Goal: Answer question/provide support

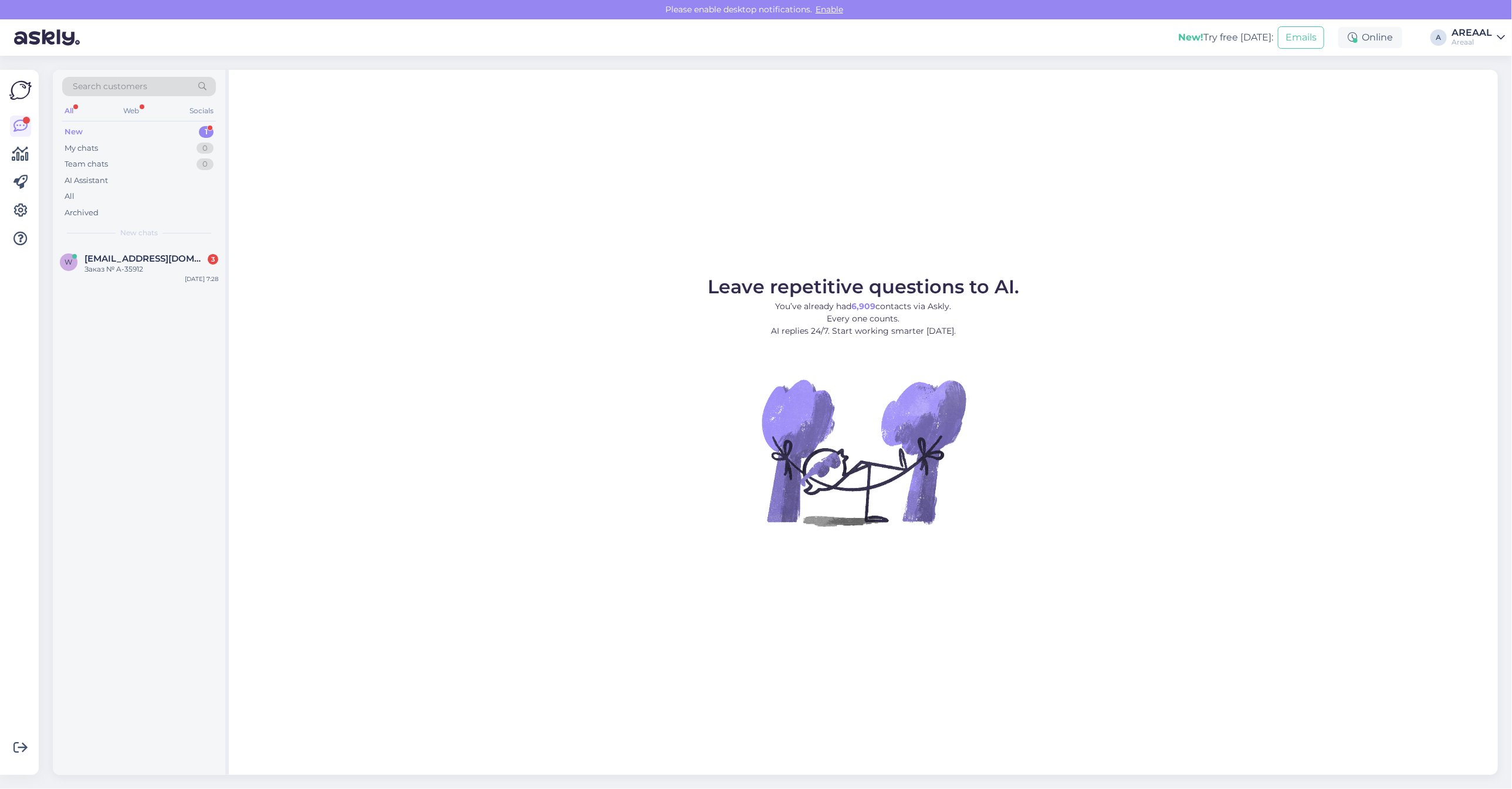
click at [556, 332] on figure "Leave repetitive questions to AI. You’ve already had 6,909 contacts via Askly. …" at bounding box center [863, 418] width 1248 height 280
click at [107, 200] on div "All" at bounding box center [139, 196] width 154 height 16
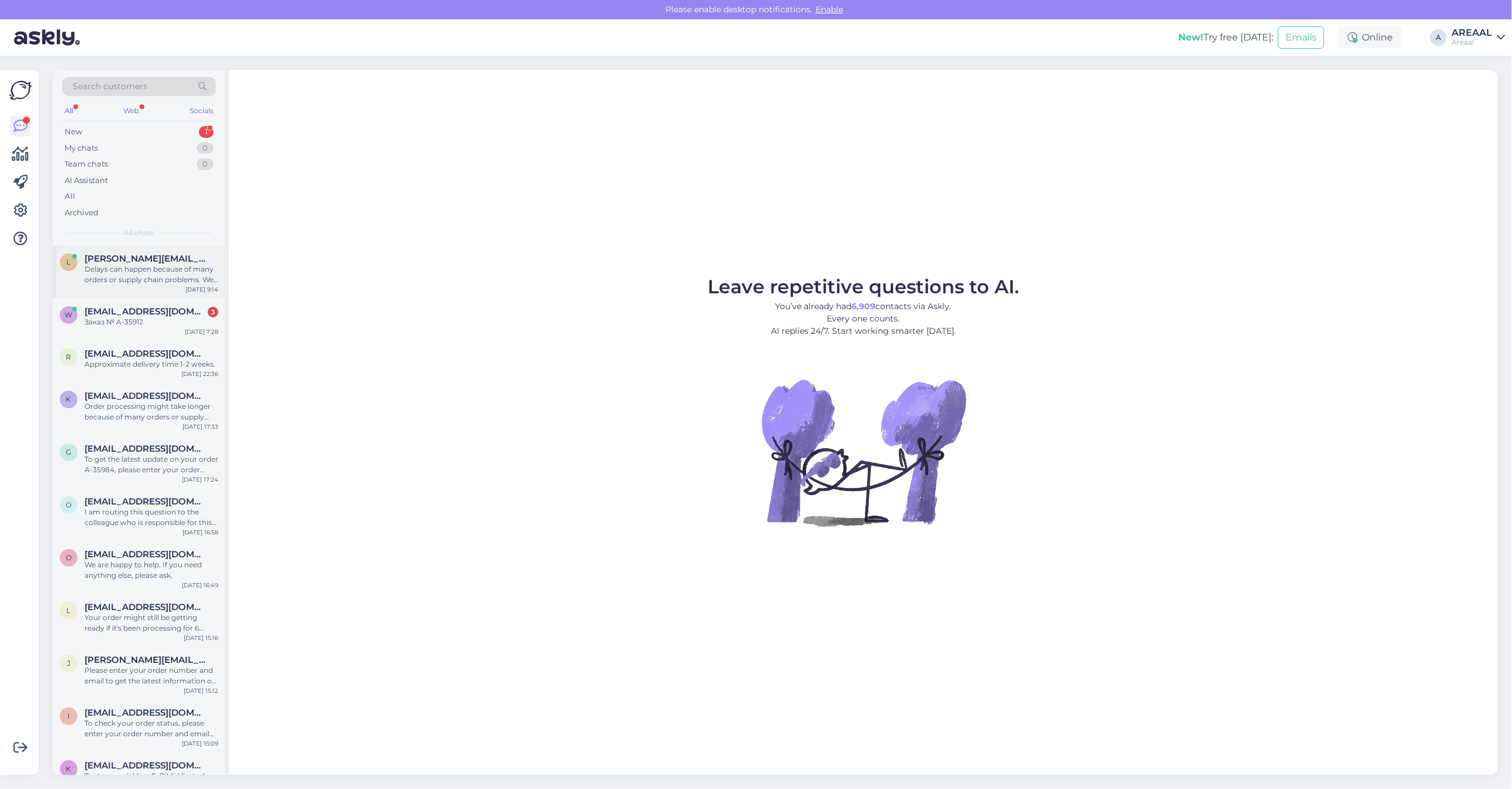
click at [165, 262] on span "lena.berezina@gmail.com" at bounding box center [146, 259] width 122 height 11
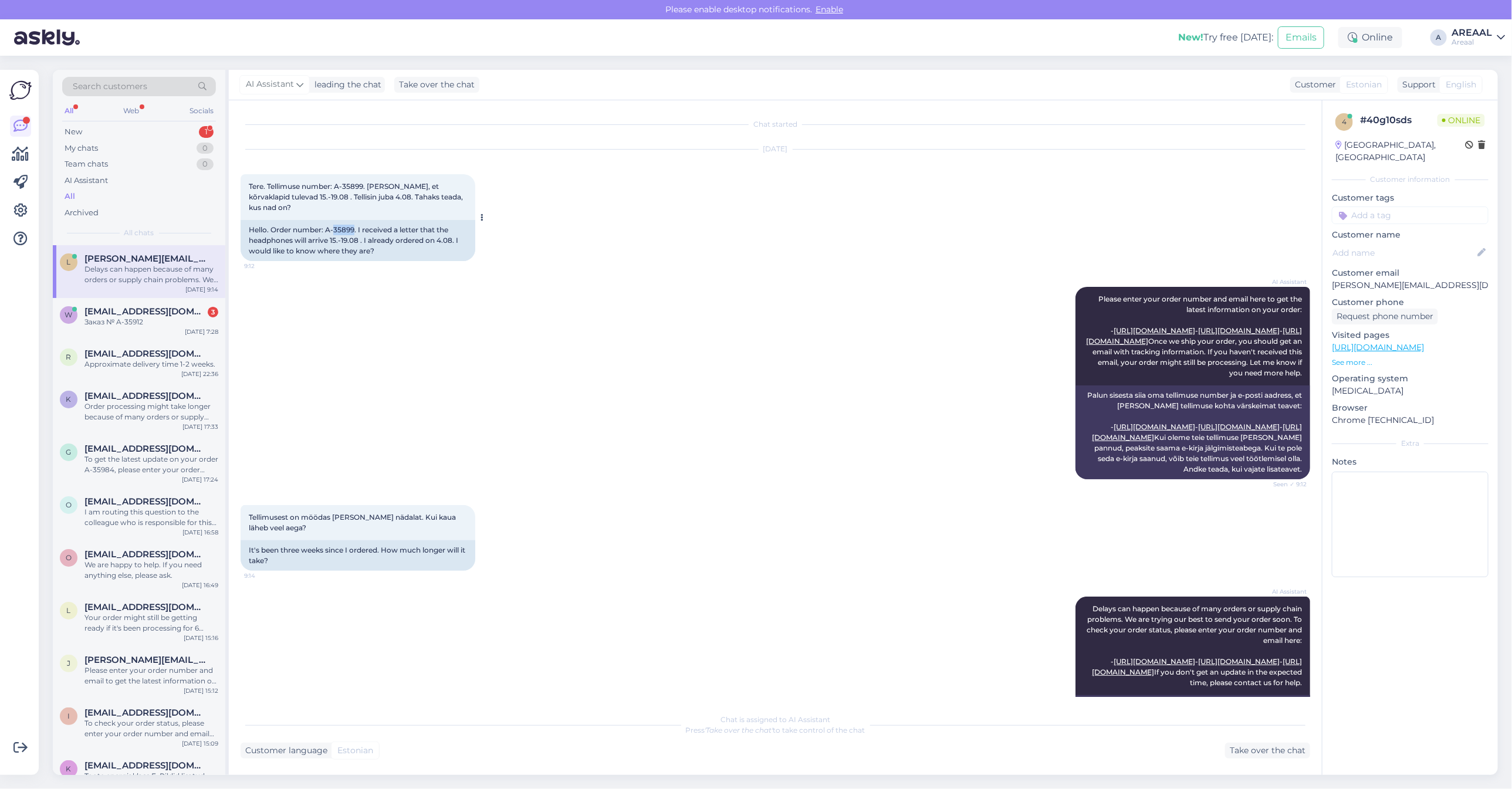
drag, startPoint x: 354, startPoint y: 227, endPoint x: 333, endPoint y: 228, distance: 21.0
click at [333, 228] on div "Hello. Order number: A-35899. I received a letter that the headphones will arri…" at bounding box center [357, 240] width 235 height 41
copy div "A-35899"
drag, startPoint x: 326, startPoint y: 229, endPoint x: 354, endPoint y: 233, distance: 28.3
click at [354, 233] on div "Hello. Order number: A-35899. I received a letter that the headphones will arri…" at bounding box center [357, 240] width 235 height 41
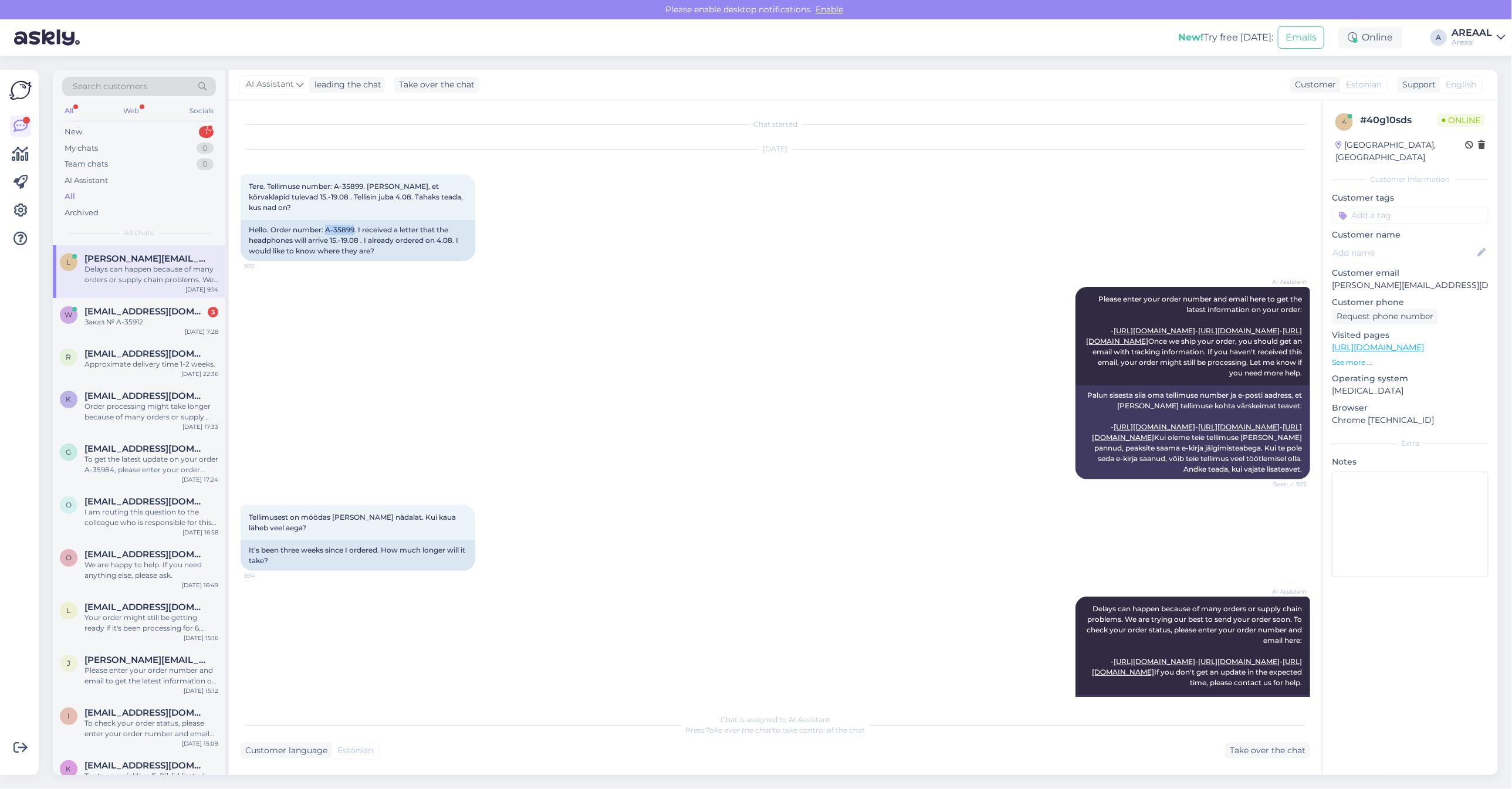
click at [1473, 39] on div "Areaal" at bounding box center [1471, 42] width 41 height 9
drag, startPoint x: 1473, startPoint y: 45, endPoint x: 1480, endPoint y: 83, distance: 38.6
click at [1480, 83] on button "Open" at bounding box center [1479, 91] width 33 height 18
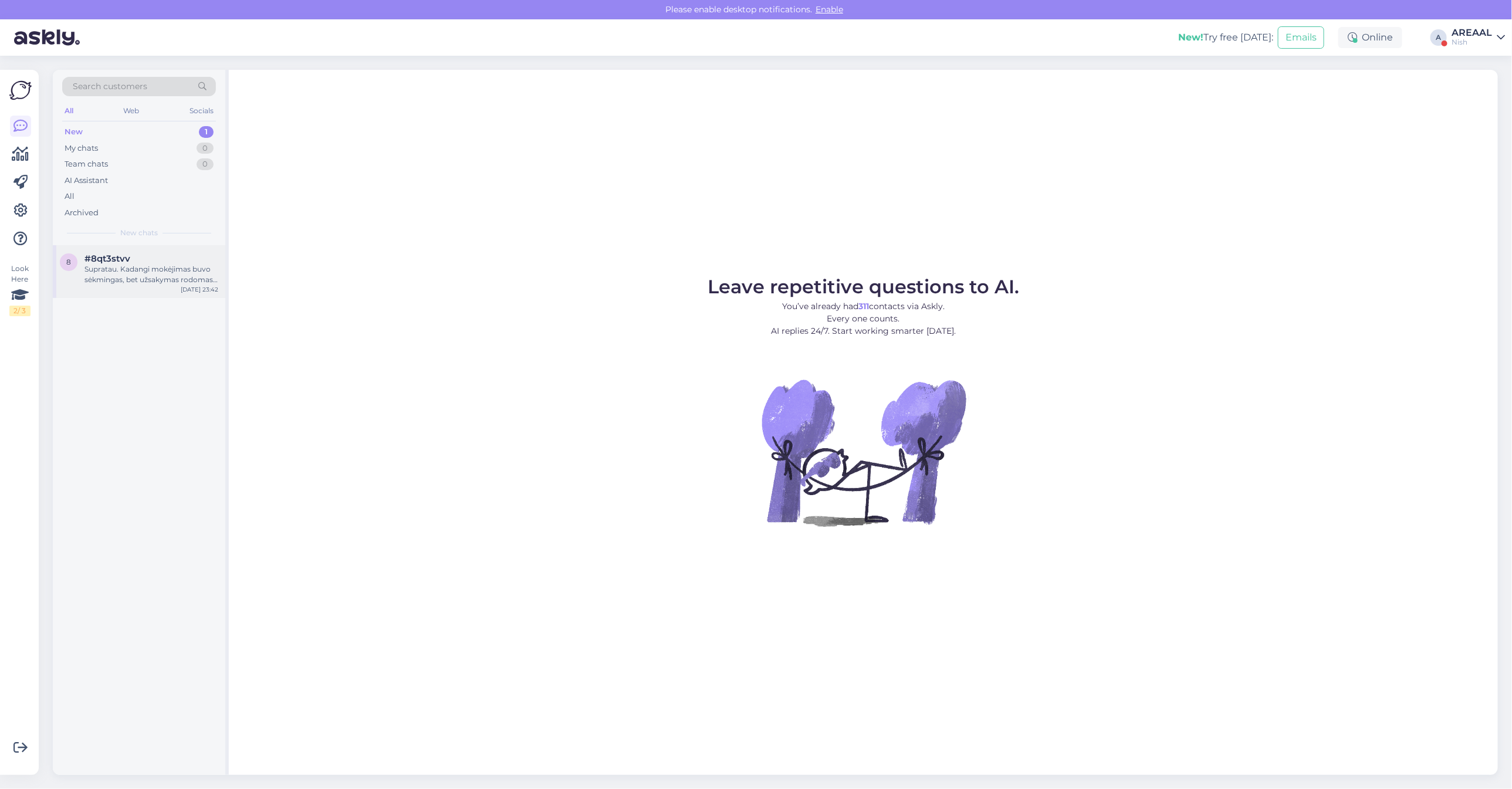
click at [173, 279] on div "Supratau. Kadangi mokėjimas buvo sėkmingas, bet užsakymas rodomas kaip atšaukta…" at bounding box center [152, 274] width 134 height 21
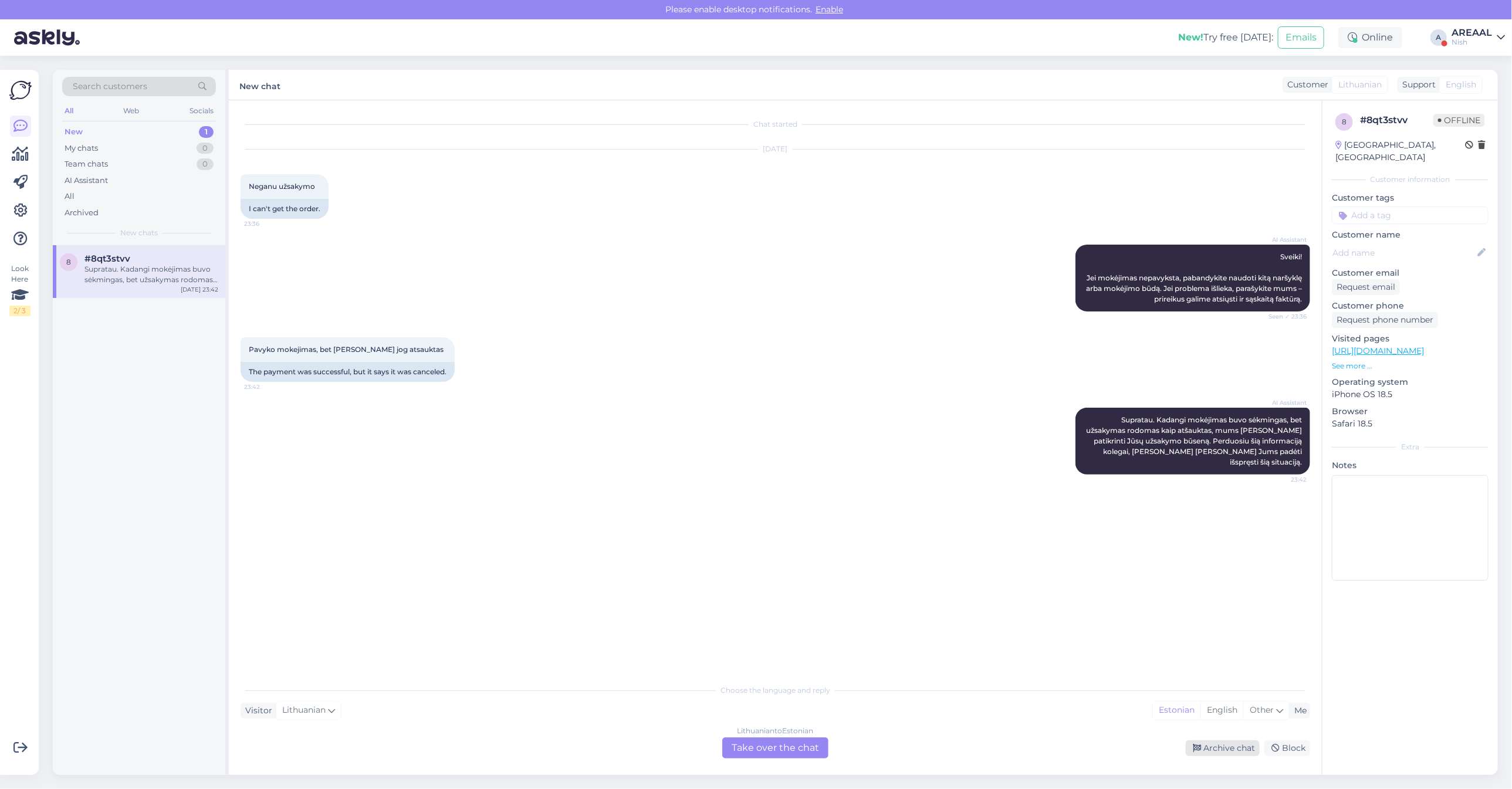
click at [1219, 747] on div "Archive chat" at bounding box center [1222, 748] width 74 height 16
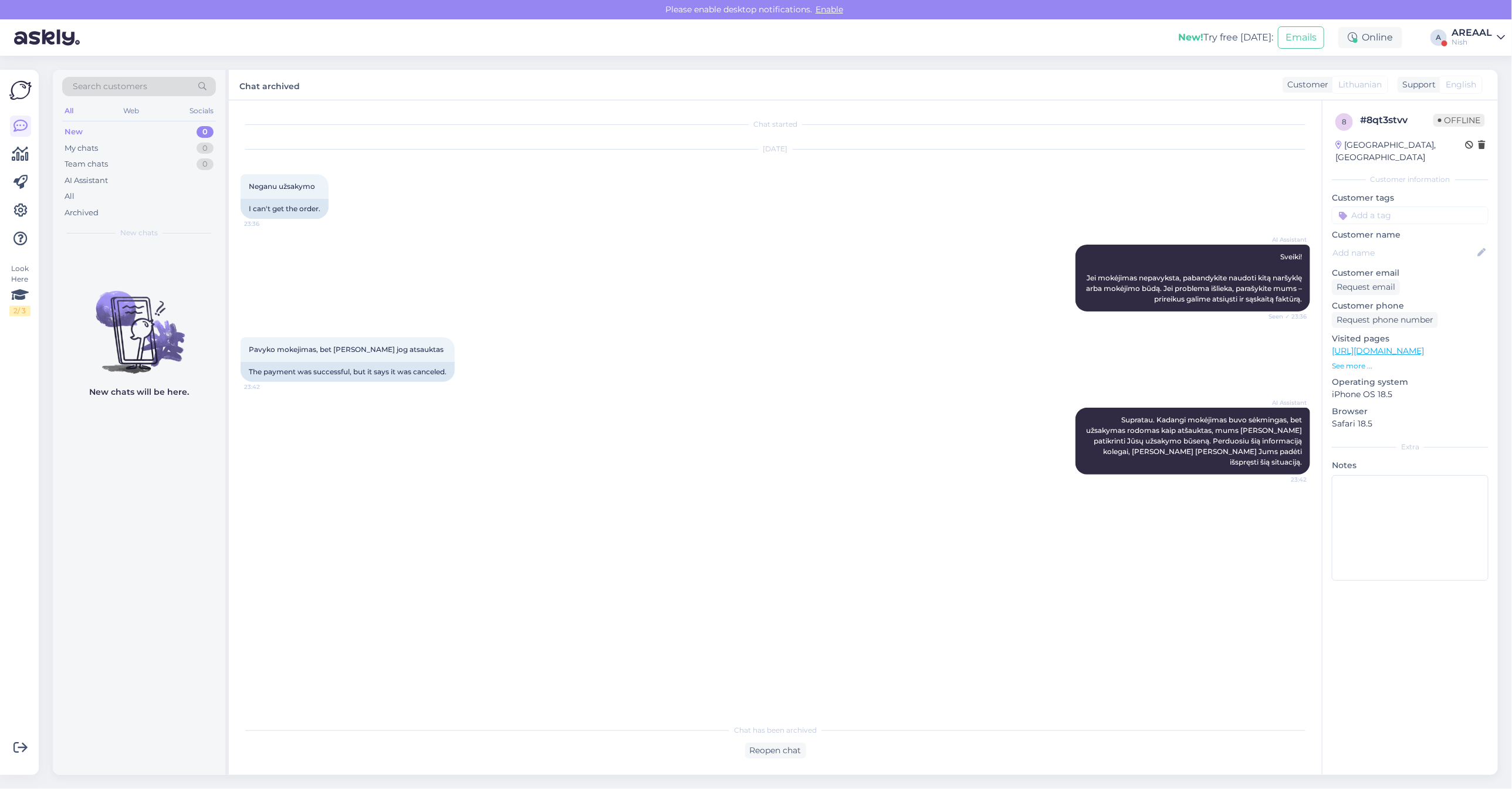
click at [1487, 31] on div "AREAAL" at bounding box center [1471, 33] width 41 height 9
click at [1480, 63] on button "Open" at bounding box center [1479, 65] width 33 height 18
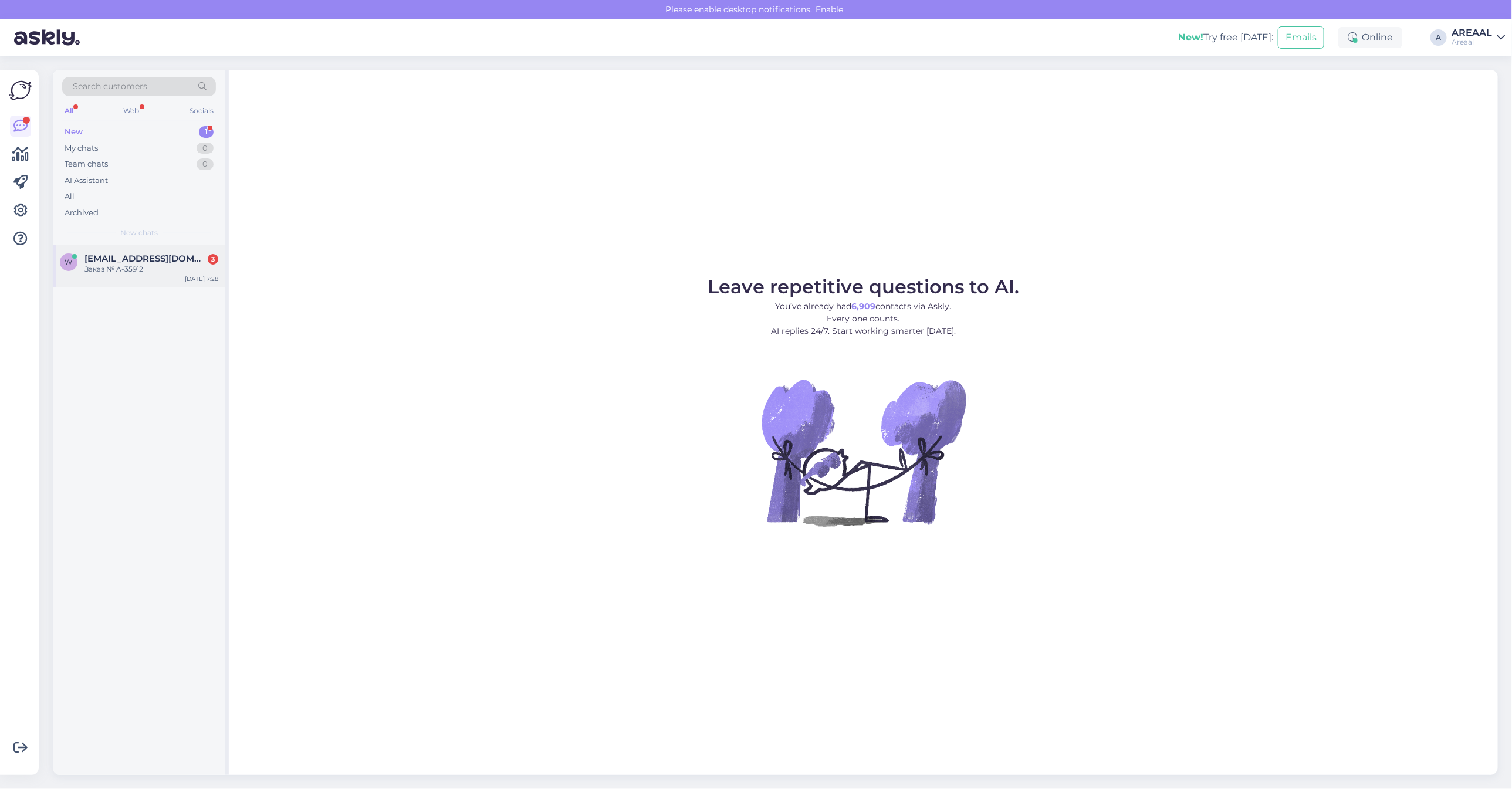
click at [177, 265] on div "Заказ № A-35912" at bounding box center [152, 270] width 134 height 11
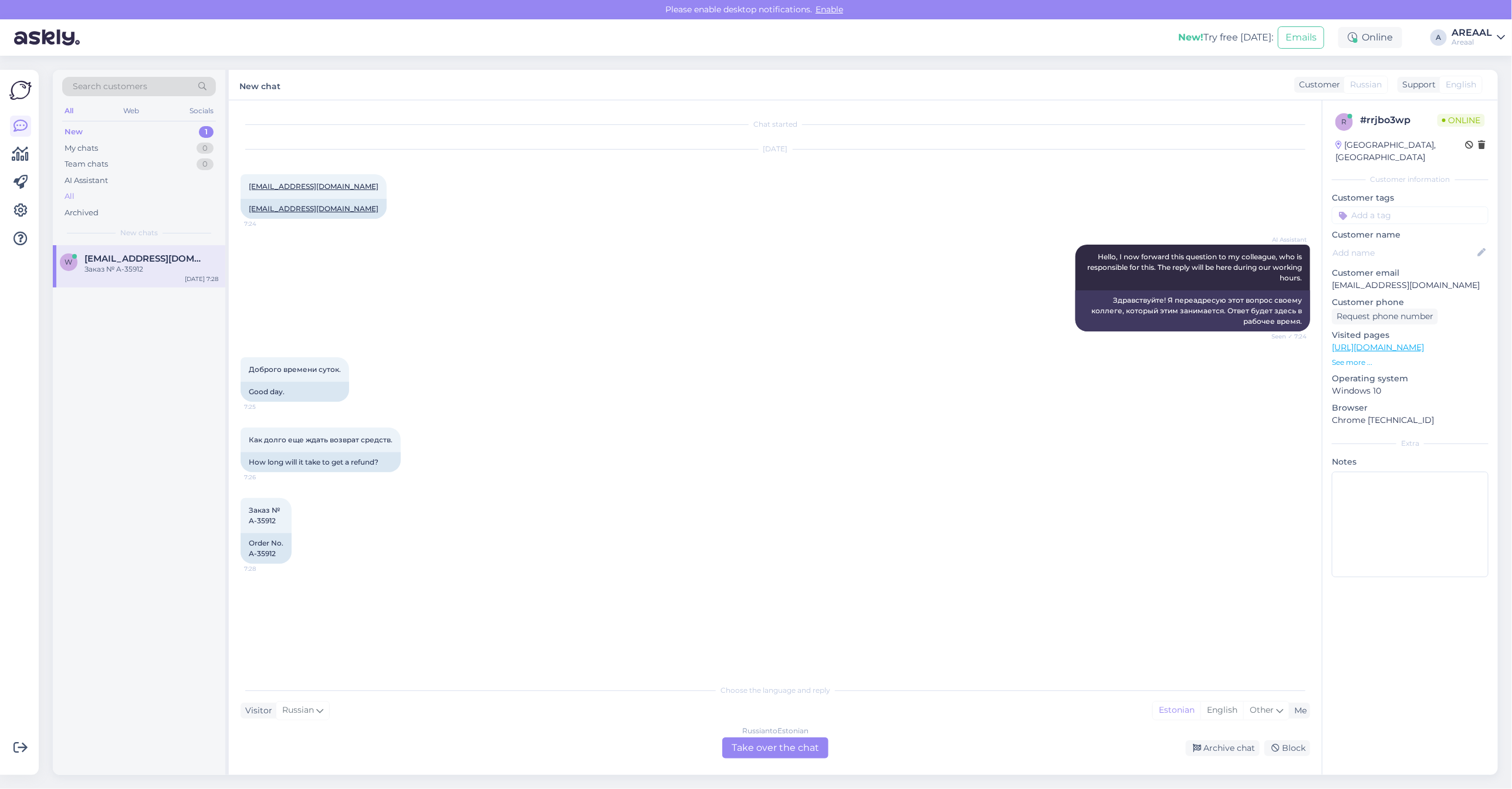
click at [189, 198] on div "All" at bounding box center [139, 196] width 154 height 16
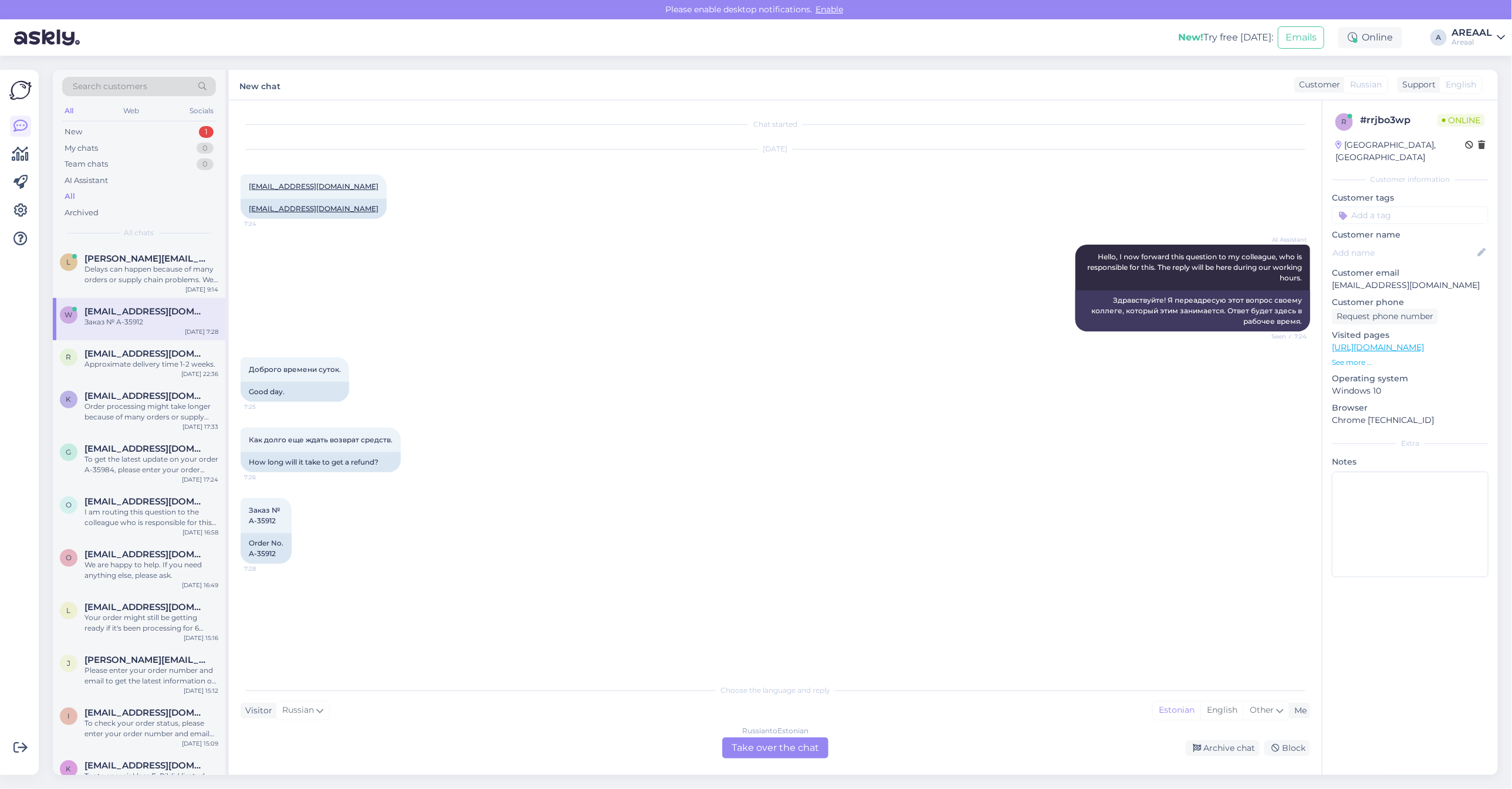
click at [195, 274] on div "Delays can happen because of many orders or supply chain problems. We are tryin…" at bounding box center [152, 274] width 134 height 21
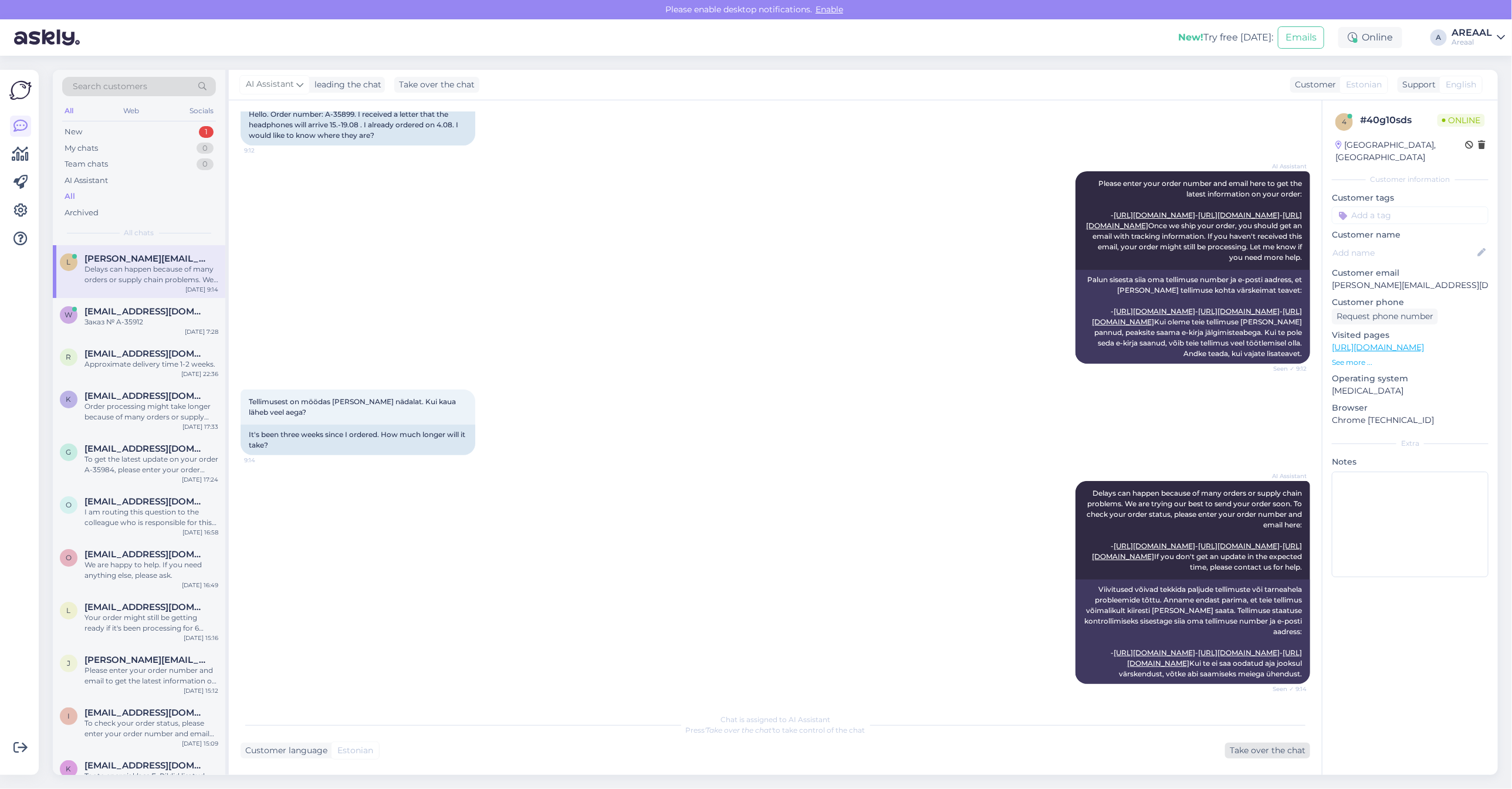
click at [1233, 747] on div "Take over the chat" at bounding box center [1267, 750] width 85 height 16
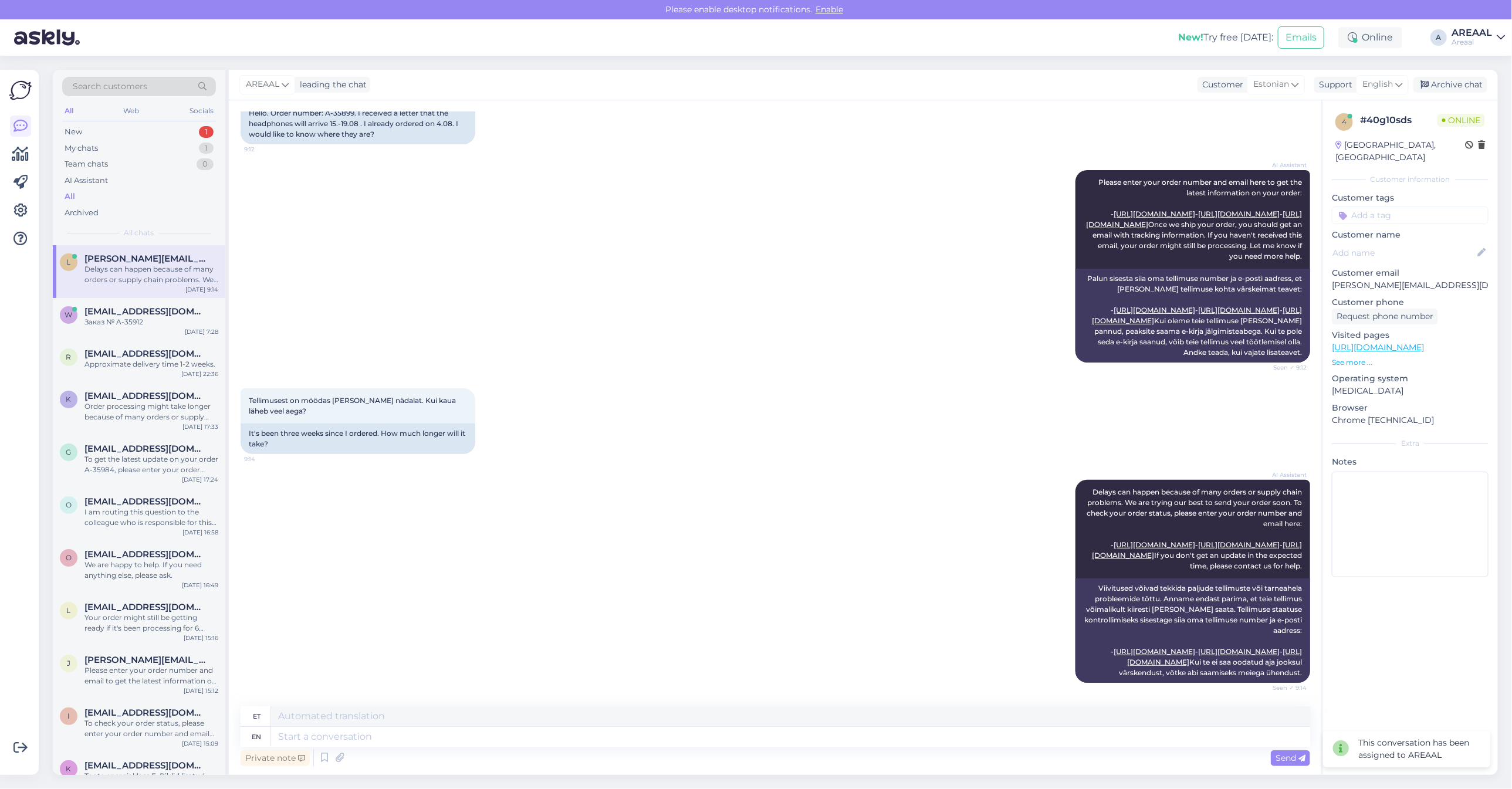
click at [831, 747] on div "Private note Send" at bounding box center [775, 758] width 1070 height 22
click at [824, 740] on textarea at bounding box center [790, 737] width 1039 height 20
type textarea "T"
click at [1389, 82] on span "English" at bounding box center [1378, 84] width 31 height 13
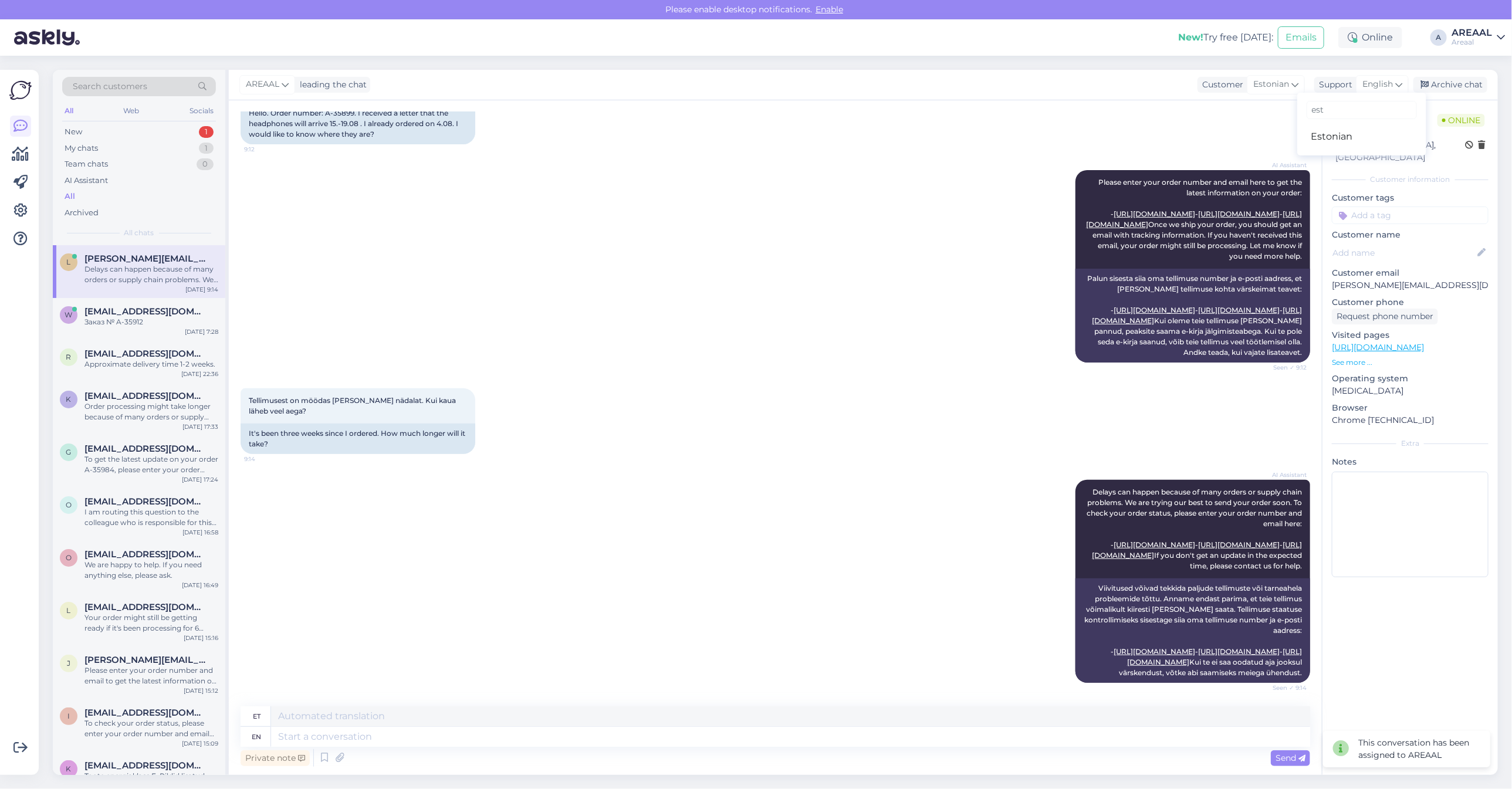
type input "est"
click at [1354, 136] on link "Estonian" at bounding box center [1362, 136] width 129 height 18
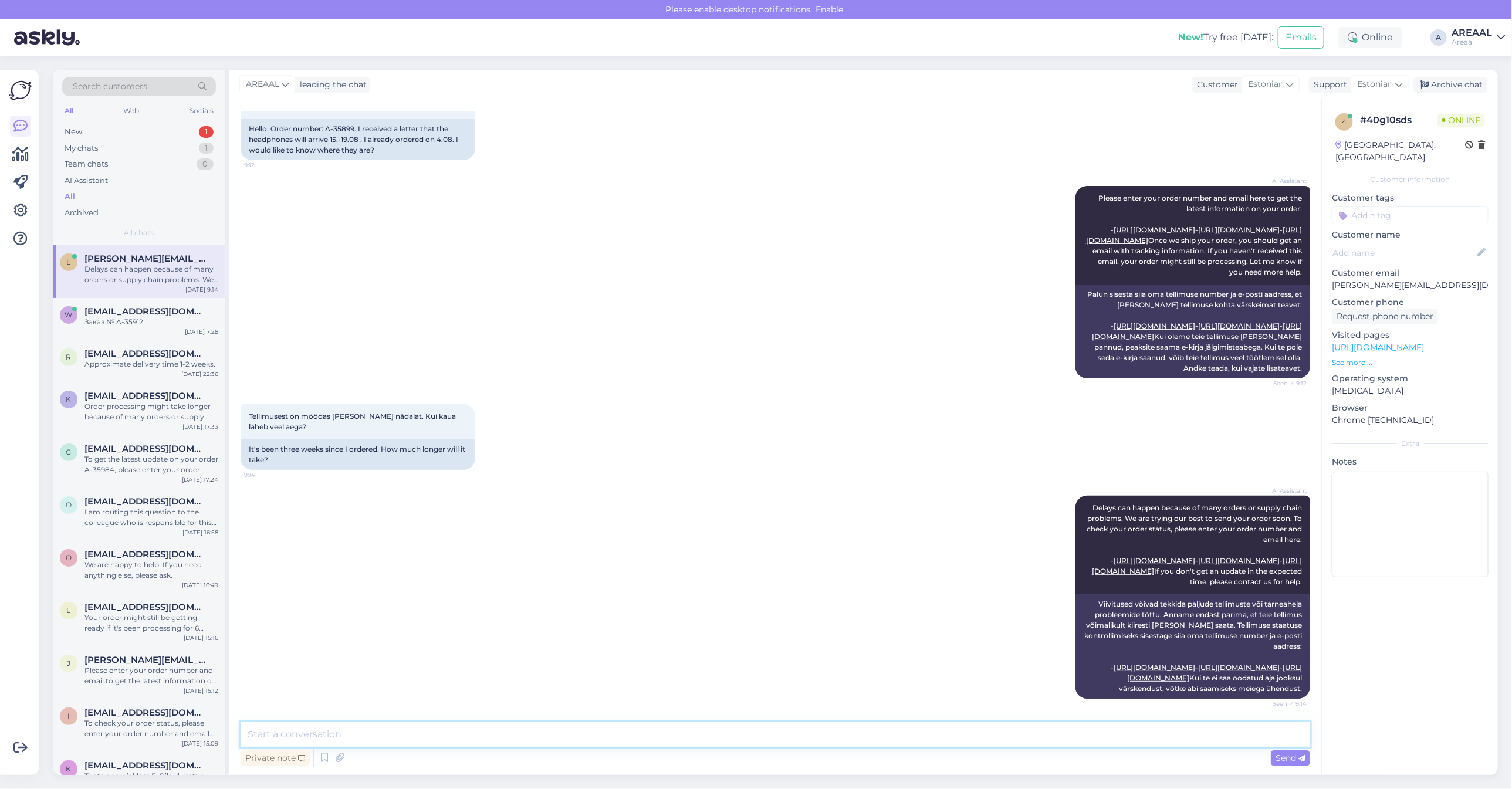
click at [843, 730] on textarea at bounding box center [775, 735] width 1070 height 25
paste textarea "Kahjuks peame teada andma, et hetkel Logitech 981-000883 jõudmine meie lattu on…"
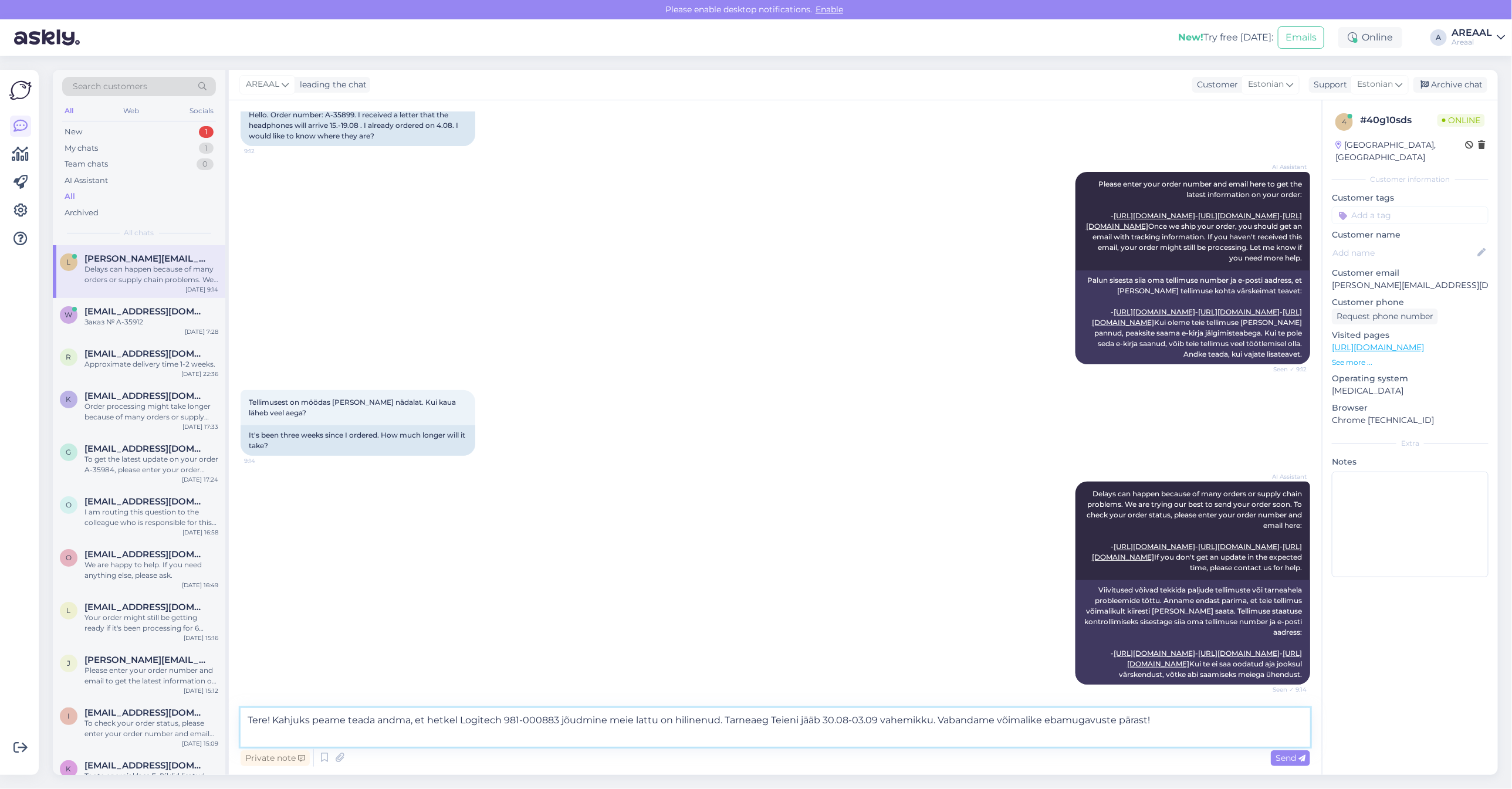
type textarea "Tere! Kahjuks peame teada andma, et hetkel Logitech 981-000883 jõudmine meie la…"
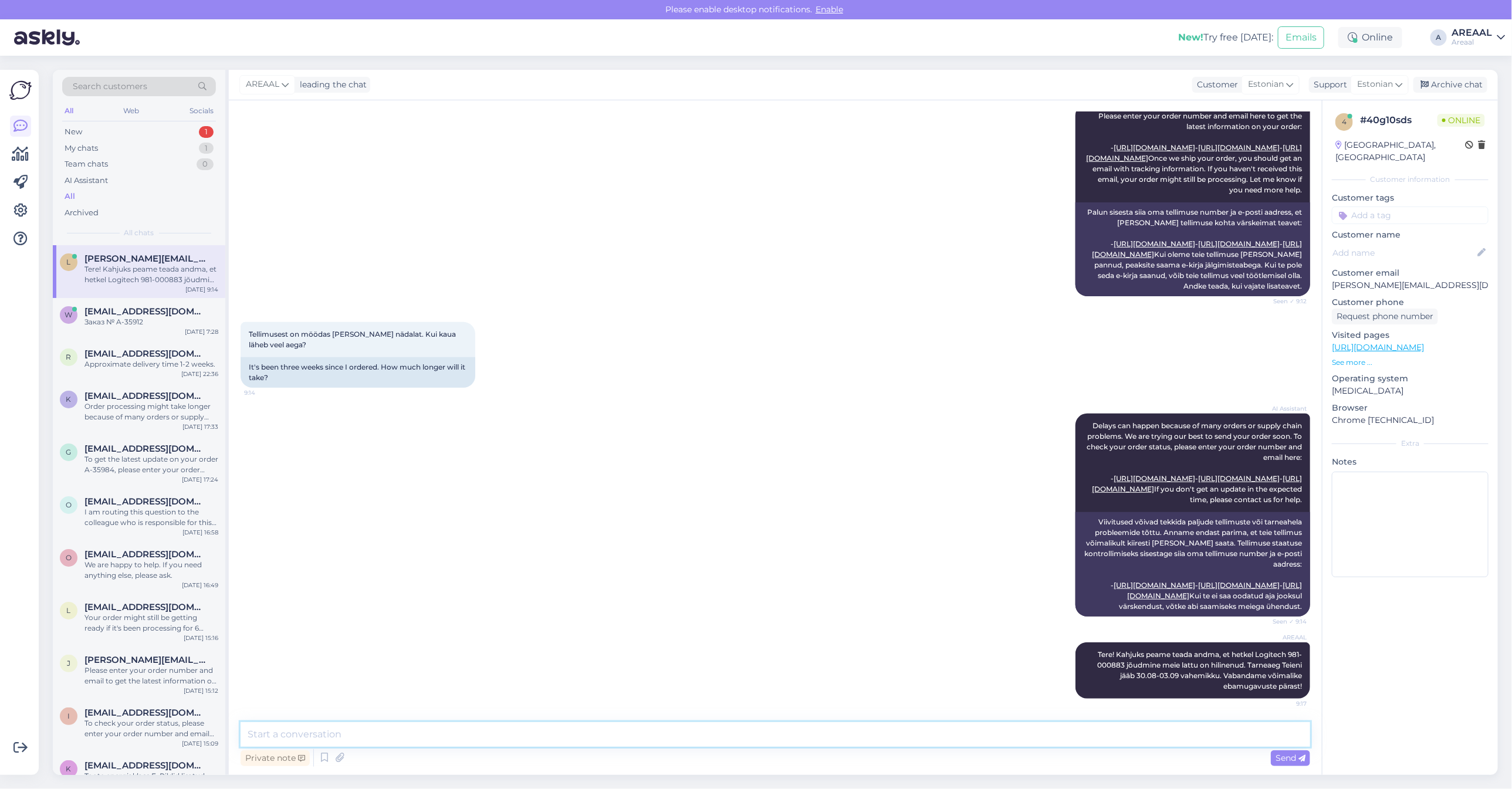
scroll to position [309, 0]
click at [1461, 83] on div "Archive chat" at bounding box center [1450, 85] width 74 height 16
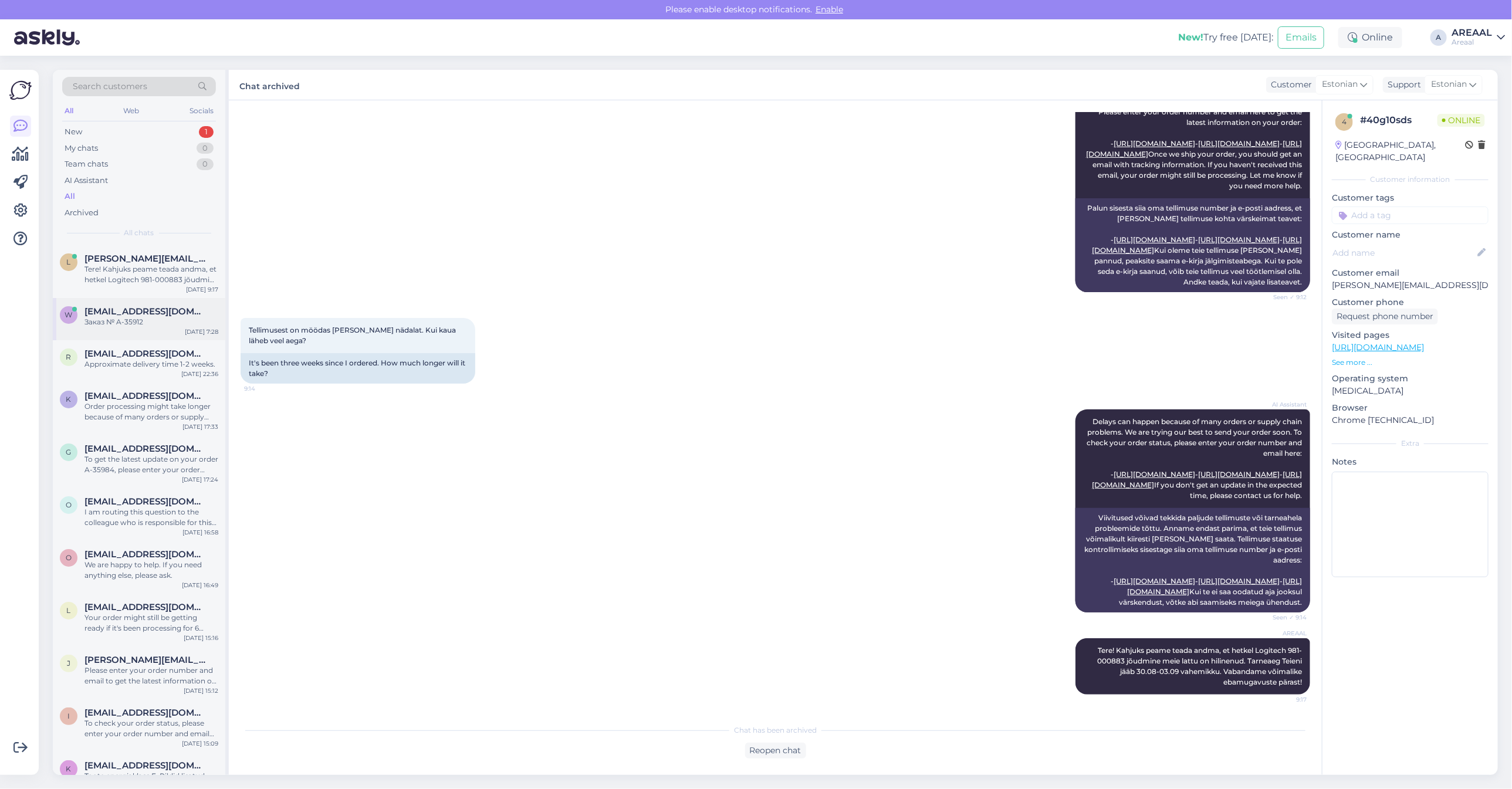
click at [203, 319] on div "Заказ № A-35912" at bounding box center [152, 322] width 134 height 11
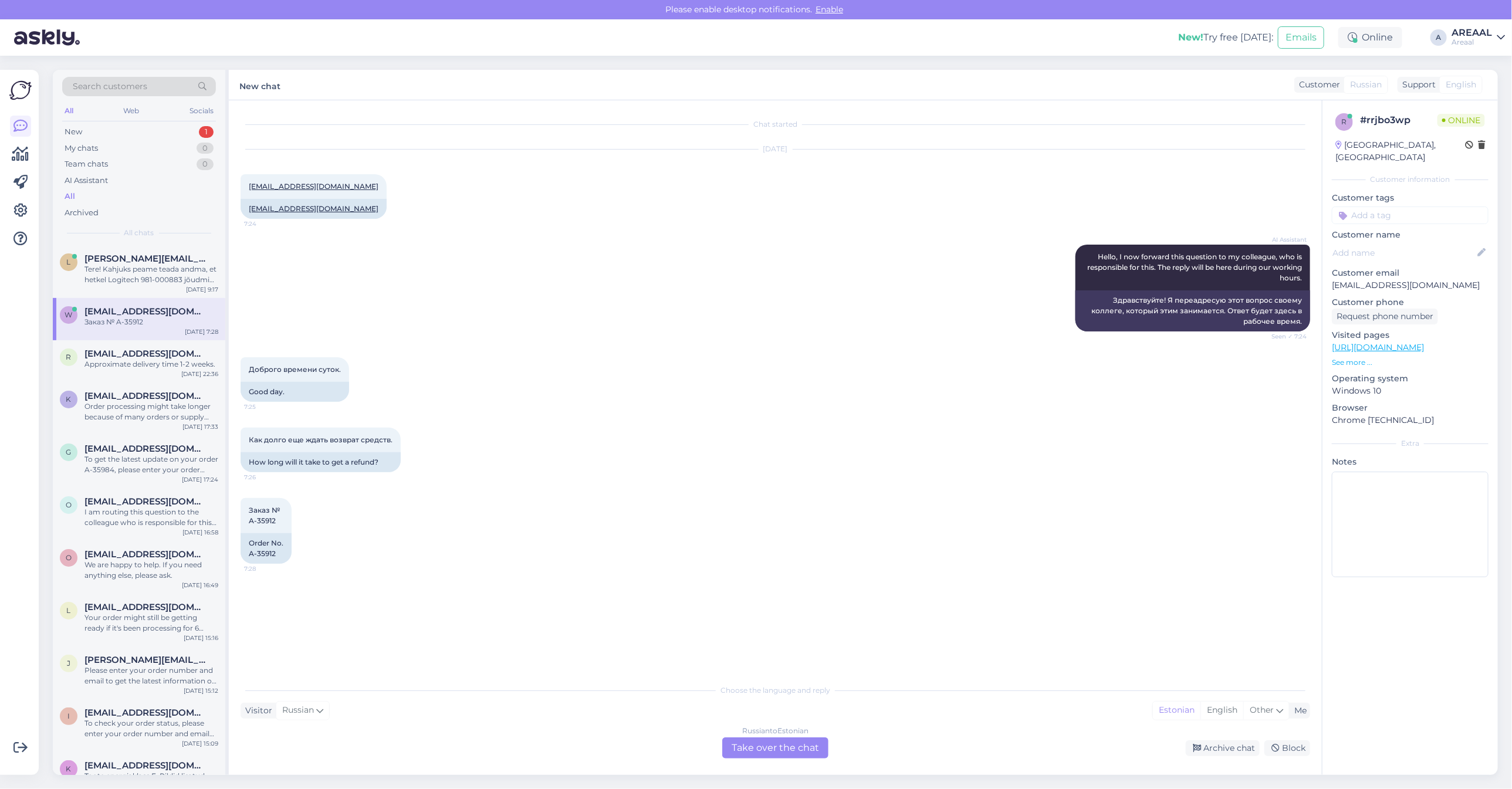
click at [758, 747] on div "Russian to Estonian Take over the chat" at bounding box center [776, 747] width 106 height 21
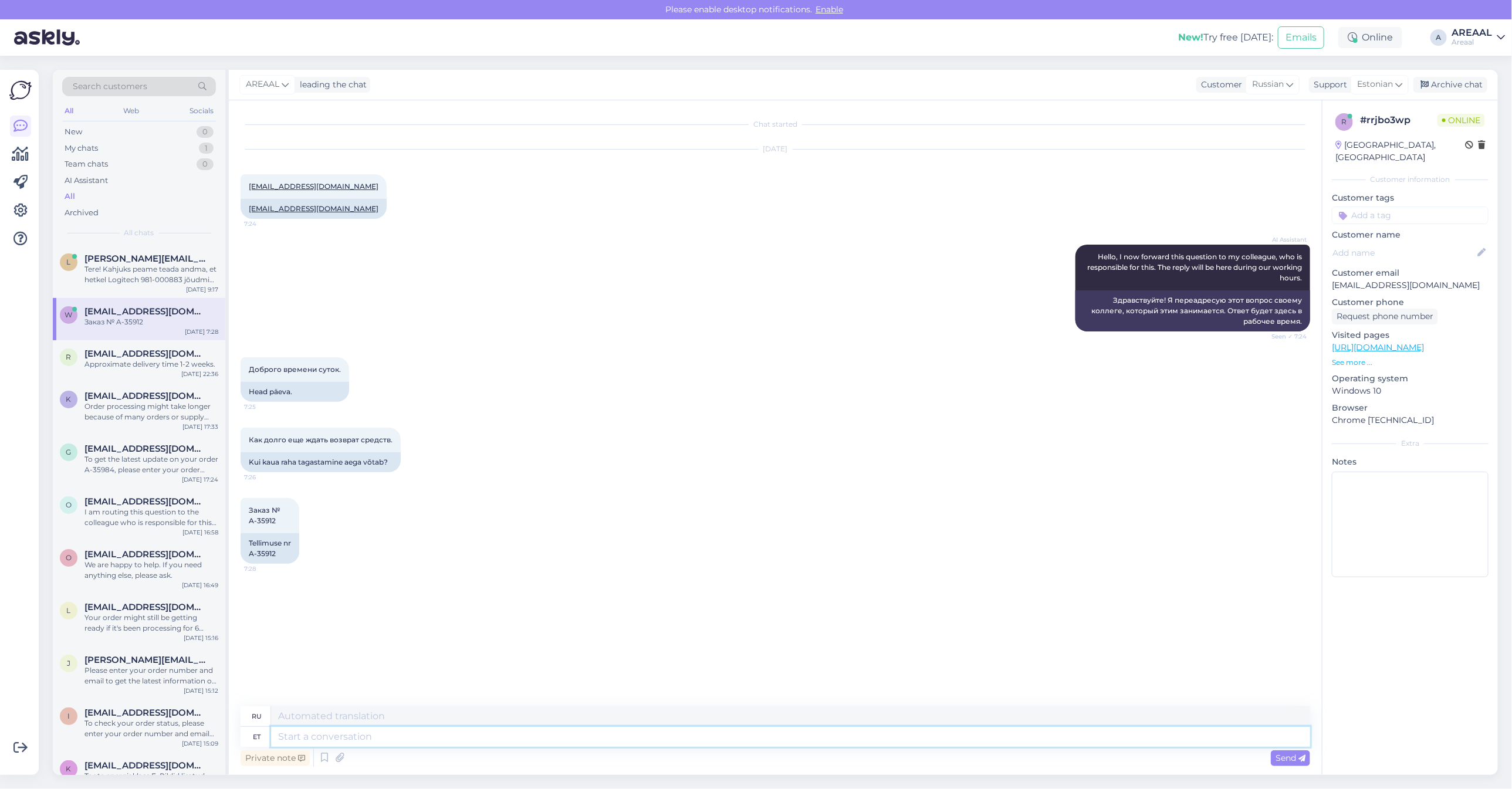
click at [749, 737] on textarea at bounding box center [790, 737] width 1039 height 20
type textarea "Refunds"
type textarea "Возвраты"
type textarea "Refunds arrive wit"
type textarea "Возврат средств поступает"
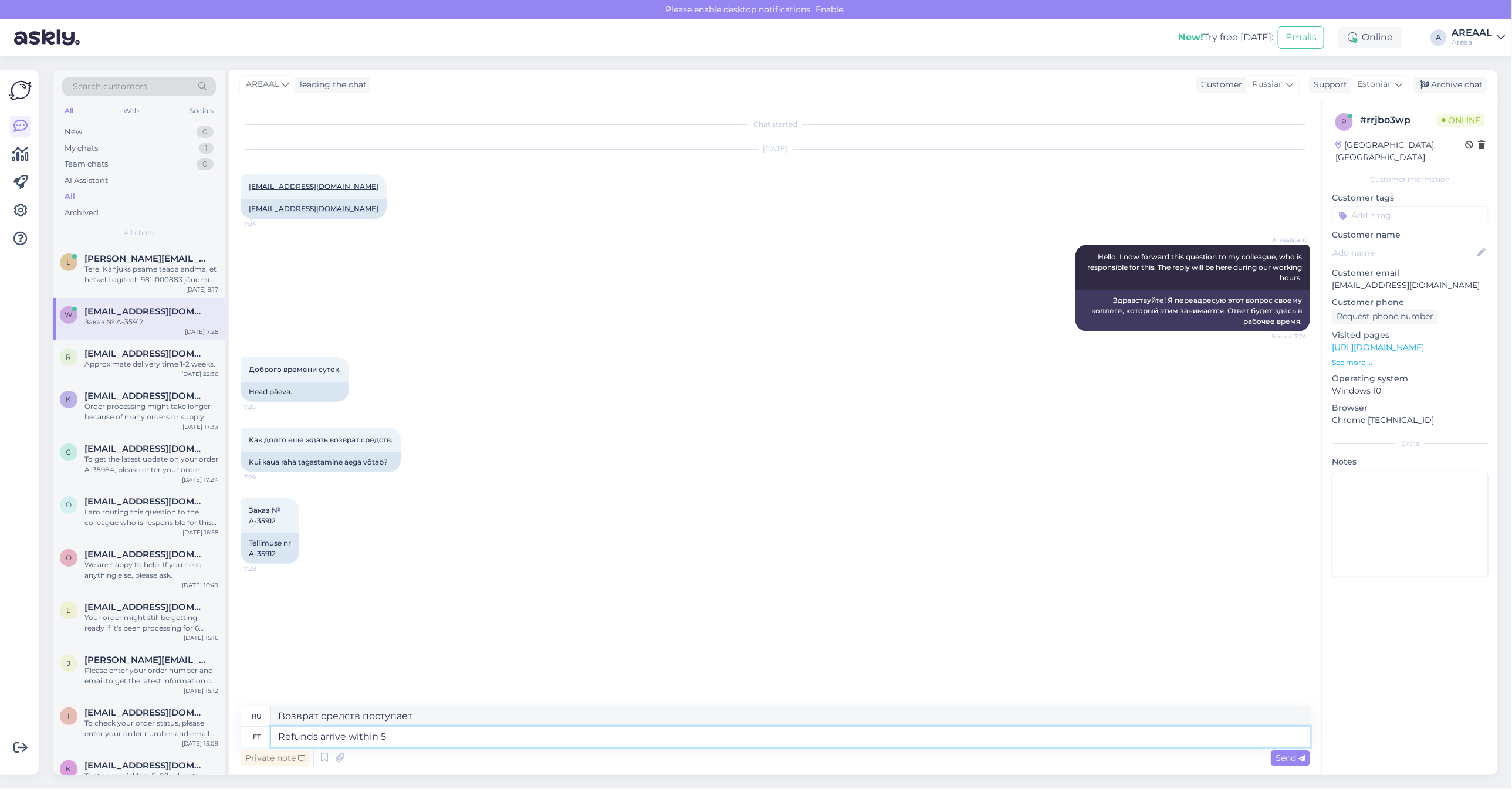
type textarea "Refunds arrive within 5-"
type textarea "Возврат средств осуществляется в течение"
type textarea "Refunds arrive within 5-120"
type textarea "Возврат средств осуществляется в течение 5-120"
type textarea "Refunds arrive within 5-10 0wor"
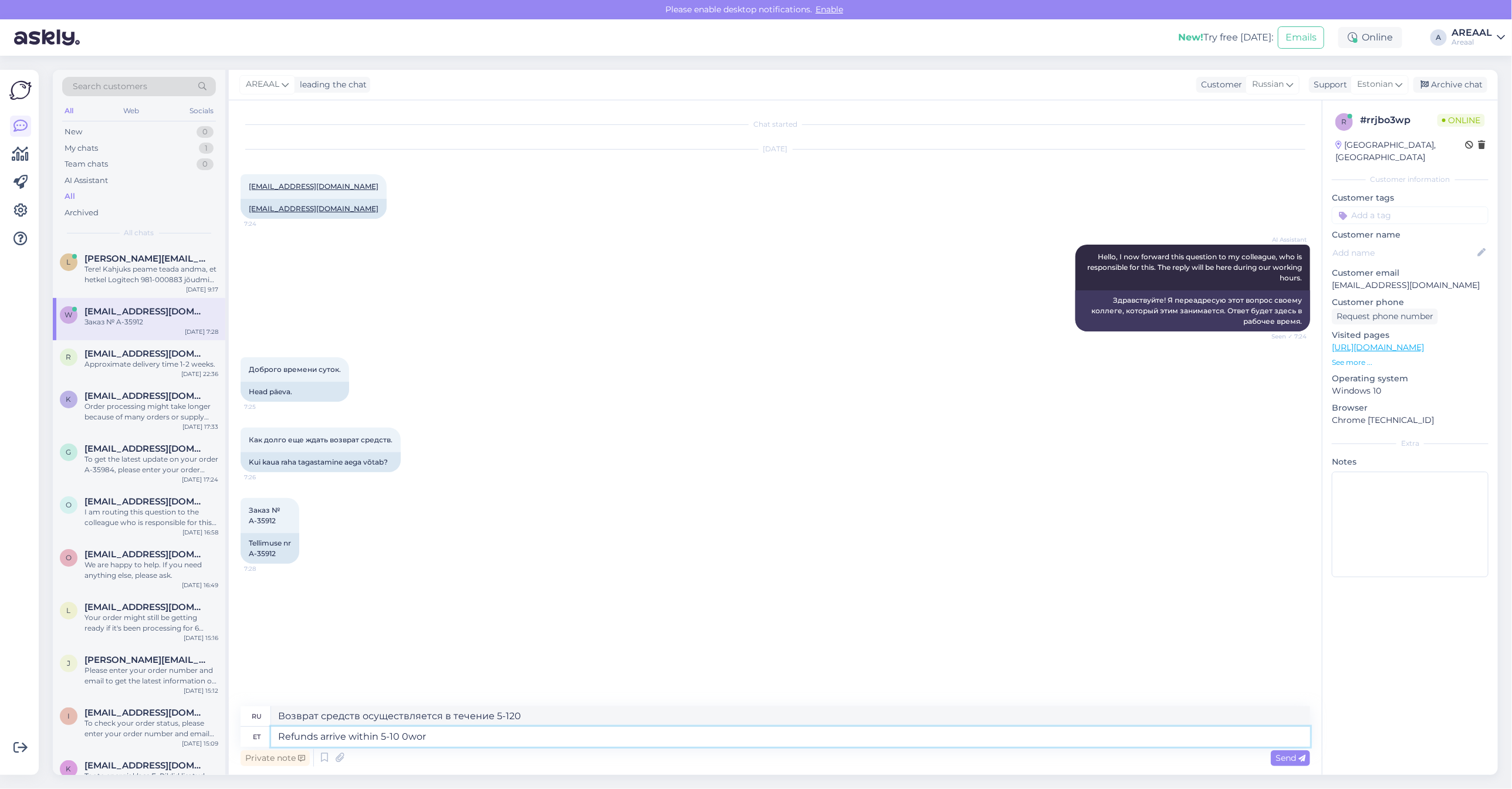
type textarea "Возврат средств осуществляется в течение 5–10 дней."
type textarea "Refunds arrive within 5-10 working days s"
type textarea "Возврат средств осуществляется в течение 5–10 рабочих дней."
type textarea "Refunds arrive within 5-10 working days since c"
type textarea "Возврат средств осуществляется в течение 5–10 рабочих дней с момента"
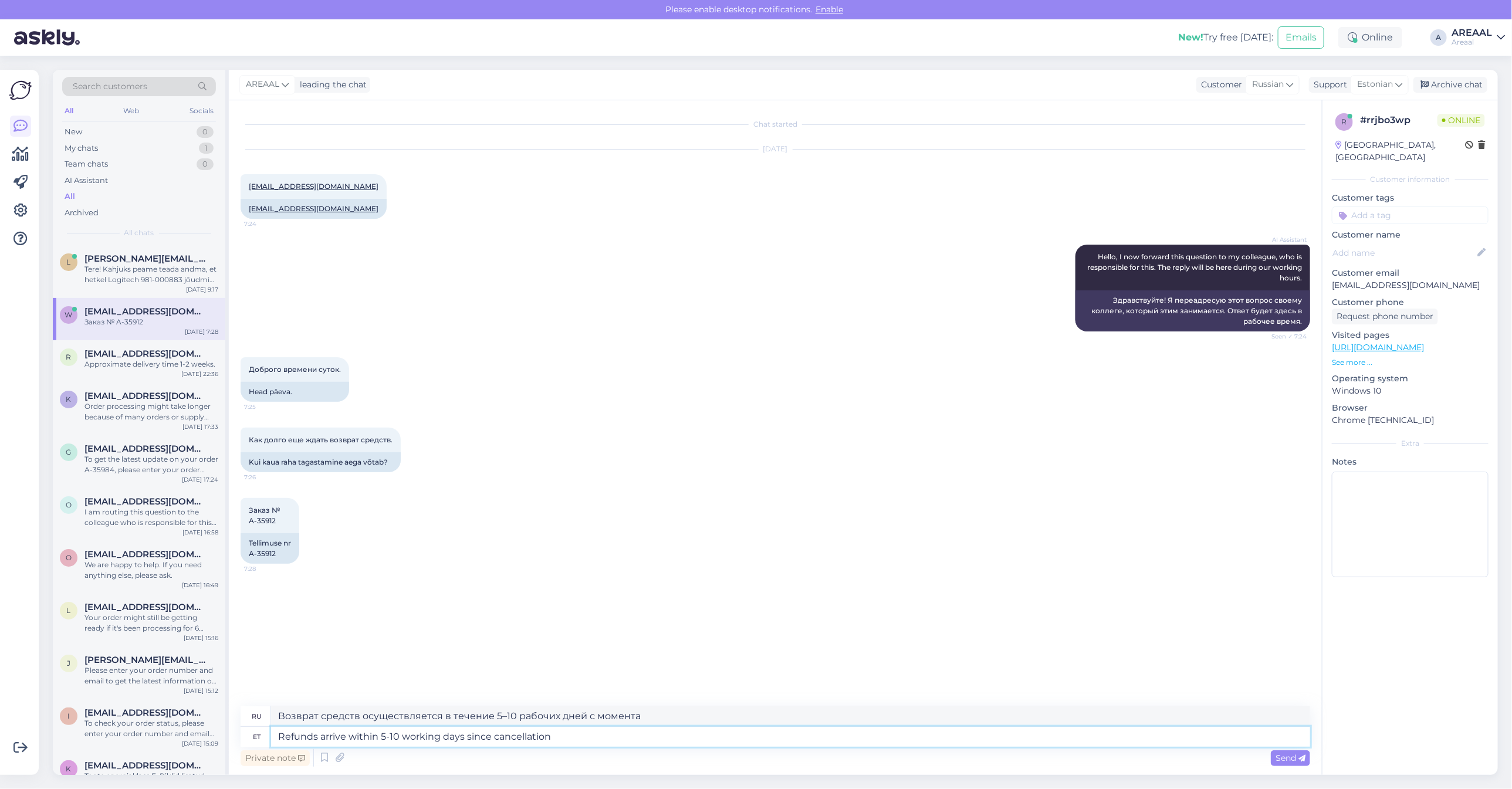
type textarea "Refunds arrive within 5-10 working days since cancellation."
type textarea "Возврат средств осуществляется в течение 5–10 рабочих дней с момента отмены."
type textarea "Refunds arrive within 5-10 working days since cancellation."
click at [1382, 86] on span "Estonian" at bounding box center [1375, 84] width 35 height 13
click at [1339, 104] on input "est" at bounding box center [1358, 110] width 110 height 18
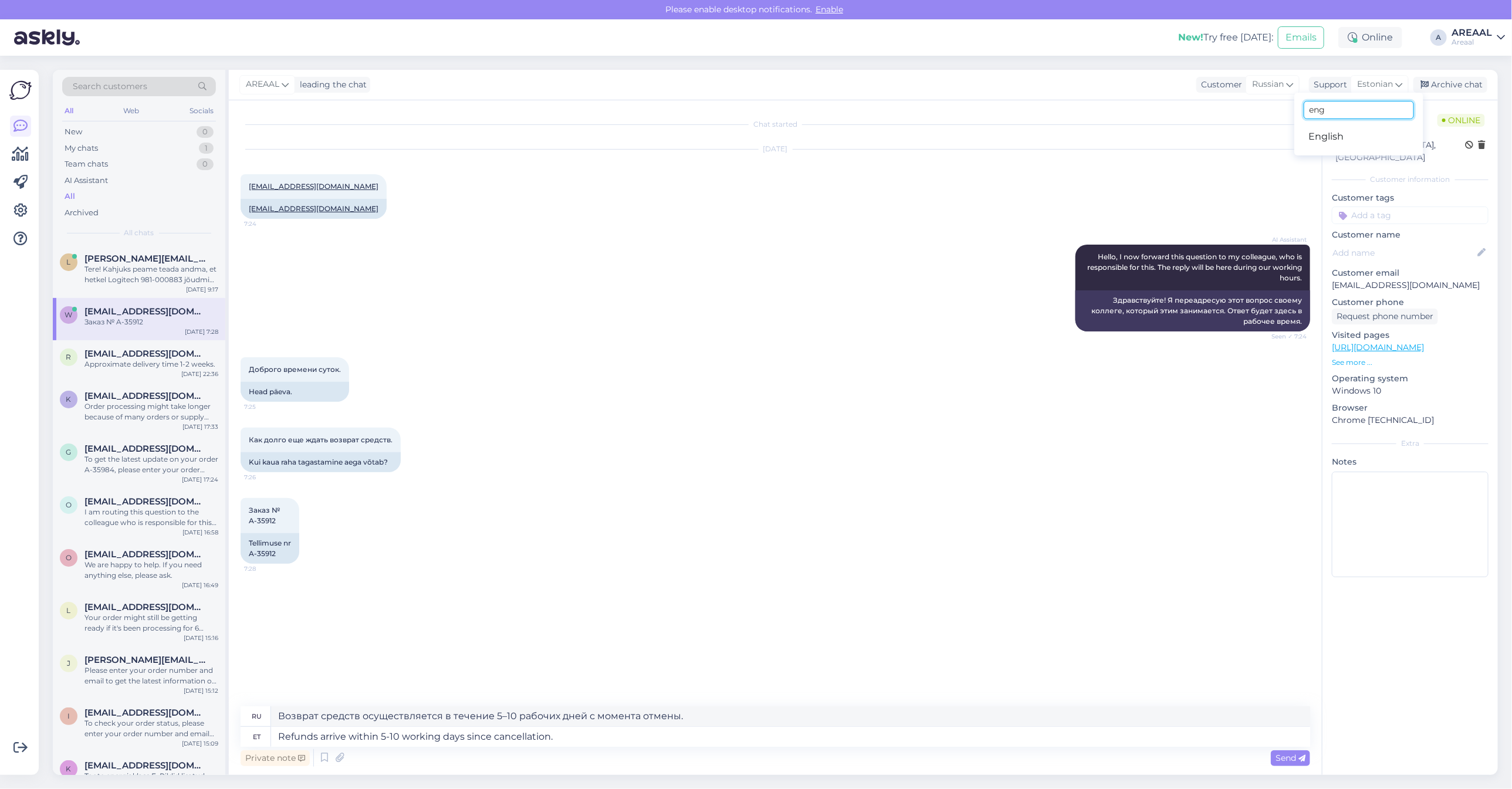
type input "eng"
click at [1338, 136] on link "English" at bounding box center [1359, 136] width 129 height 18
click at [575, 747] on div "Private note Send" at bounding box center [775, 758] width 1070 height 22
type textarea "Возврат средств осуществляется в течение 5–10 рабочих дней с момента отмены."
click at [579, 737] on textarea "Refunds arrive within 5-10 working days since cancellation." at bounding box center [790, 737] width 1039 height 20
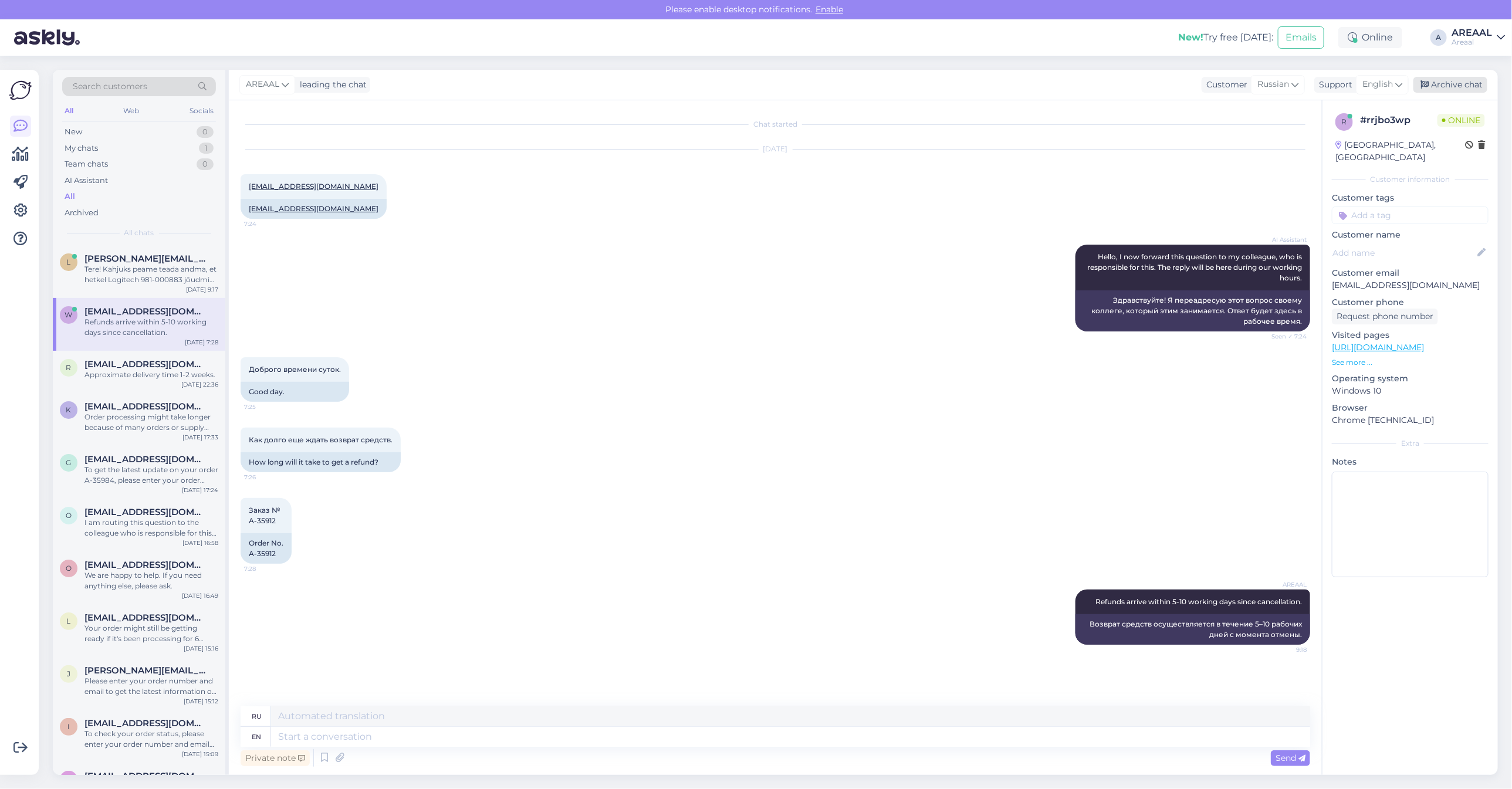
click at [1436, 82] on div "Archive chat" at bounding box center [1450, 85] width 74 height 16
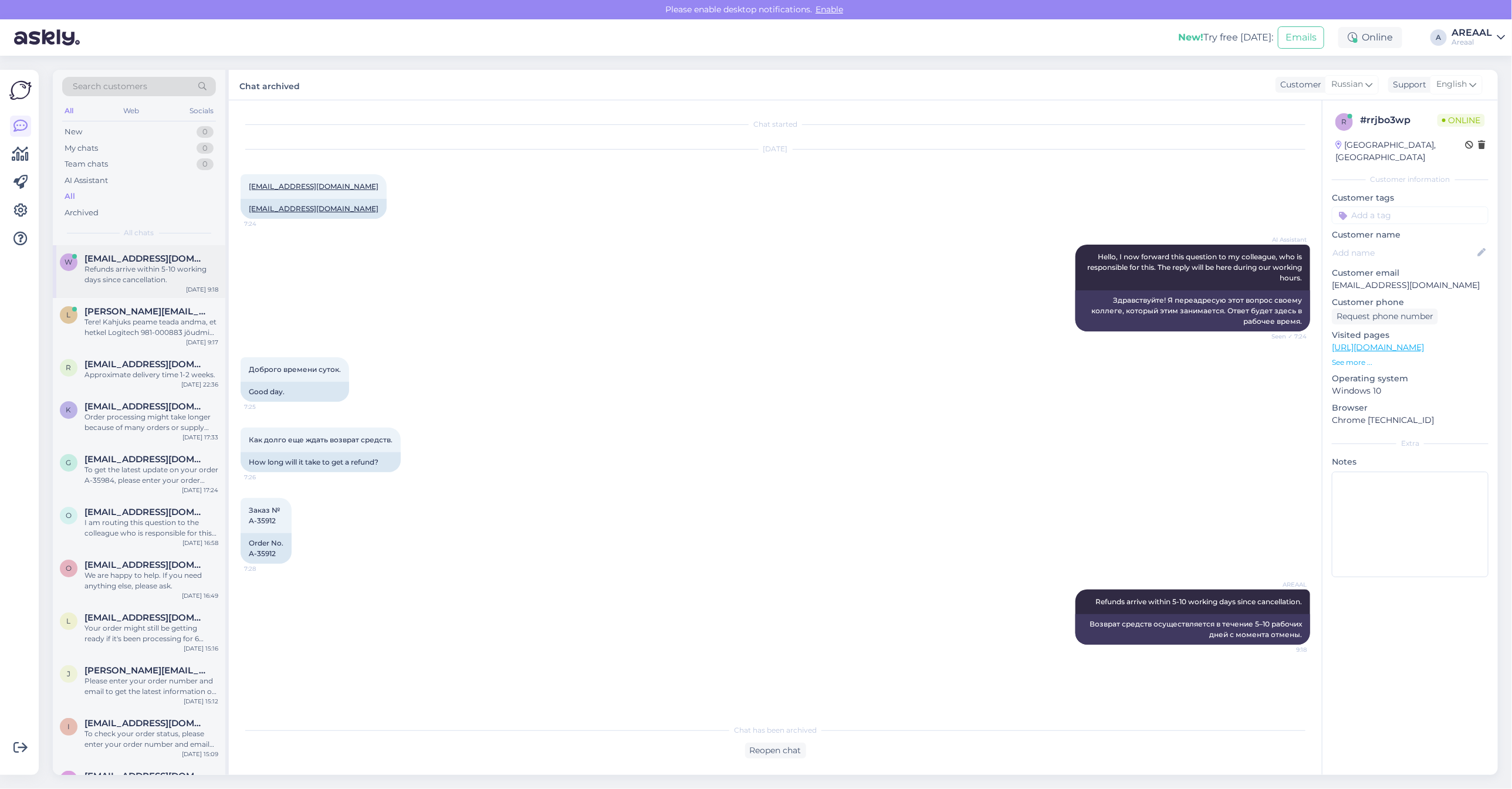
click at [132, 260] on span "[EMAIL_ADDRESS][DOMAIN_NAME]" at bounding box center [146, 259] width 122 height 11
click at [149, 326] on div "Tere! Kahjuks peame teada andma, et hetkel Logitech 981-000883 jõudmine meie la…" at bounding box center [152, 327] width 134 height 21
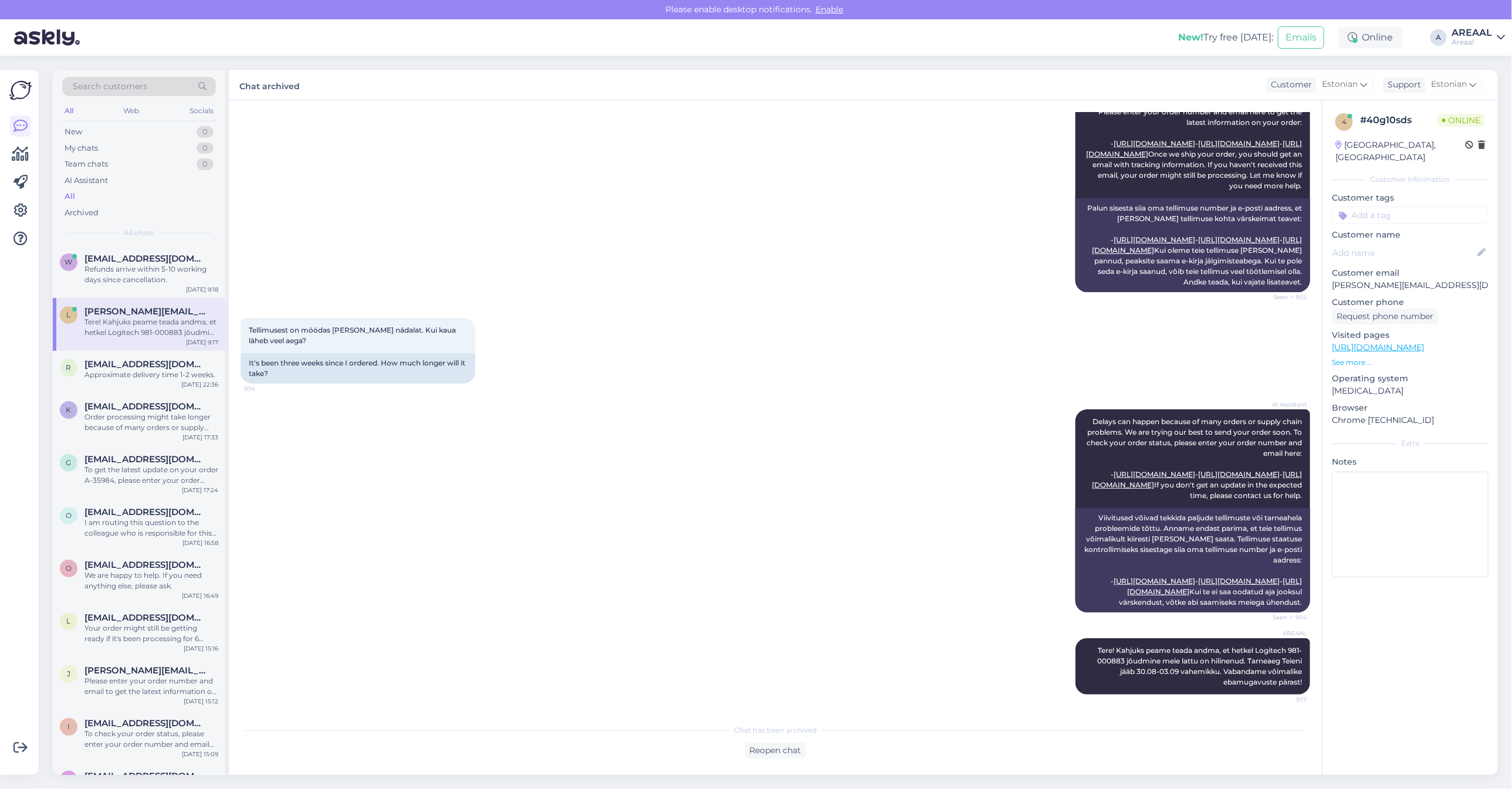
click at [138, 194] on div "All" at bounding box center [139, 196] width 154 height 16
click at [646, 406] on div "AI Assistant Delays can happen because of many orders or supply chain problems.…" at bounding box center [775, 511] width 1070 height 229
click at [149, 295] on div "w woodworks@mail.ee Refunds arrive within 5-10 working days since cancellation.…" at bounding box center [139, 271] width 173 height 53
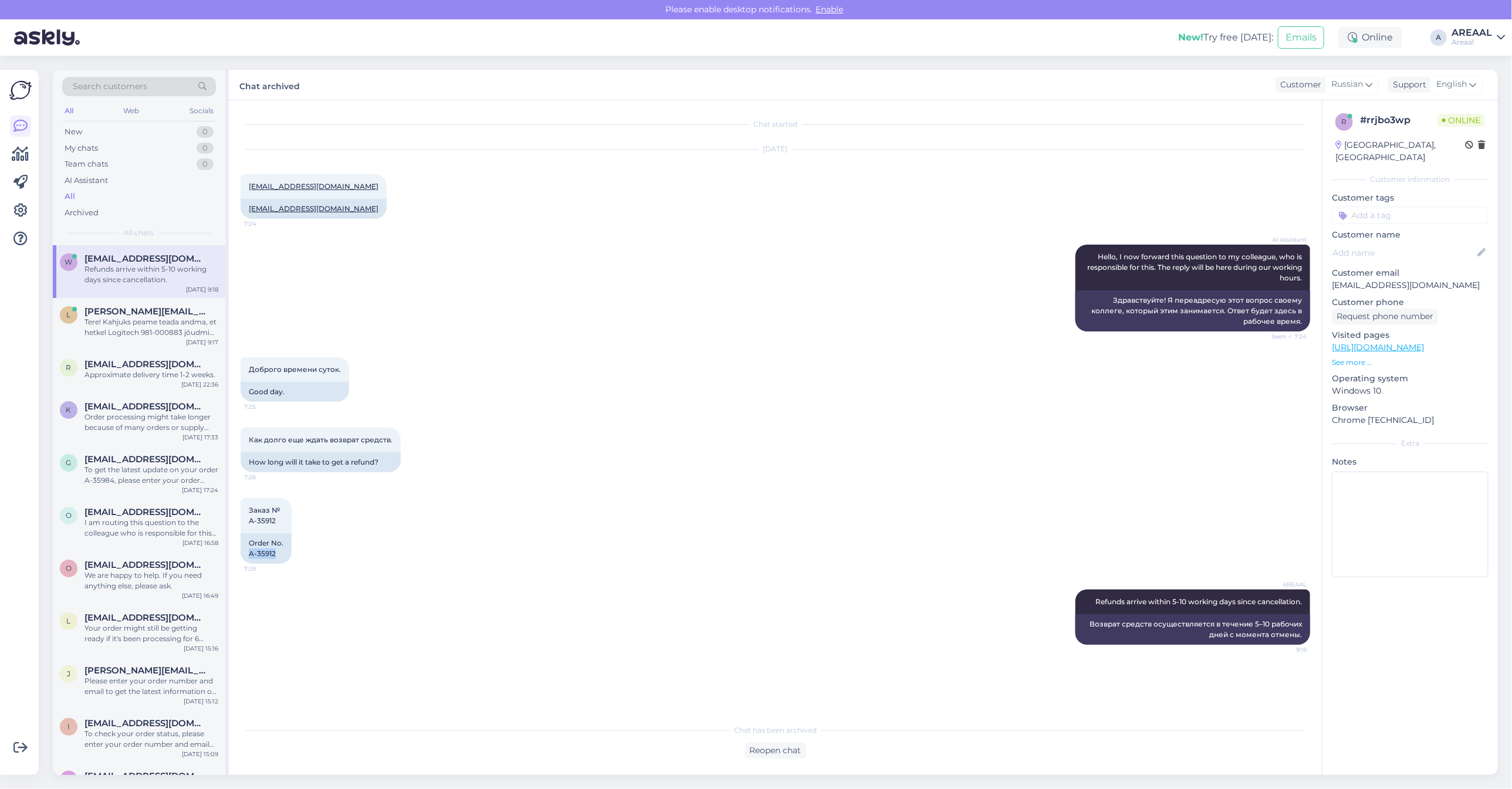
copy div "A-35912"
drag, startPoint x: 260, startPoint y: 556, endPoint x: 238, endPoint y: 556, distance: 22.0
click at [238, 556] on div "Chat started Aug 26 2025 woodworks@mail.ee 7:24 woodworks@mail.ee AI Assistant …" at bounding box center [775, 438] width 1093 height 675
click at [666, 318] on div "AI Assistant Hello, I now forward this question to my colleague, who is respons…" at bounding box center [775, 288] width 1070 height 112
click at [549, 284] on div "AI Assistant Hello, I now forward this question to my colleague, who is respons…" at bounding box center [775, 288] width 1070 height 112
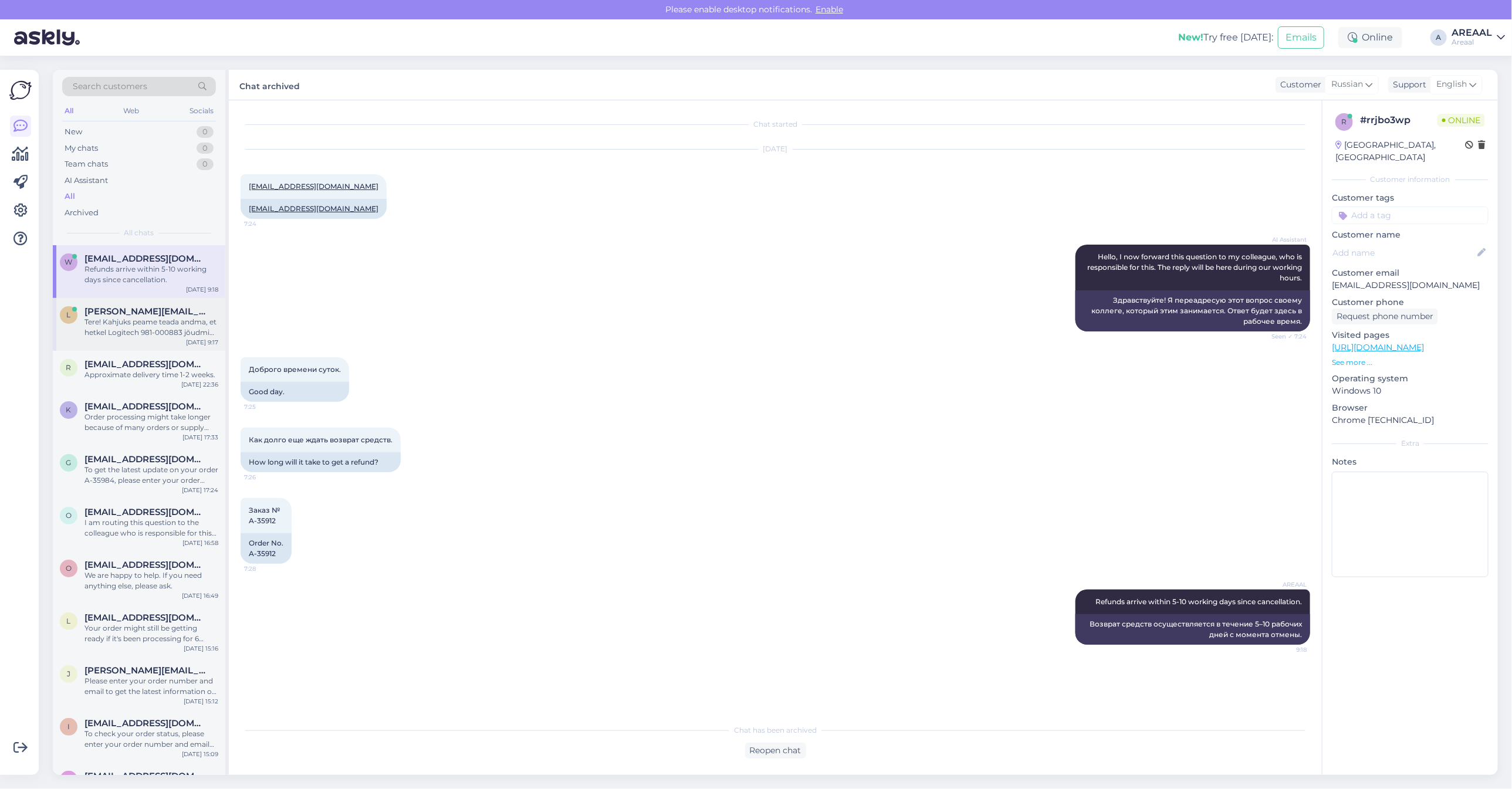
click at [136, 315] on span "lena.berezina@gmail.com" at bounding box center [146, 312] width 122 height 11
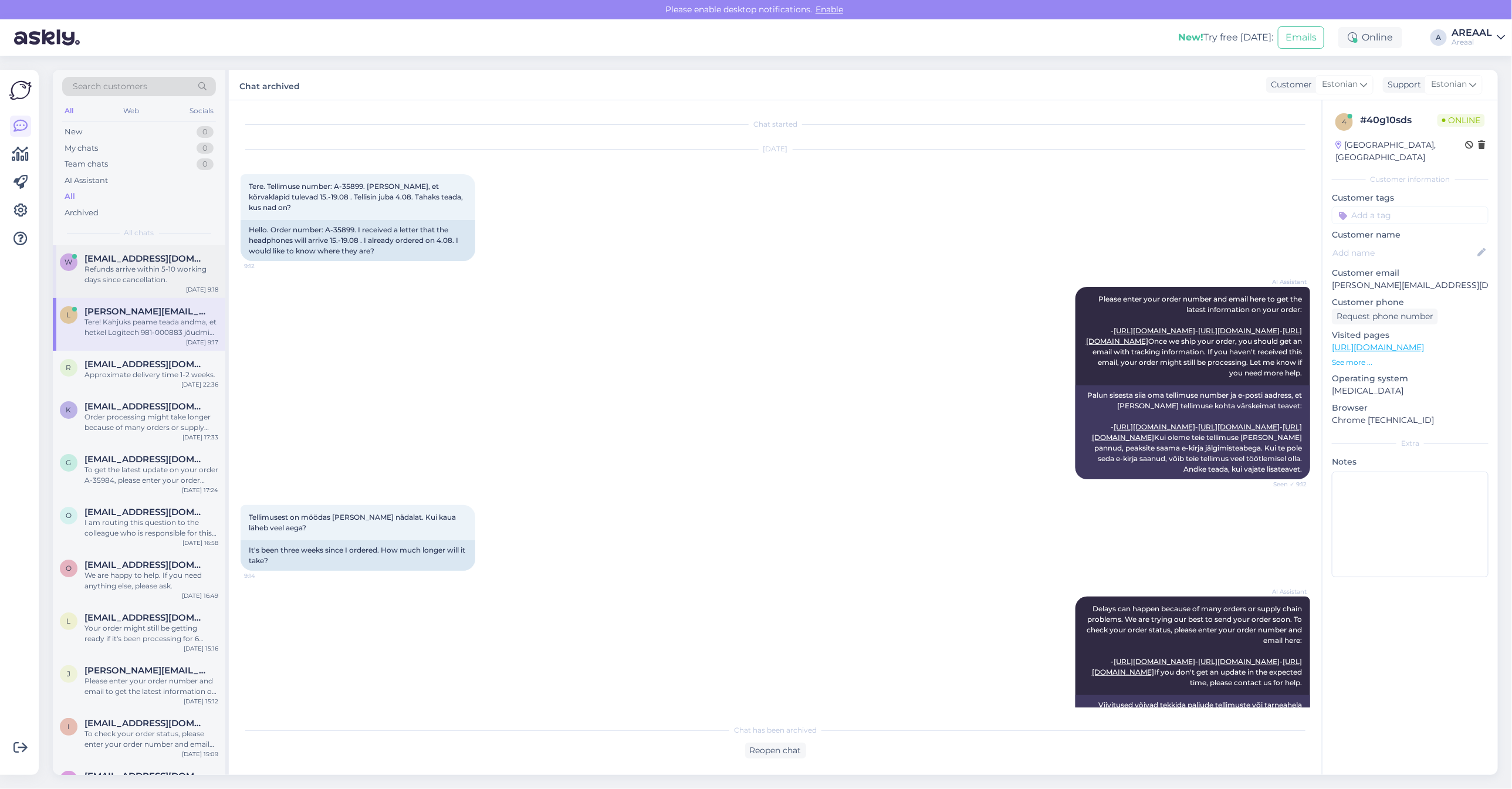
scroll to position [313, 0]
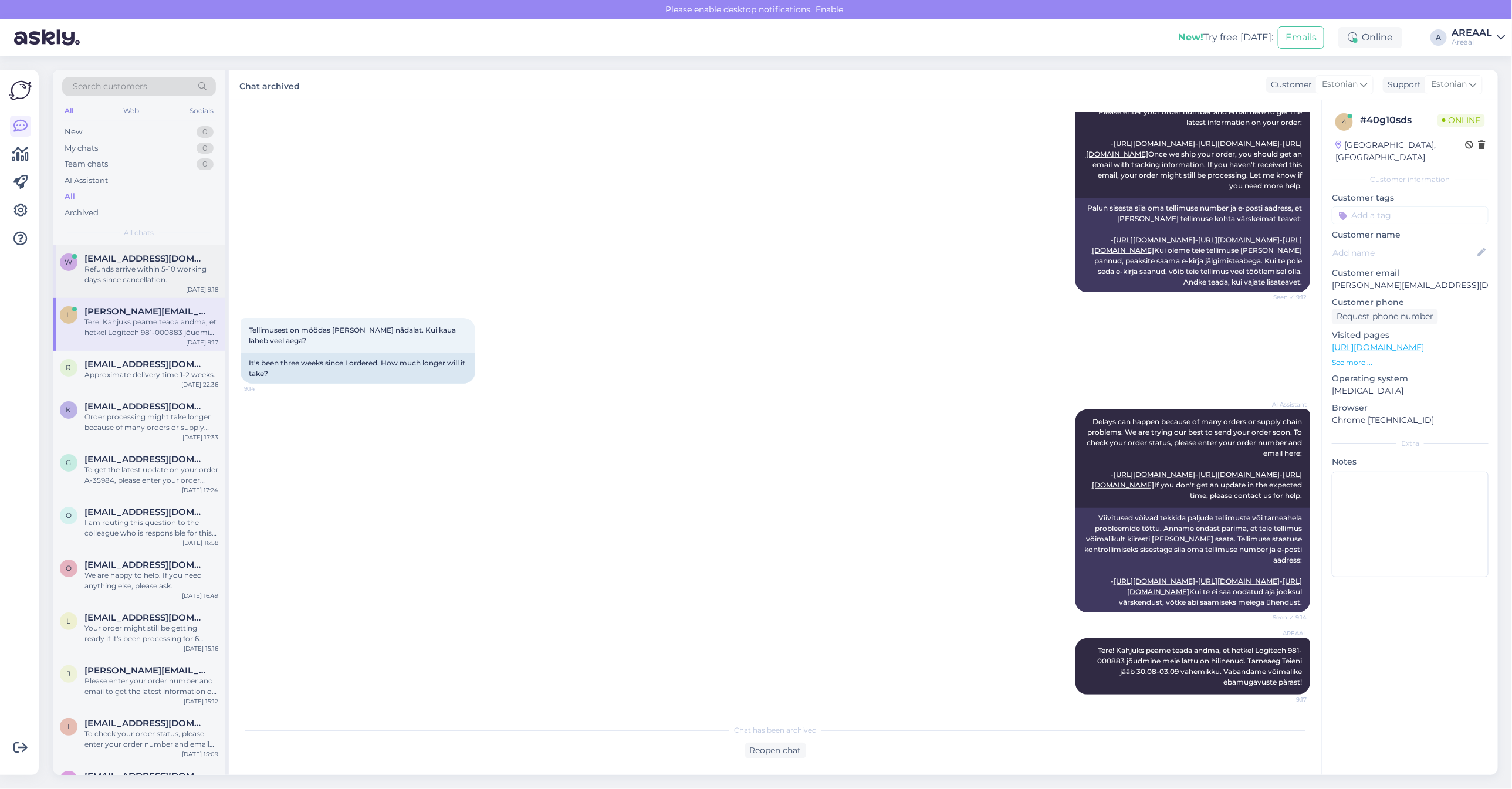
click at [156, 259] on span "woodworks@mail.ee" at bounding box center [146, 259] width 122 height 11
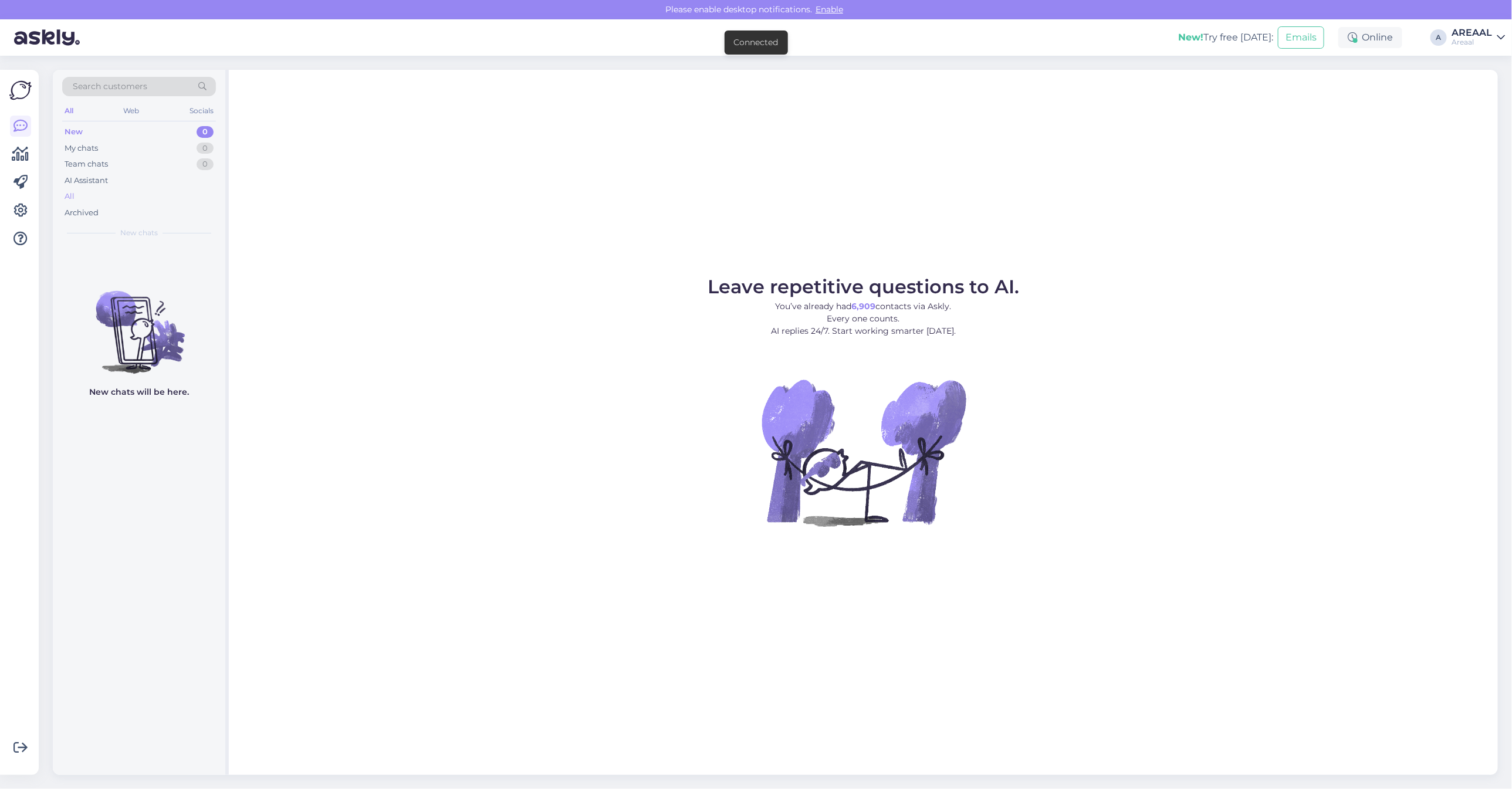
click at [196, 196] on div "All" at bounding box center [139, 196] width 154 height 16
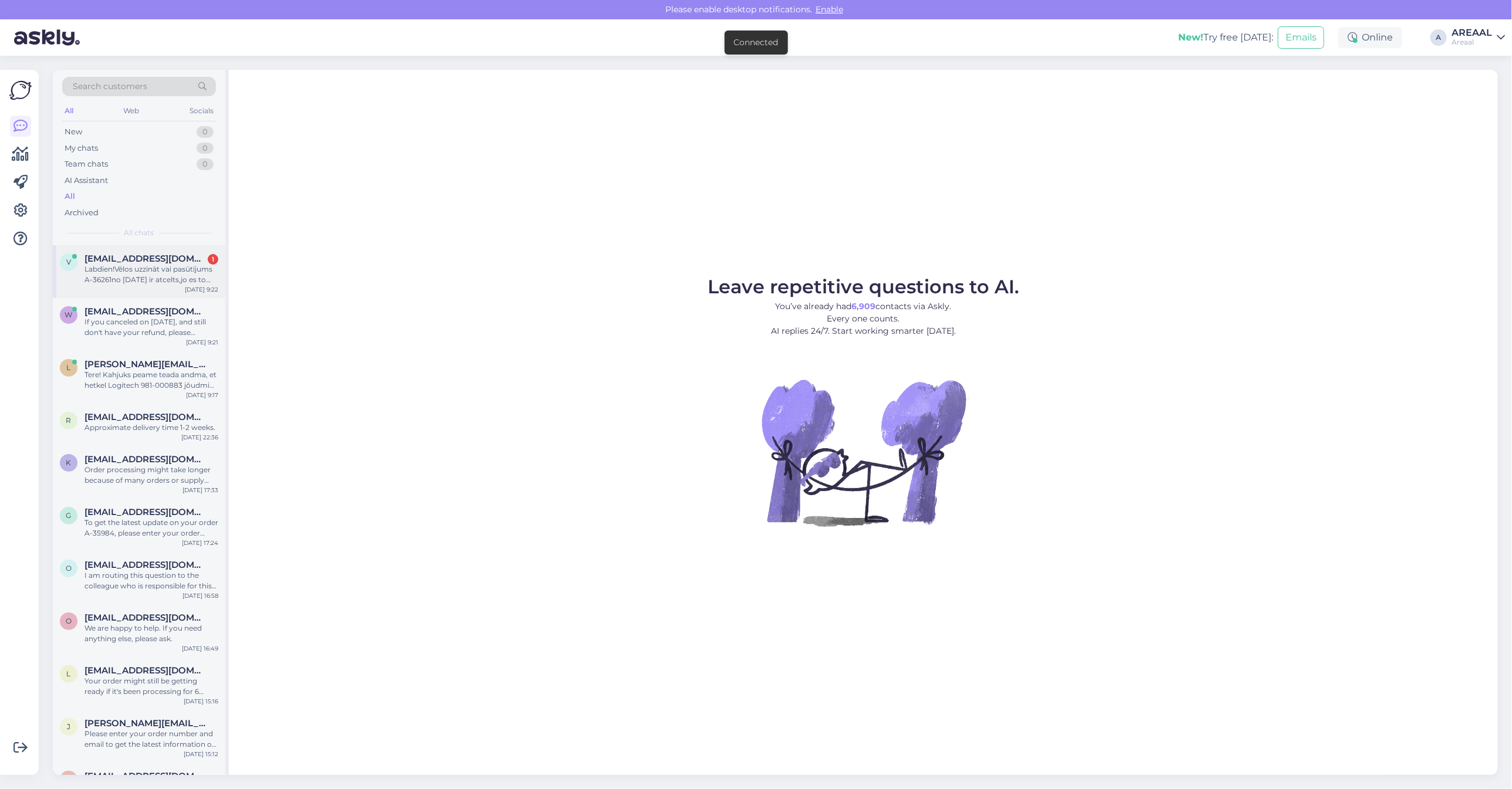
click at [199, 269] on div "Labdien!Vēlos uzzināt vai pasūtījums A-36261no [DATE] ir atcelts,jo es to lūdzu…" at bounding box center [152, 274] width 134 height 21
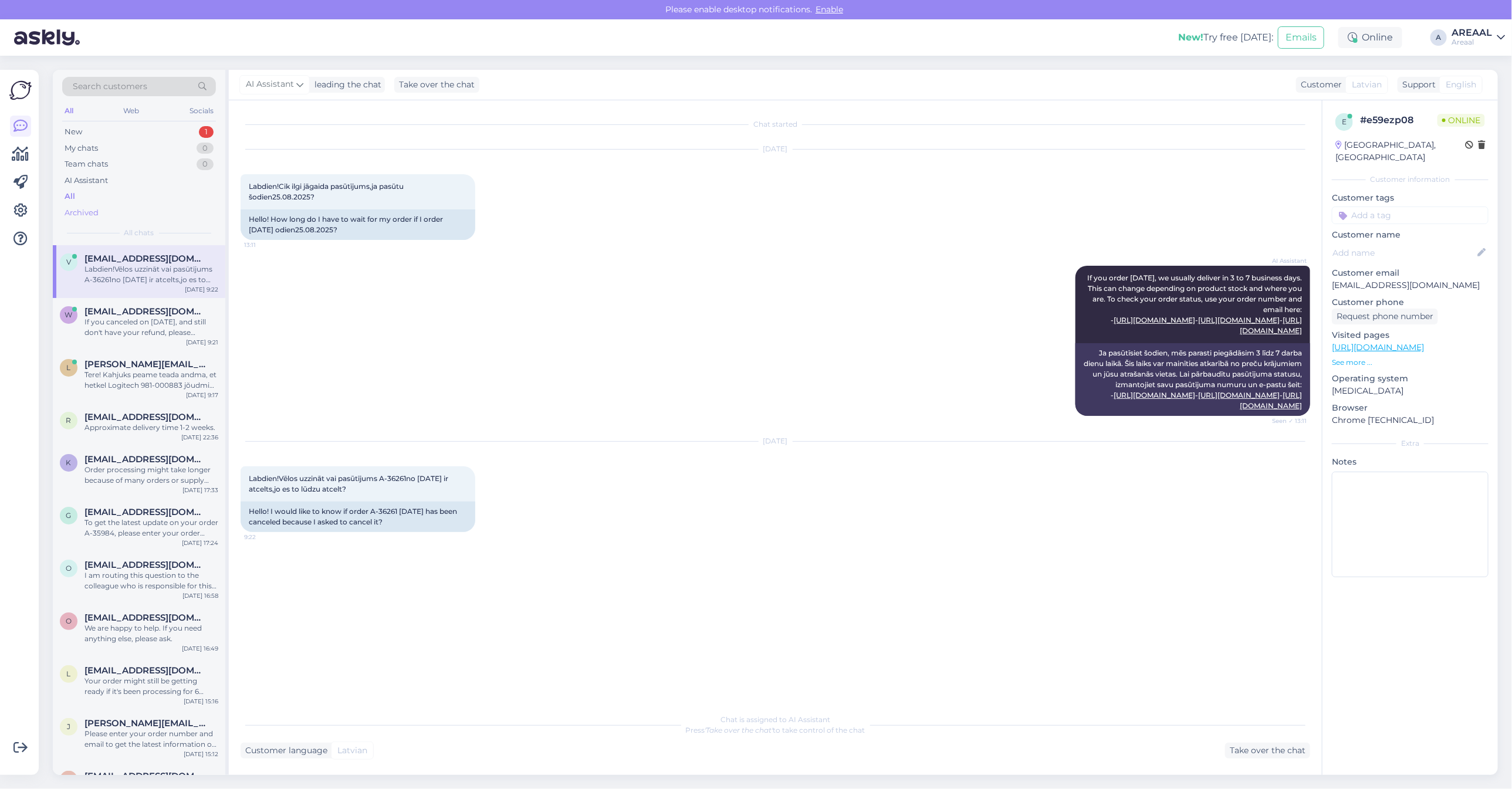
scroll to position [33, 0]
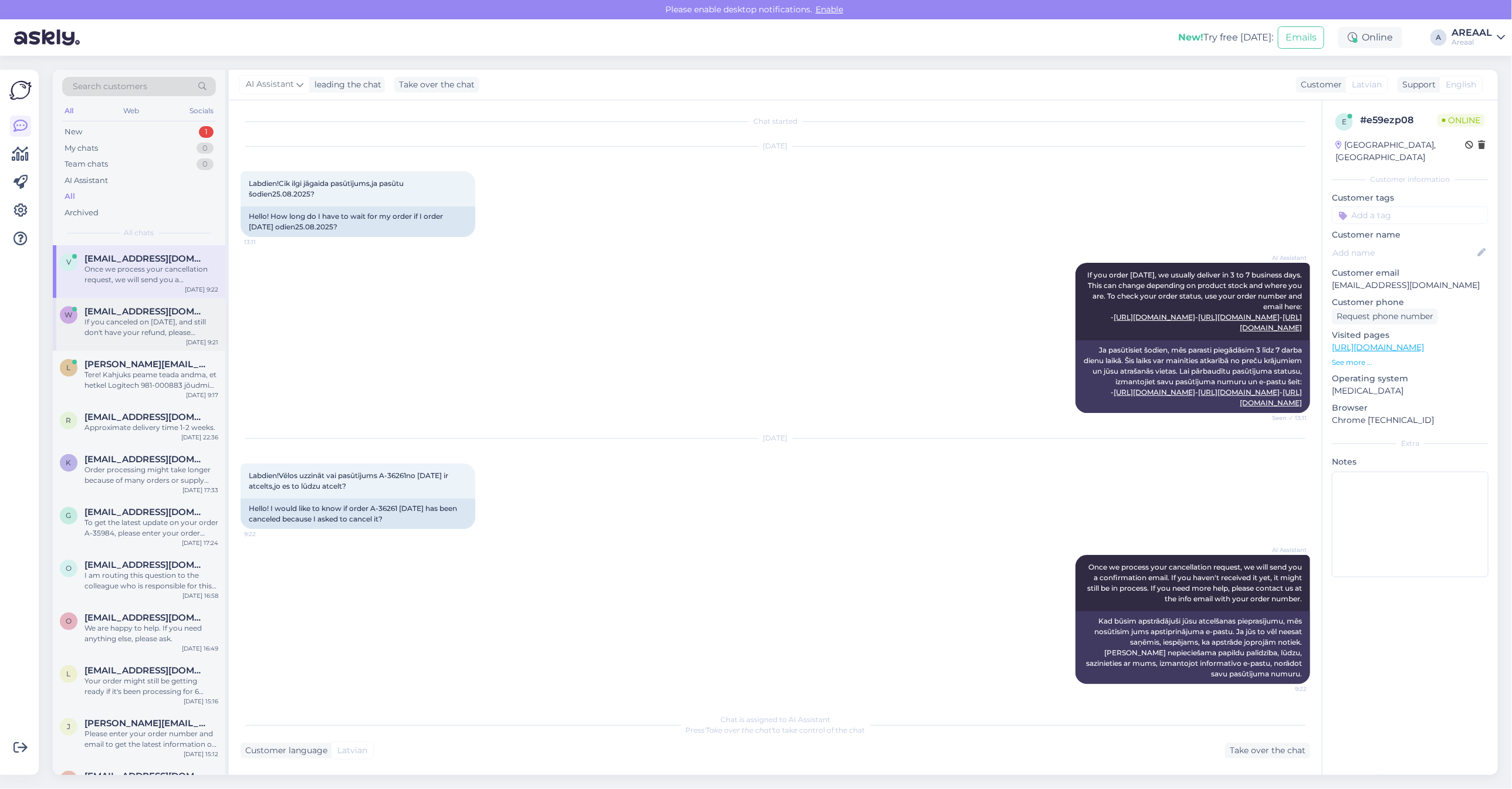
click at [136, 335] on div "If you canceled on August 18, 2025, and still don't have your refund, please co…" at bounding box center [152, 327] width 134 height 21
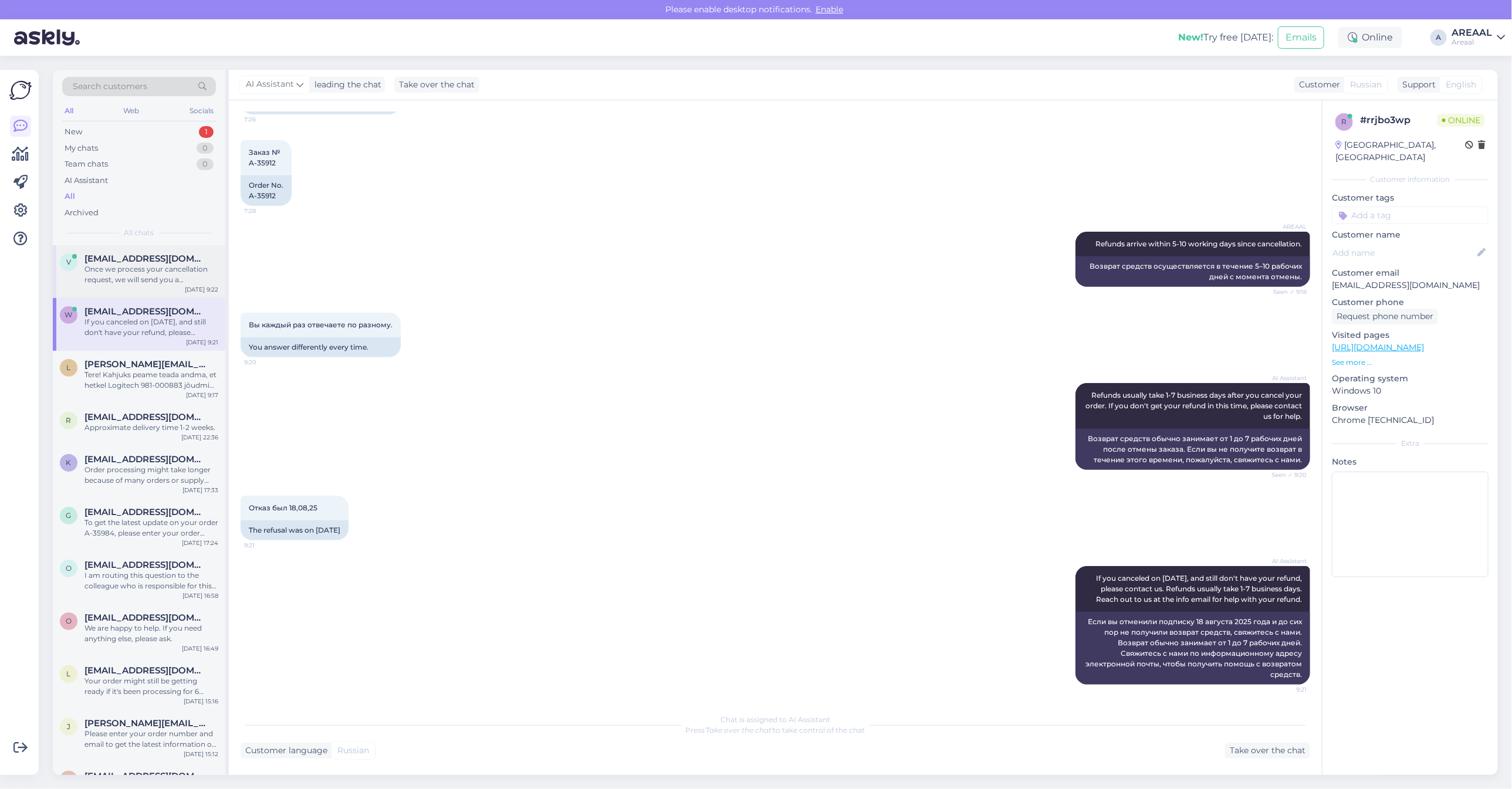
click at [173, 256] on div "[EMAIL_ADDRESS][DOMAIN_NAME]" at bounding box center [152, 259] width 134 height 11
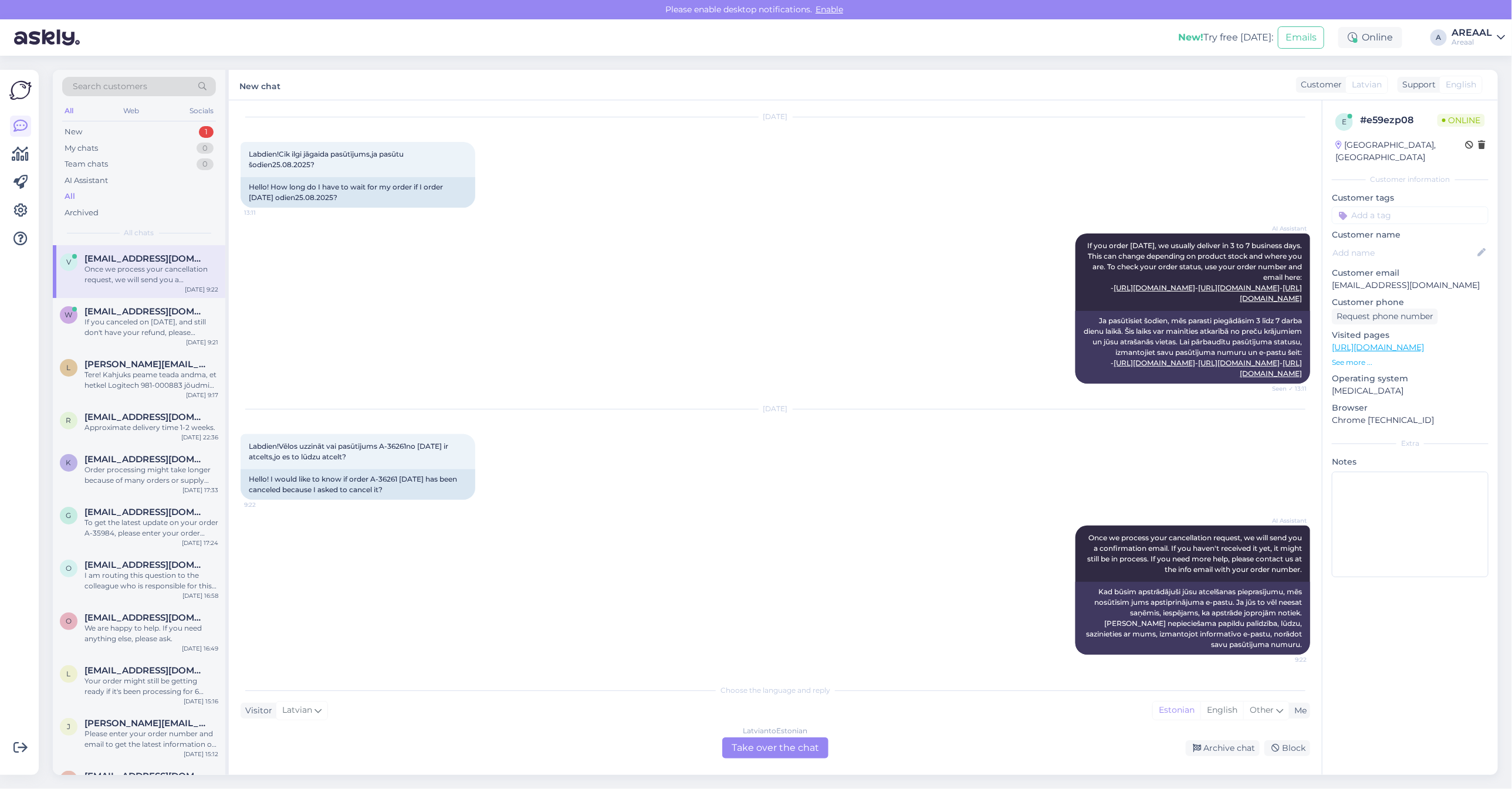
scroll to position [62, 0]
copy div "A-36261"
drag, startPoint x: 371, startPoint y: 480, endPoint x: 399, endPoint y: 483, distance: 28.2
click at [399, 483] on div "Hello! I would like to know if order A-36261 23.08.2025 has been canceled becau…" at bounding box center [357, 485] width 235 height 31
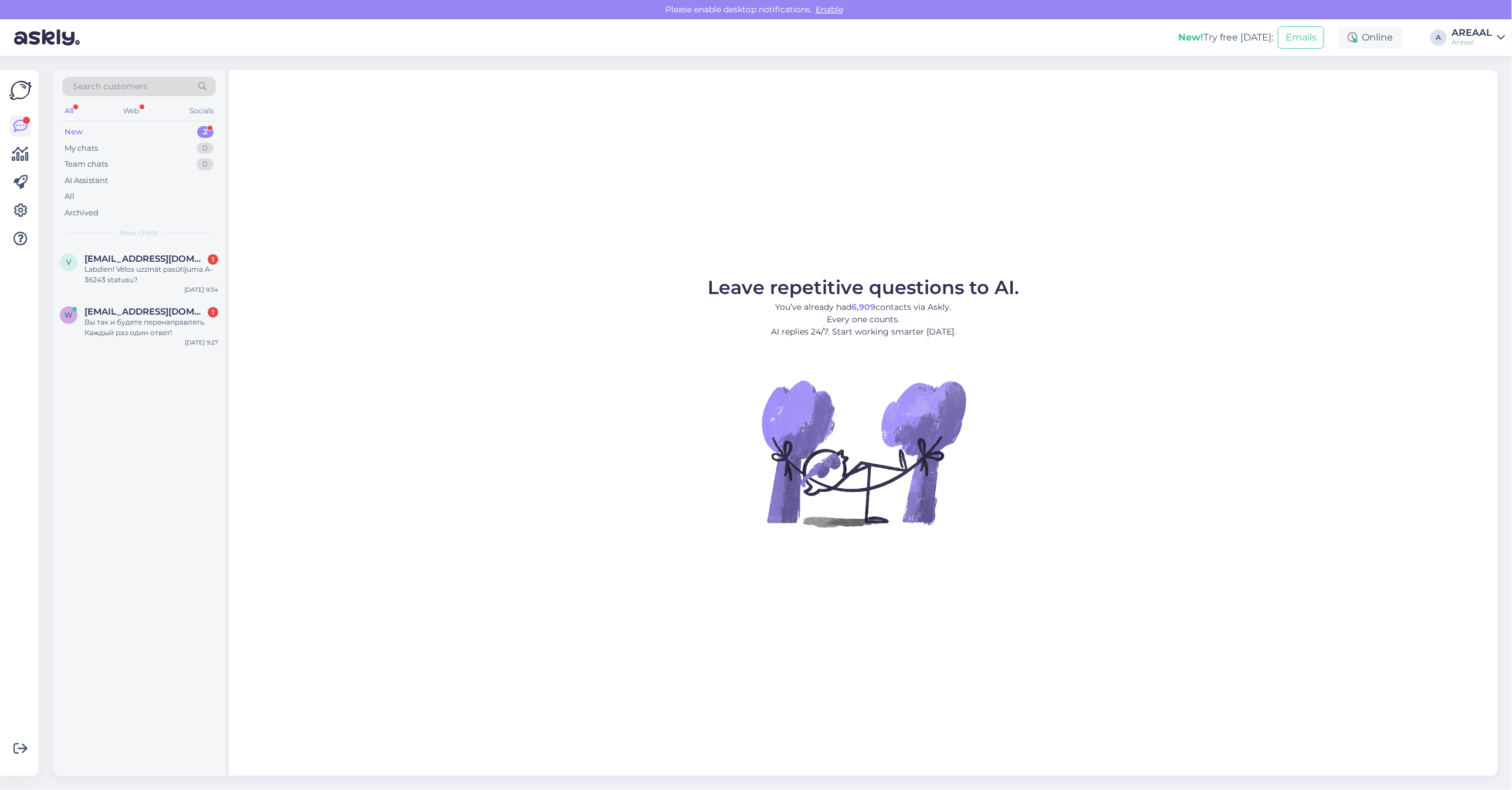
click at [361, 269] on div "Leave repetitive questions to AI. You’ve already had 6,909 contacts via Askly. …" at bounding box center [863, 423] width 1269 height 706
click at [186, 328] on div "Вы так и будете перенаправлять. Каждый раз один ответ!" at bounding box center [152, 327] width 134 height 21
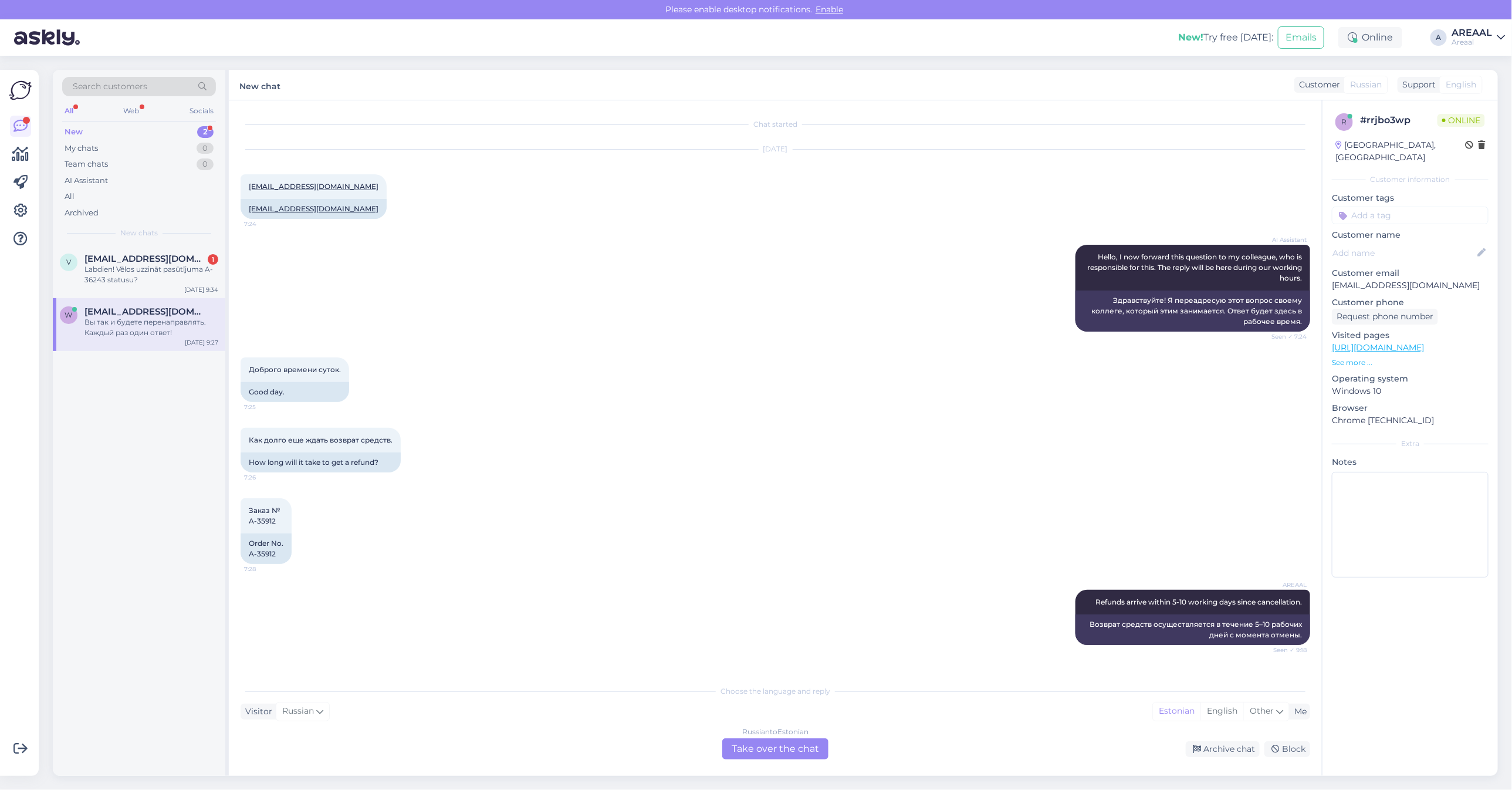
scroll to position [661, 0]
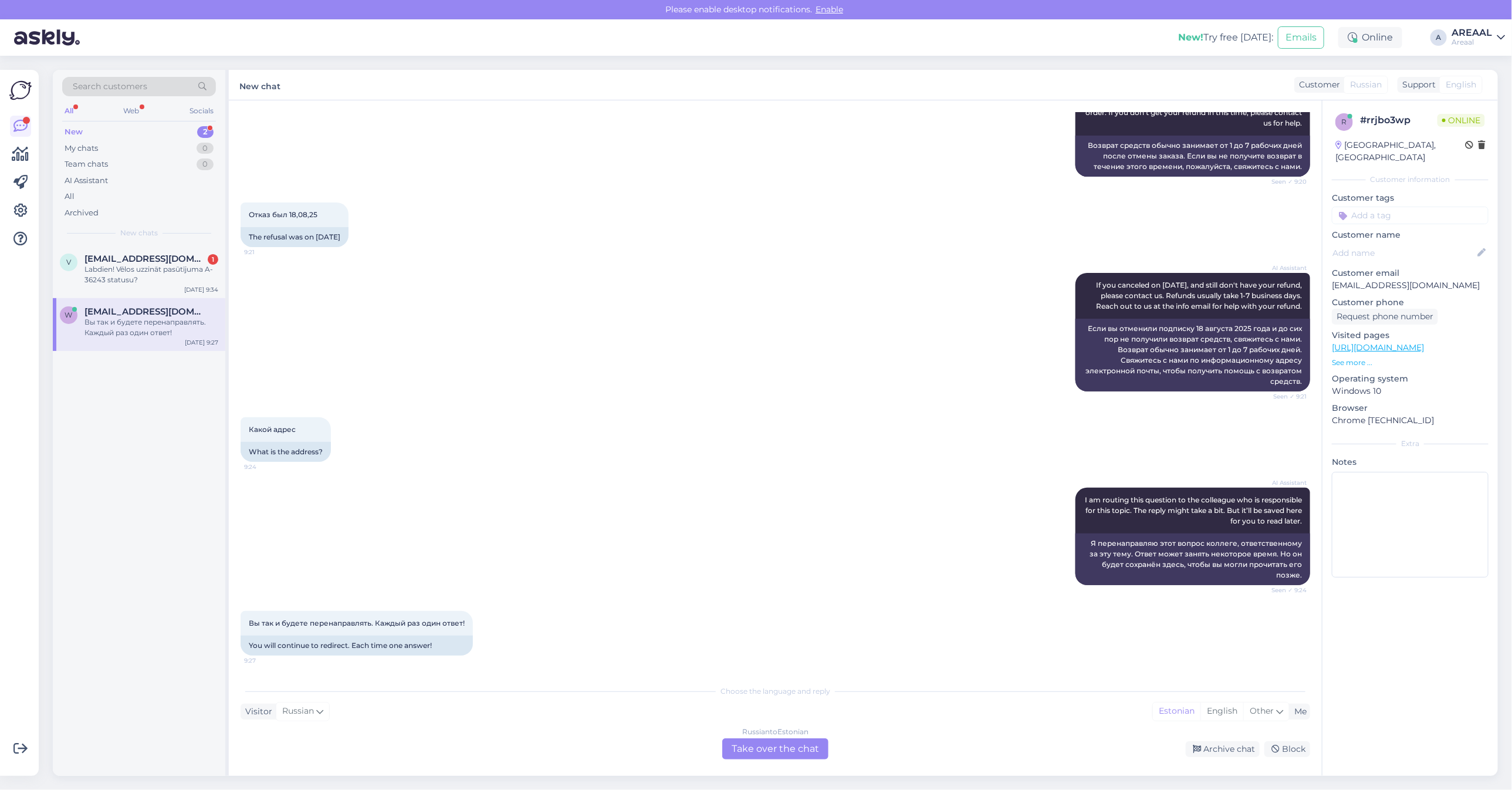
click at [769, 750] on div "Russian to Estonian Take over the chat" at bounding box center [776, 748] width 106 height 21
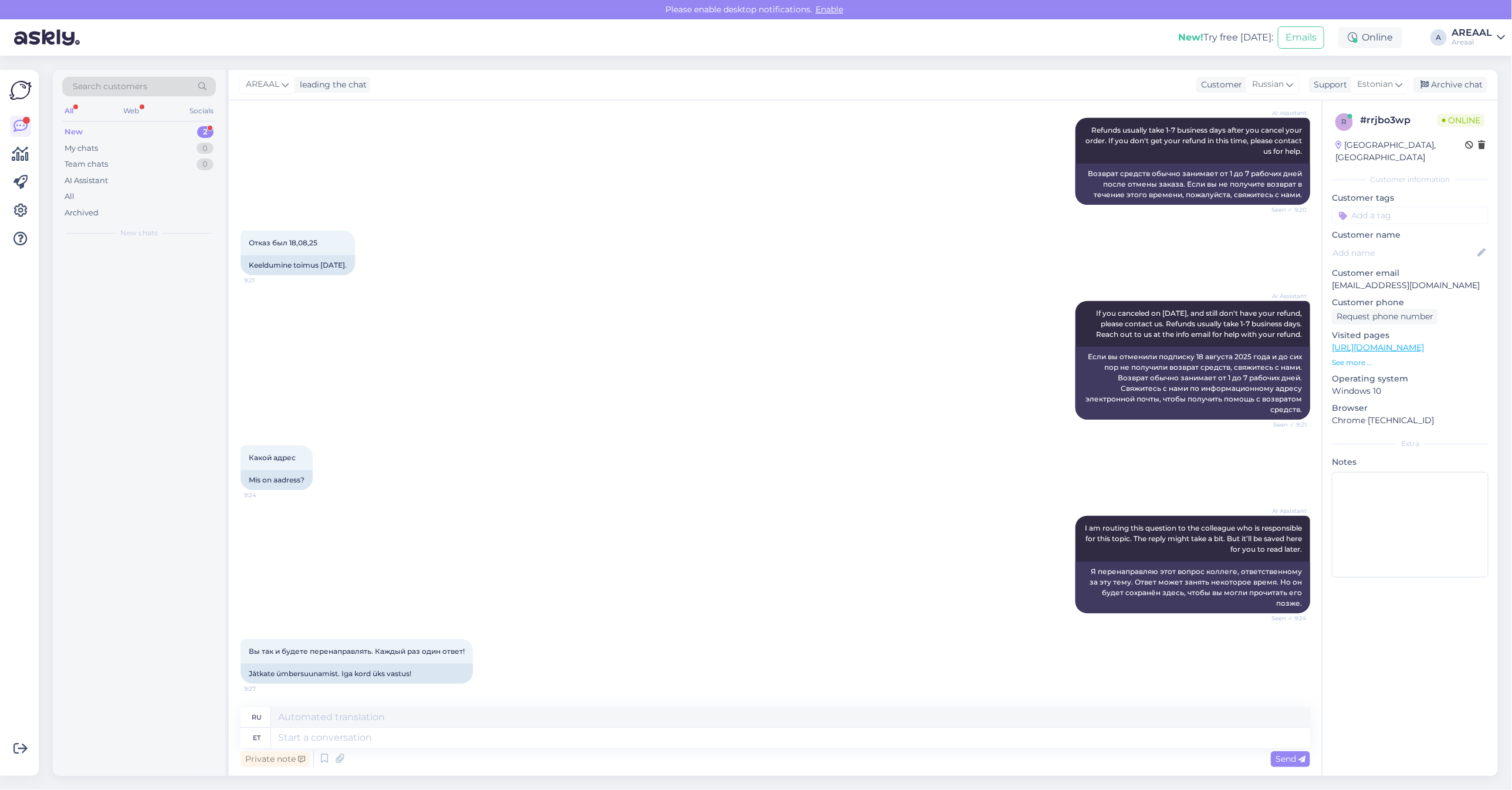
scroll to position [633, 0]
click at [766, 744] on textarea at bounding box center [790, 738] width 1039 height 20
type textarea "Our e-mam"
type textarea "Наш"
type textarea "Our e-mail a"
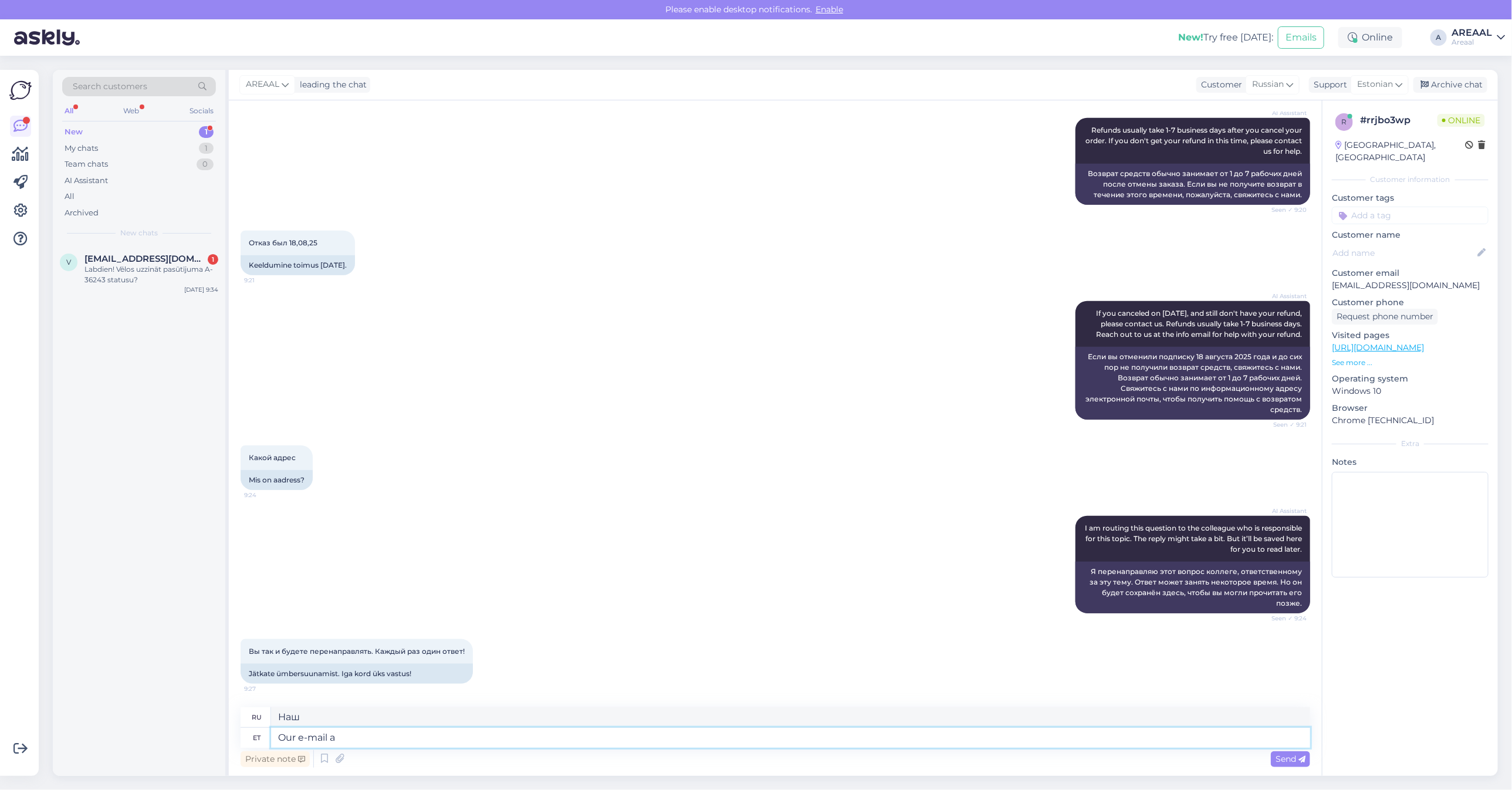
type textarea "Наша электронная почта"
type textarea "Our e-mail address i"
type textarea "Наш адрес электронной почты"
type textarea "Our e-mail address if in"
type textarea "Наш адрес электронной почты, если"
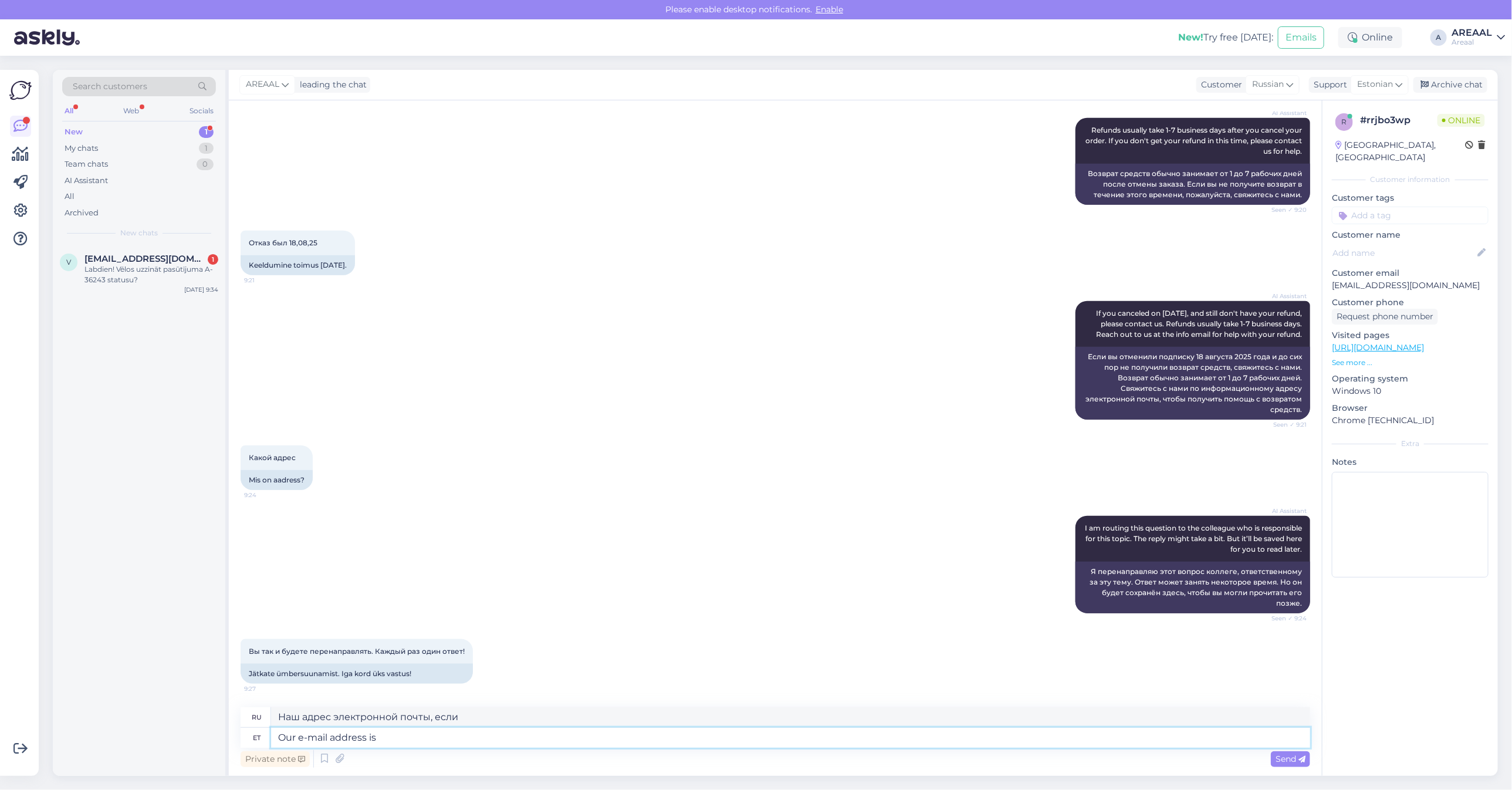
type textarea "Our e-mail address is"
type textarea "Наш адрес электронной почты"
type textarea "Our e-mail address is [EMAIL_ADDRESS][DOMAIN_NAME]"
type textarea "Наш адрес электронной почты: info@areaal.ee"
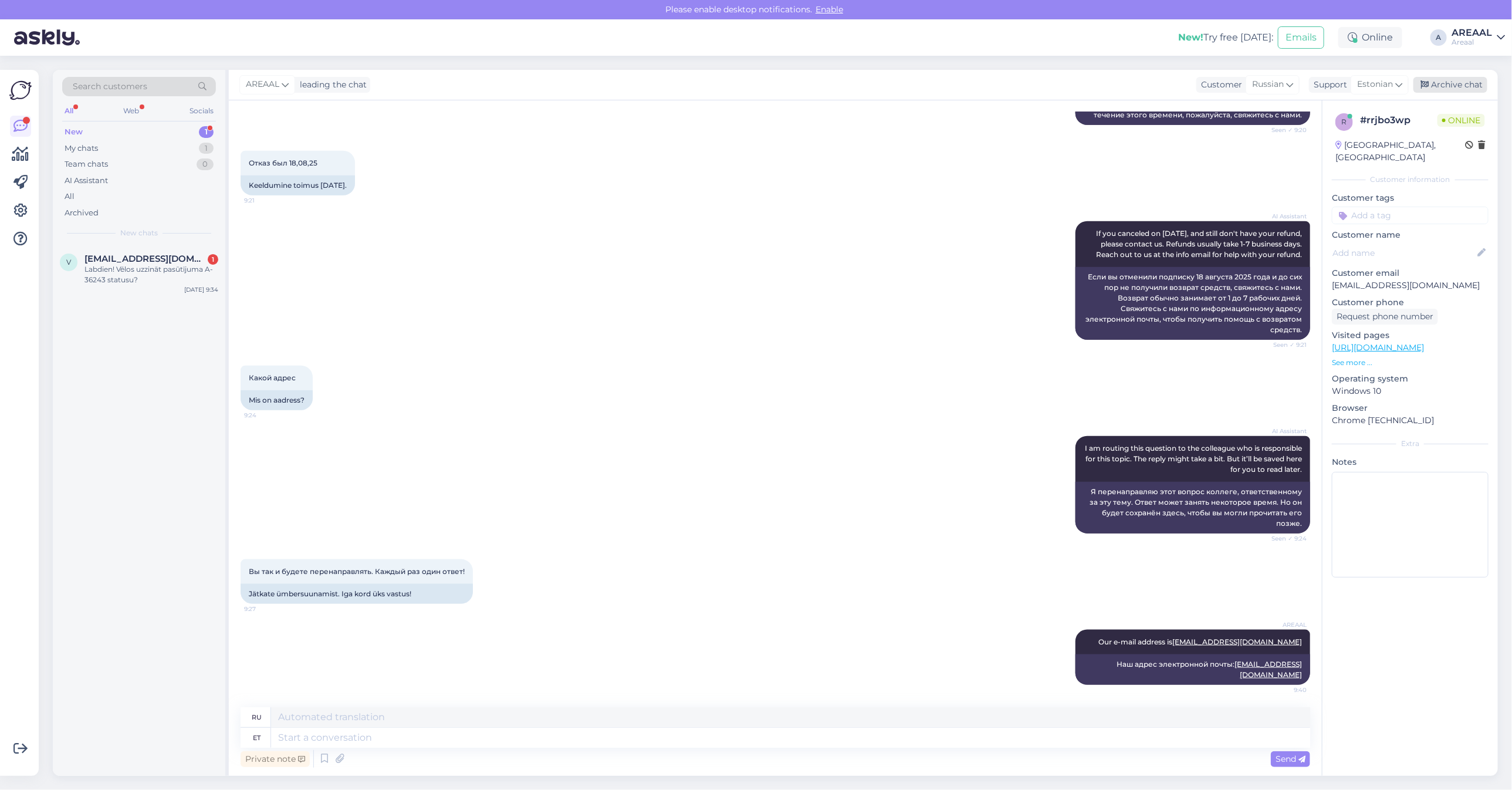
click at [1463, 87] on div "Archive chat" at bounding box center [1450, 85] width 74 height 16
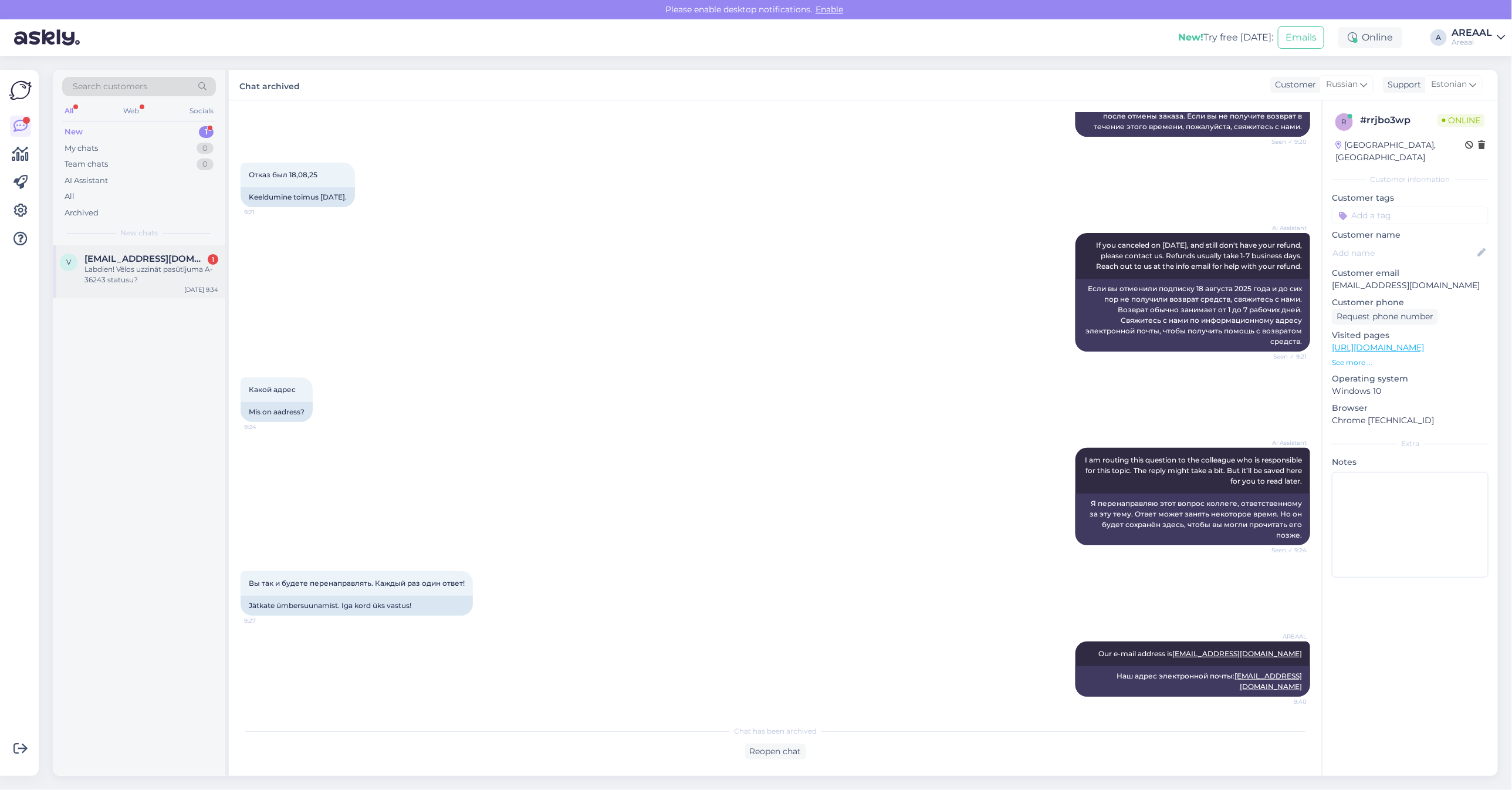
click at [183, 250] on div "v veste4@inbox.lv 1 Labdien! Vēlos uzzināt pasūtījuma A-36243 statusu? Aug 26 9…" at bounding box center [139, 271] width 173 height 53
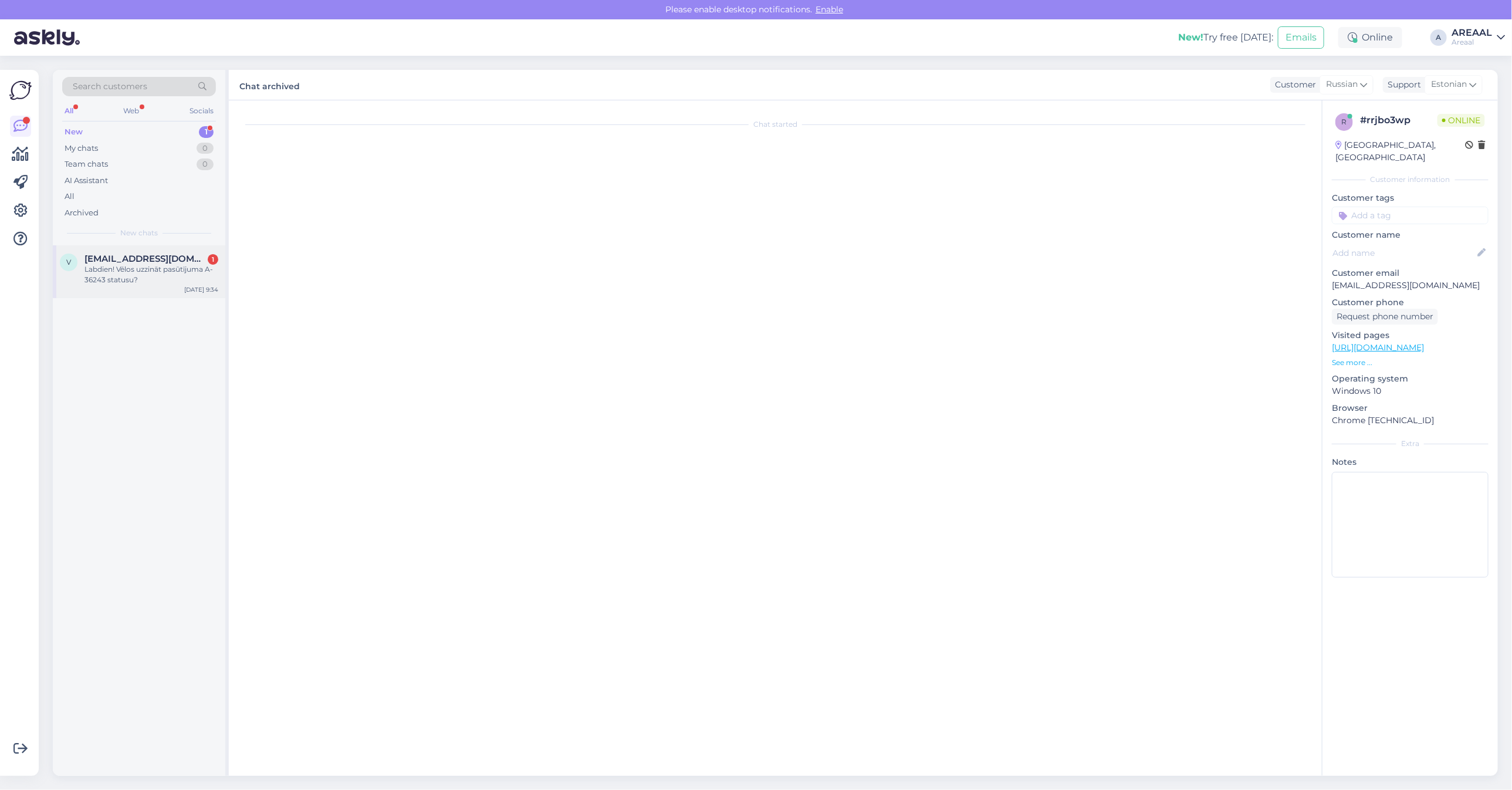
scroll to position [133, 0]
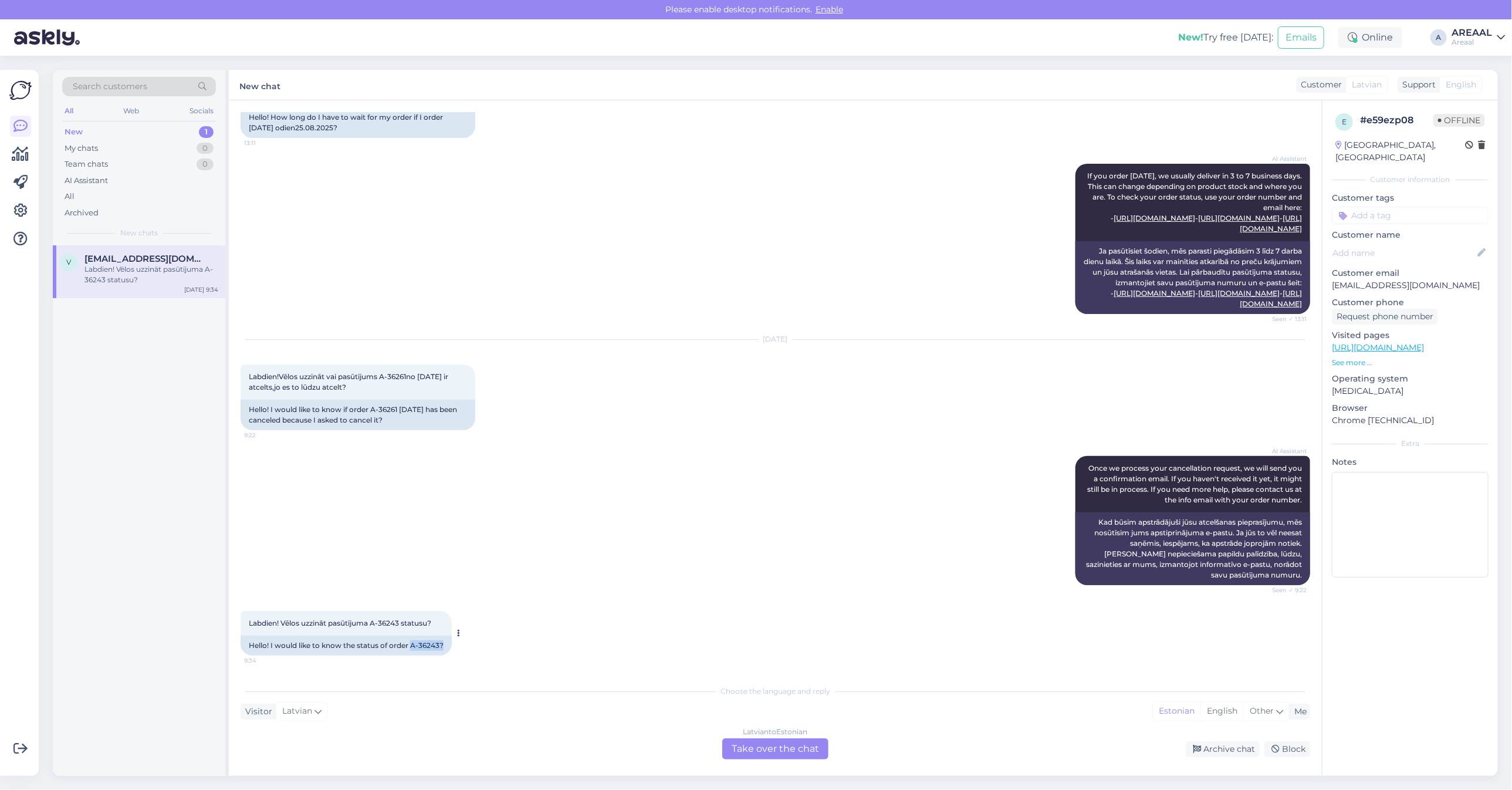
copy div "A-36243?"
copy div "A-36243"
drag, startPoint x: 412, startPoint y: 649, endPoint x: 441, endPoint y: 649, distance: 29.0
click at [441, 649] on div "Hello! I would like to know the status of order A-36243?" at bounding box center [346, 646] width 211 height 20
click at [802, 767] on div "Chat started Aug 25 2025 Labdien!Cik ilgi jāgaida pasūtījums,ja pasūtu šodien25…" at bounding box center [775, 438] width 1093 height 676
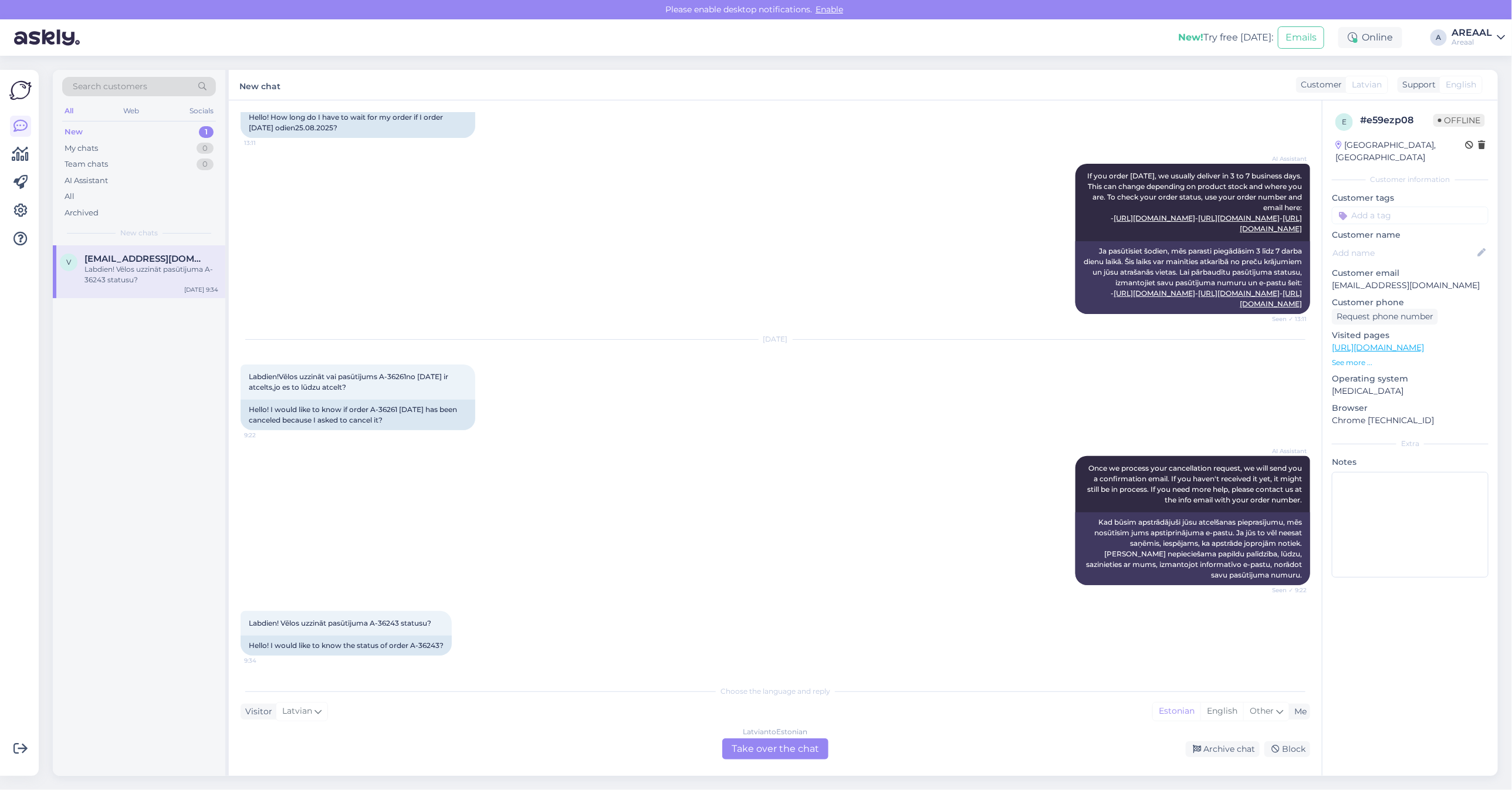
click at [801, 756] on div "[DEMOGRAPHIC_DATA] to Estonian Take over the chat" at bounding box center [776, 748] width 106 height 21
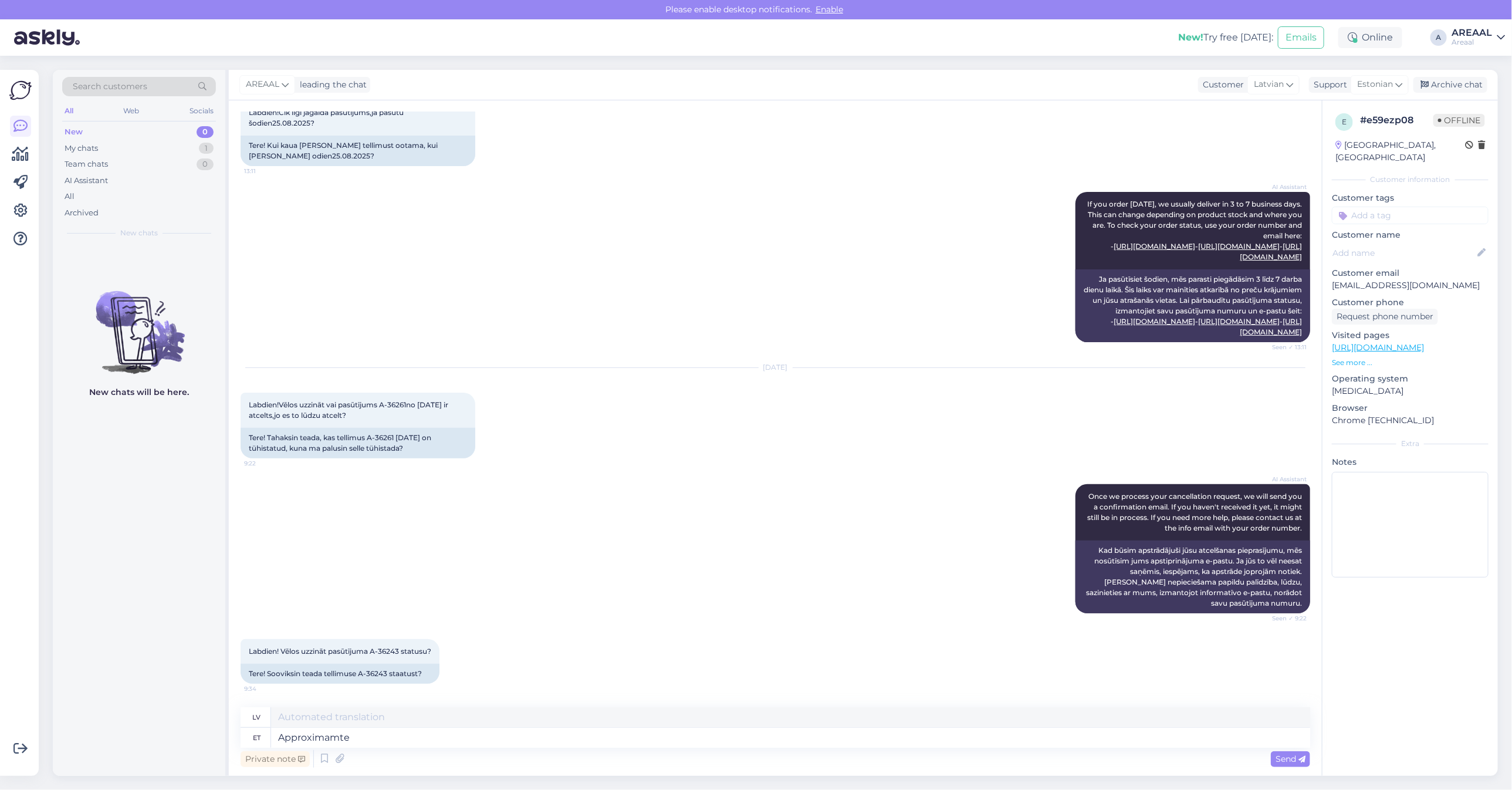
type textarea "Approximamte"
type textarea "Aptuvenais"
type textarea "Approximate de"
type textarea "Aptuvens"
type textarea "Approximate delivery timem"
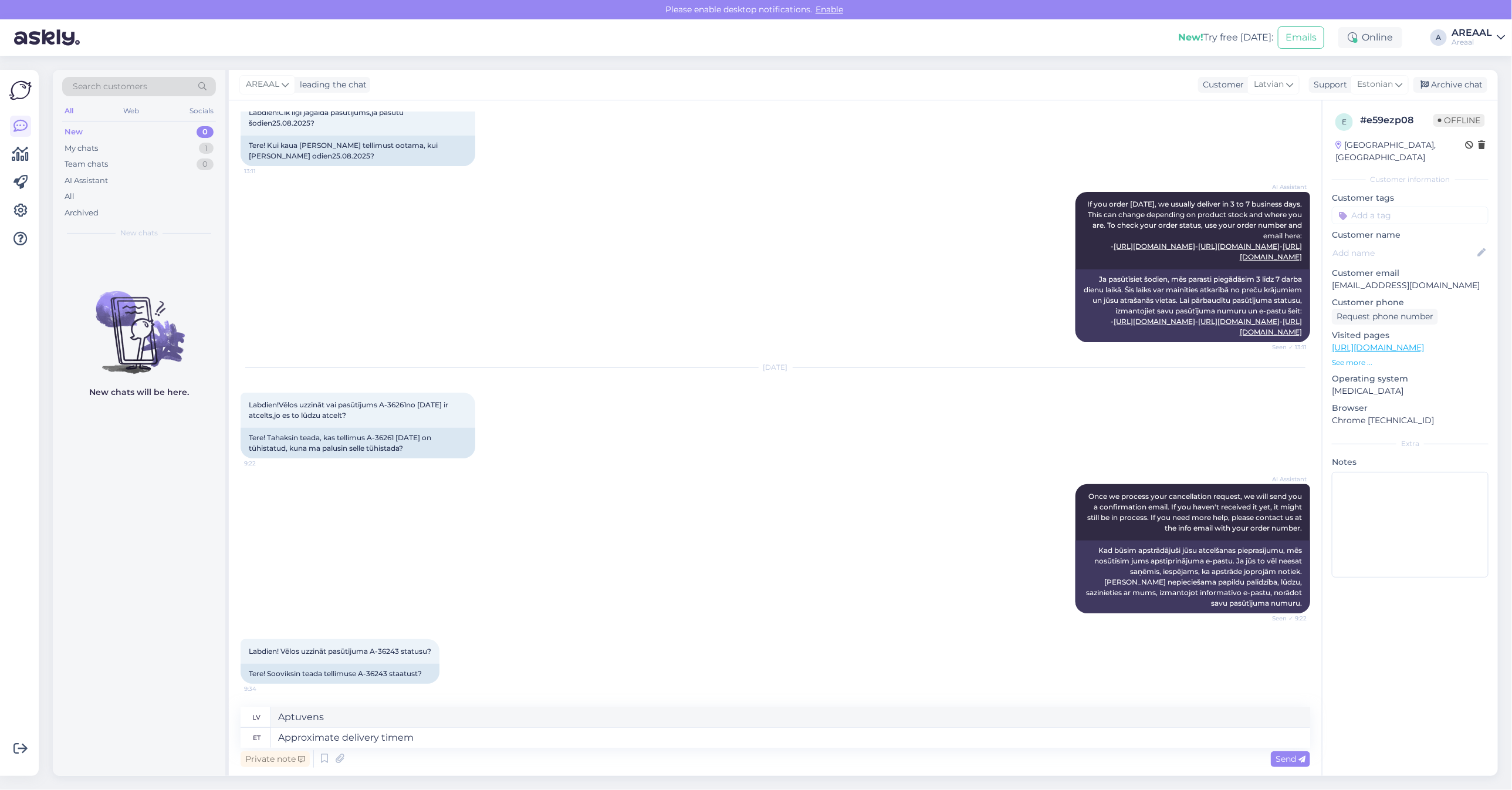
type textarea "Aptuvenais piegādes laiks"
type textarea "Approximate delivery time 1-2 we"
type textarea "Aptuvenais piegādes laiks 1–2"
type textarea "Approximate delivery time 1-2 weeks."
type textarea "Aptuvenais piegādes laiks 1-2 nedēļas."
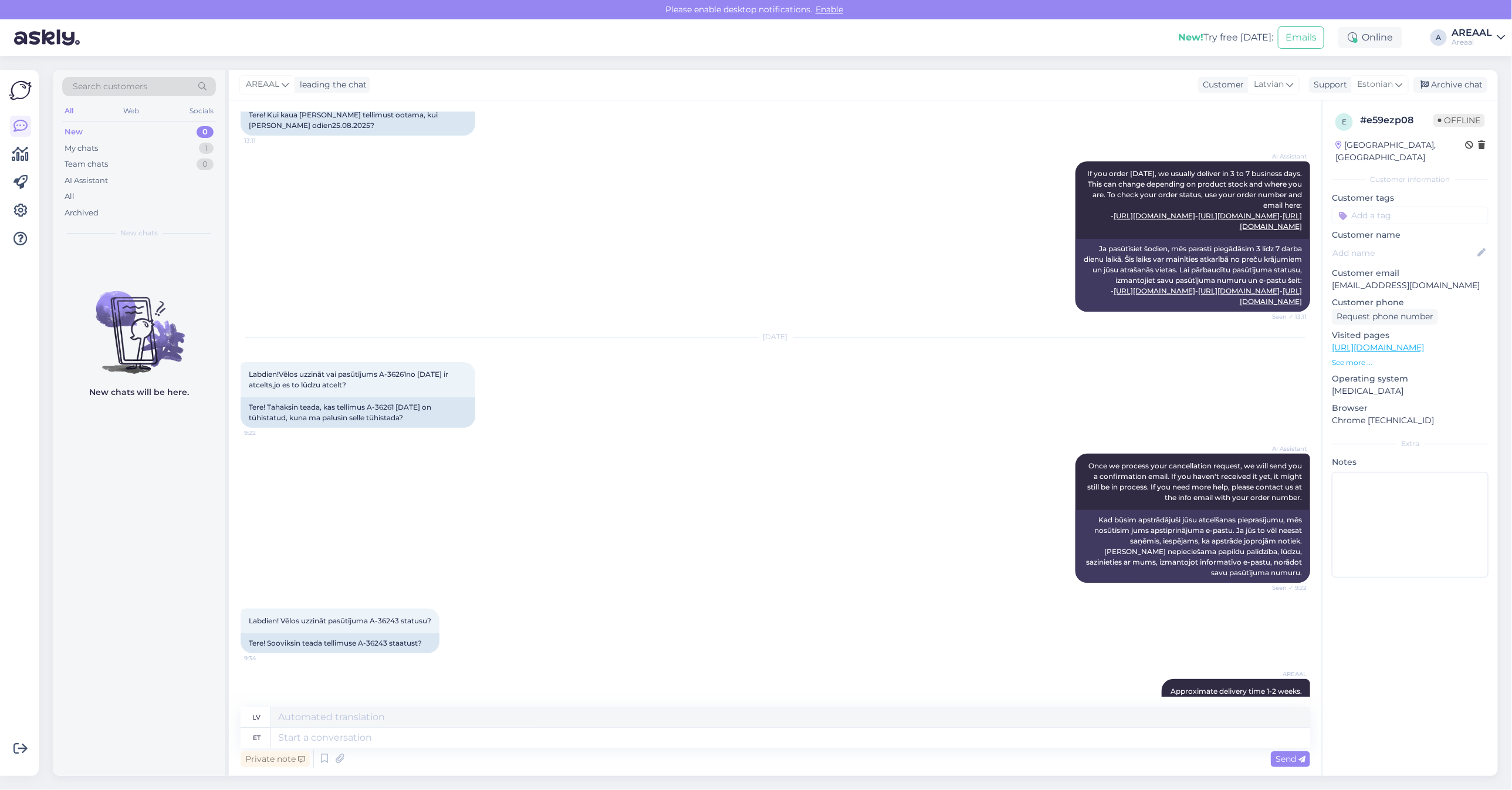
scroll to position [175, 0]
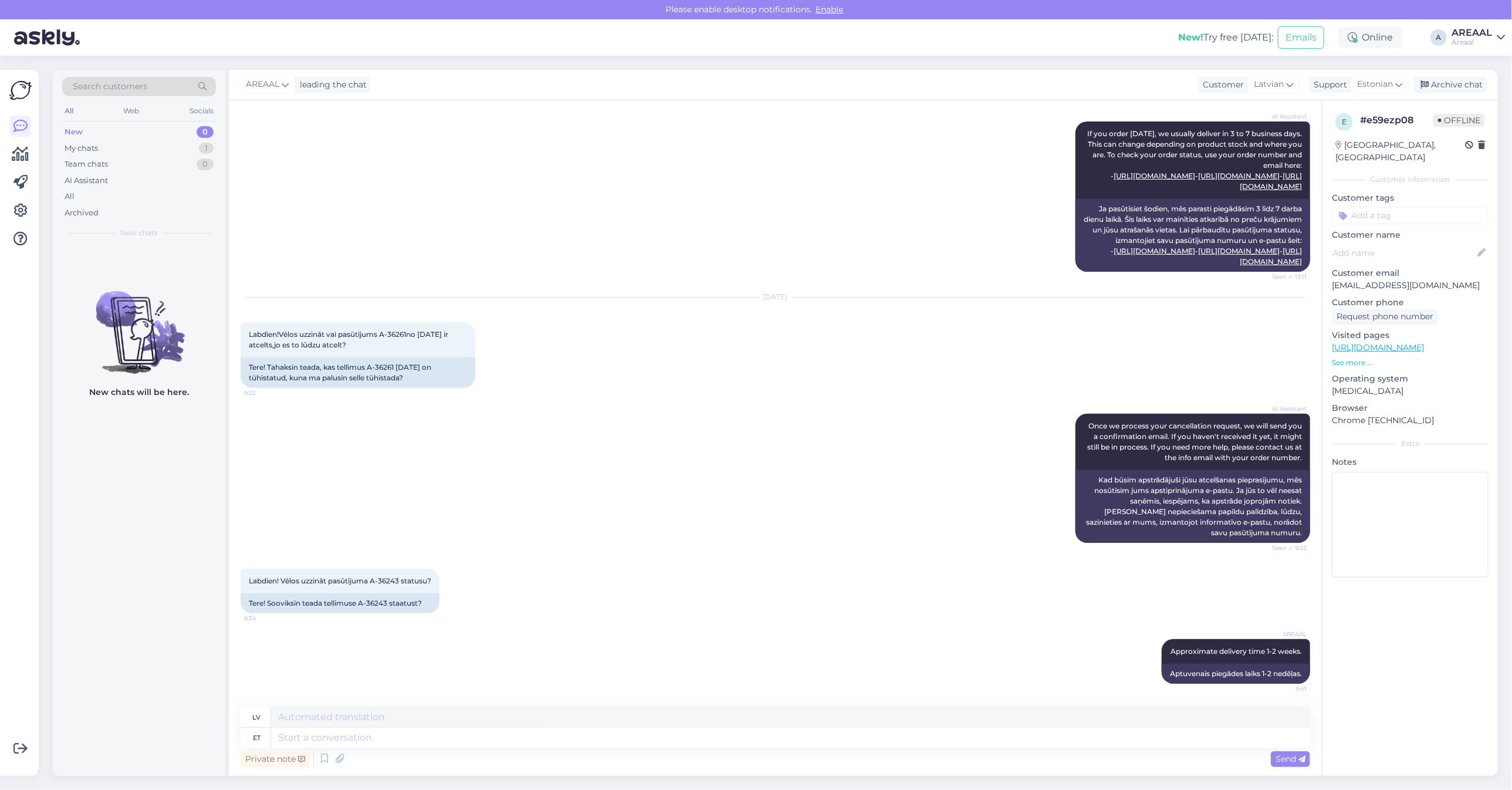
click at [1488, 86] on div "AREAAL leading the chat Customer Latvian Support Estonian Archive chat" at bounding box center [863, 86] width 1269 height 31
click at [1474, 81] on div "Archive chat" at bounding box center [1450, 85] width 74 height 16
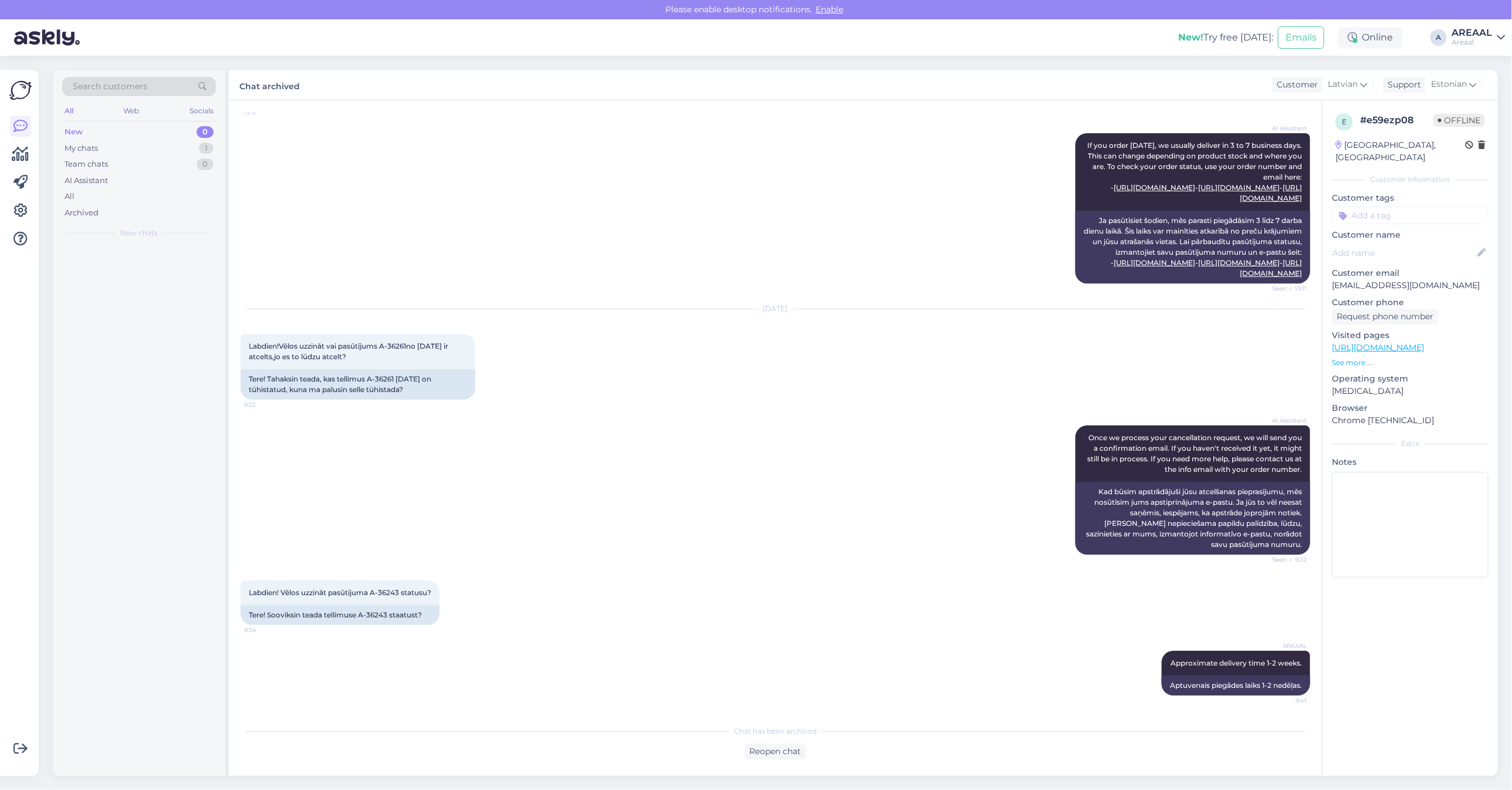
scroll to position [163, 0]
drag, startPoint x: 429, startPoint y: 362, endPoint x: 397, endPoint y: 370, distance: 33.0
click at [429, 358] on div "Labdien!Vēlos uzzināt vai pasūtījums A-36261no 23.08.2025 ir atcelts,jo es to l…" at bounding box center [357, 351] width 235 height 35
click at [139, 191] on div "All" at bounding box center [139, 196] width 154 height 16
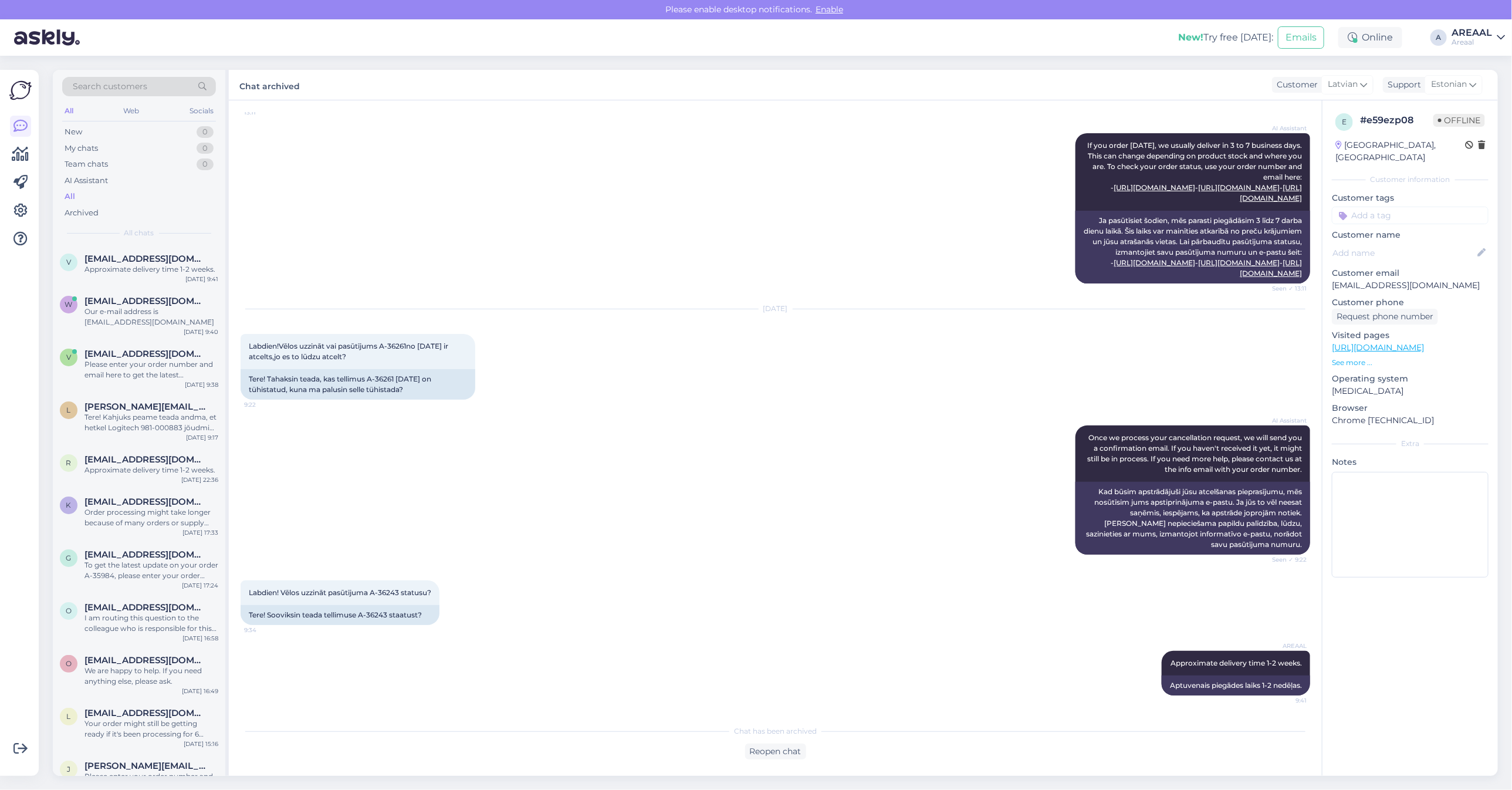
click at [523, 361] on div "Aug 26 2025 Labdien!Vēlos uzzināt vai pasūtījums A-36261no 23.08.2025 ir atcelt…" at bounding box center [775, 355] width 1070 height 116
click at [149, 359] on div "Please enter your order number and email here to get the latest information on …" at bounding box center [152, 369] width 134 height 21
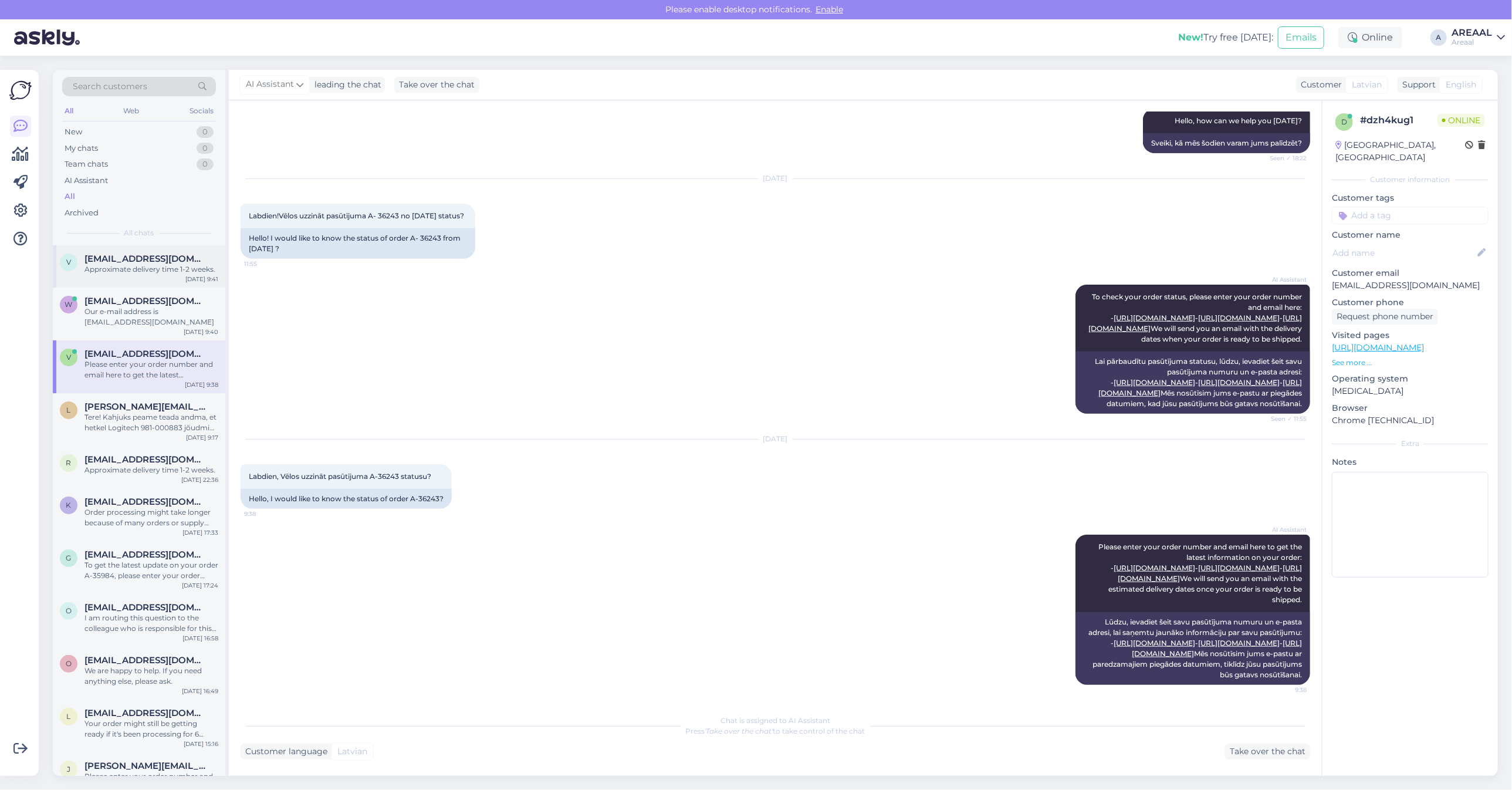
click at [159, 284] on div "v veste4@inbox.lv Approximate delivery time 1-2 weeks. Aug 26 9:41" at bounding box center [139, 266] width 173 height 42
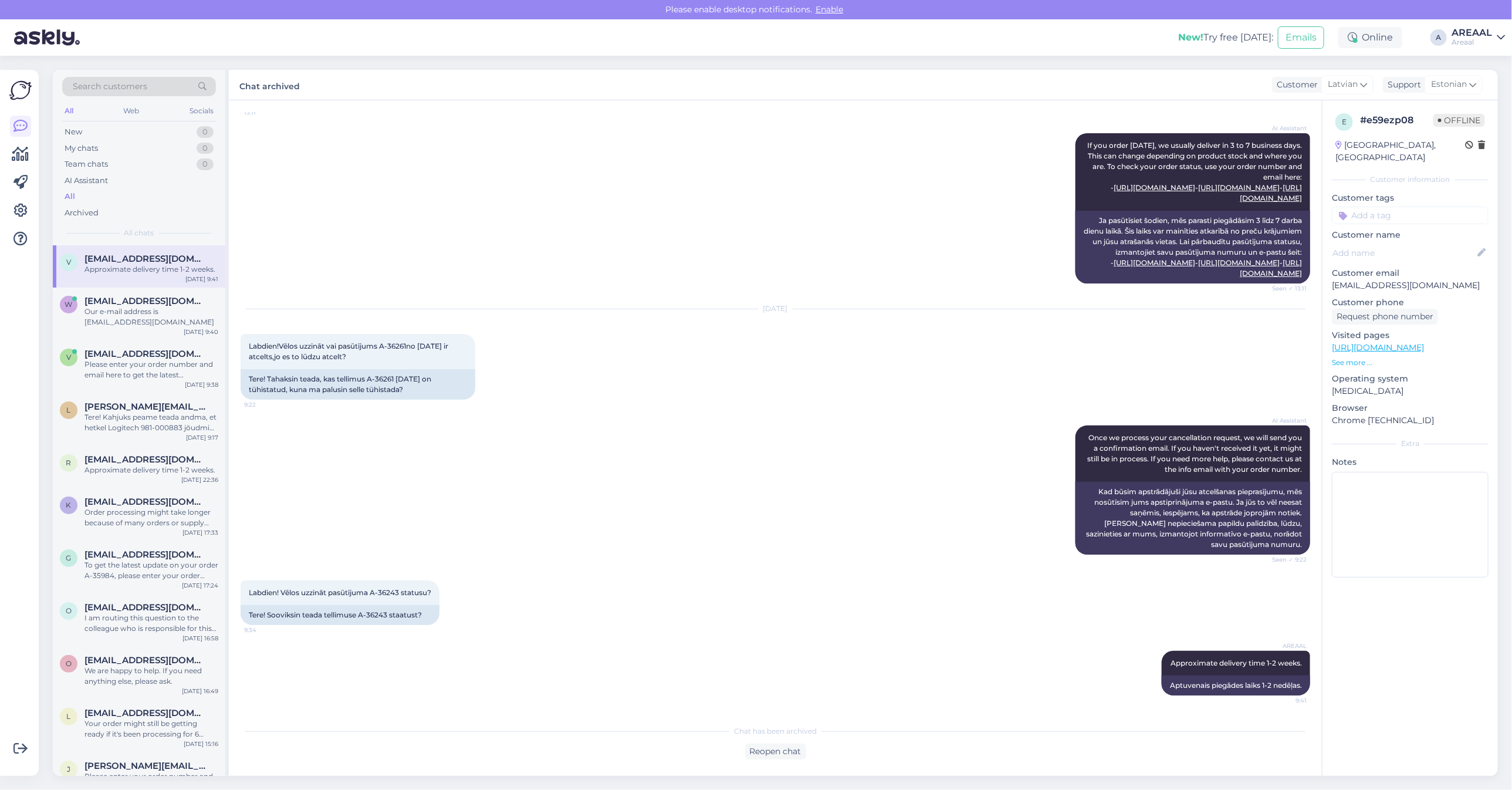
scroll to position [163, 0]
click at [1222, 672] on div "AREAAL Approximate delivery time 1-2 weeks. 9:41" at bounding box center [1235, 664] width 149 height 25
click at [1223, 656] on div "AREAAL Approximate delivery time 1-2 weeks. 9:41" at bounding box center [1235, 664] width 149 height 25
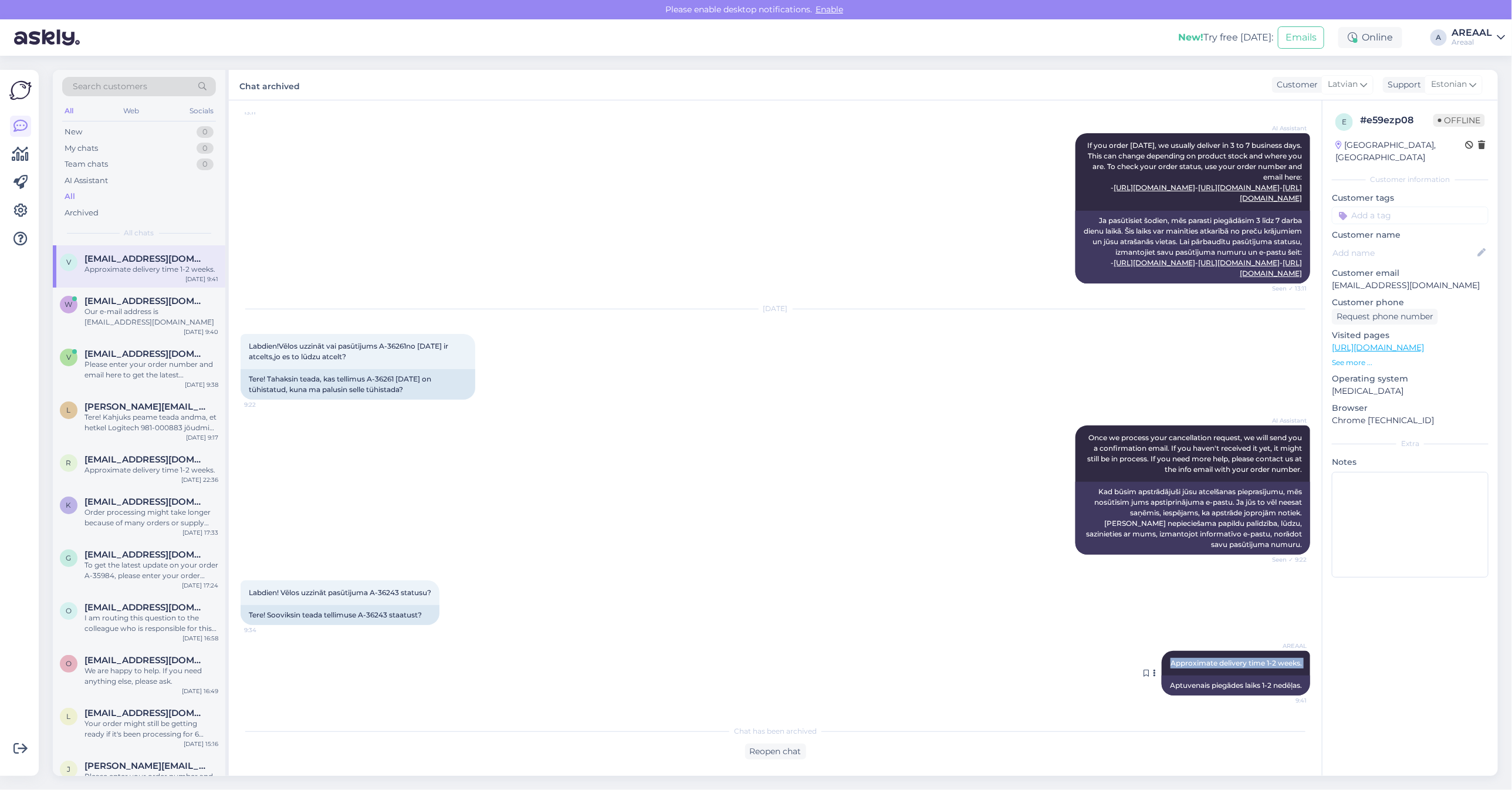
copy div "Approximate delivery time 1-2 weeks. 9:41"
click at [116, 359] on div "Please enter your order number and email here to get the latest information on …" at bounding box center [152, 369] width 134 height 21
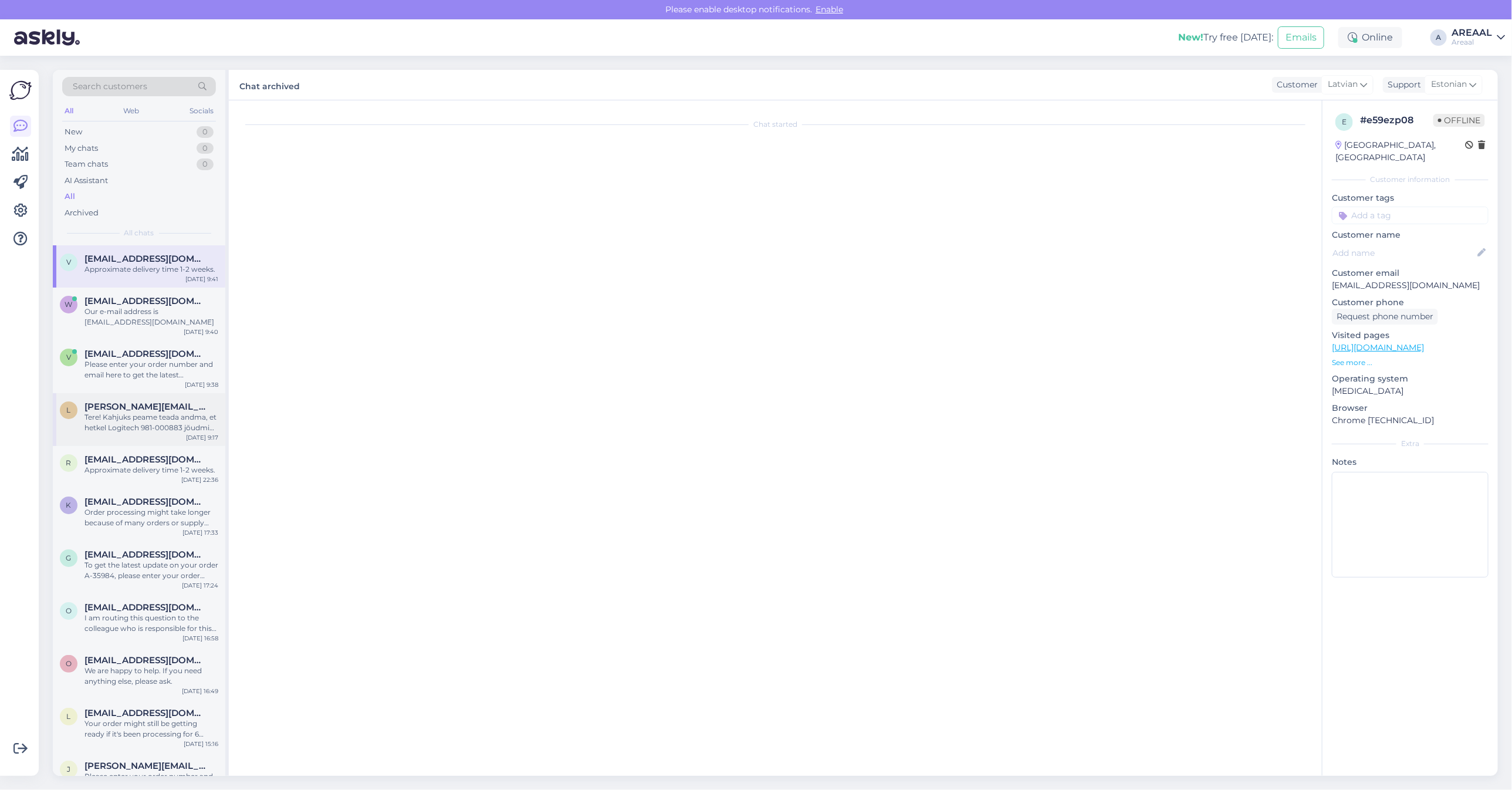
scroll to position [509, 0]
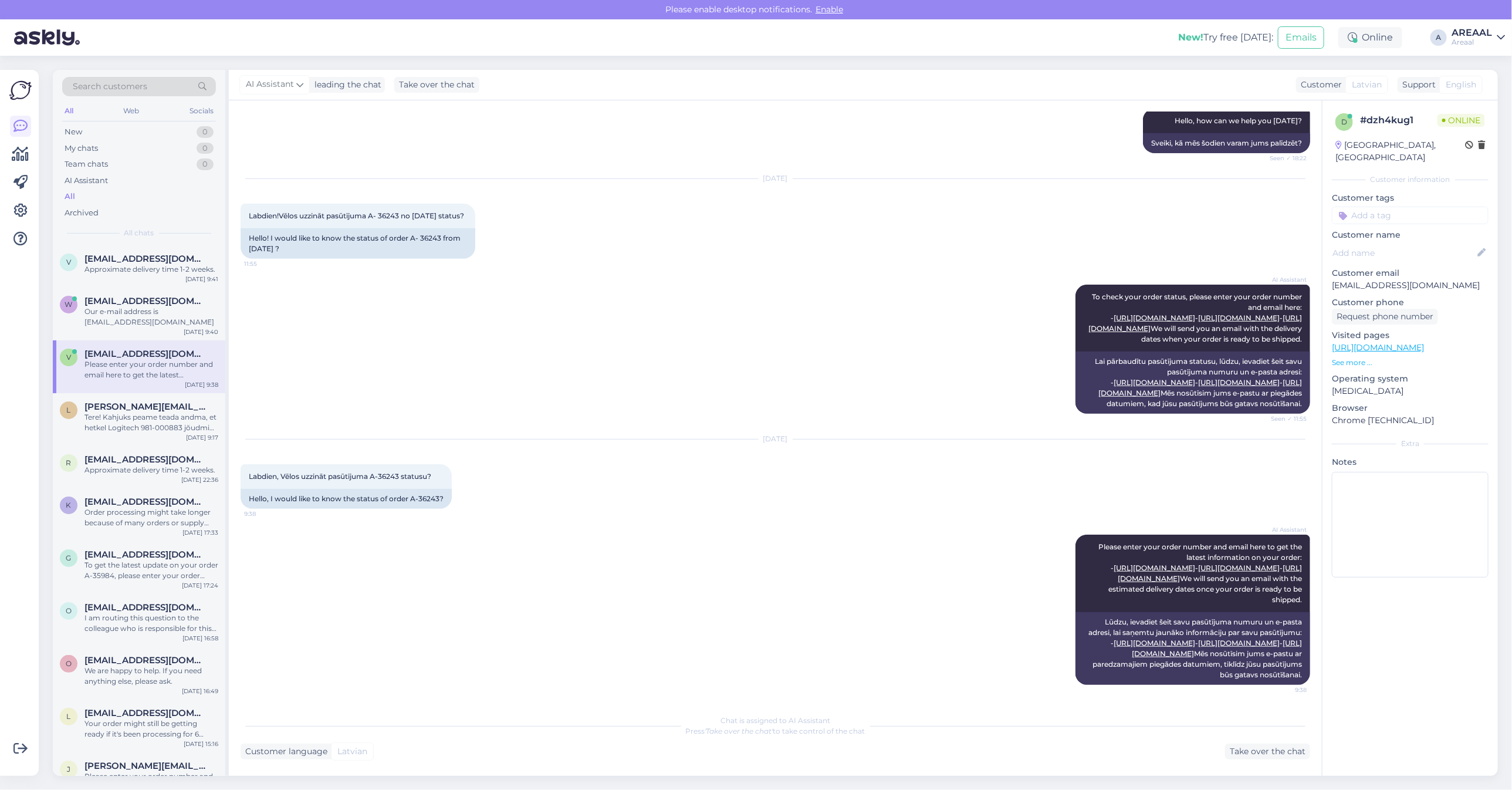
click at [1256, 765] on div "Chat started Aug 24 2025 Labdien!Vēlos atcelt pasūtījumu A-36261,23.08.2025,jo …" at bounding box center [775, 438] width 1093 height 676
click at [1260, 755] on div "Take over the chat" at bounding box center [1267, 751] width 85 height 16
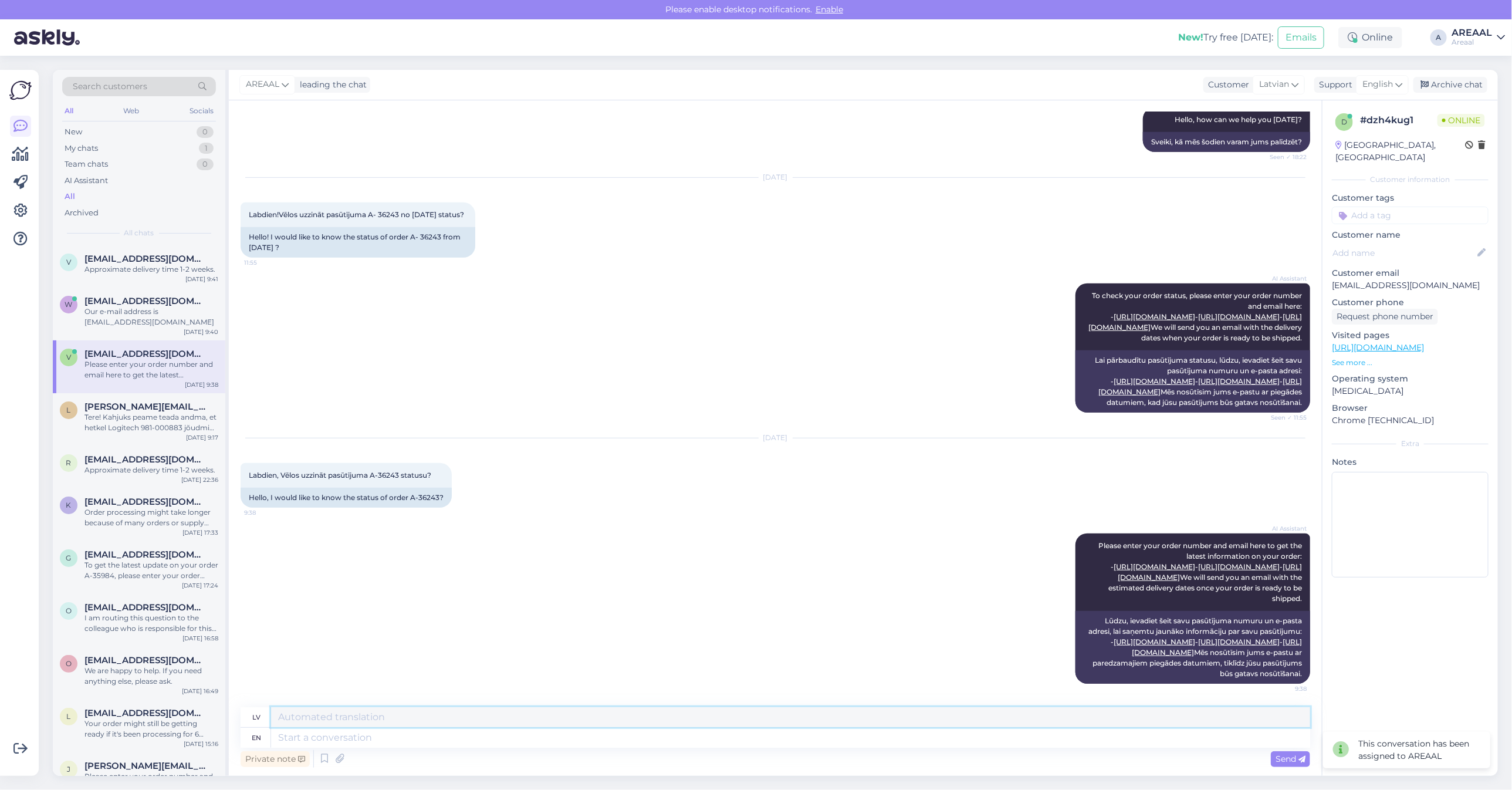
click at [858, 727] on textarea at bounding box center [790, 718] width 1039 height 20
click at [864, 741] on textarea at bounding box center [790, 738] width 1039 height 20
paste textarea "Approximate delivery time 1-2 weeks."
type textarea "Approximate delivery time 1-2 weeks."
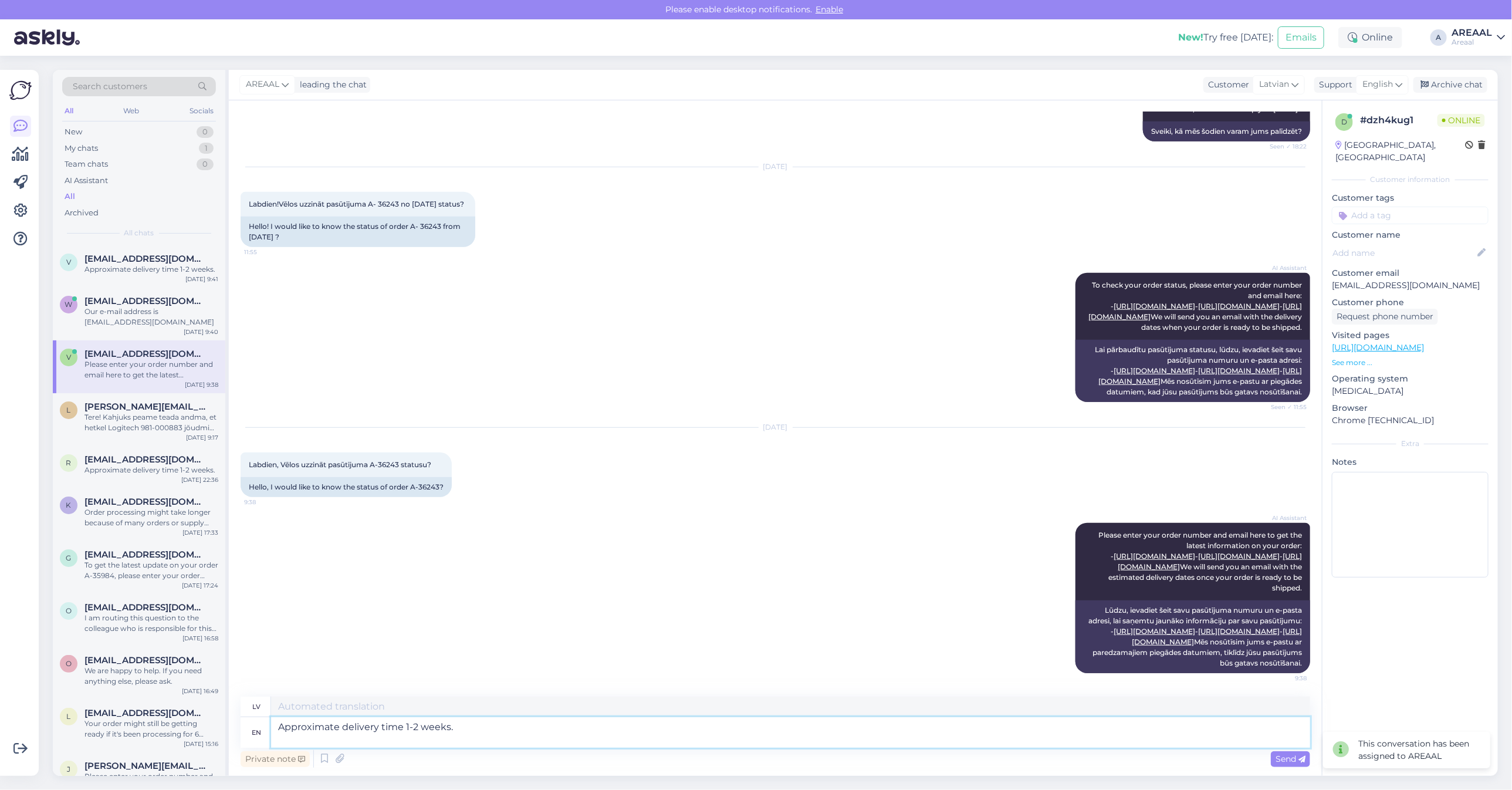
type textarea "Aptuvenais piegādes laiks 1-2 nedēļas."
type textarea "Approximate delivery time 1-2 weeks. ,"
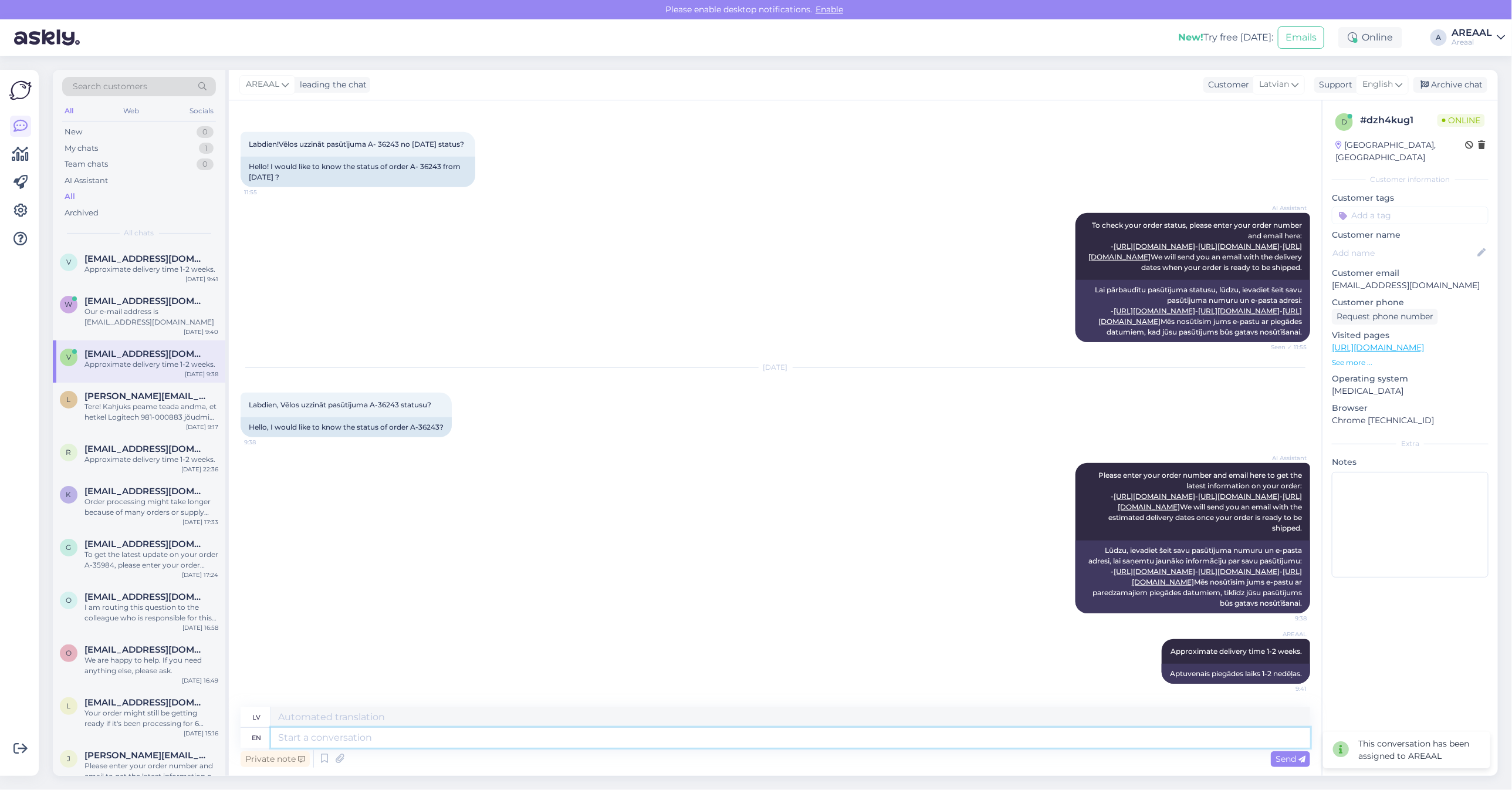
type textarea "Aptuvenais piegādes laiks 1–2 nedēļas. ,"
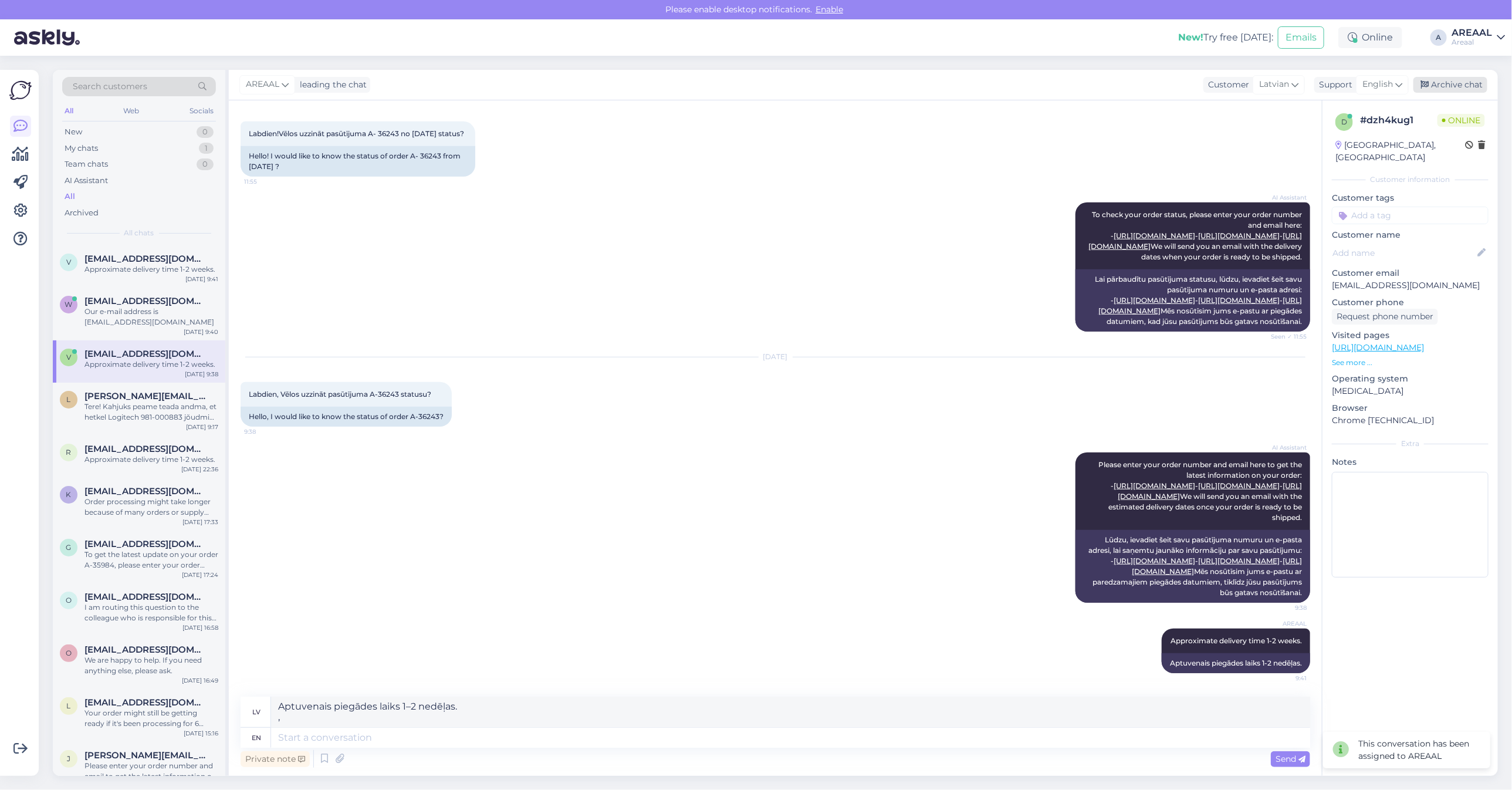
click at [1473, 83] on div "Archive chat" at bounding box center [1450, 85] width 74 height 16
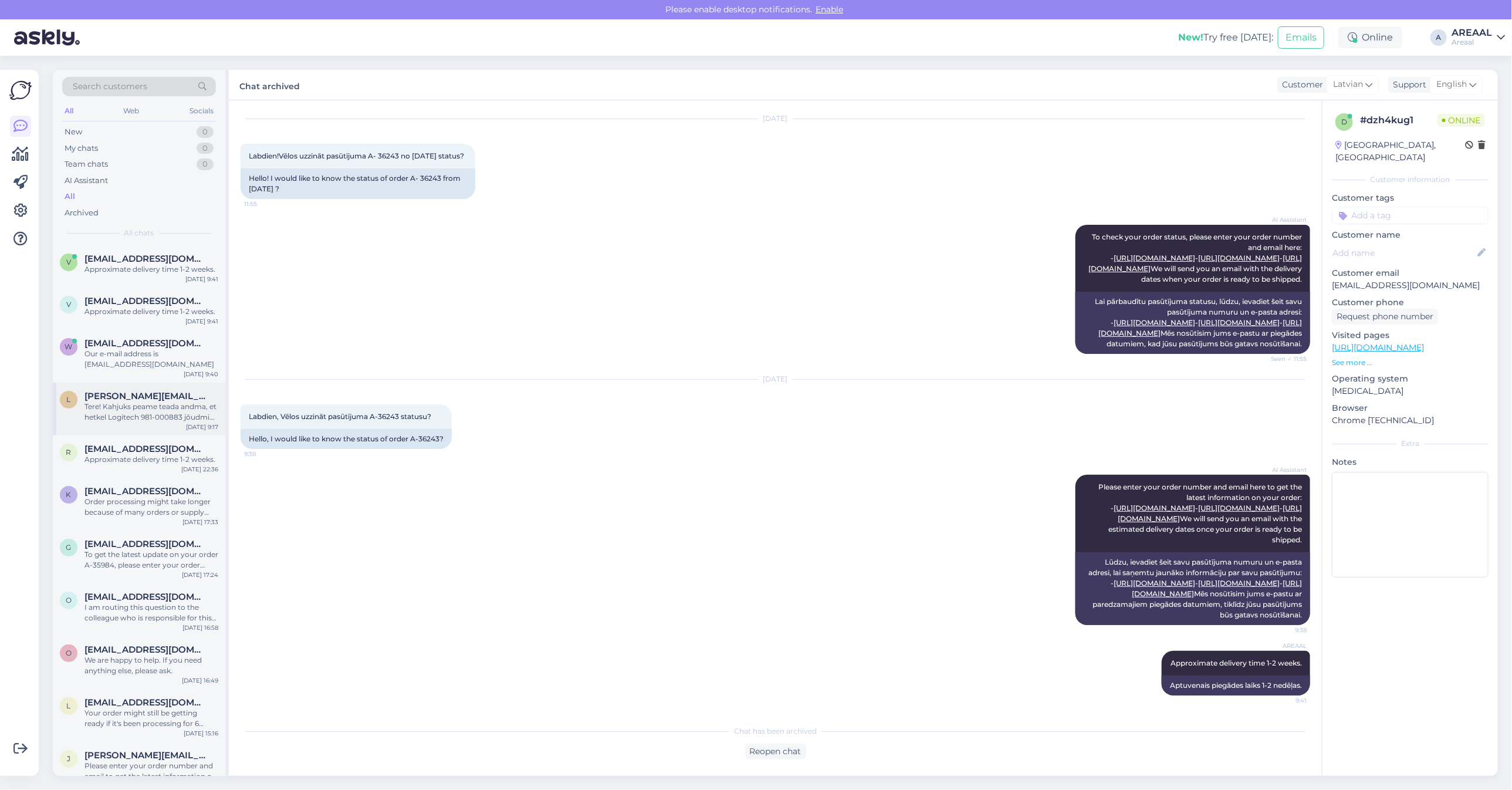
click at [169, 405] on div "Tere! Kahjuks peame teada andma, et hetkel Logitech 981-000883 jõudmine meie la…" at bounding box center [152, 412] width 134 height 21
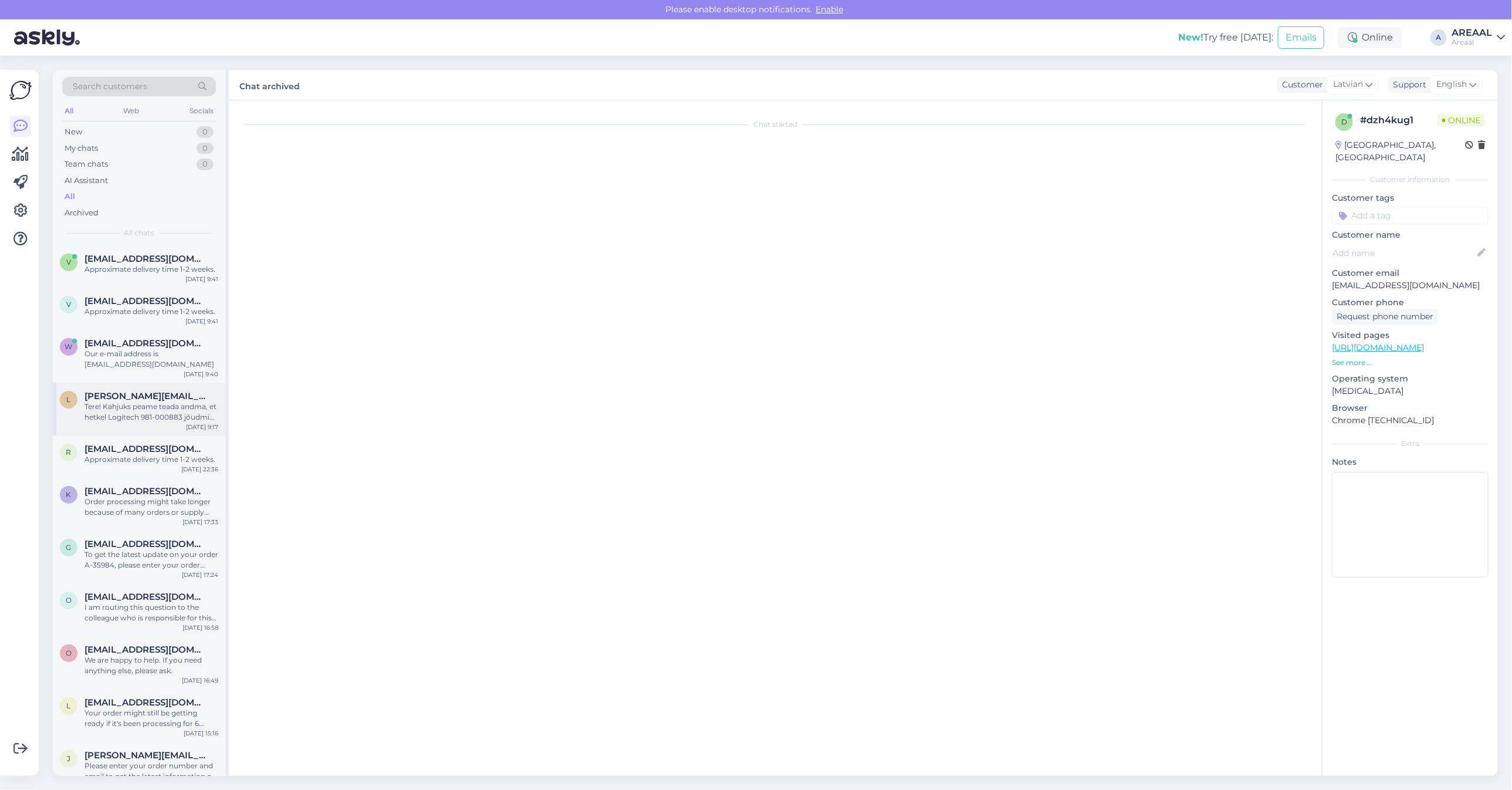
scroll to position [0, 0]
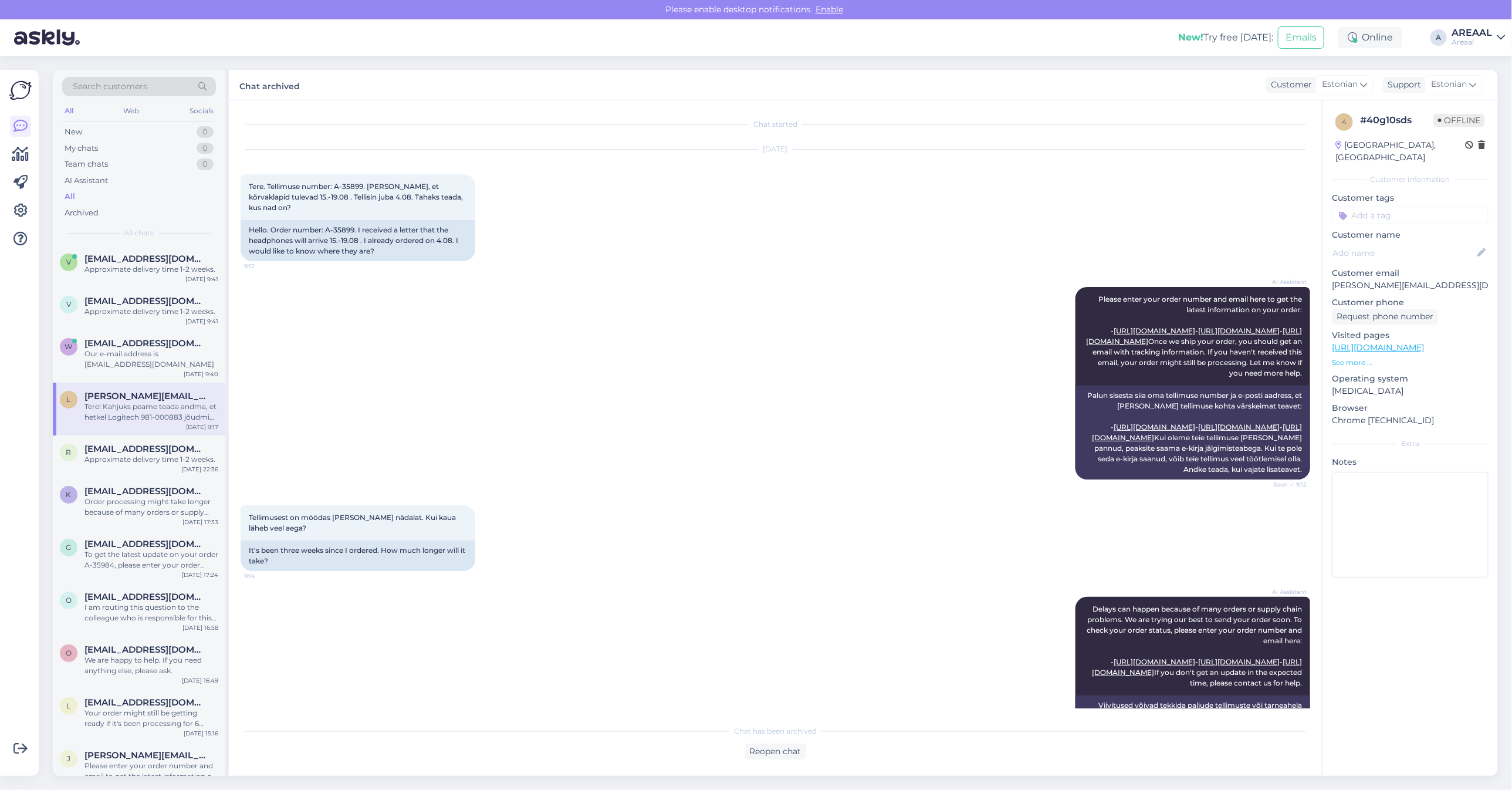
click at [464, 443] on div "Chat started Aug 26 2025 Tere. Tellimuse number: A-35899. Tuli kiri, et kõrvakl…" at bounding box center [780, 410] width 1080 height 597
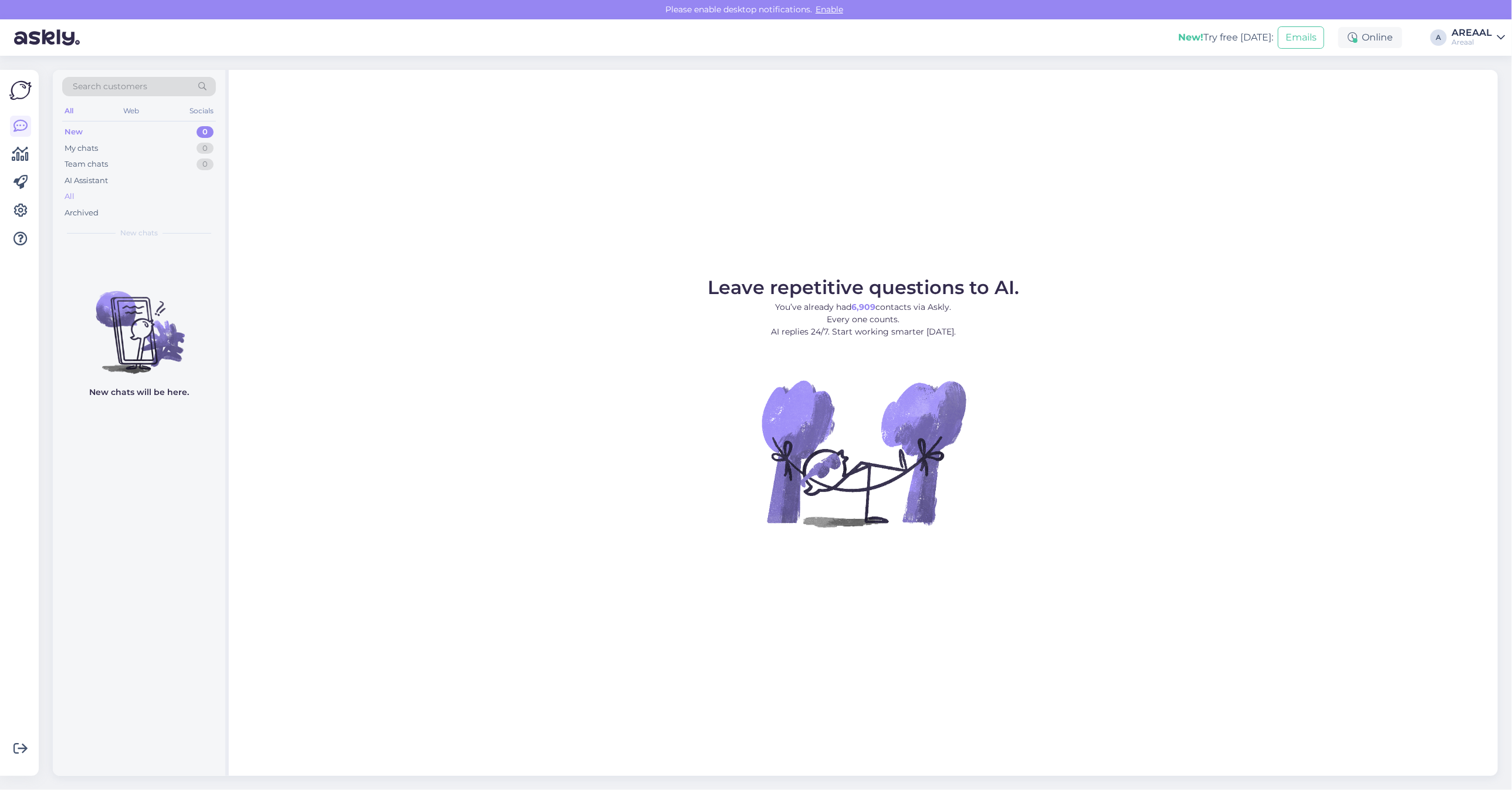
click at [209, 196] on div "All" at bounding box center [139, 196] width 154 height 16
click at [118, 196] on div "All" at bounding box center [139, 196] width 154 height 16
click at [136, 198] on div "All" at bounding box center [139, 196] width 154 height 16
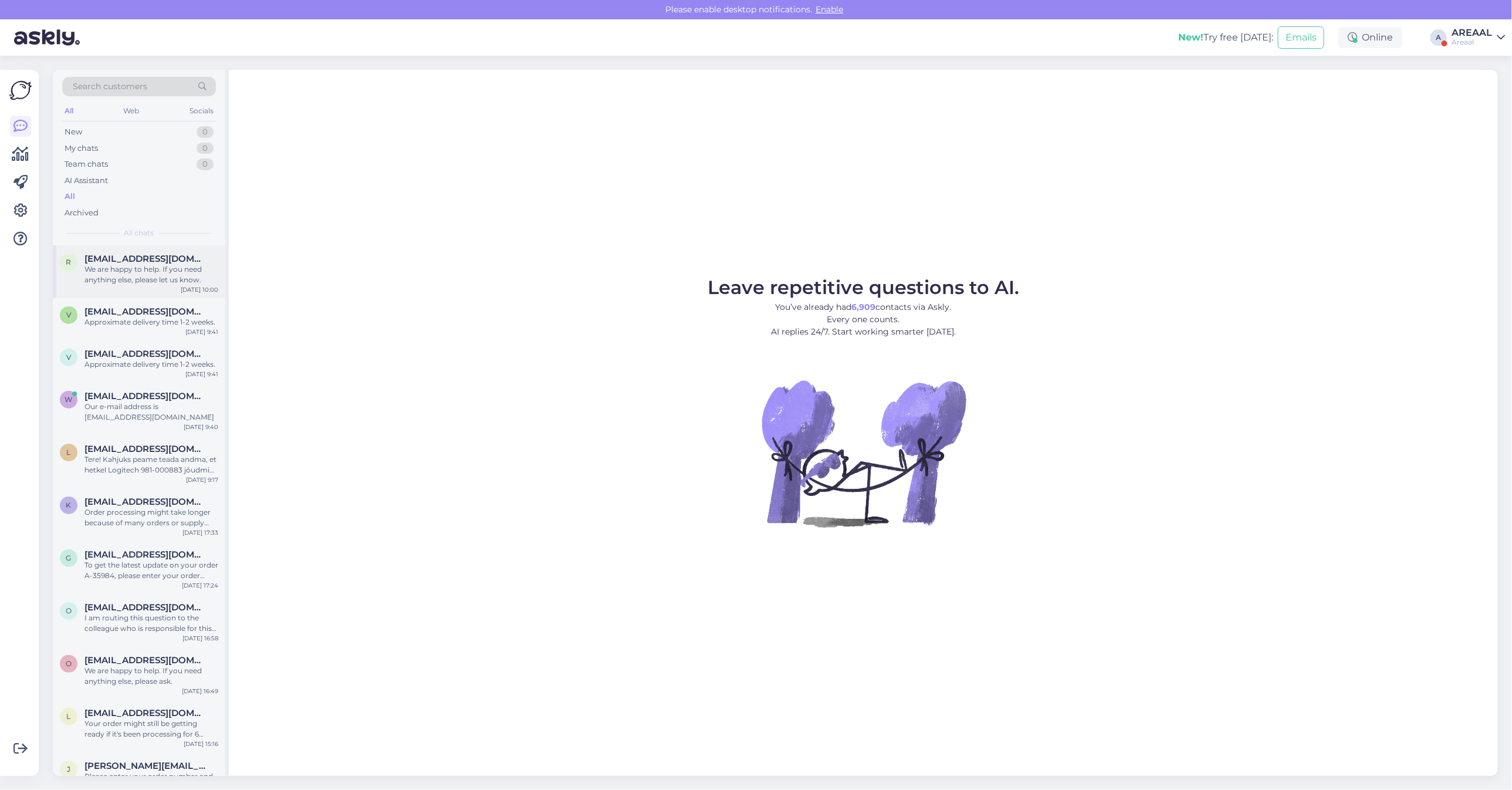
click at [159, 254] on span "[EMAIL_ADDRESS][DOMAIN_NAME]" at bounding box center [146, 259] width 122 height 11
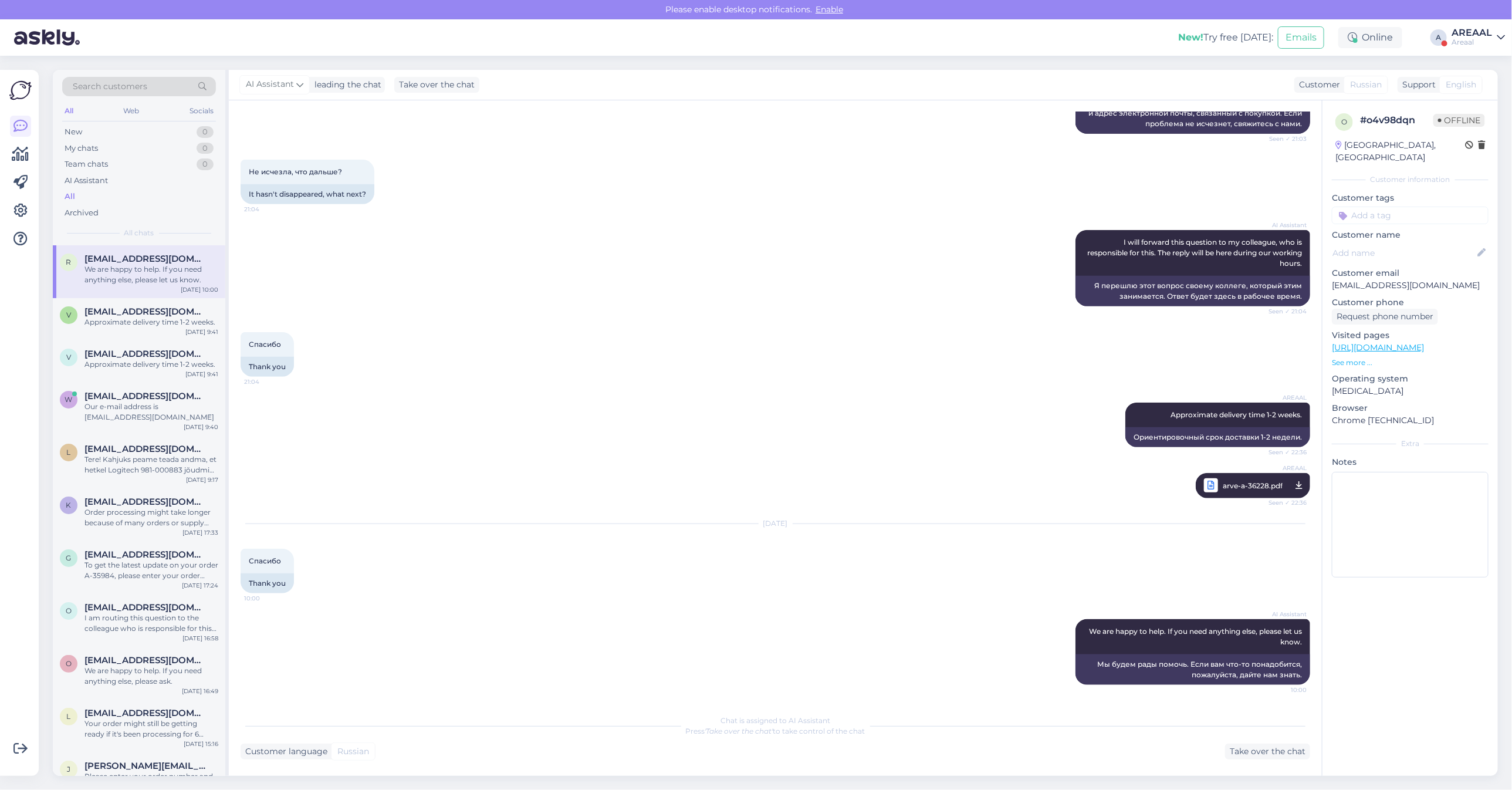
scroll to position [690, 0]
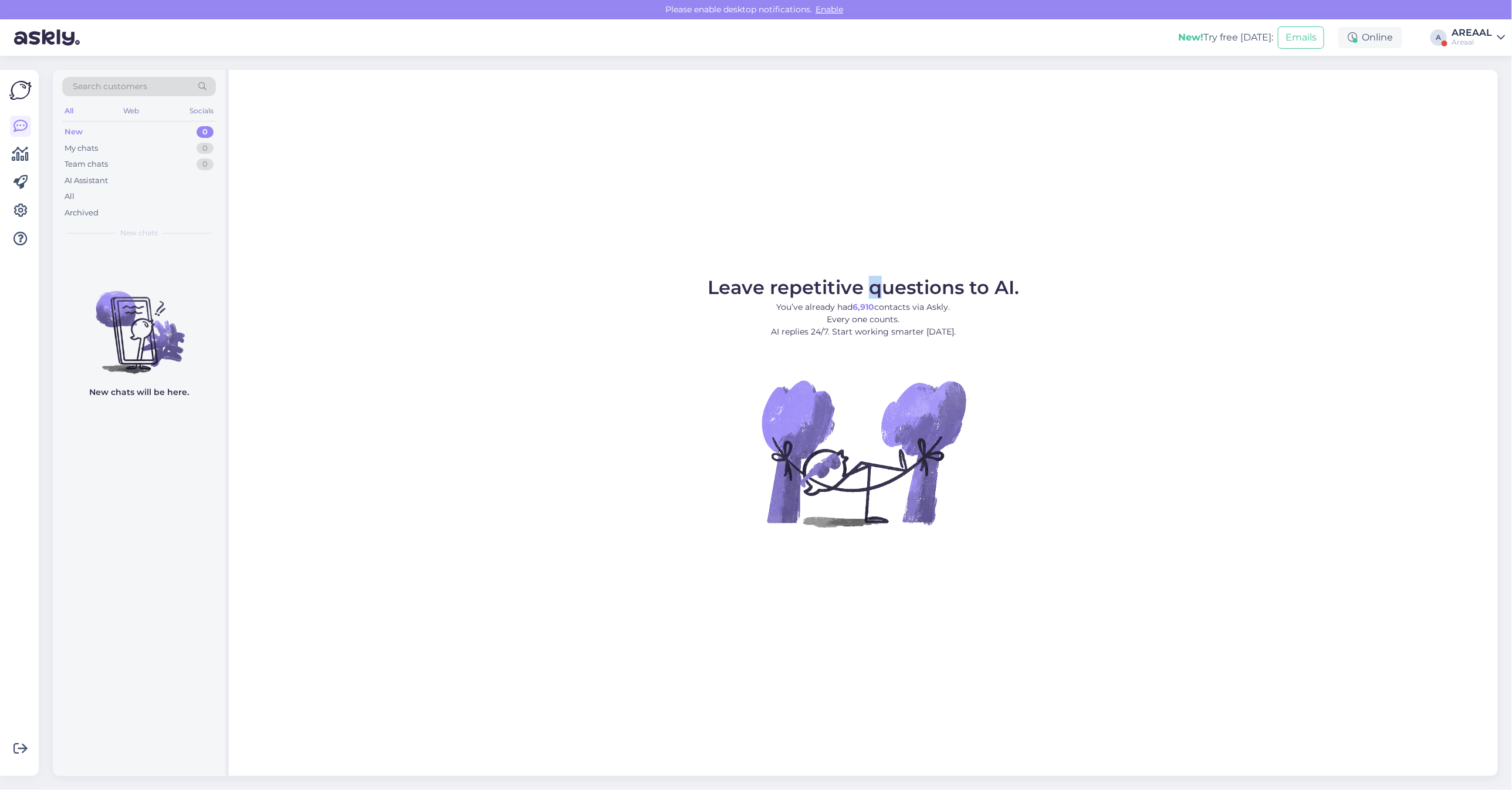
drag, startPoint x: 877, startPoint y: 185, endPoint x: 1279, endPoint y: 70, distance: 418.1
click at [904, 186] on div "Leave repetitive questions to AI. You’ve already had 6,910 contacts via Askly. …" at bounding box center [863, 423] width 1269 height 706
click at [1473, 42] on div "Areaal" at bounding box center [1471, 42] width 41 height 9
click at [1476, 87] on button "Open" at bounding box center [1479, 91] width 33 height 18
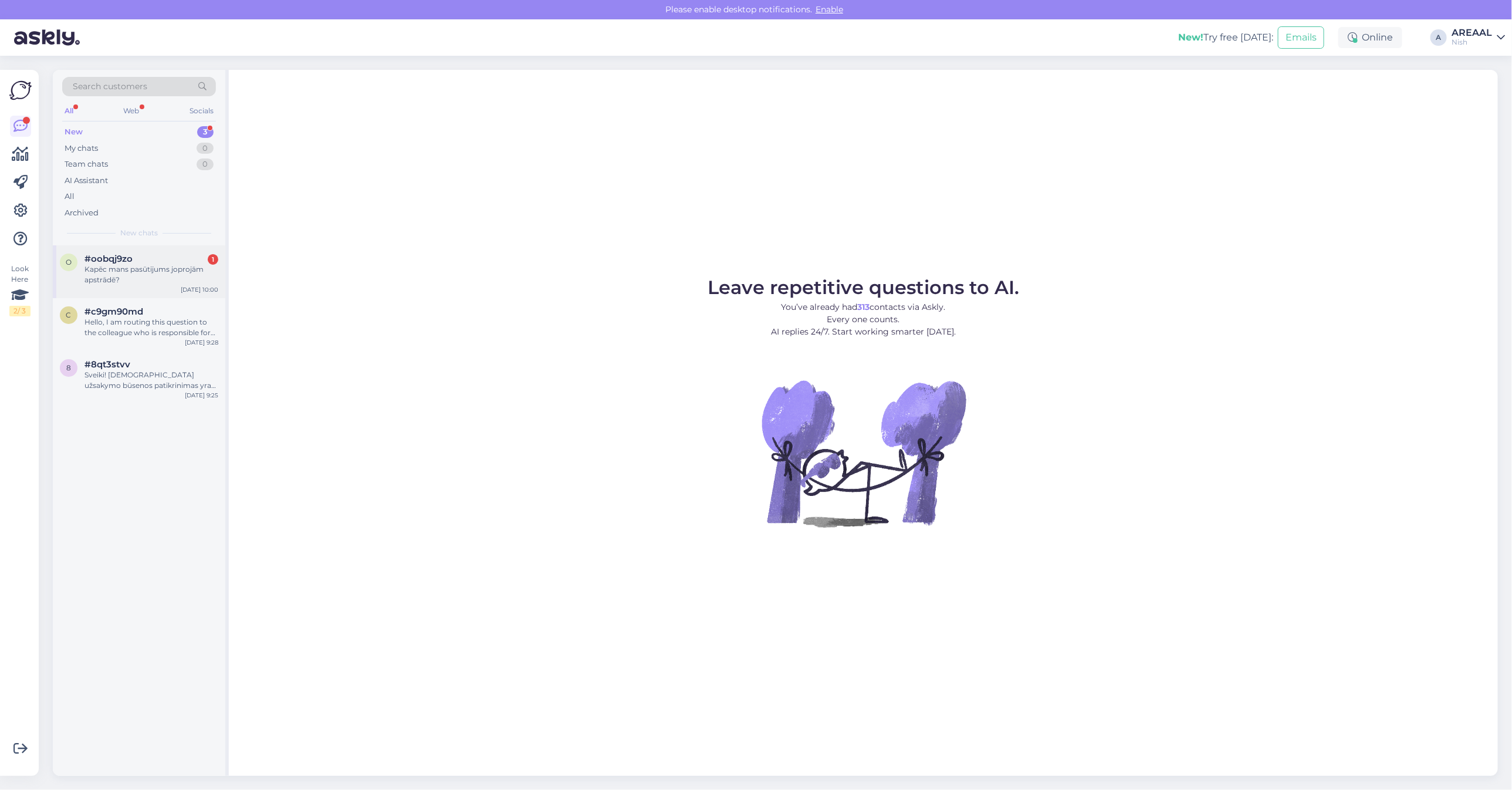
click at [172, 264] on div "Kapēc mans pasūtijums joprojām apstrādē?" at bounding box center [152, 274] width 134 height 21
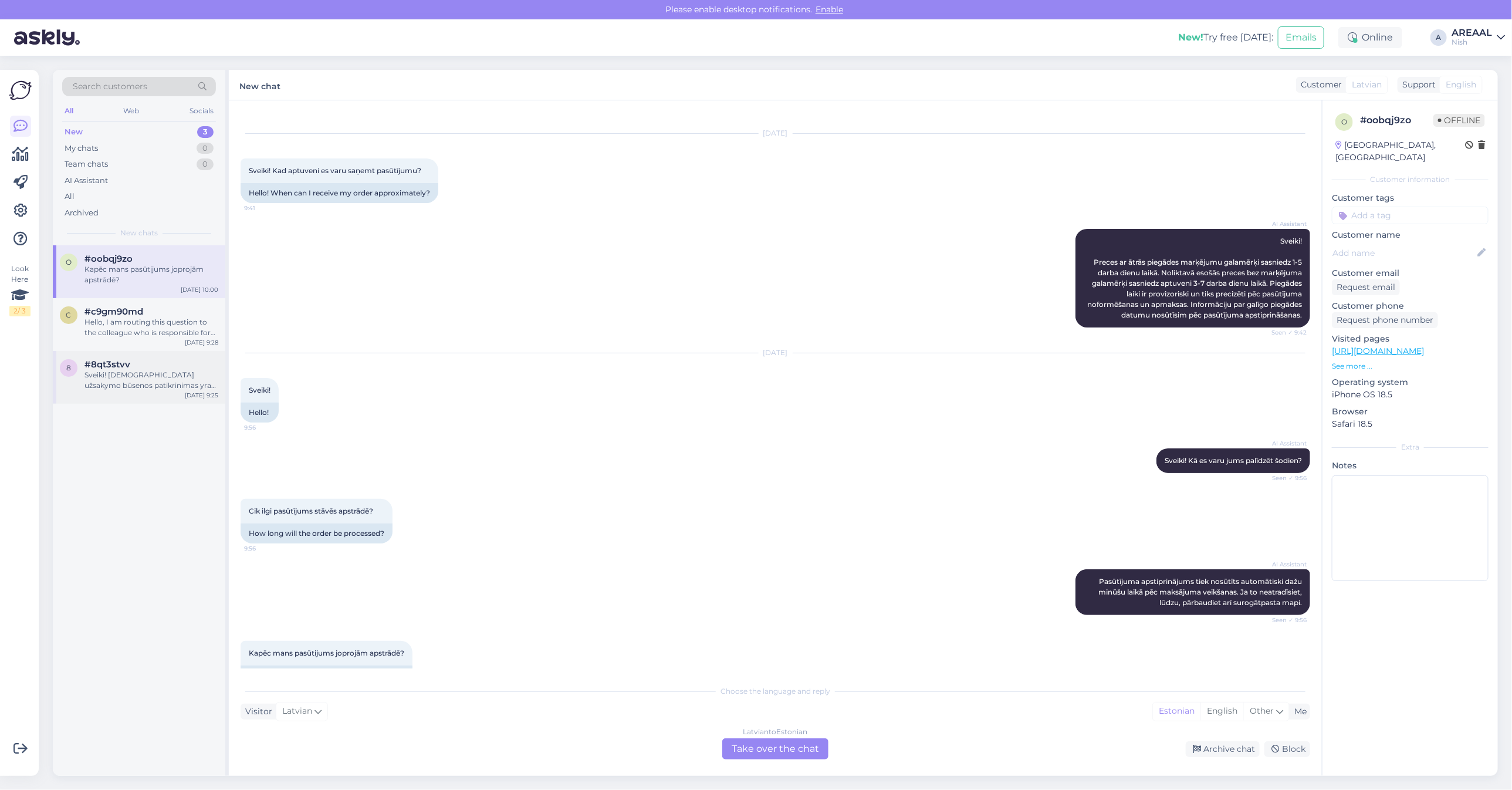
scroll to position [45, 0]
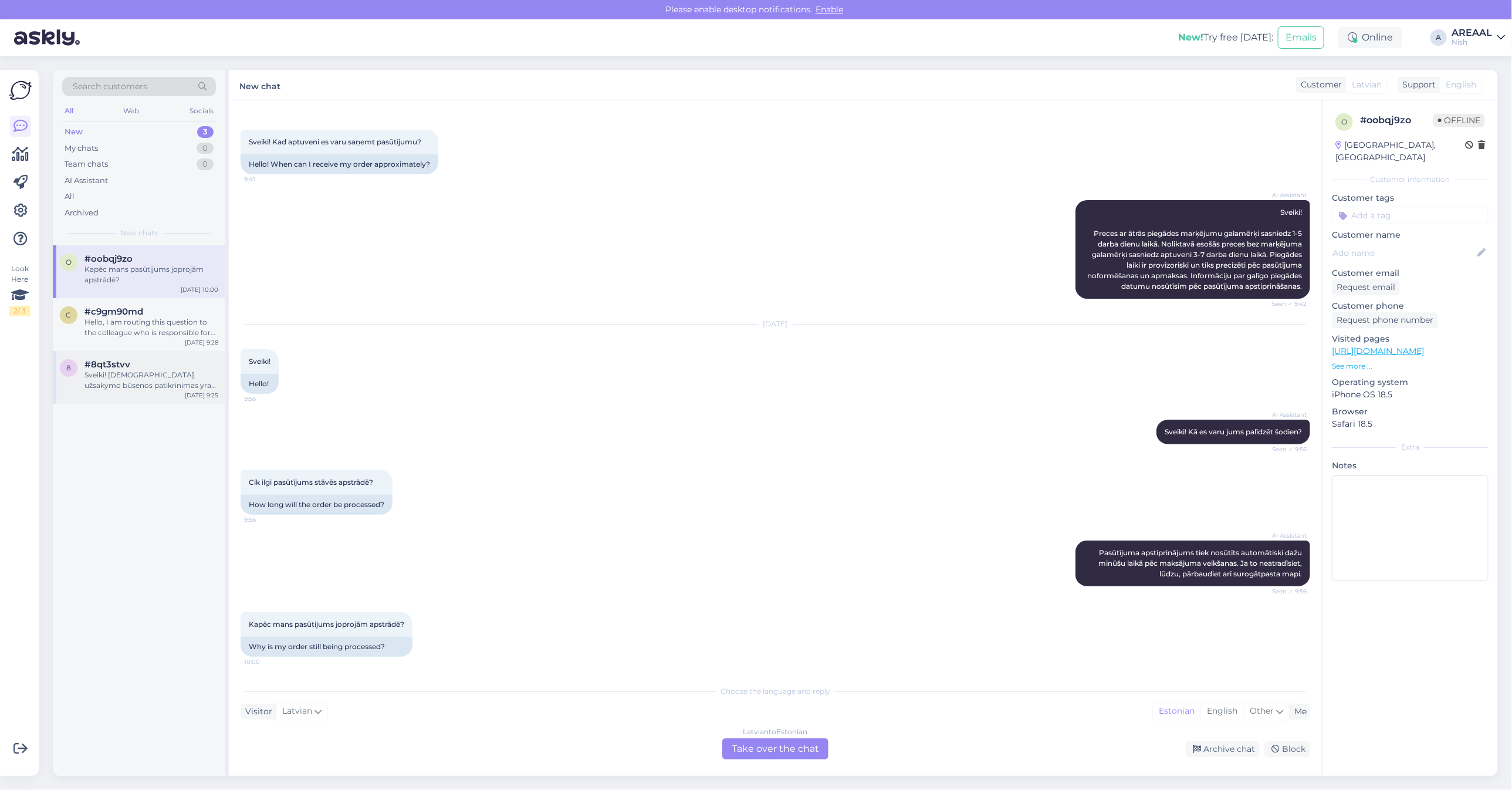
click at [186, 388] on div "Sveiki! [DEMOGRAPHIC_DATA] užsakymo būsenos patikrinimas yra perduotas kolegai.…" at bounding box center [152, 380] width 134 height 21
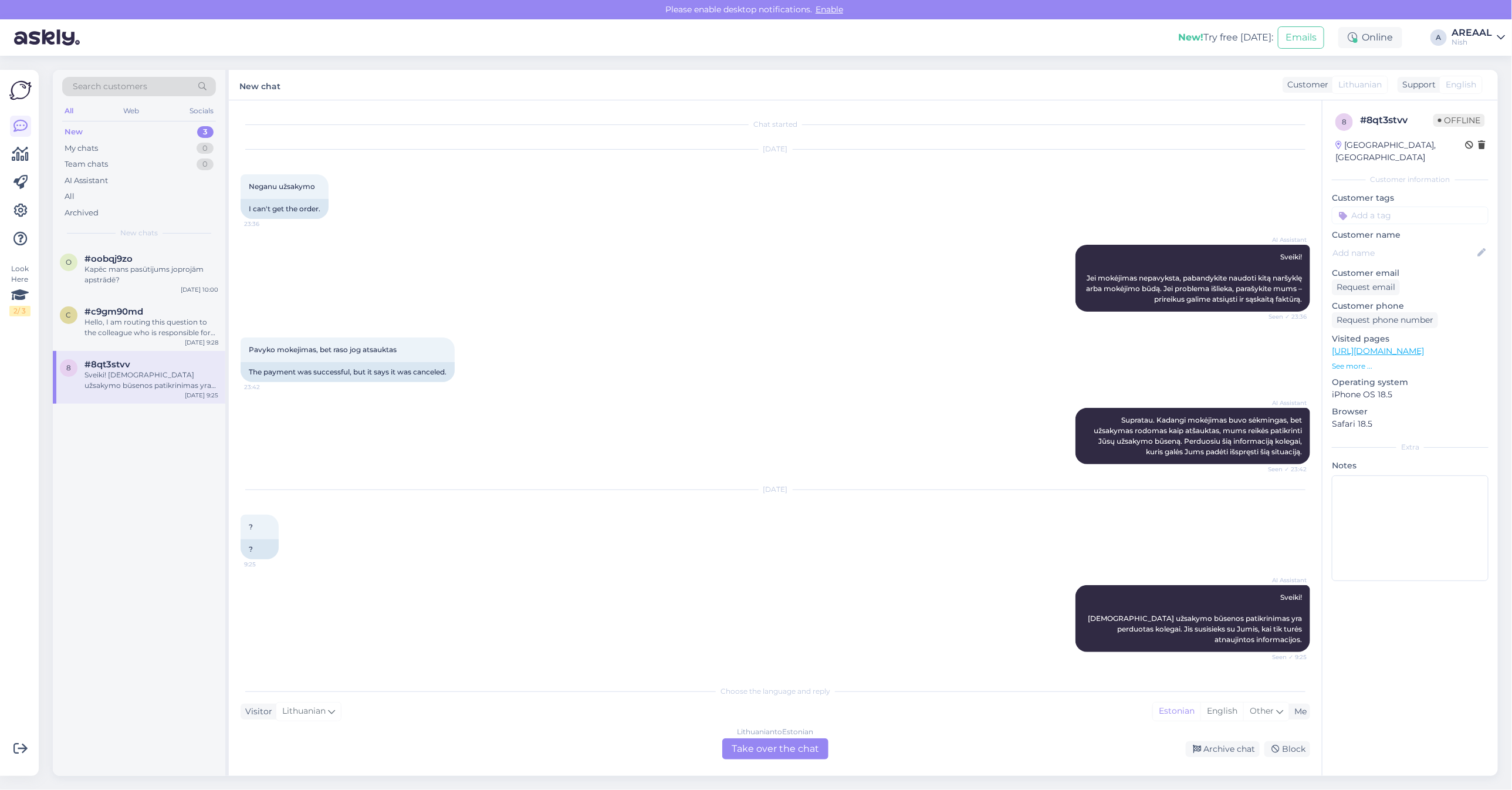
scroll to position [0, 0]
click at [150, 324] on div "Hello, I am routing this question to the colleague who is responsible for this …" at bounding box center [152, 327] width 134 height 21
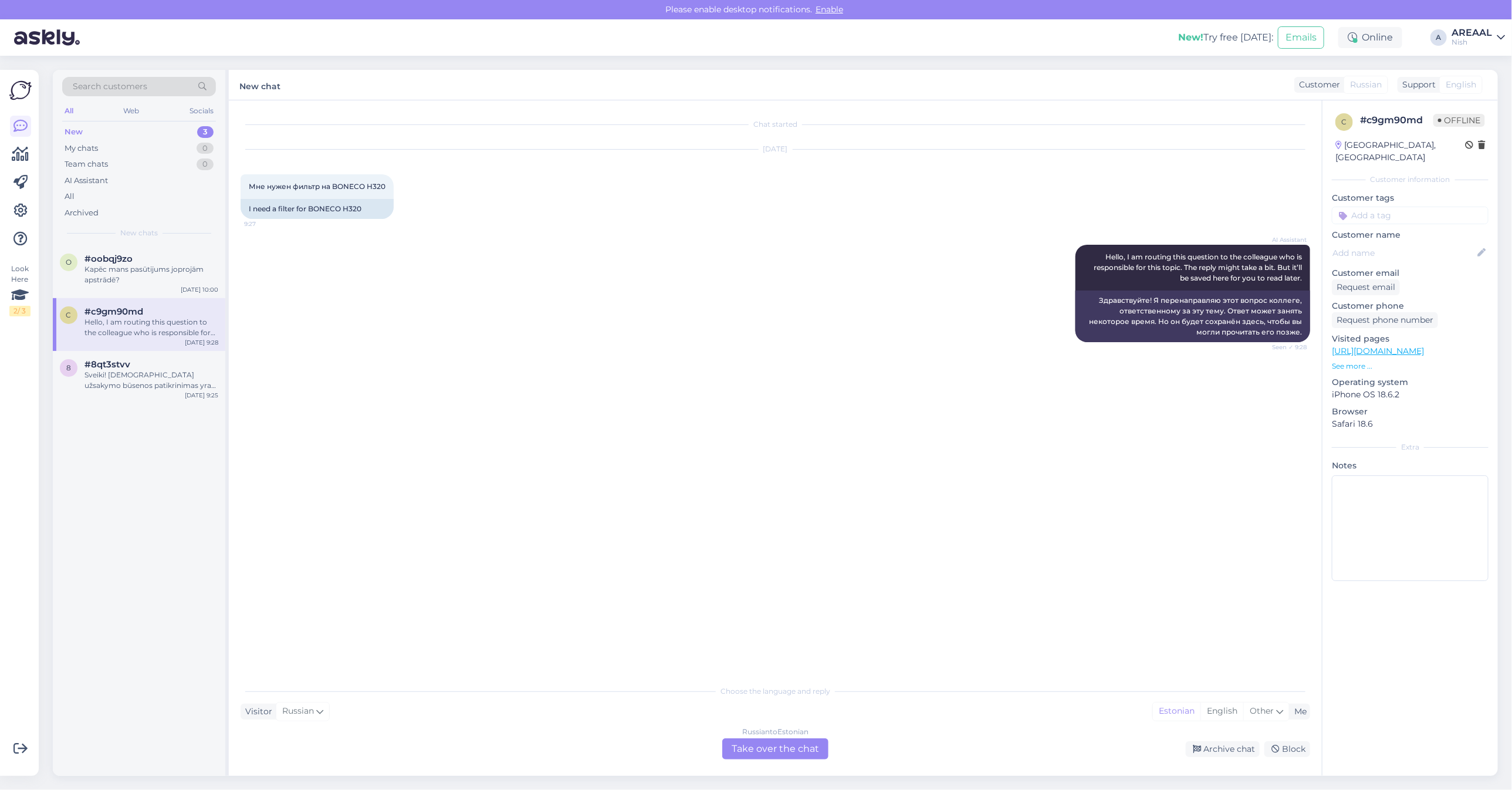
click at [559, 180] on div "Aug 26 2025 Мне нужен фильтр на BONECO H320 9:27 I need a filter for BONECO H320" at bounding box center [775, 183] width 1070 height 95
click at [1483, 33] on div "AREAAL" at bounding box center [1471, 33] width 41 height 9
click at [1482, 56] on button "Open" at bounding box center [1479, 66] width 33 height 18
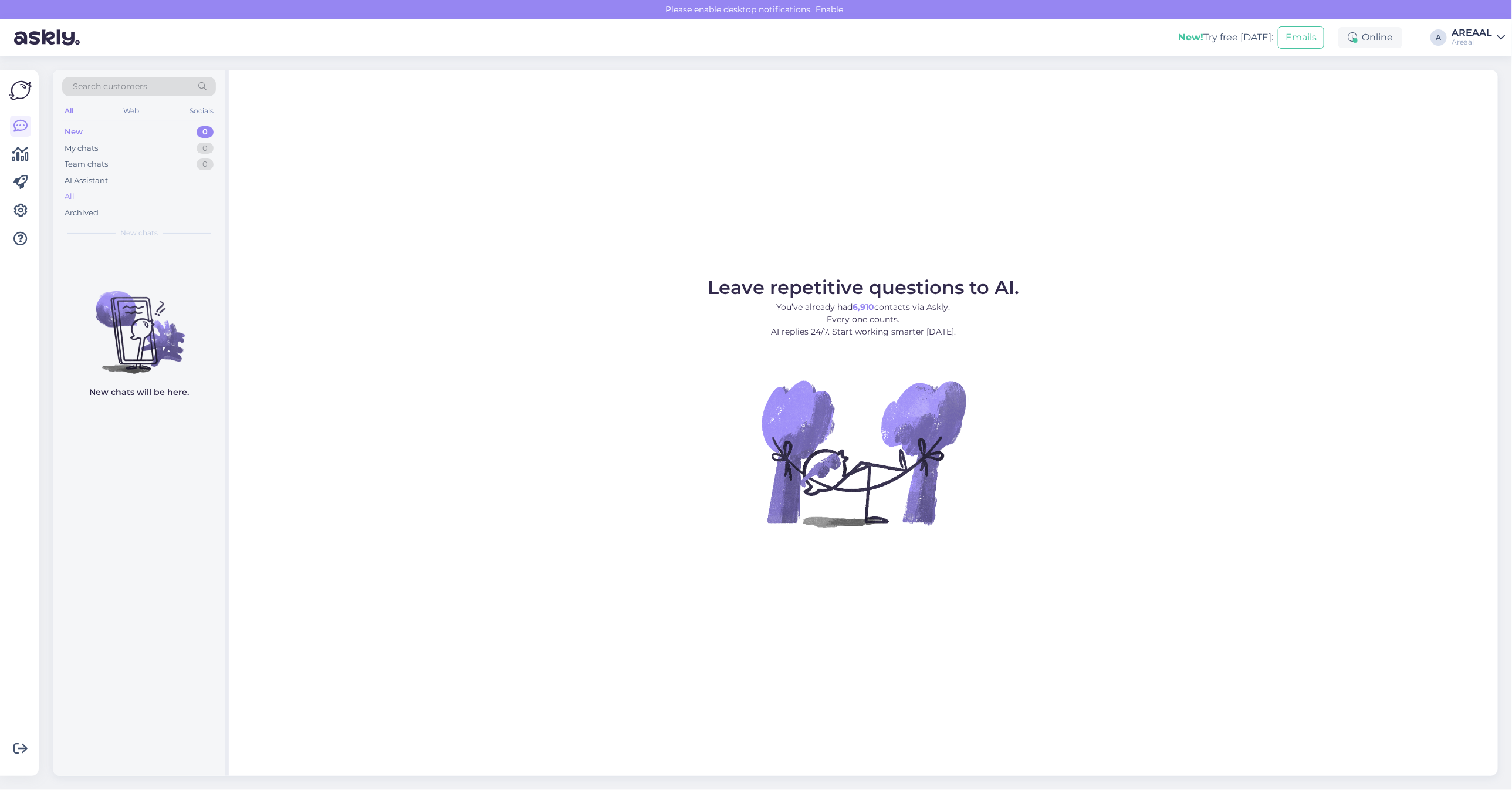
click at [112, 203] on div "All" at bounding box center [139, 196] width 154 height 16
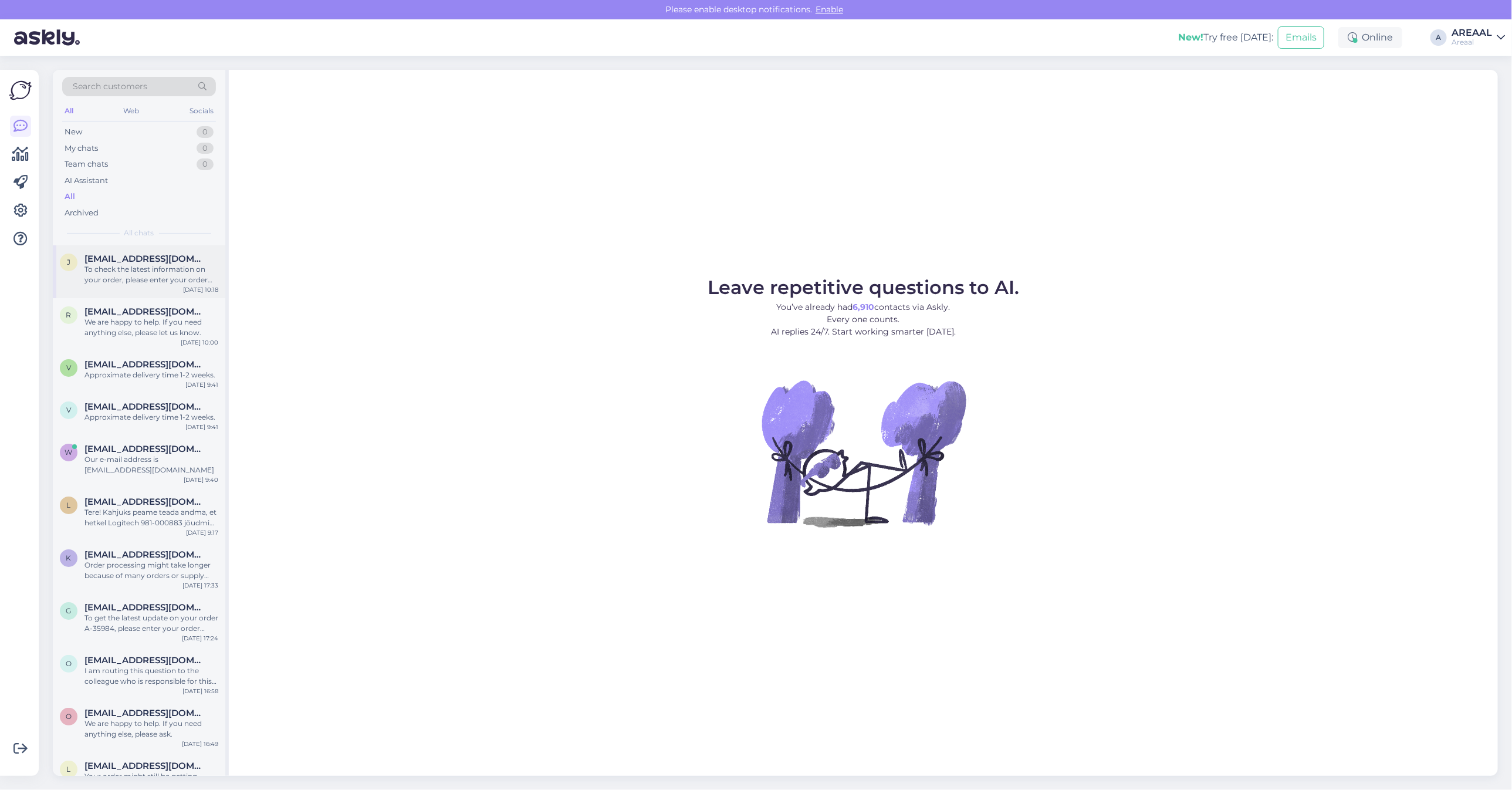
click at [147, 297] on div "j jurisinivali@gmail.com To check the latest information on your order, please …" at bounding box center [139, 271] width 173 height 53
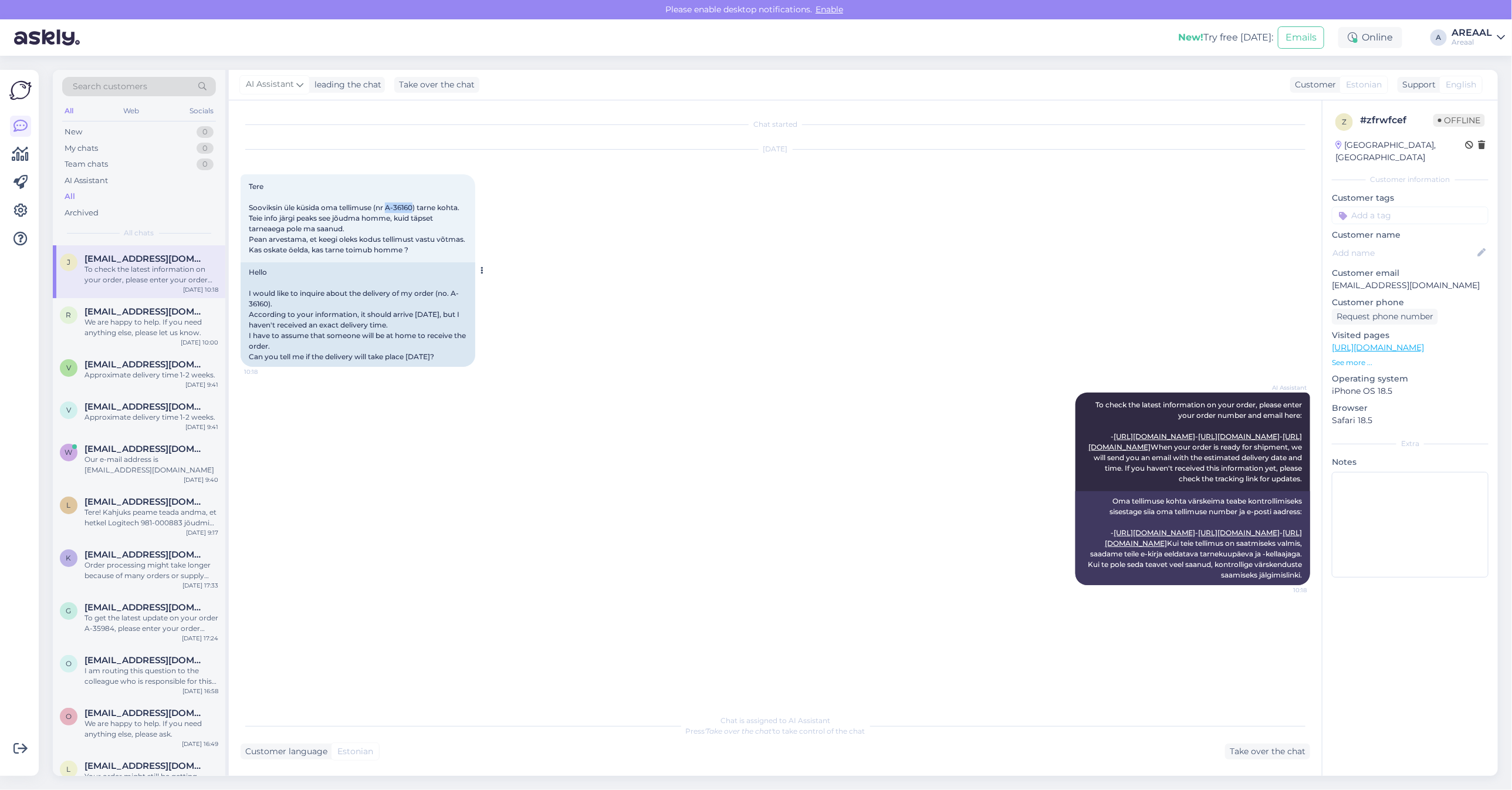
drag, startPoint x: 414, startPoint y: 206, endPoint x: 388, endPoint y: 203, distance: 26.2
click at [388, 203] on span "Tere Sooviksin üle küsida oma tellimuse (nr A-36160) tarne kohta. Teie info jär…" at bounding box center [357, 218] width 216 height 72
copy span "A-36160"
click at [1007, 197] on div "Aug 26 2025 Tere Sooviksin üle küsida oma tellimuse (nr A-36160) tarne kohta. T…" at bounding box center [775, 257] width 1070 height 243
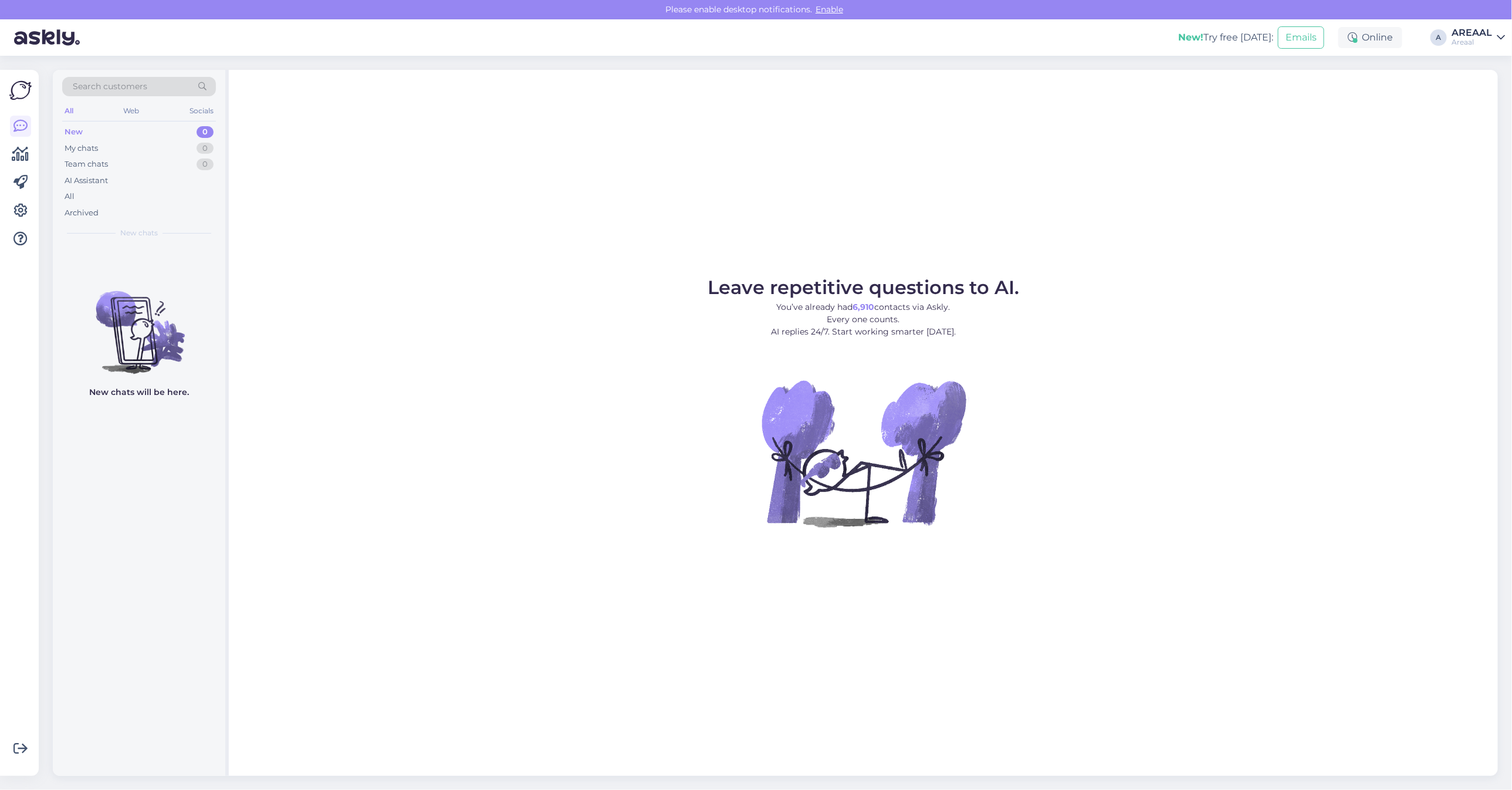
click at [1479, 42] on div "Areaal" at bounding box center [1471, 42] width 41 height 9
click at [1473, 92] on button "Open" at bounding box center [1479, 91] width 33 height 18
click at [152, 197] on div "All" at bounding box center [139, 196] width 154 height 16
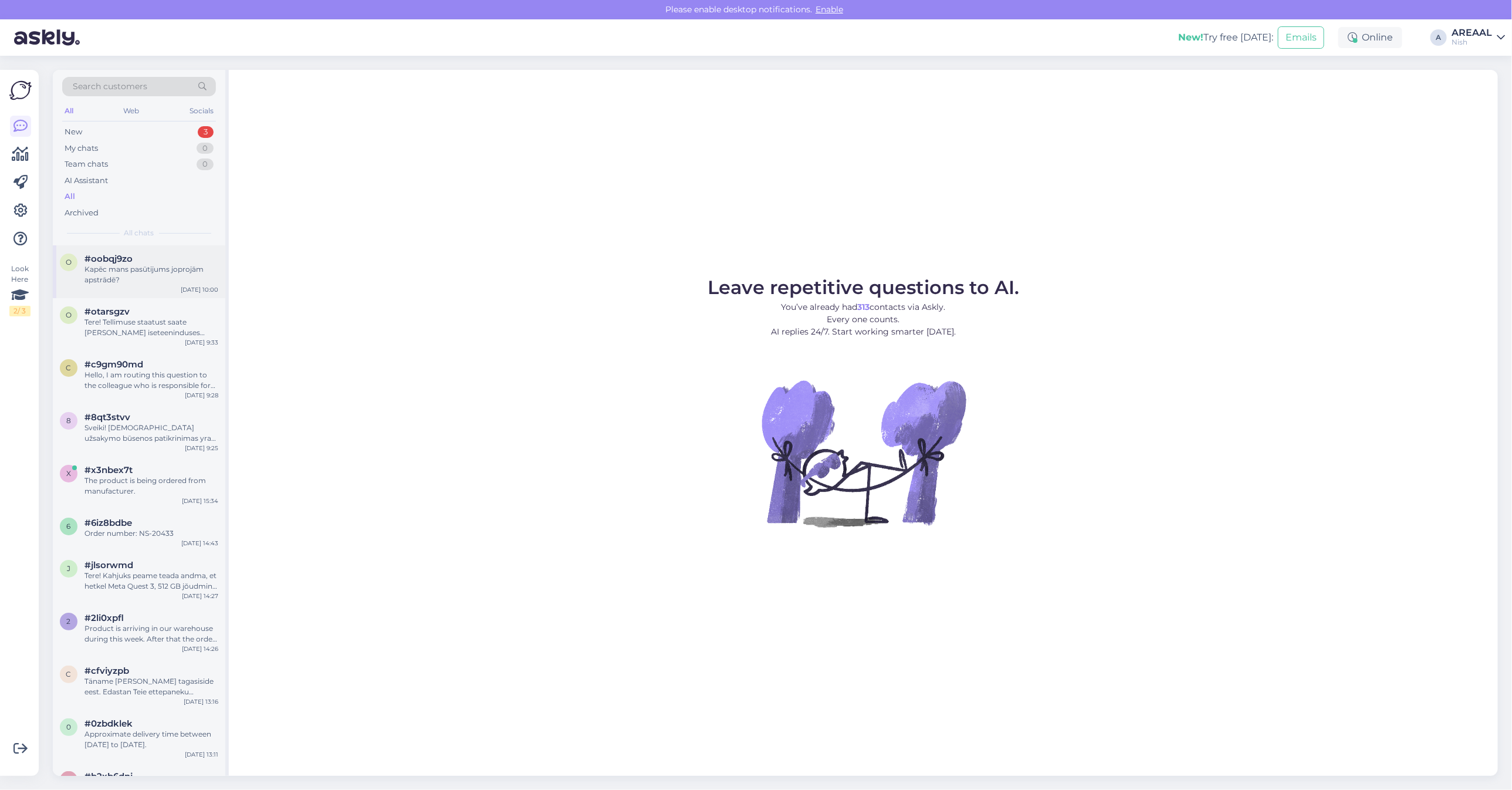
click at [149, 262] on div "#oobqj9zo" at bounding box center [152, 259] width 134 height 11
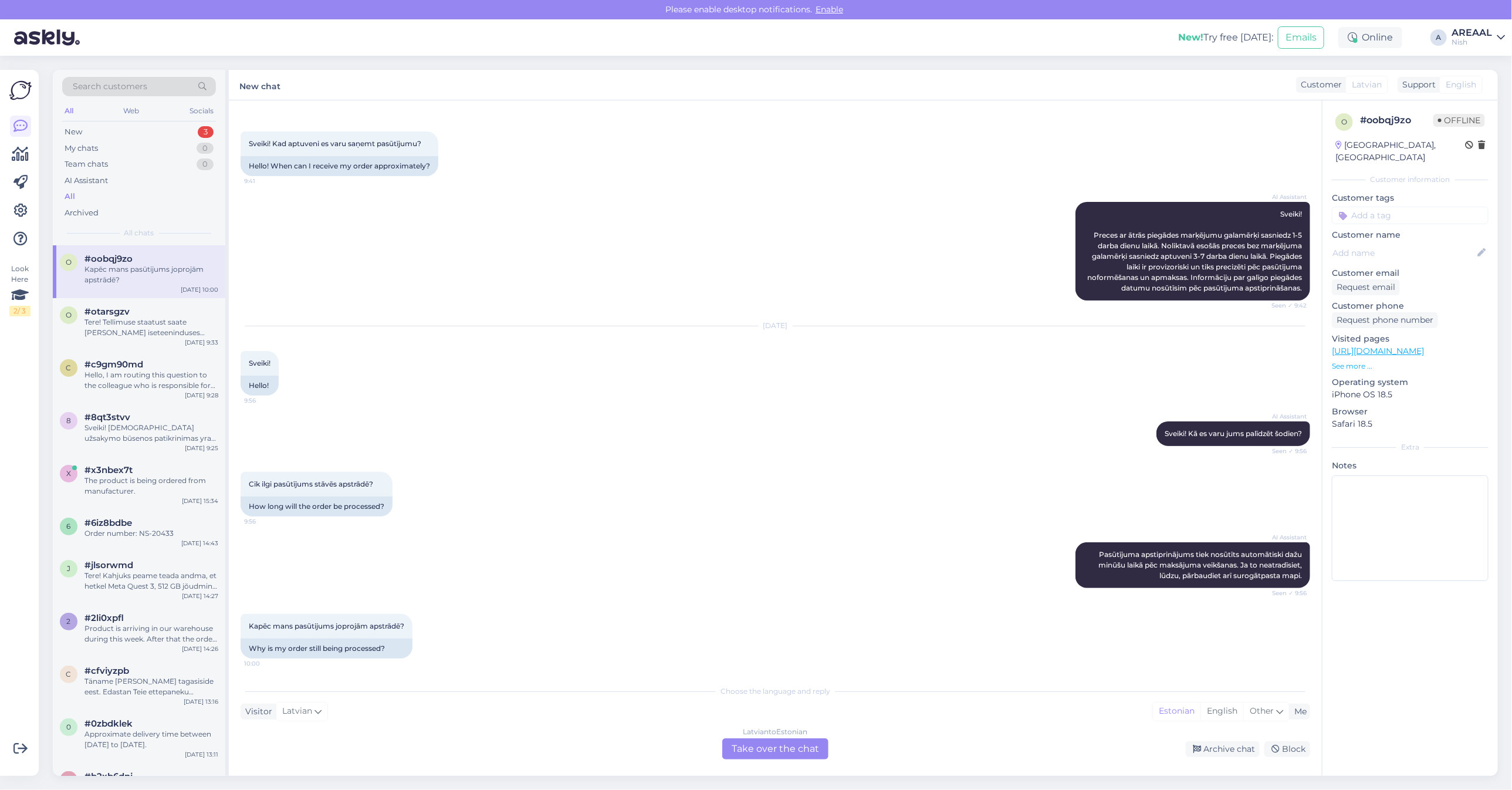
scroll to position [45, 0]
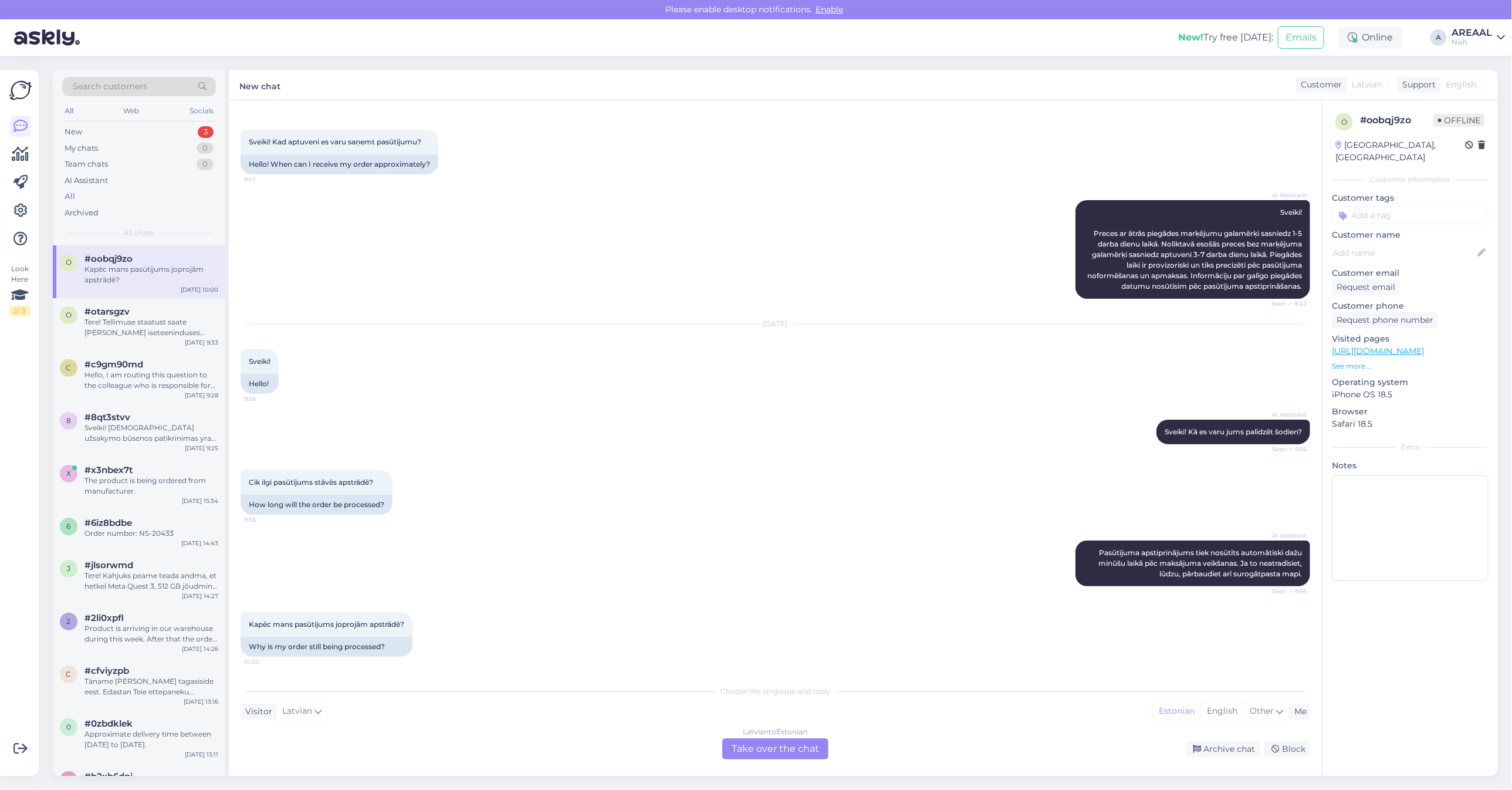
click at [801, 748] on div "[DEMOGRAPHIC_DATA] to Estonian Take over the chat" at bounding box center [776, 748] width 106 height 21
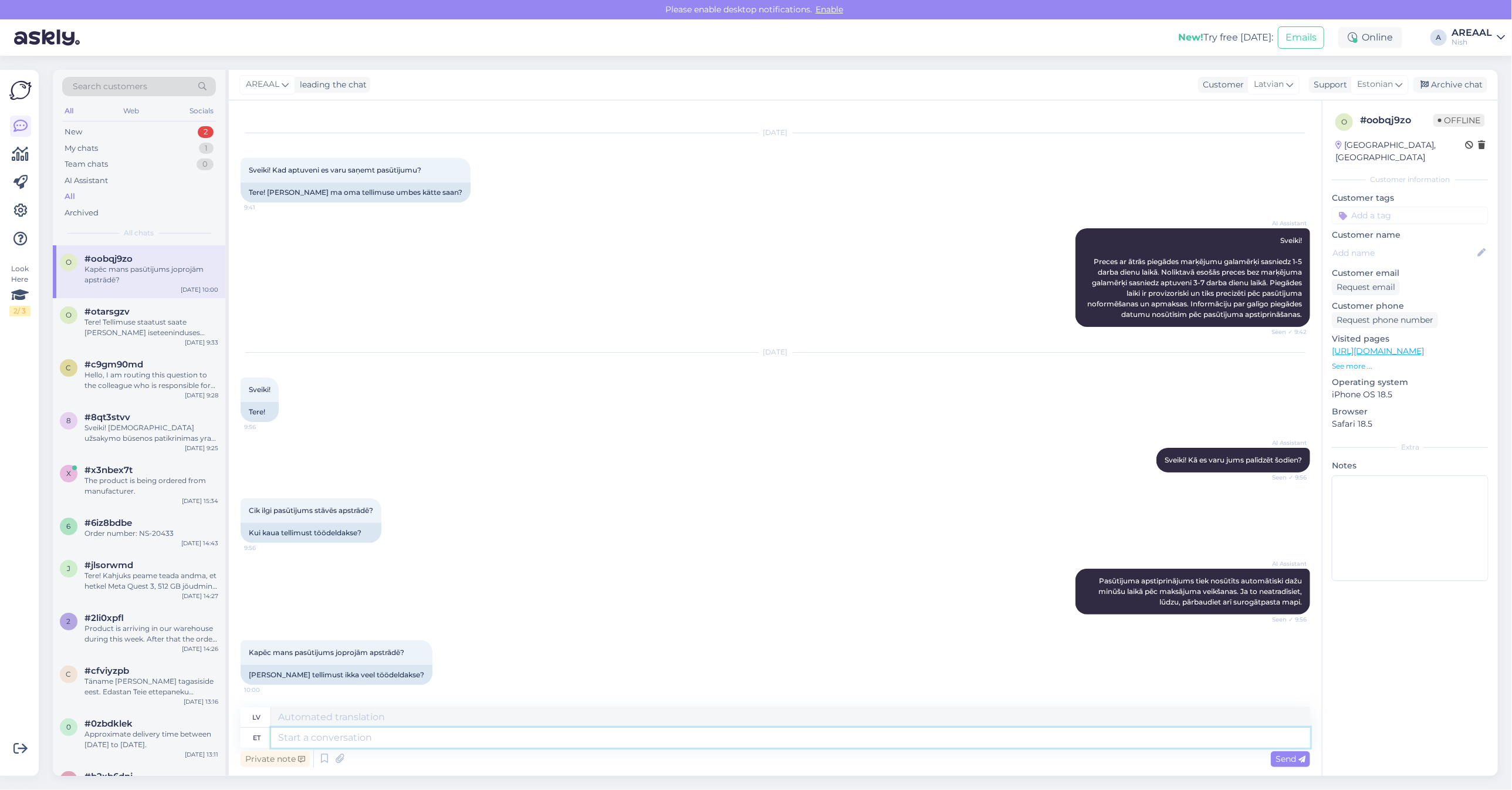
click at [784, 743] on textarea at bounding box center [790, 738] width 1039 height 20
type textarea "What"
type textarea "Kas"
type textarea "What ius"
type textarea "Kas ir pareizi?"
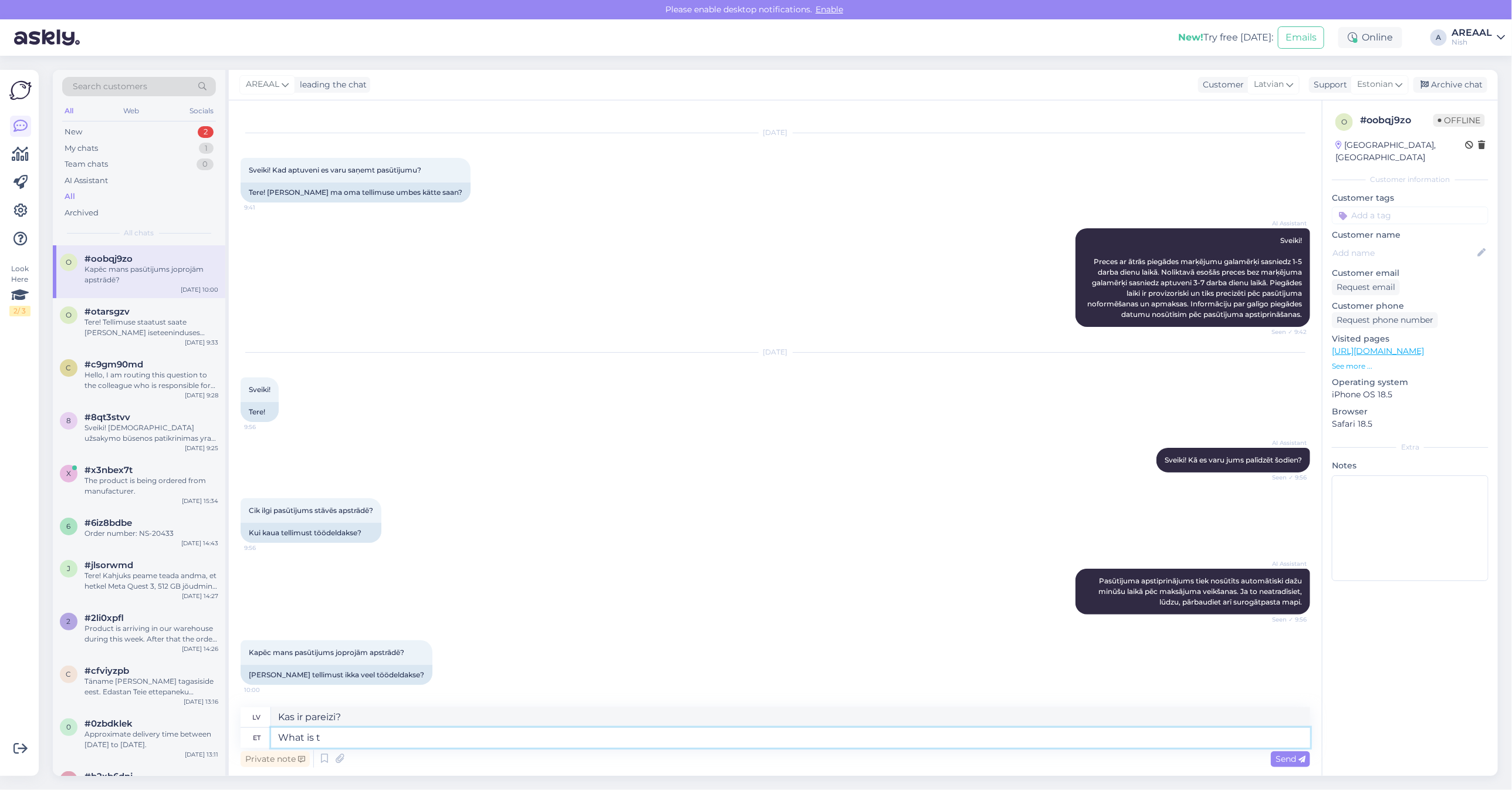
type textarea "What is th"
type textarea "Kas ir"
type textarea "What is the order numbe"
type textarea "Kāda ir kārtība?"
type textarea "What is the order number?"
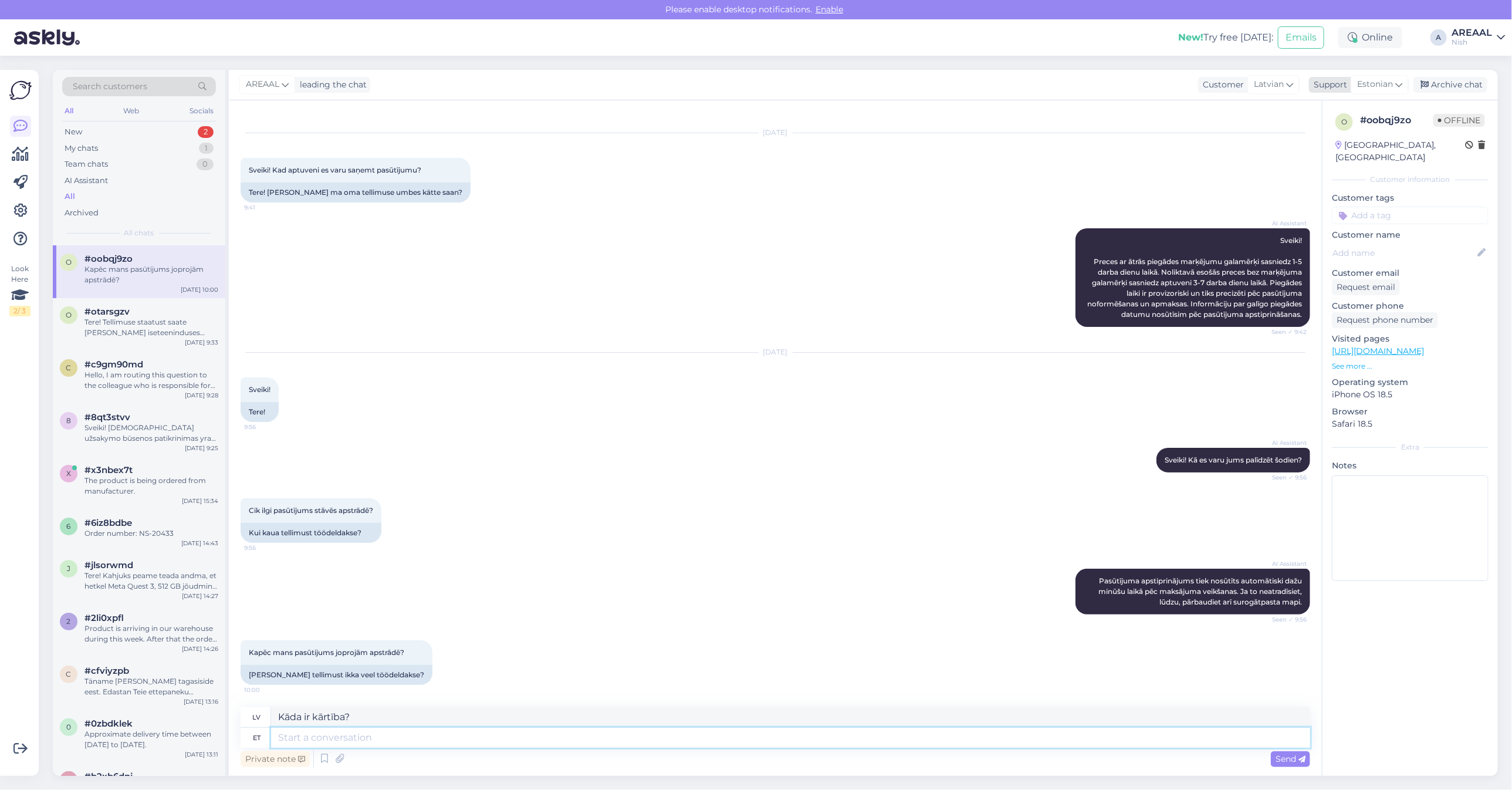
type textarea "Kāds ir pasūtījuma numurs?"
click at [1394, 82] on div "Estonian" at bounding box center [1379, 84] width 58 height 18
type input "est"
type input "eng"
click at [1346, 136] on link "English" at bounding box center [1359, 136] width 129 height 18
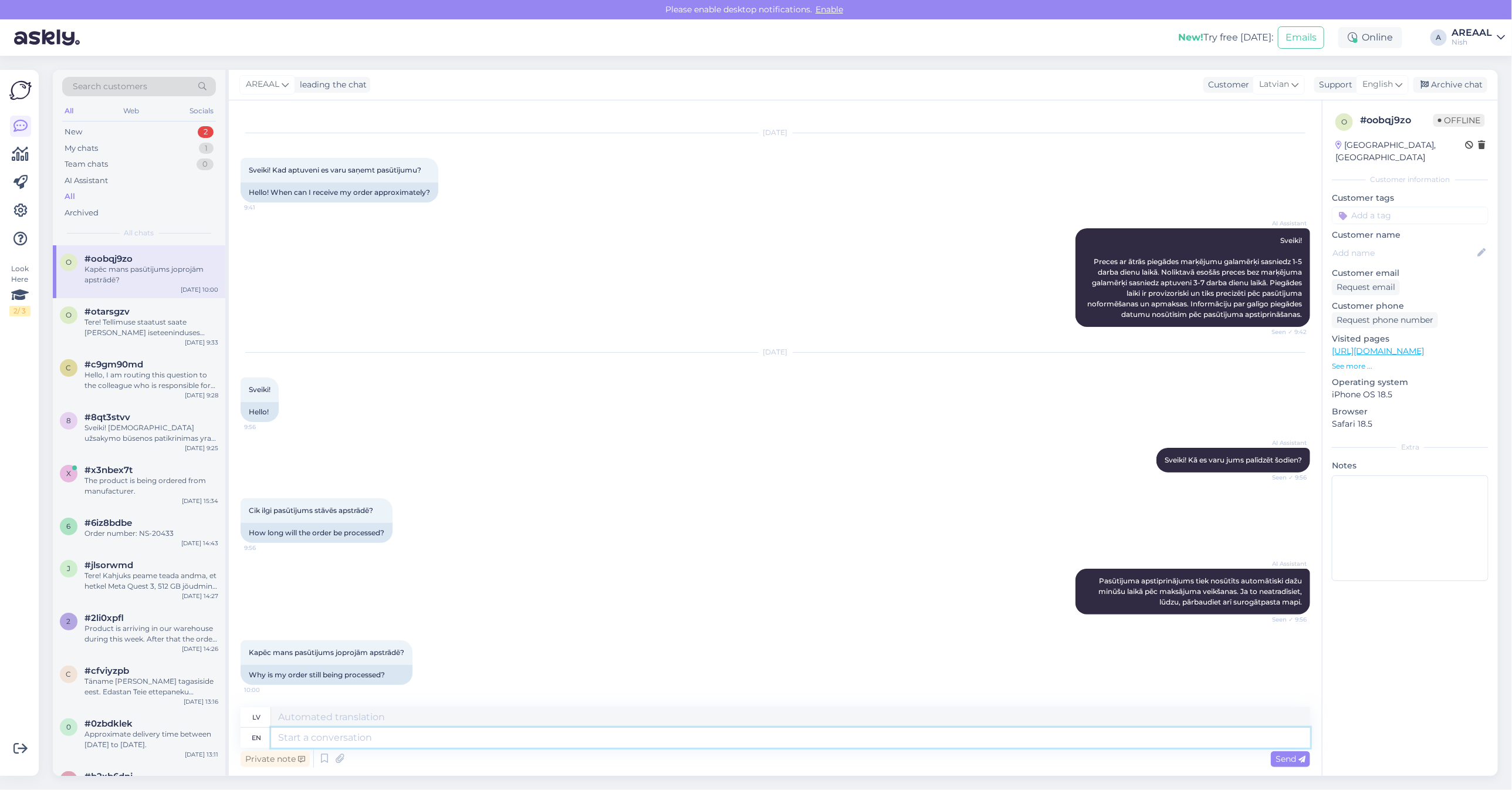
click at [697, 738] on textarea at bounding box center [790, 738] width 1039 height 20
paste textarea "What is the order number?"
type textarea "What is the order number?"
type textarea "Kāds ir pasūtījuma numurs?"
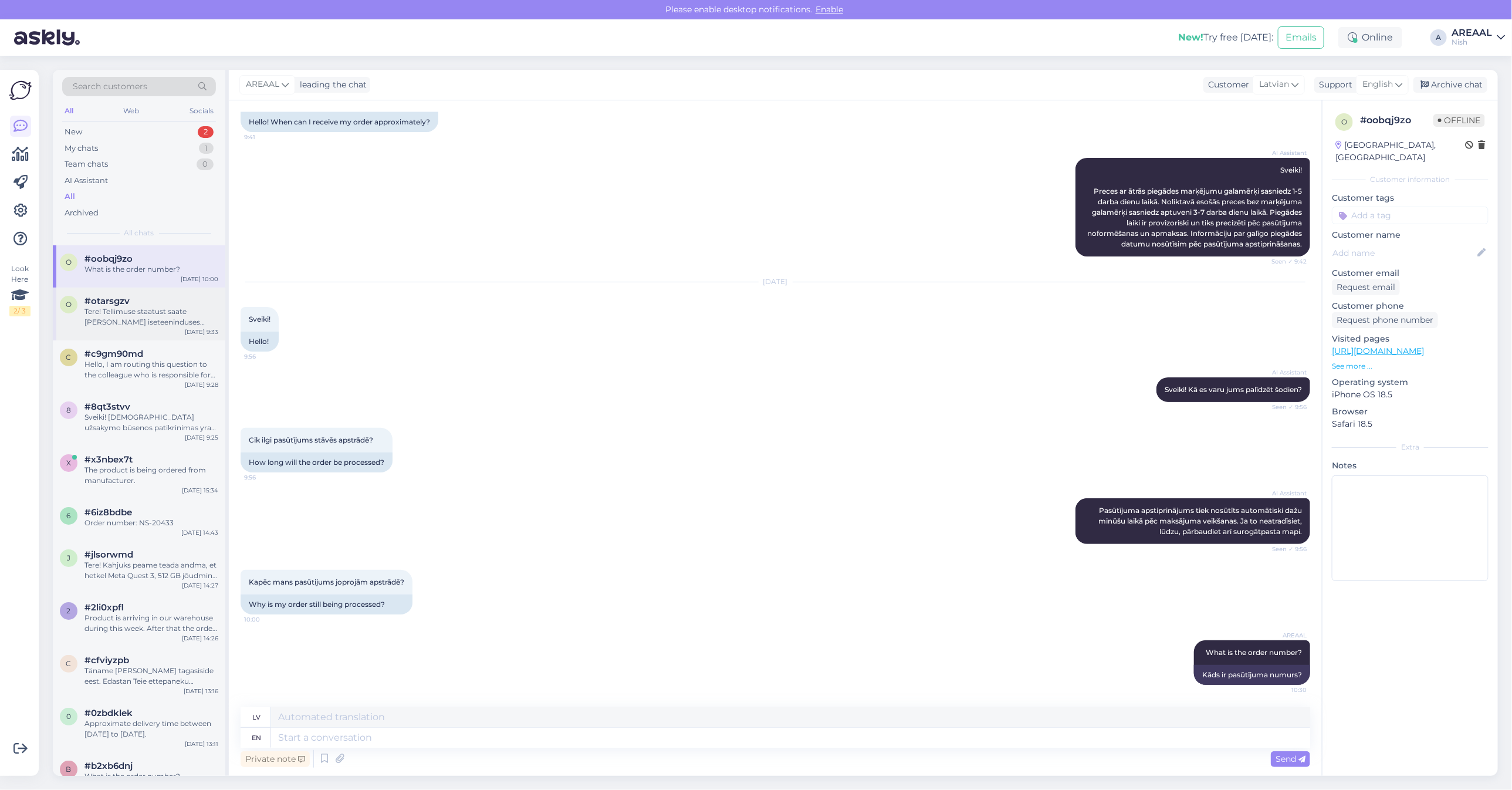
click at [189, 319] on div "Tere! Tellimuse staatust saate jälgida iseteeninduses alalehel "Tellimuse jälgi…" at bounding box center [152, 317] width 134 height 21
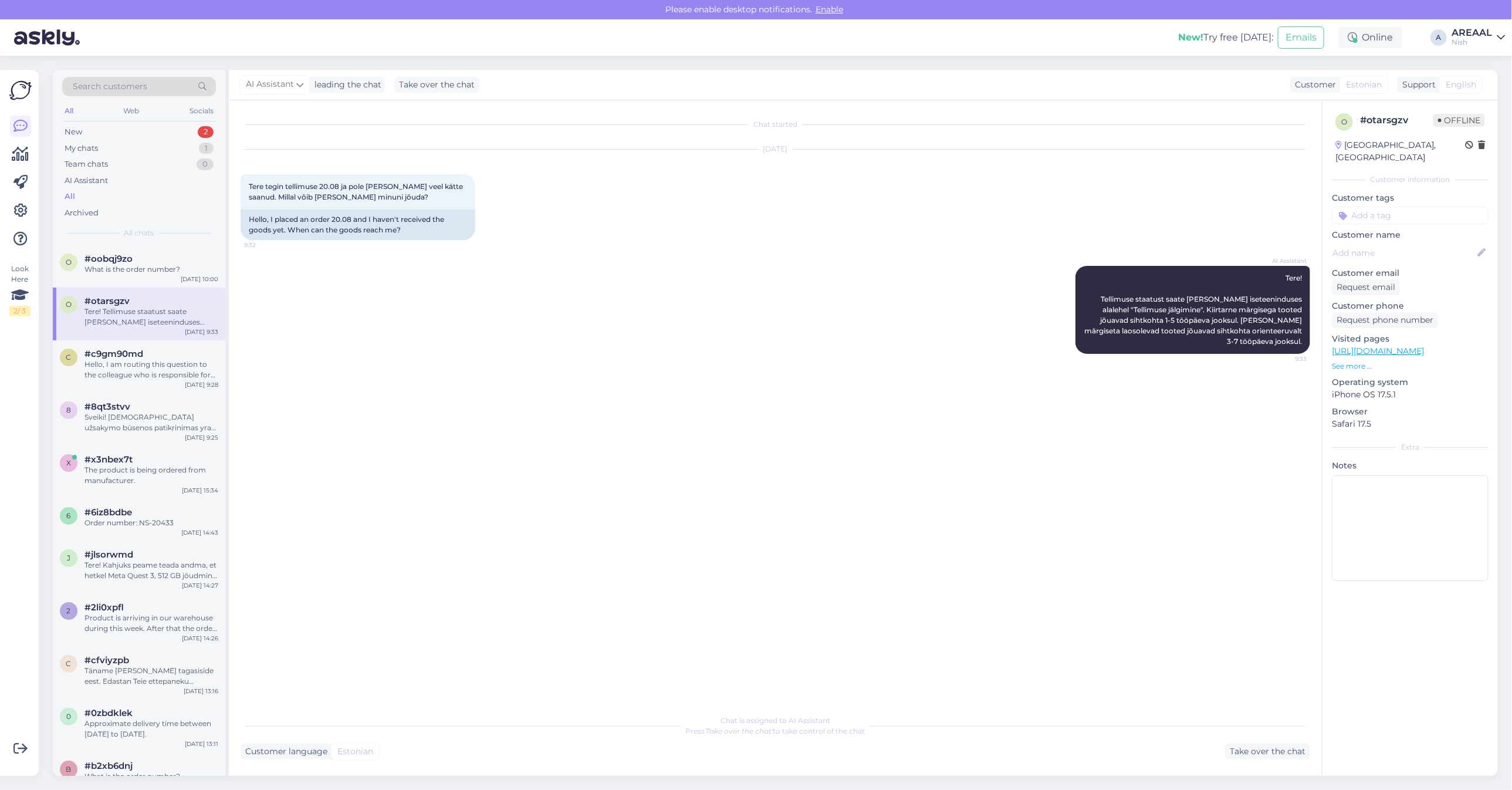
click at [1406, 346] on link "https://nutisormused.ee/order-tracking/" at bounding box center [1378, 351] width 92 height 11
click at [1009, 315] on div "AI Assistant Tere! Tellimuse staatust saate jälgida iseteeninduses alalehel "Te…" at bounding box center [775, 310] width 1070 height 114
click at [1034, 127] on div "Chat started" at bounding box center [775, 125] width 1070 height 11
click at [913, 180] on div "Aug 26 2025 Tere tegin tellimuse 20.08 ja pole kaupa veel kätte saanud. Millal …" at bounding box center [775, 194] width 1070 height 116
click at [1262, 747] on div "Take over the chat" at bounding box center [1267, 751] width 85 height 16
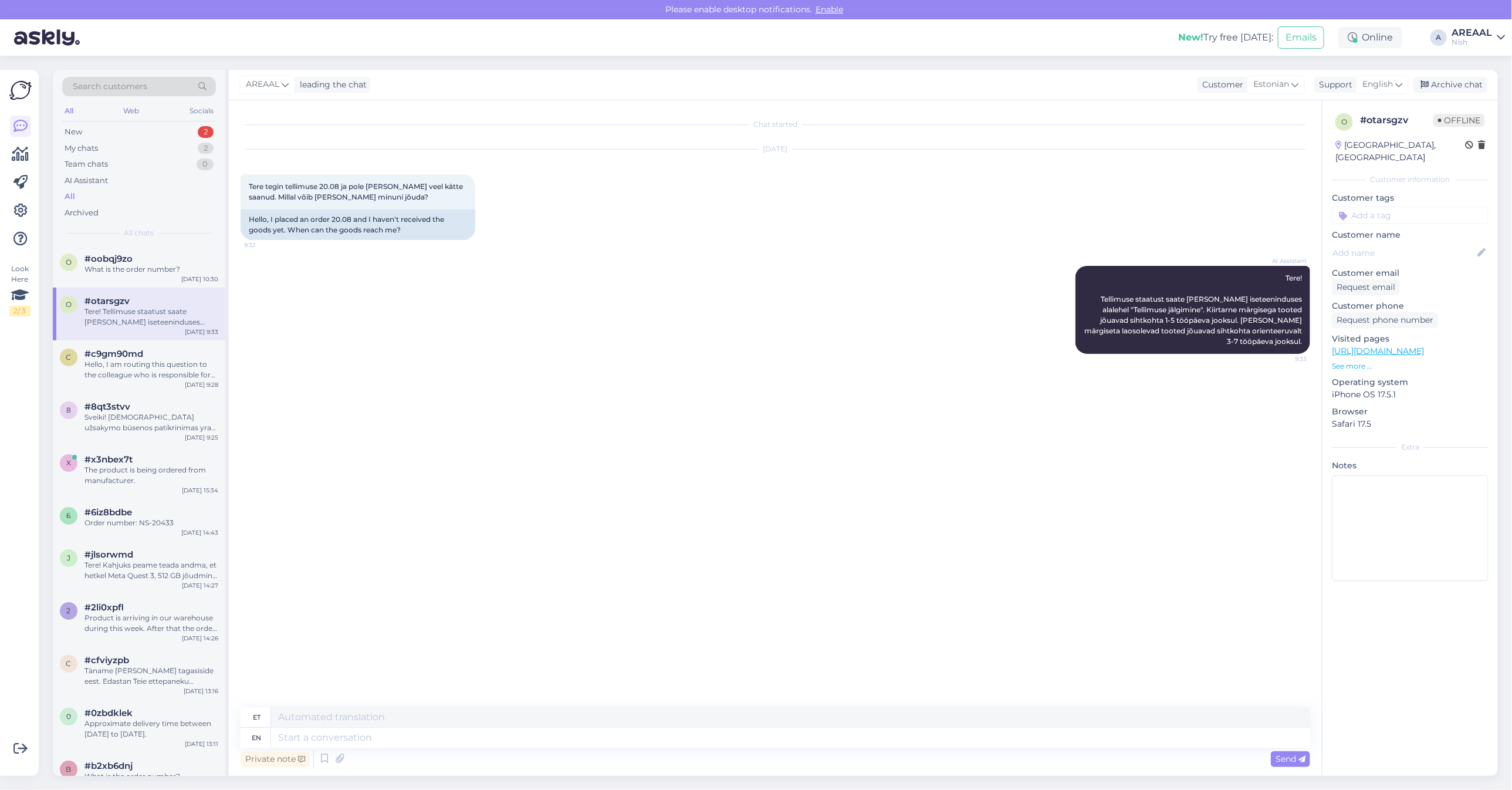
click at [939, 330] on div "AI Assistant Tere! Tellimuse staatust saate jälgida iseteeninduses alalehel "Te…" at bounding box center [775, 310] width 1070 height 114
click at [1470, 81] on div "Archive chat" at bounding box center [1450, 85] width 74 height 16
click at [176, 260] on div "#oobqj9zo" at bounding box center [152, 259] width 134 height 11
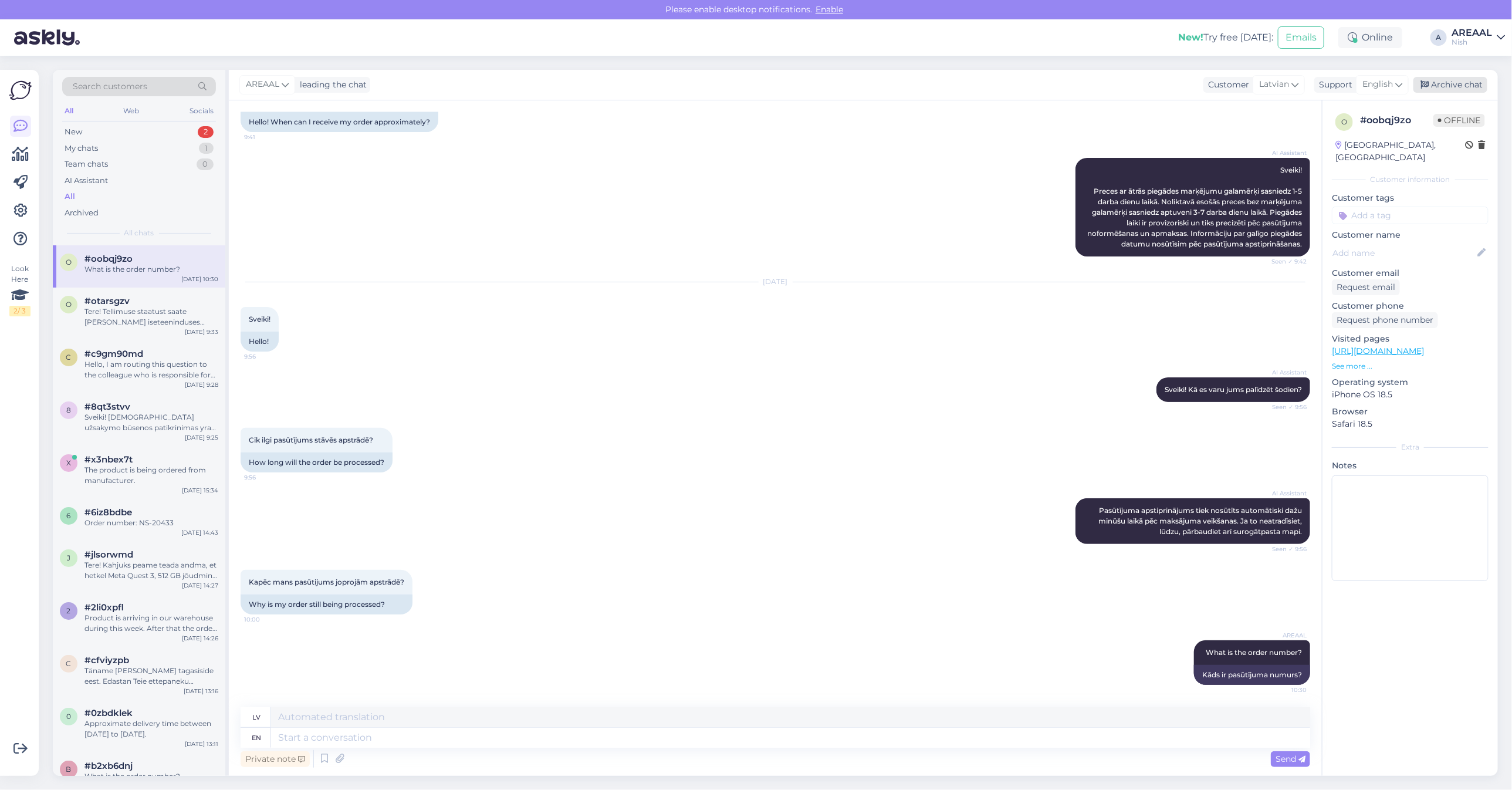
click at [1437, 91] on div "Archive chat" at bounding box center [1450, 85] width 74 height 16
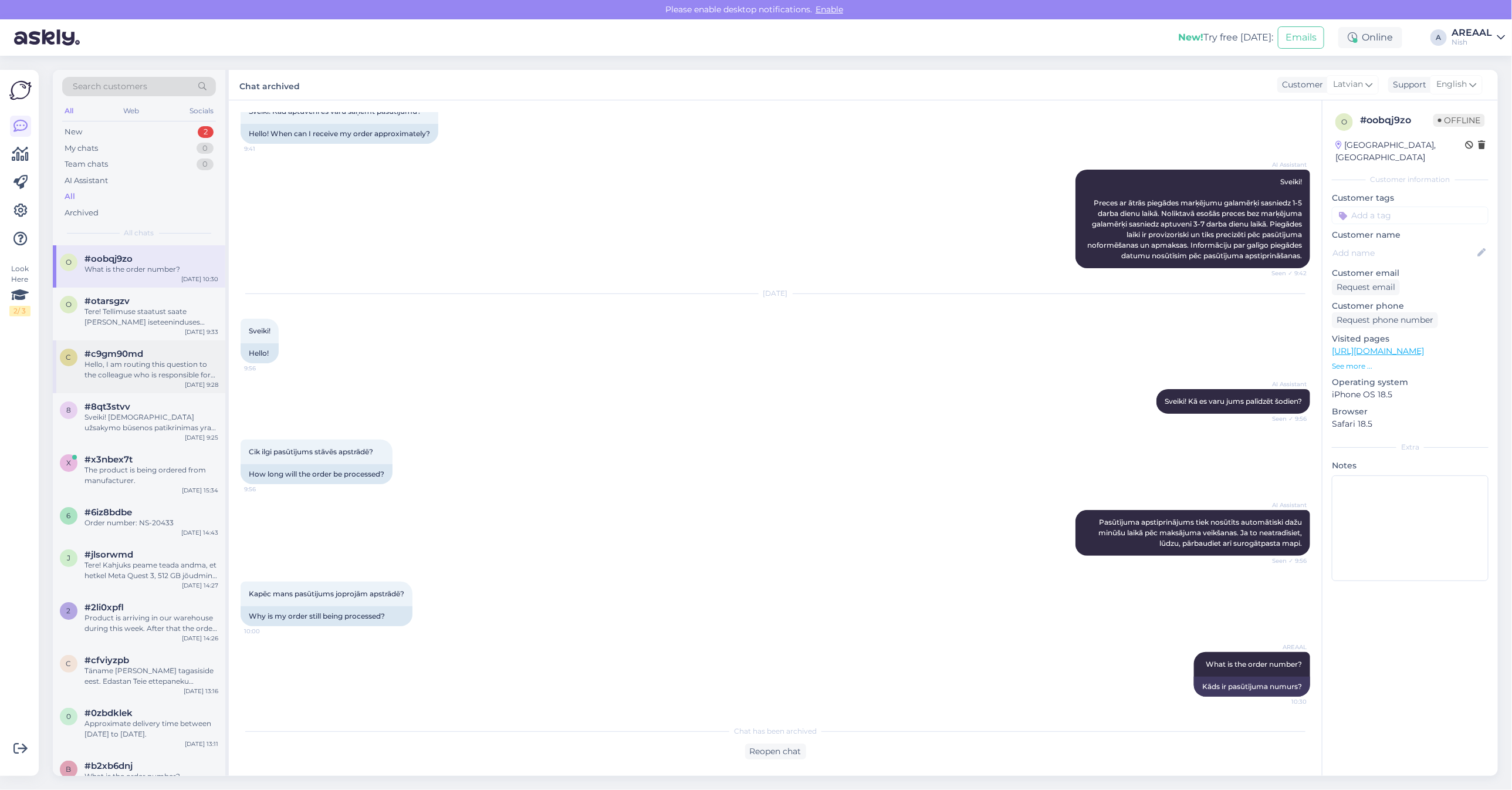
click at [131, 373] on div "Hello, I am routing this question to the colleague who is responsible for this …" at bounding box center [152, 369] width 134 height 21
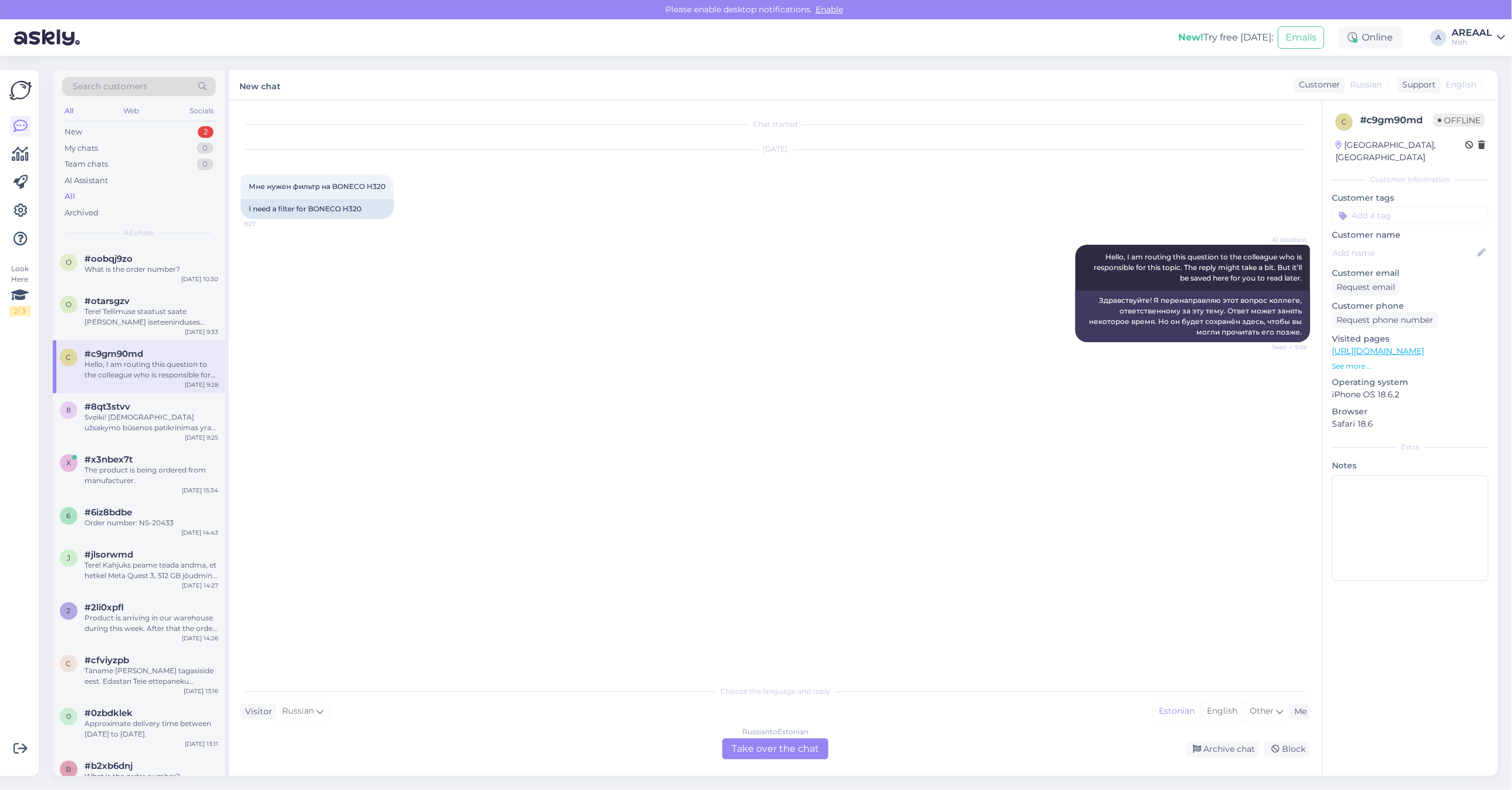
click at [391, 321] on div "AI Assistant Hello, I am routing this question to the colleague who is responsi…" at bounding box center [775, 294] width 1070 height 123
click at [145, 439] on div "8 #8qt3stvv Sveiki! Jūsų užsakymo būsenos patikrinimas yra perduotas kolegai. J…" at bounding box center [139, 419] width 173 height 53
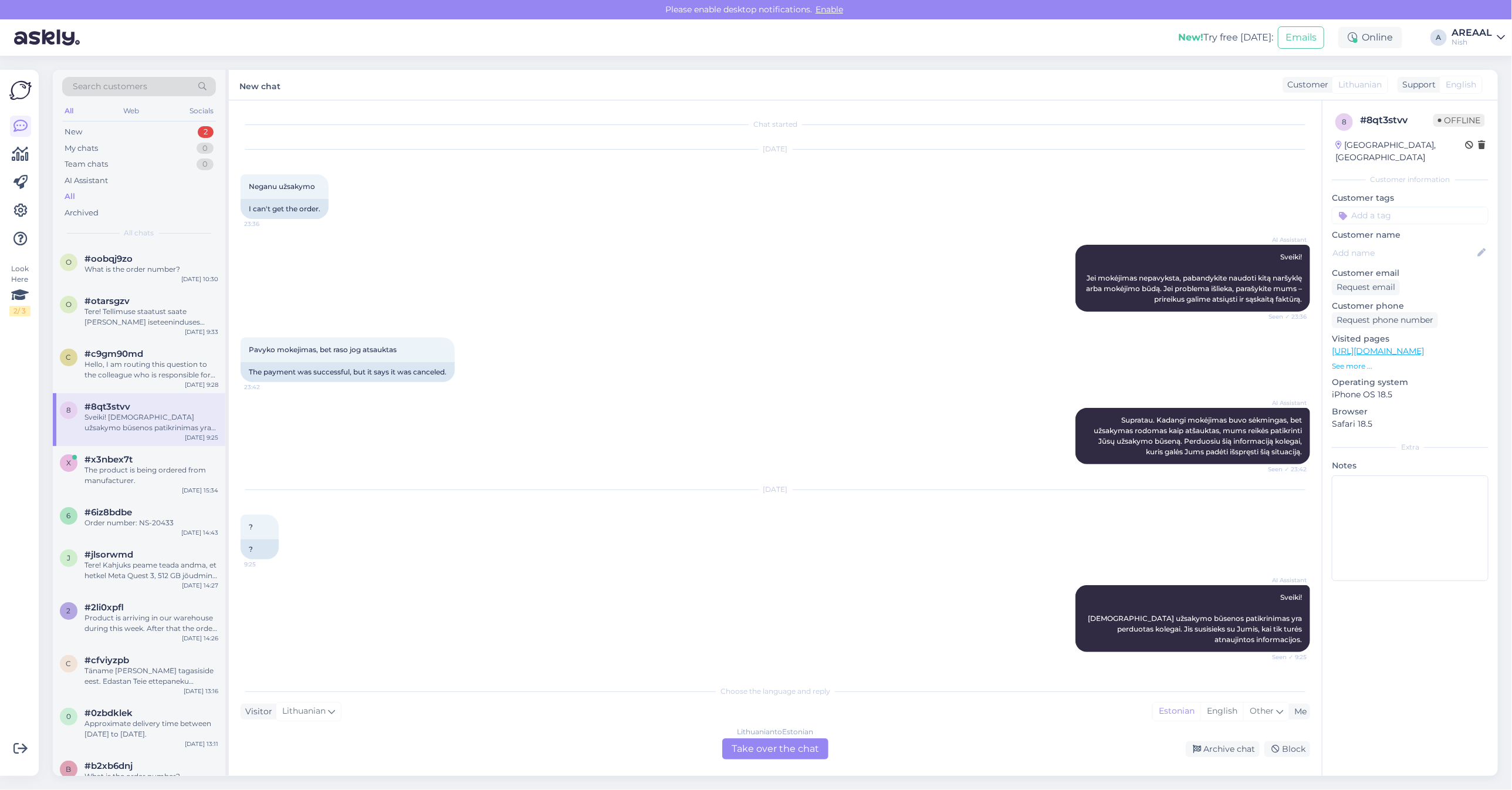
click at [733, 467] on div "AI Assistant Supratau. Kadangi mokėjimas buvo sėkmingas, bet užsakymas rodomas …" at bounding box center [775, 436] width 1070 height 82
click at [646, 452] on div "AI Assistant Supratau. Kadangi mokėjimas buvo sėkmingas, bet užsakymas rodomas …" at bounding box center [775, 436] width 1070 height 82
drag, startPoint x: 1212, startPoint y: 614, endPoint x: 1313, endPoint y: 641, distance: 104.5
click at [1313, 641] on div "Chat started Aug 25 2025 Neganu užsakymo 23:36 I can't get the order. AI Assist…" at bounding box center [780, 390] width 1080 height 556
copy span "Sveiki! Jūsų užsakymo būsenos patikrinimas yra perduotas kolegai. Jis susisieks…"
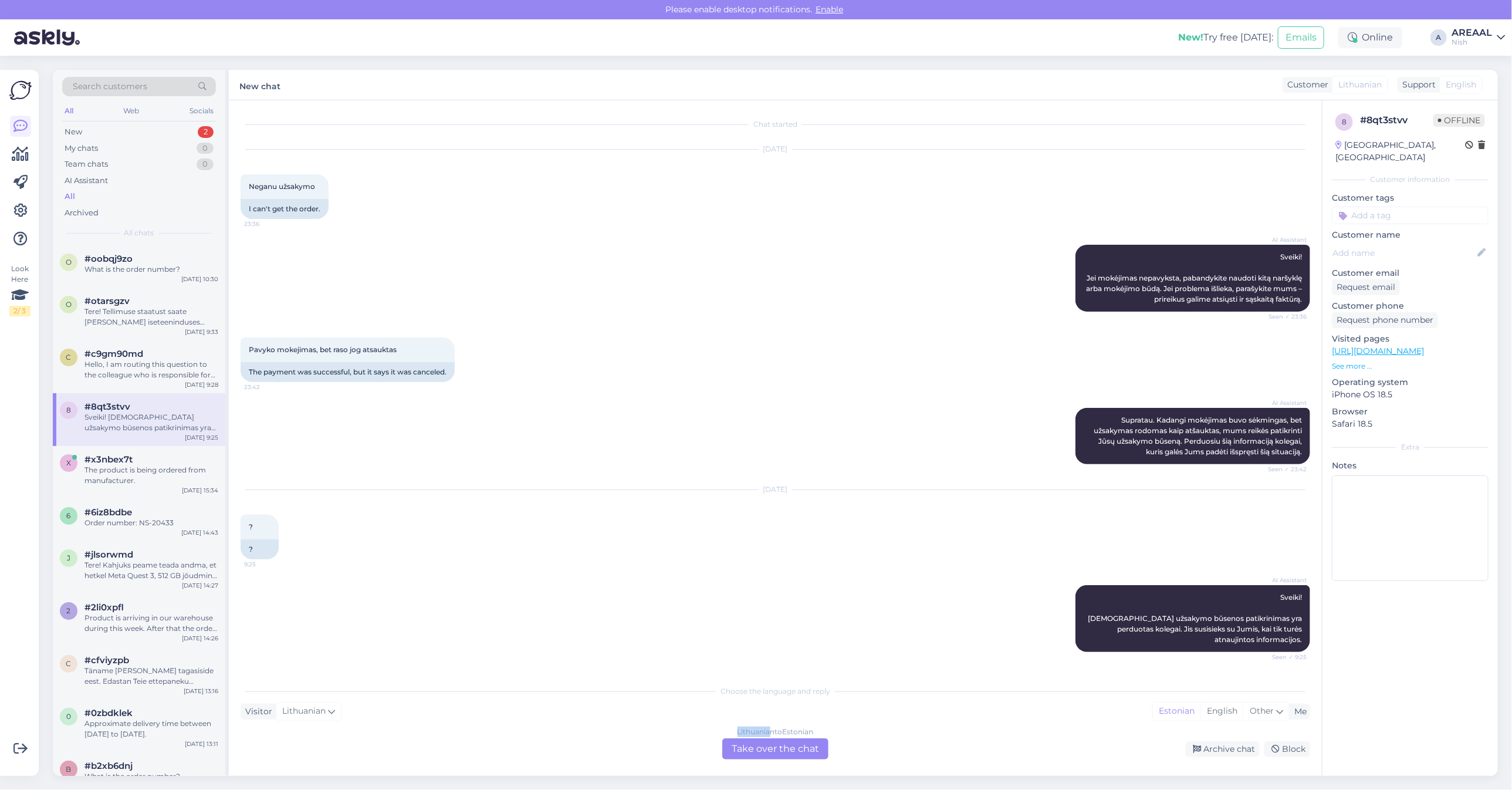
click at [774, 723] on div "Choose the language and reply Visitor Lithuanian Me Estonian English Other Lith…" at bounding box center [775, 719] width 1070 height 80
click at [774, 738] on div "Lithuanian to Estonian" at bounding box center [775, 732] width 76 height 11
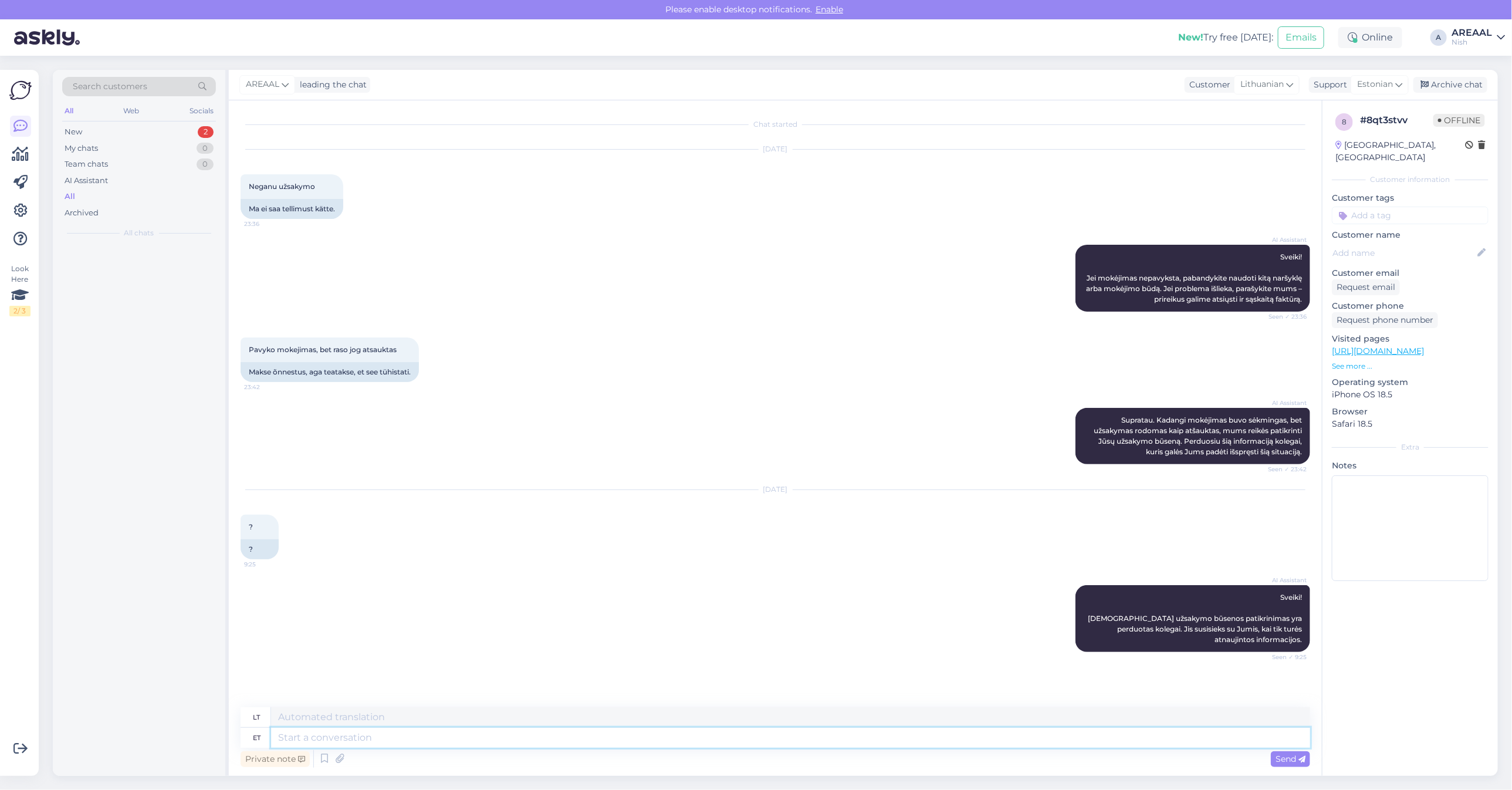
click at [759, 731] on textarea at bounding box center [790, 738] width 1039 height 20
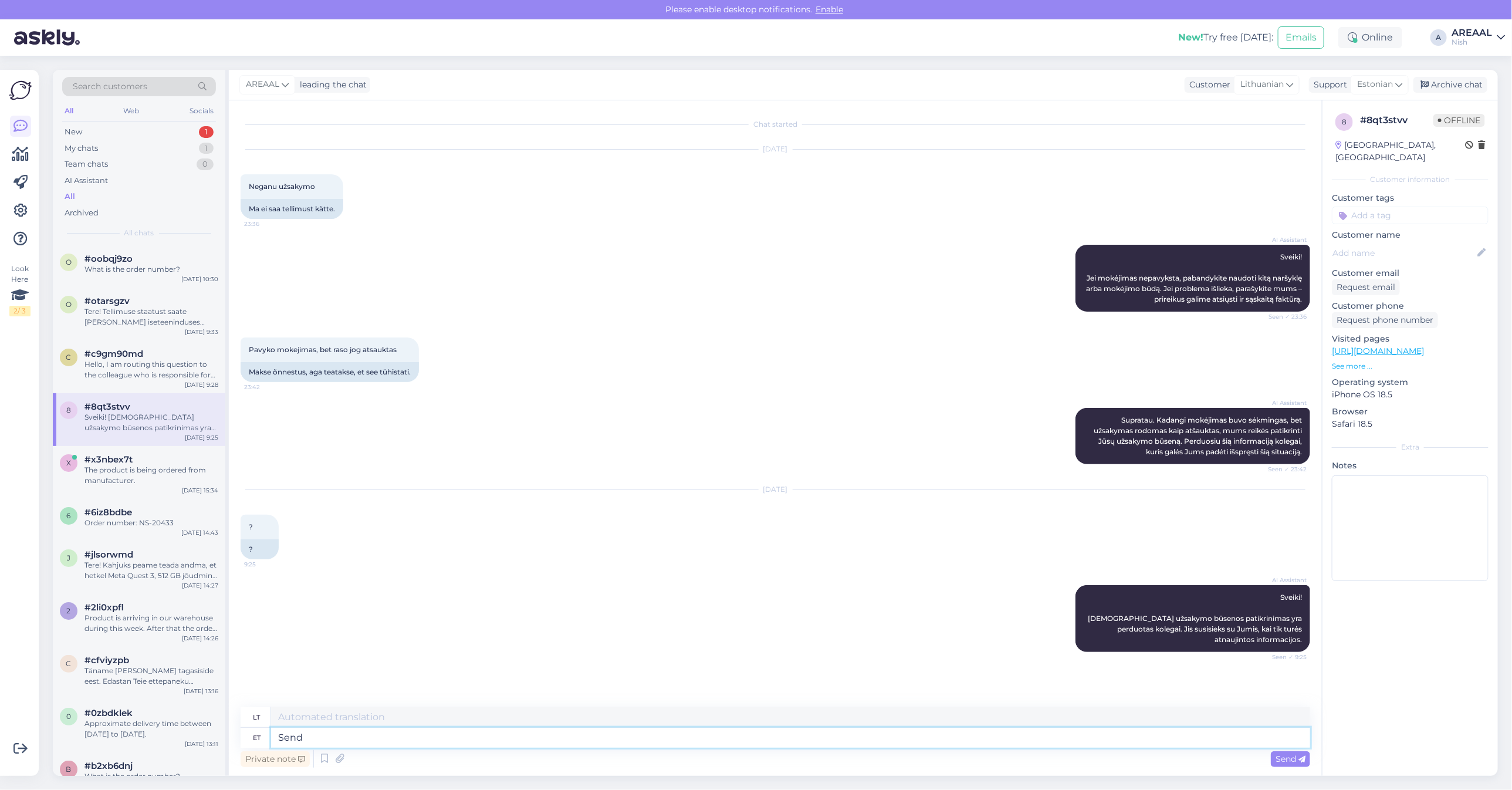
type textarea "Send -"
type textarea "Siųsti"
type textarea "Send -emm"
type textarea "If y"
type textarea "Jei"
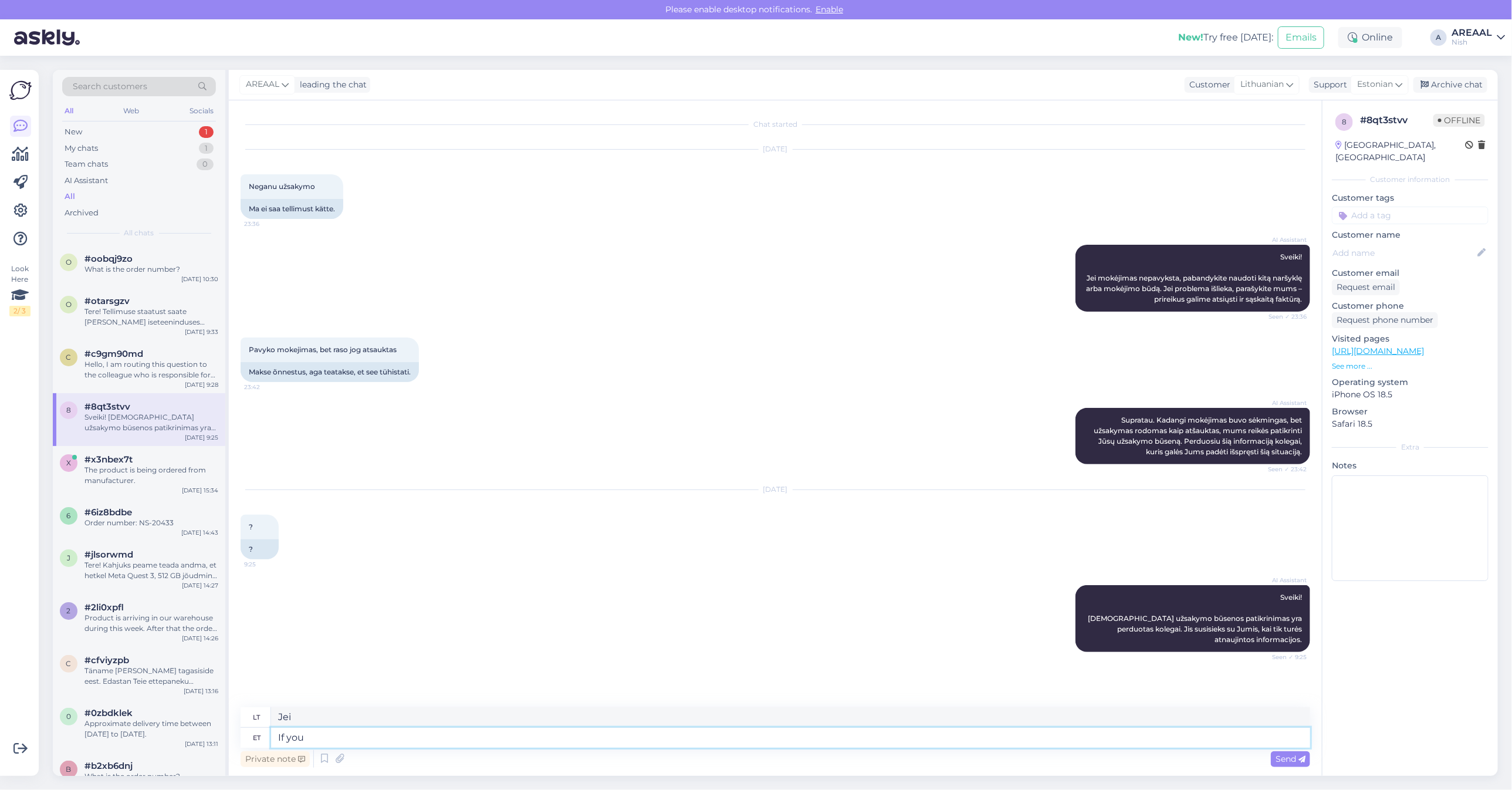
type textarea "If you h"
type textarea "Jei jūs"
type textarea "If you have a"
type textarea "Jei turite"
type textarea "If you have a problem, sen"
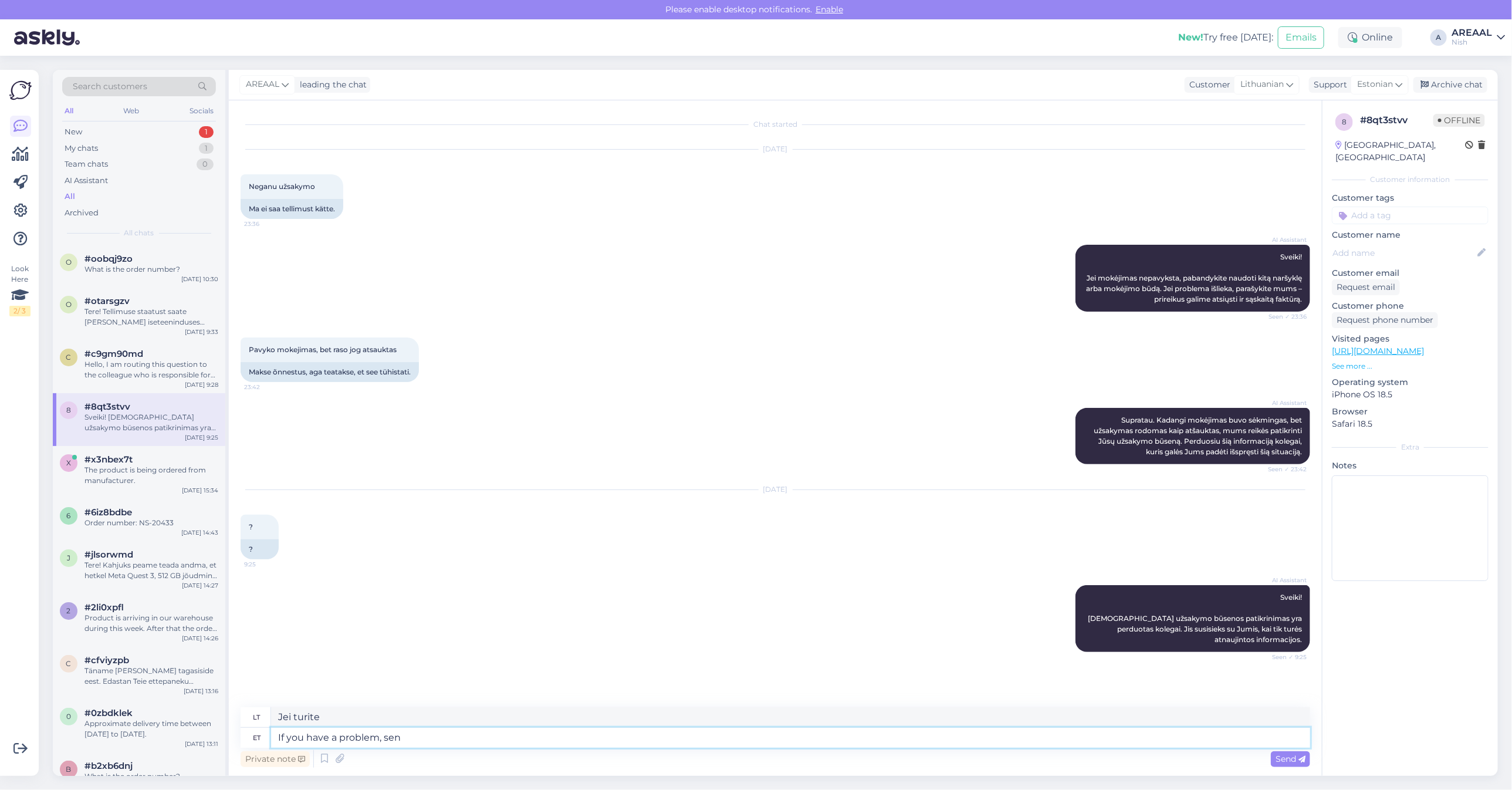
type textarea "Jei turite problemų,"
type textarea "If you have a problem, send e-"
type textarea "Jei turite problemų, siųskite"
type textarea "If you have a problem, send e-mail to"
type textarea "Jei turite problemų, siųskite el. laišką"
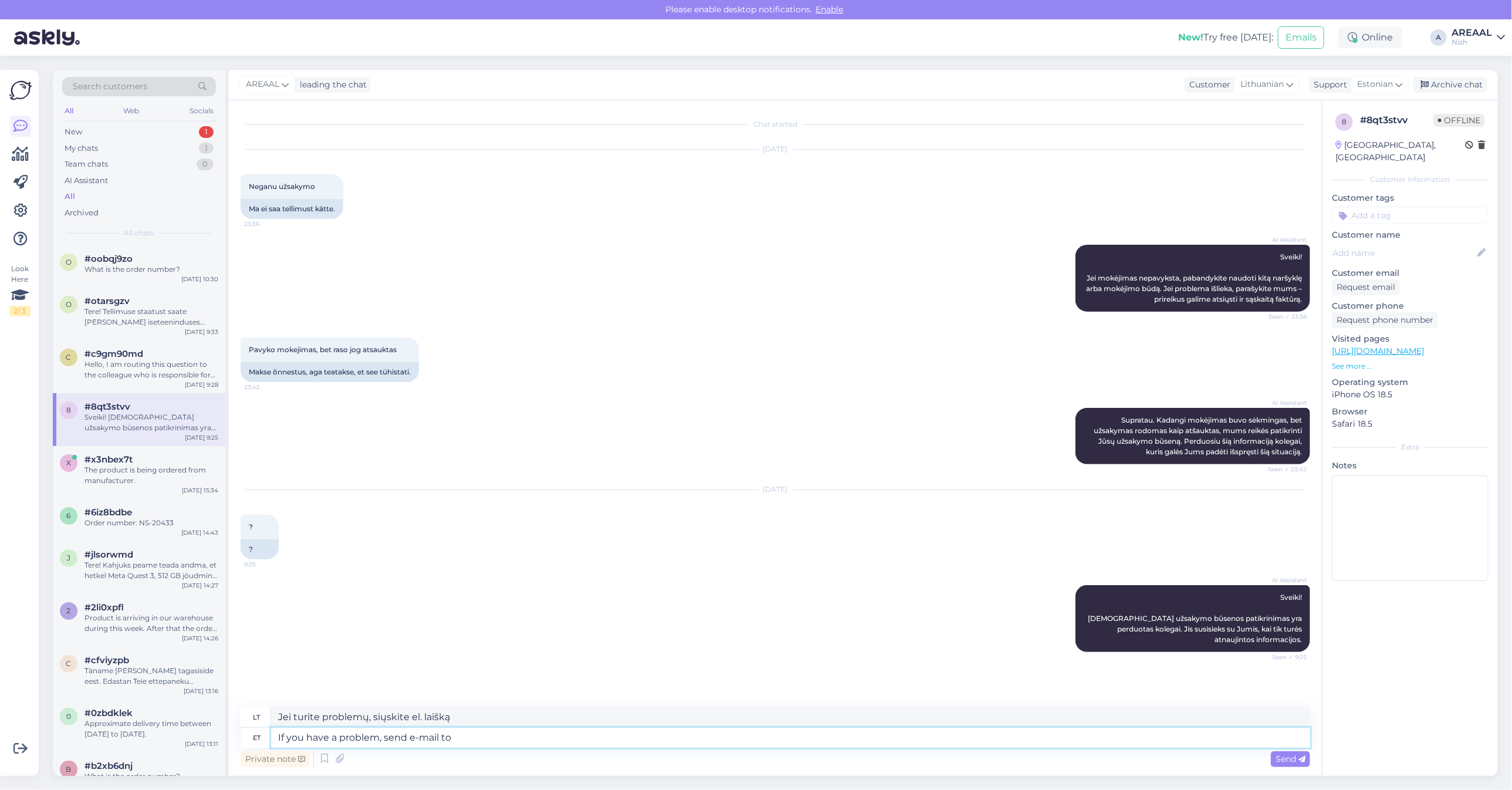
type textarea "If you have a problem, send e-mail to"
type textarea "Jei turite problemų, siųskite el. laišką adresu"
click at [746, 735] on textarea "If you have a problem, send e-mail to" at bounding box center [790, 738] width 1039 height 20
paste textarea "info@ismanusisziedas.lt"
type textarea "If you have a problem, send e-mail to info@ismanusisziedas.lt"
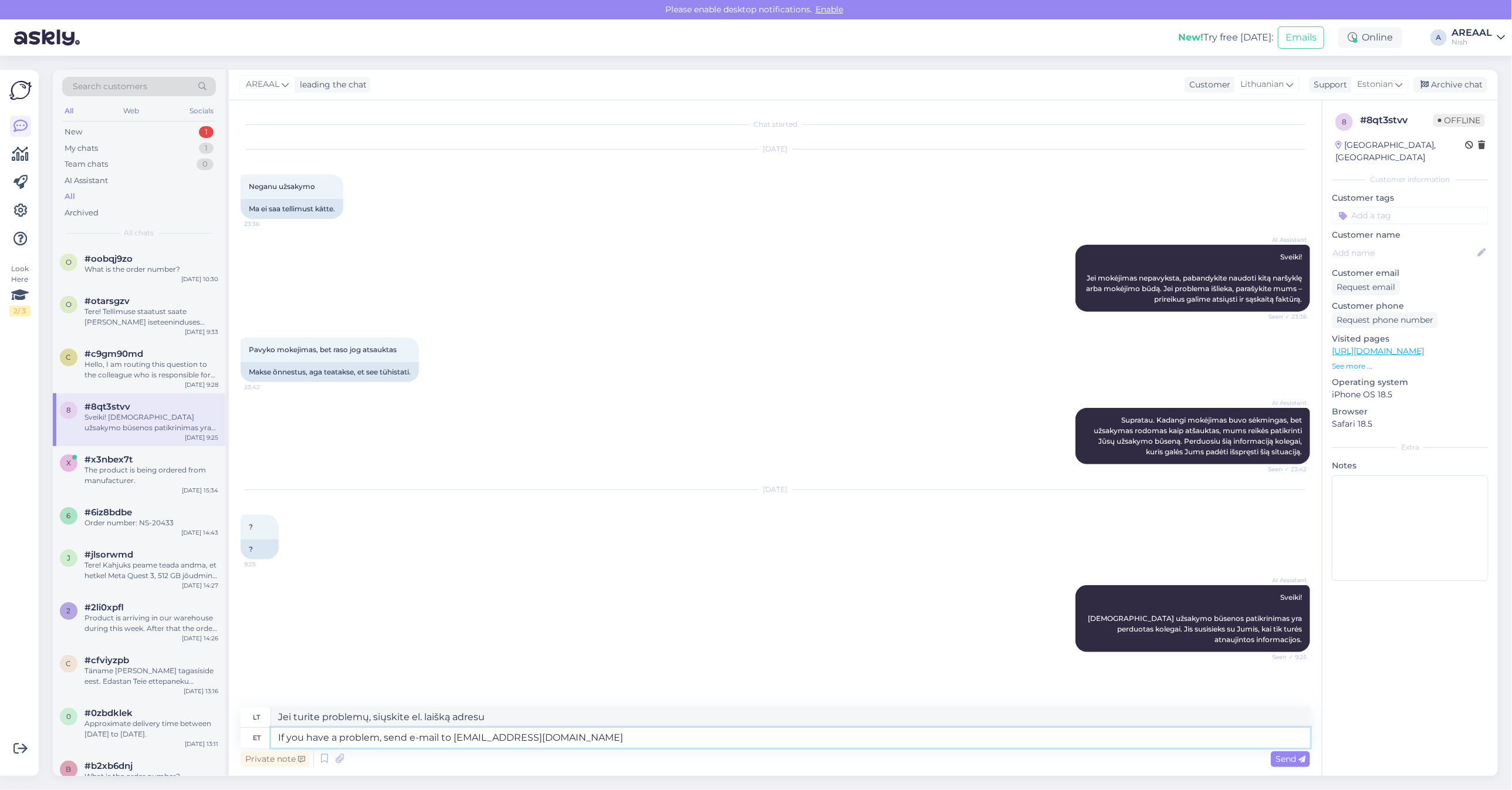
type textarea "Jei iškilo problemų, rašykite el. paštu info@ismanusisziedas.lt"
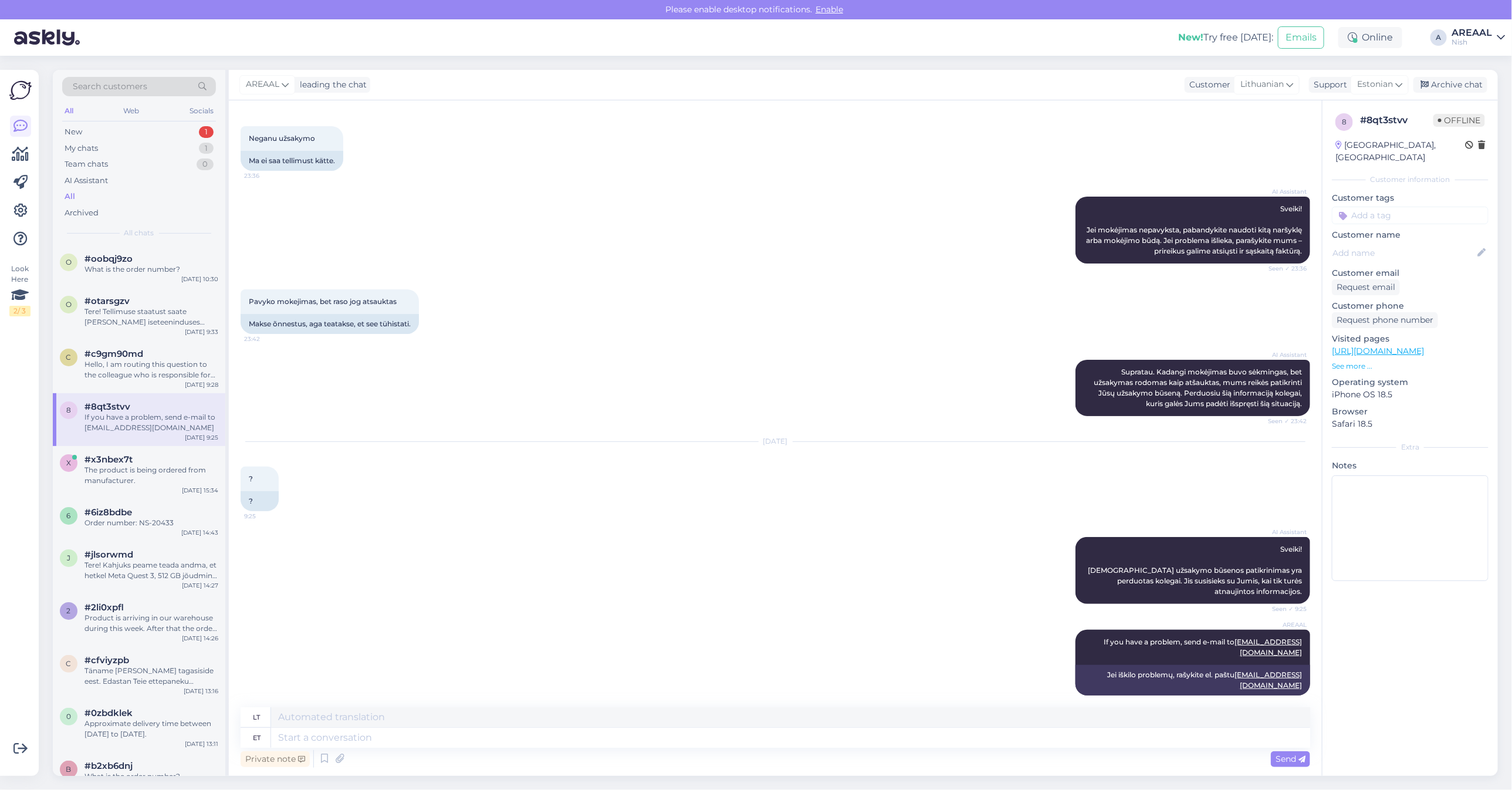
drag, startPoint x: 129, startPoint y: 448, endPoint x: 129, endPoint y: 435, distance: 13.0
click at [129, 447] on div "x #x3nbex7t The product is being ordered from manufacturer. Aug 25 15:34" at bounding box center [139, 472] width 173 height 53
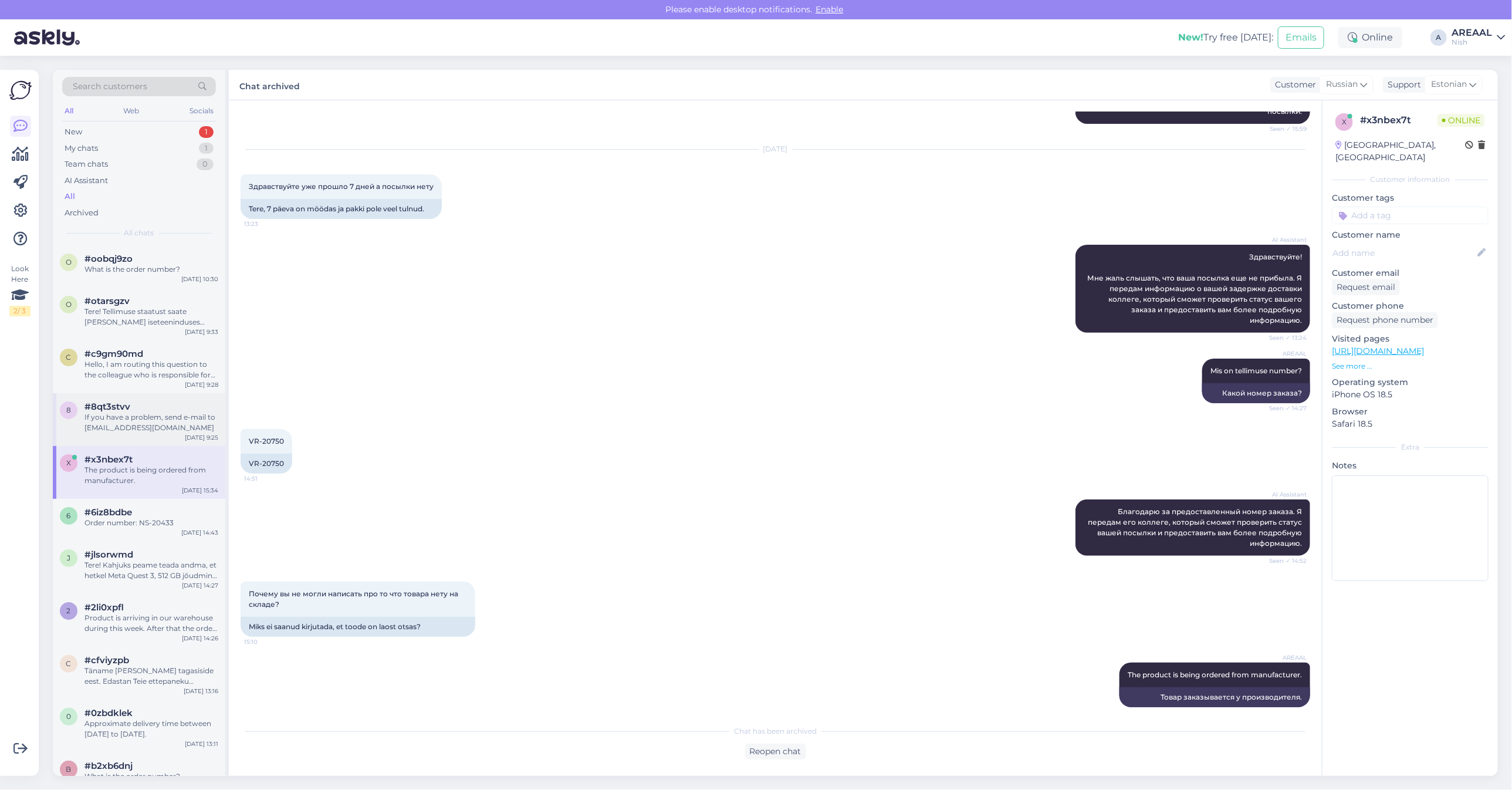
click at [129, 412] on div "If you have a problem, send e-mail to info@ismanusisziedas.lt" at bounding box center [152, 422] width 134 height 21
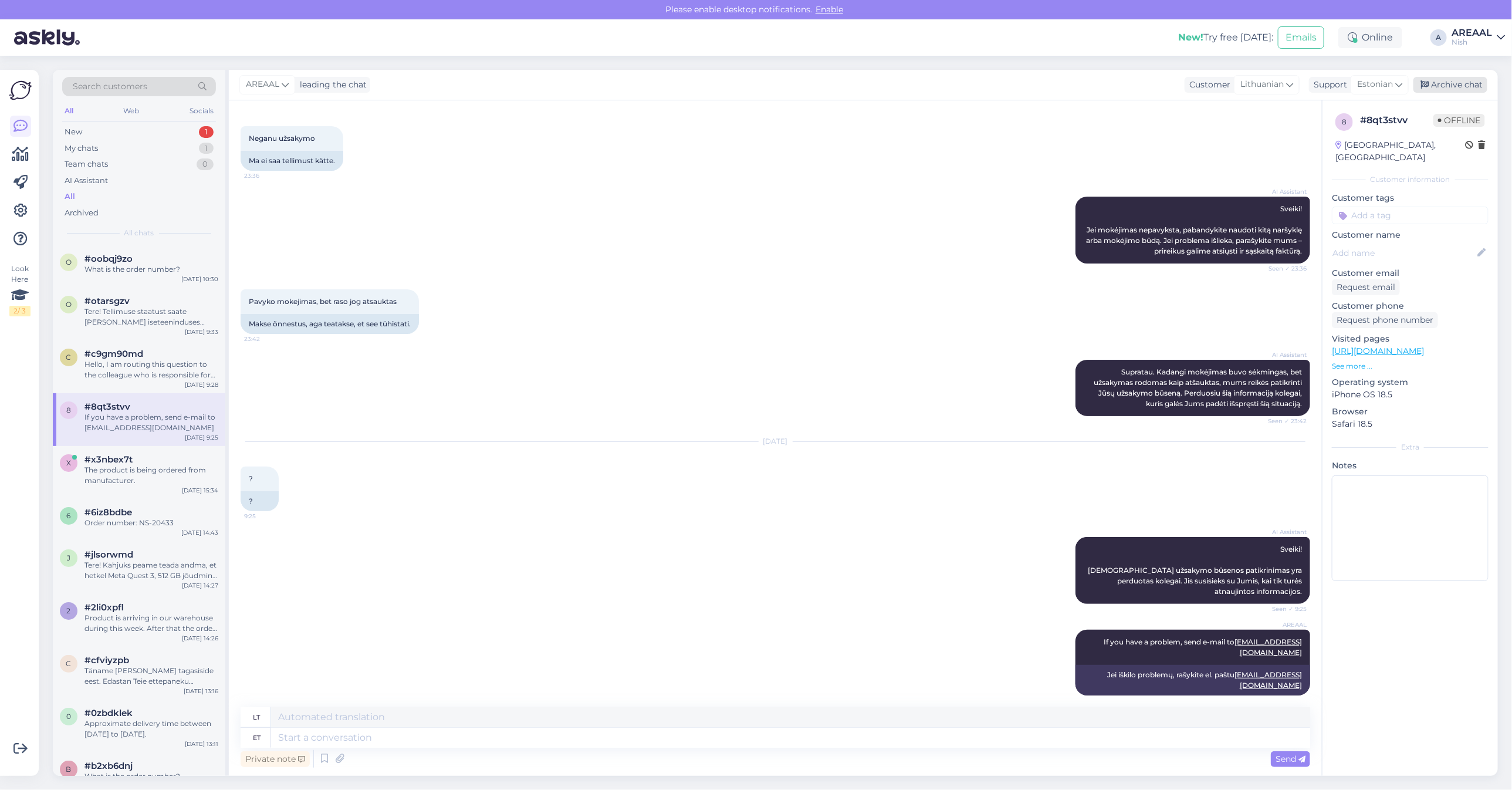
click at [1462, 89] on div "Archive chat" at bounding box center [1450, 85] width 74 height 16
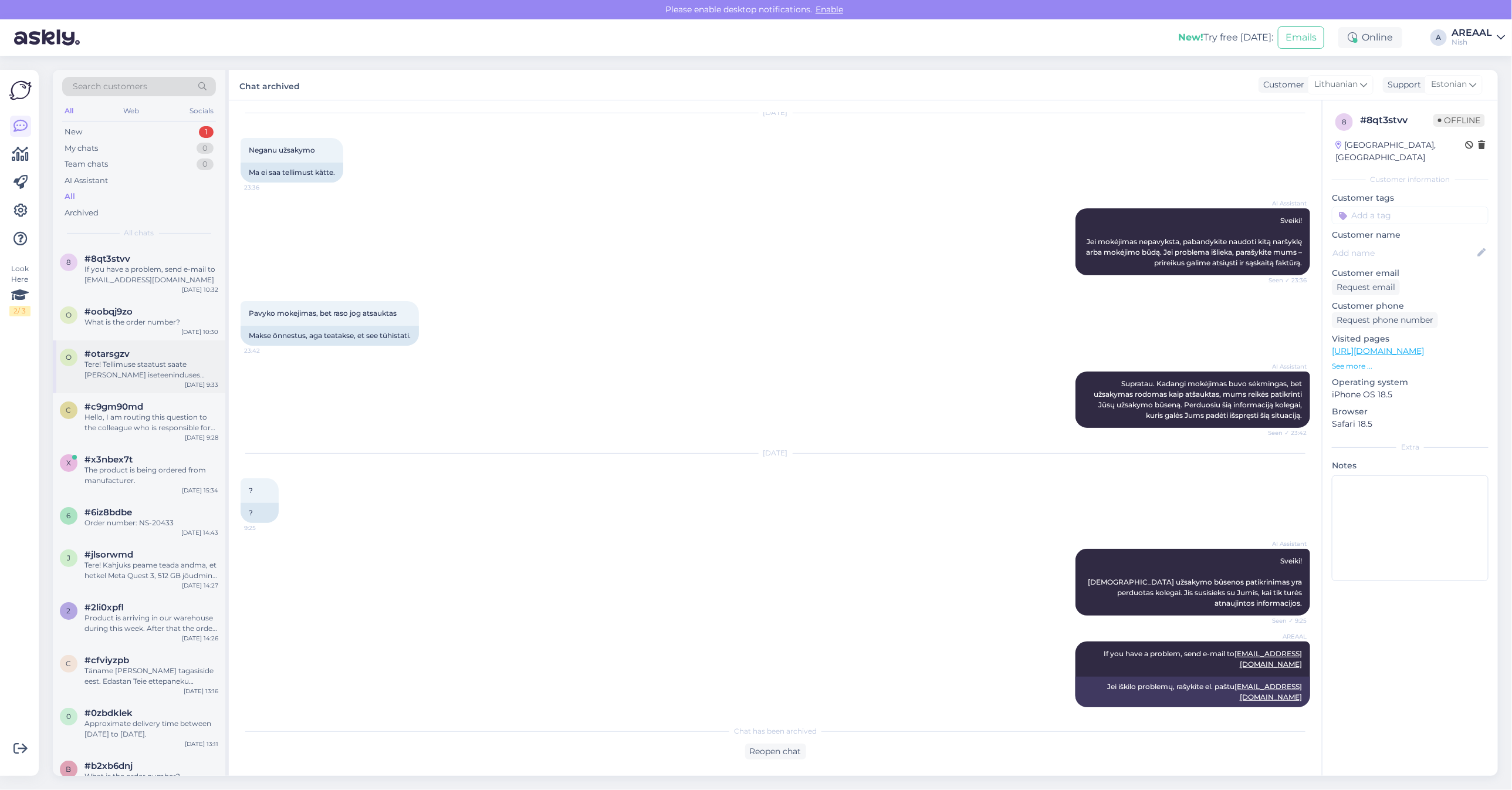
click at [105, 371] on div "Tere! Tellimuse staatust saate jälgida iseteeninduses alalehel "Tellimuse jälgi…" at bounding box center [152, 369] width 134 height 21
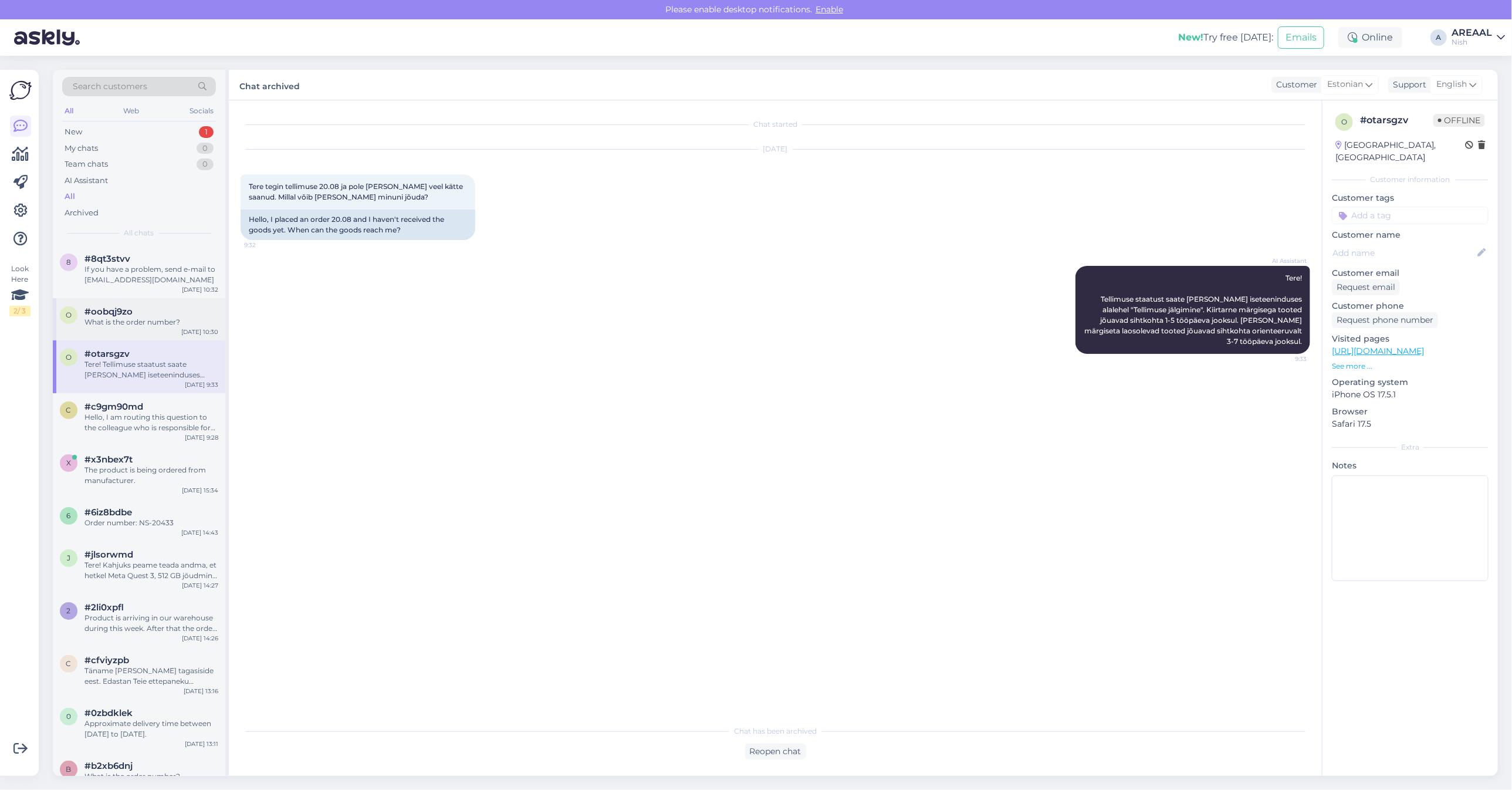
click at [124, 326] on div "What is the order number?" at bounding box center [152, 322] width 134 height 11
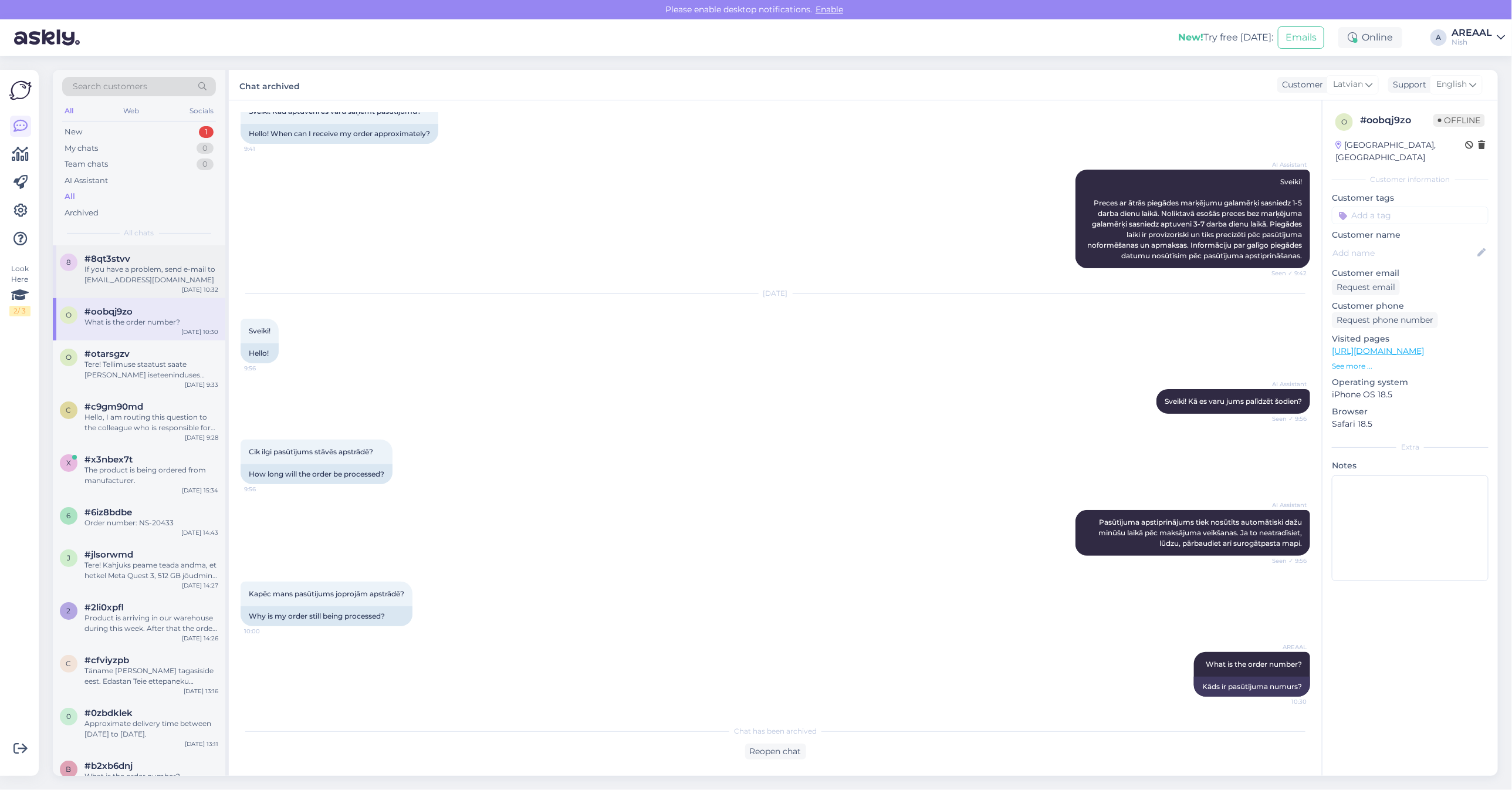
click at [172, 245] on div "8 #8qt3stvv If you have a problem, send e-mail to info@ismanusisziedas.lt Aug 2…" at bounding box center [139, 271] width 173 height 53
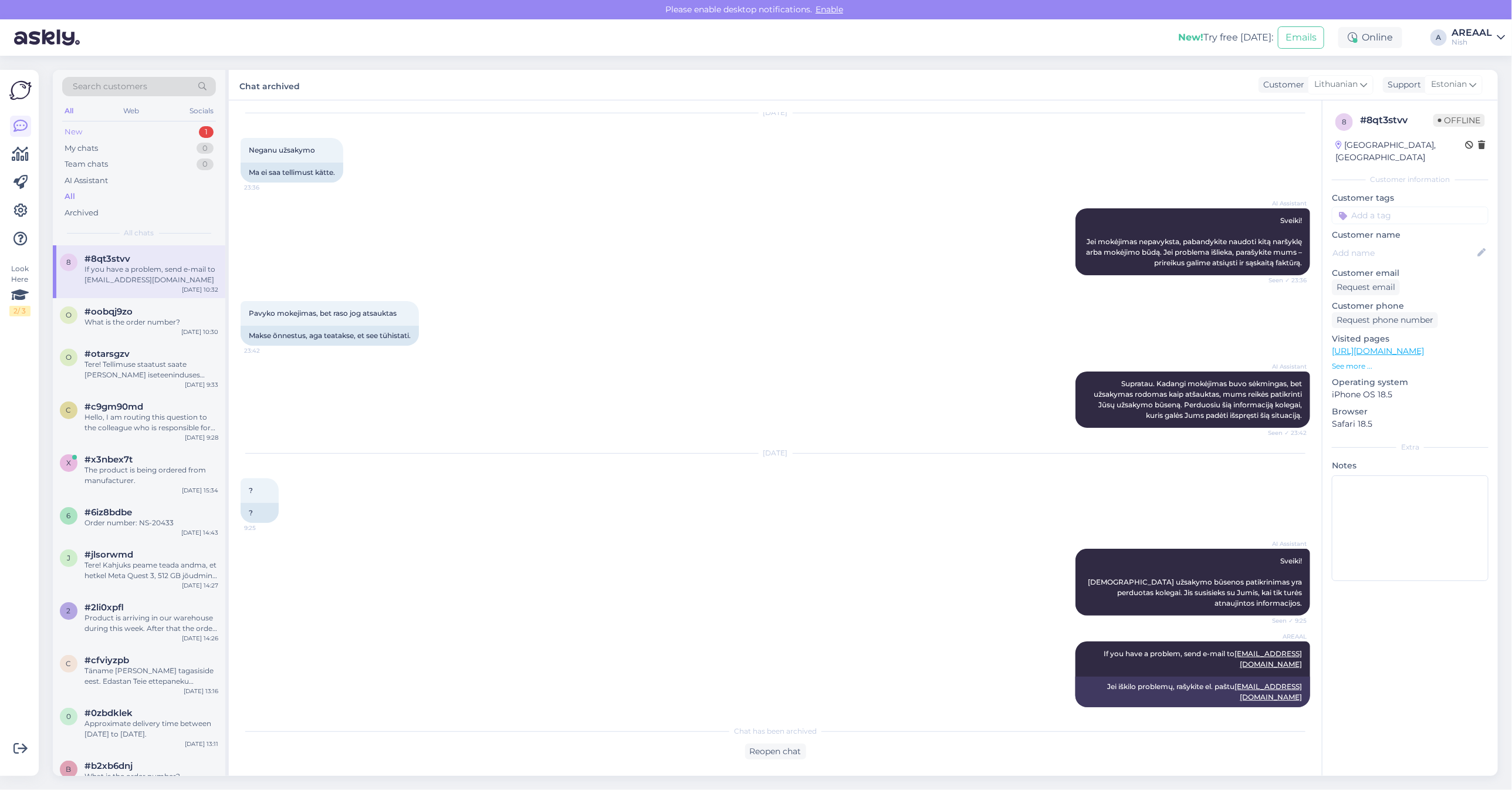
click at [206, 126] on div "1" at bounding box center [206, 132] width 15 height 12
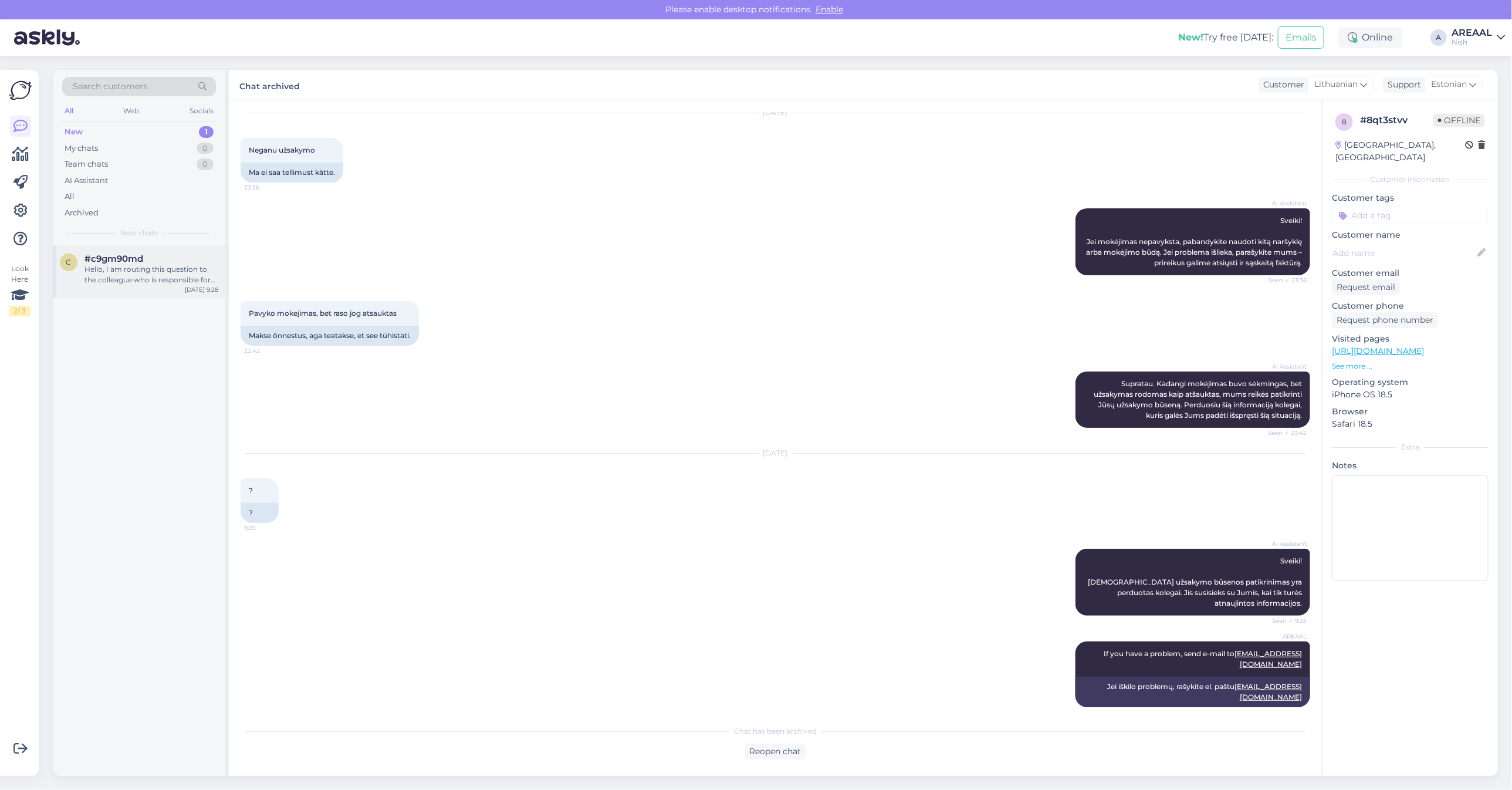
click at [169, 269] on div "Hello, I am routing this question to the colleague who is responsible for this …" at bounding box center [152, 274] width 134 height 21
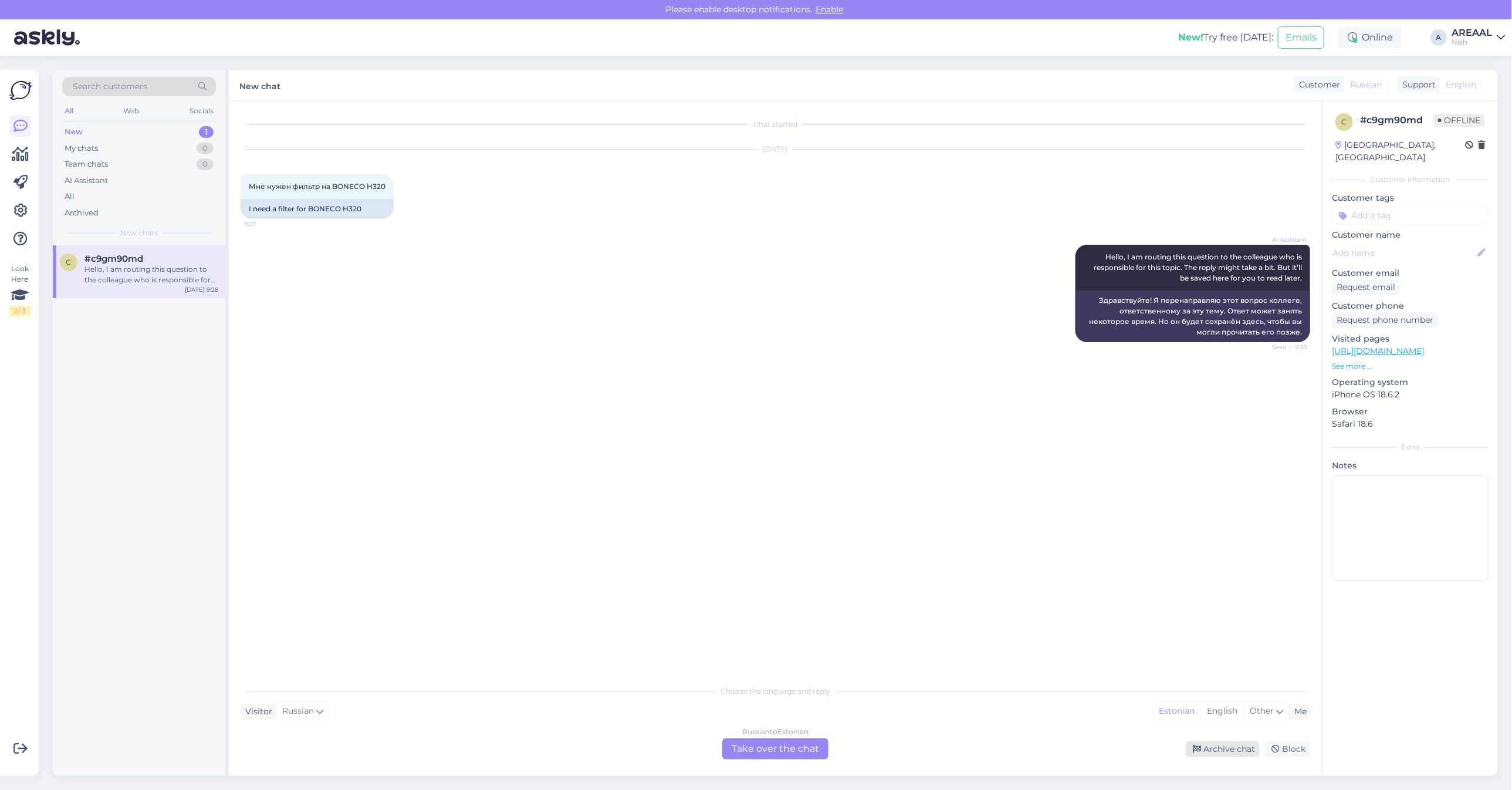
click at [1212, 750] on div "Archive chat" at bounding box center [1222, 749] width 74 height 16
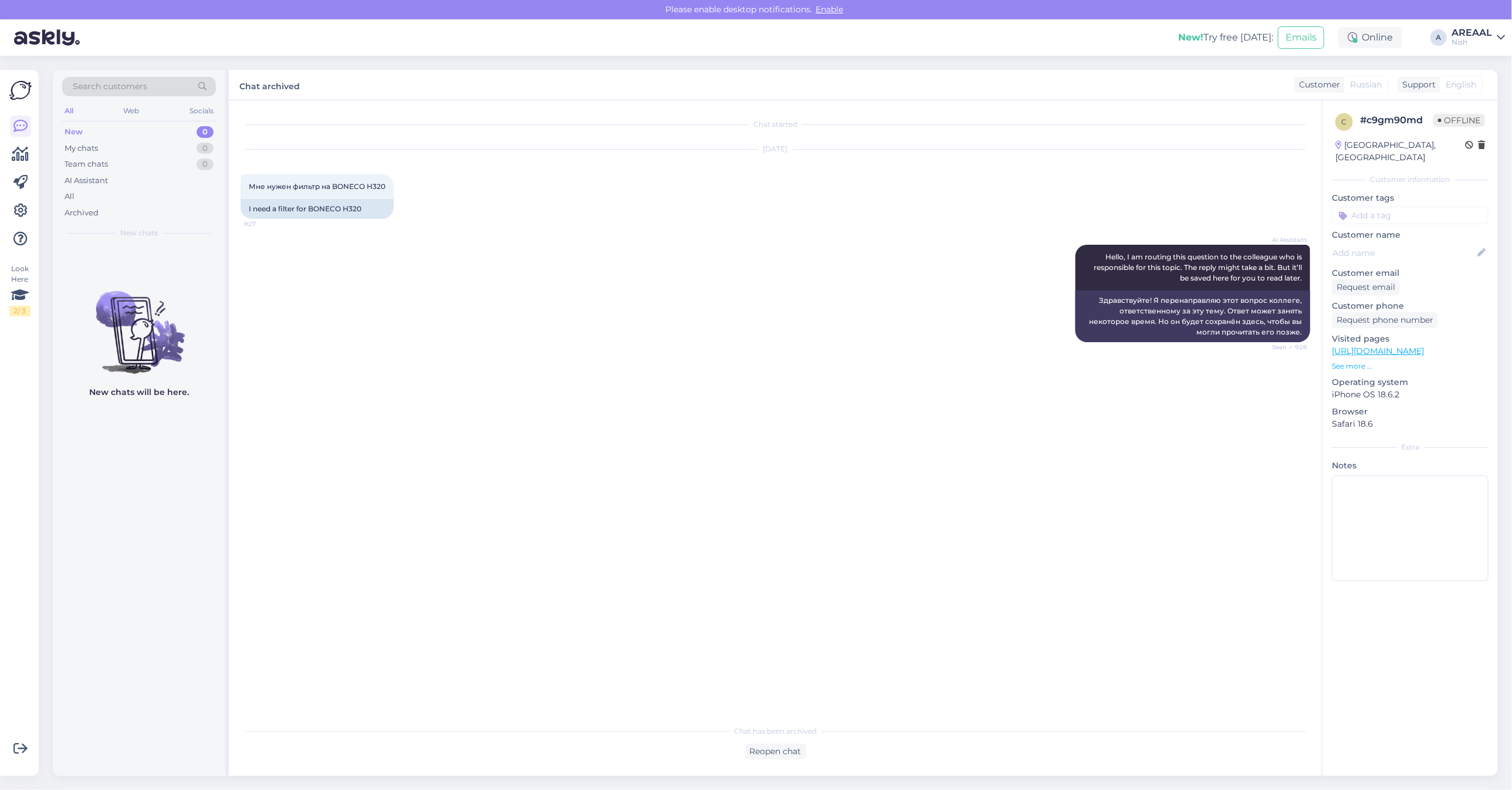
click at [1008, 408] on div "Chat started Aug 26 2025 Мне нужен фильтр на BONECO H320 9:27 I need a filter f…" at bounding box center [780, 410] width 1080 height 597
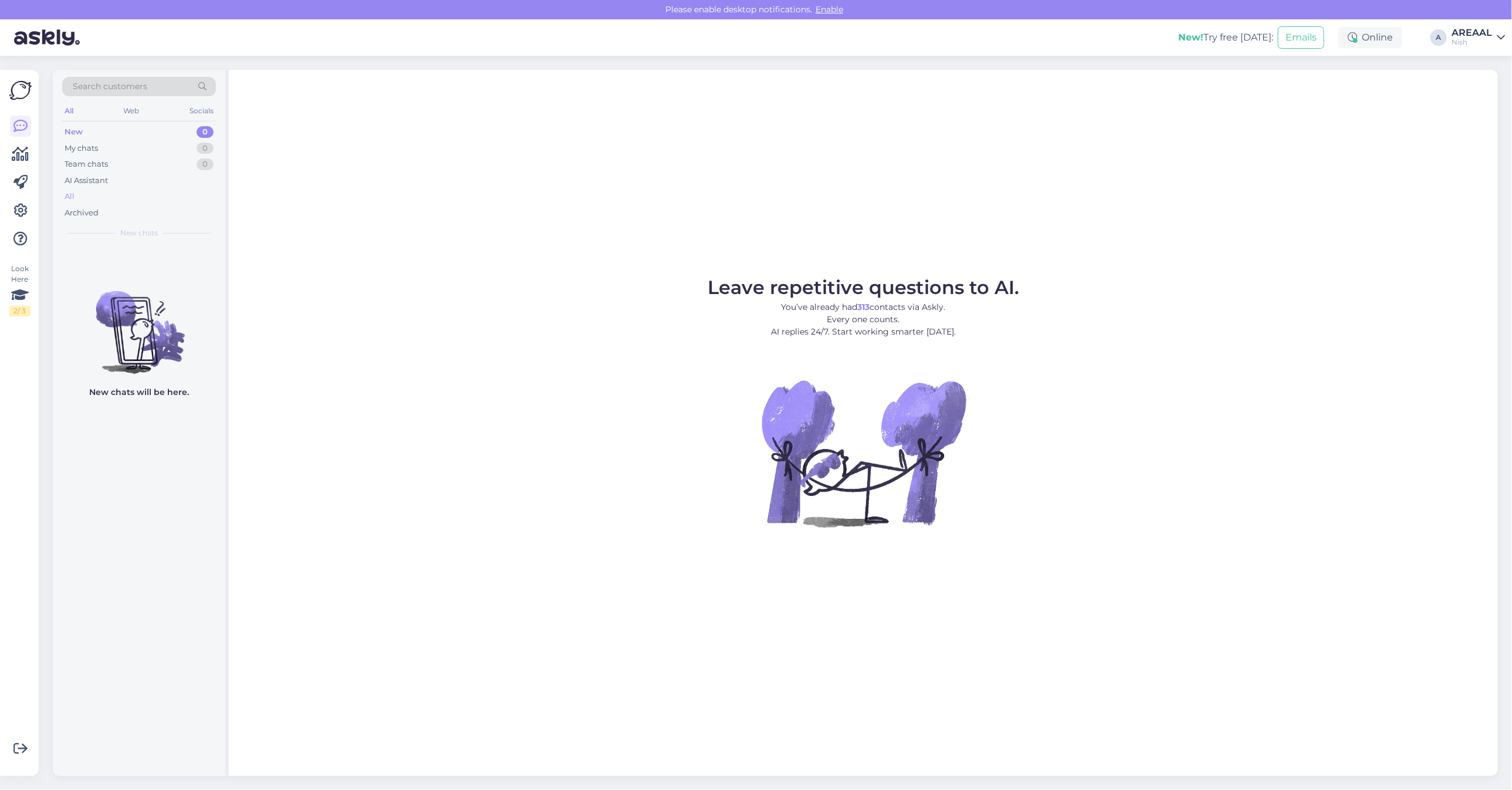
click at [156, 197] on div "All" at bounding box center [139, 196] width 154 height 16
click at [139, 271] on div "VR-20757" at bounding box center [152, 270] width 134 height 11
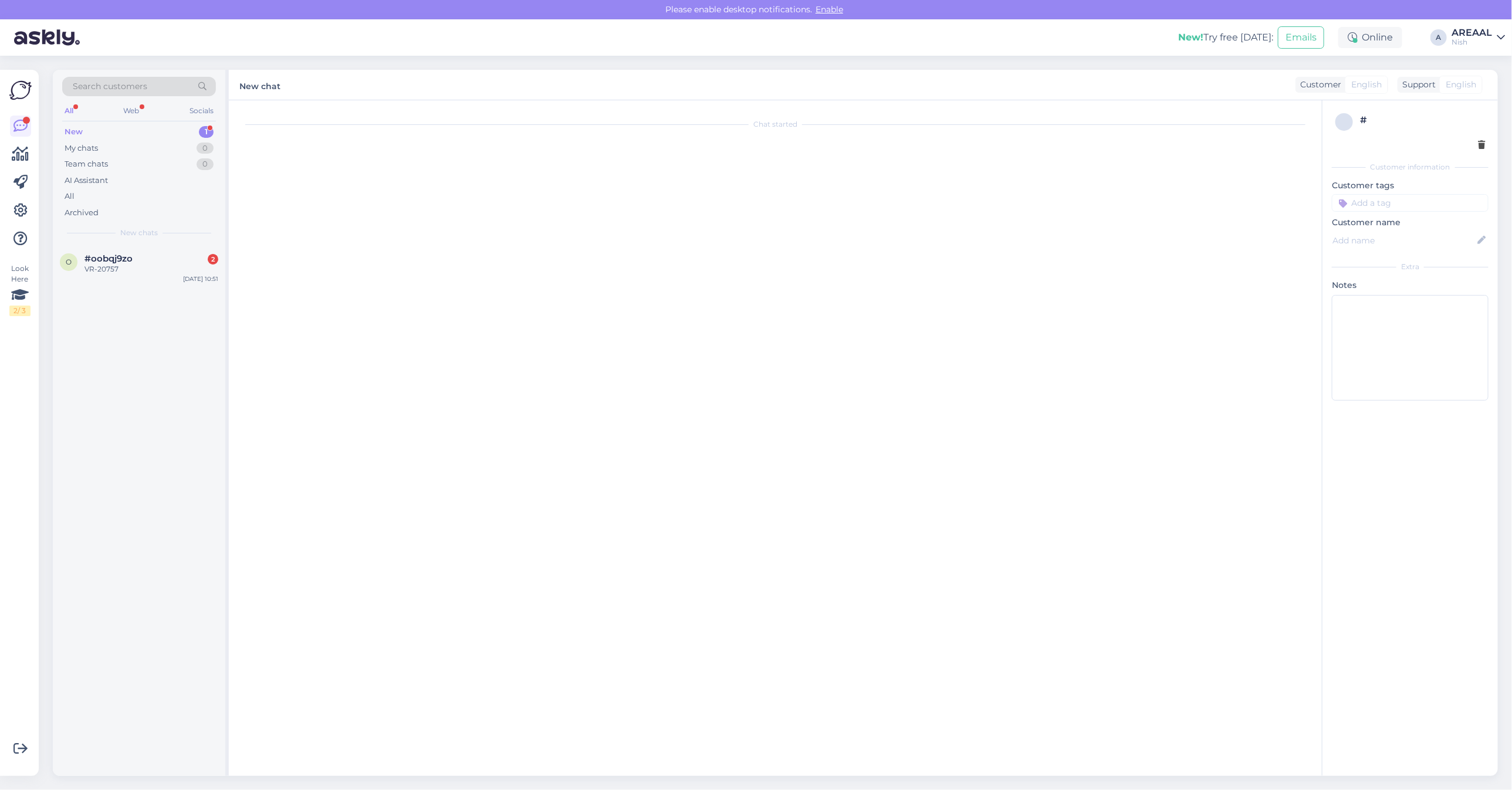
scroll to position [239, 0]
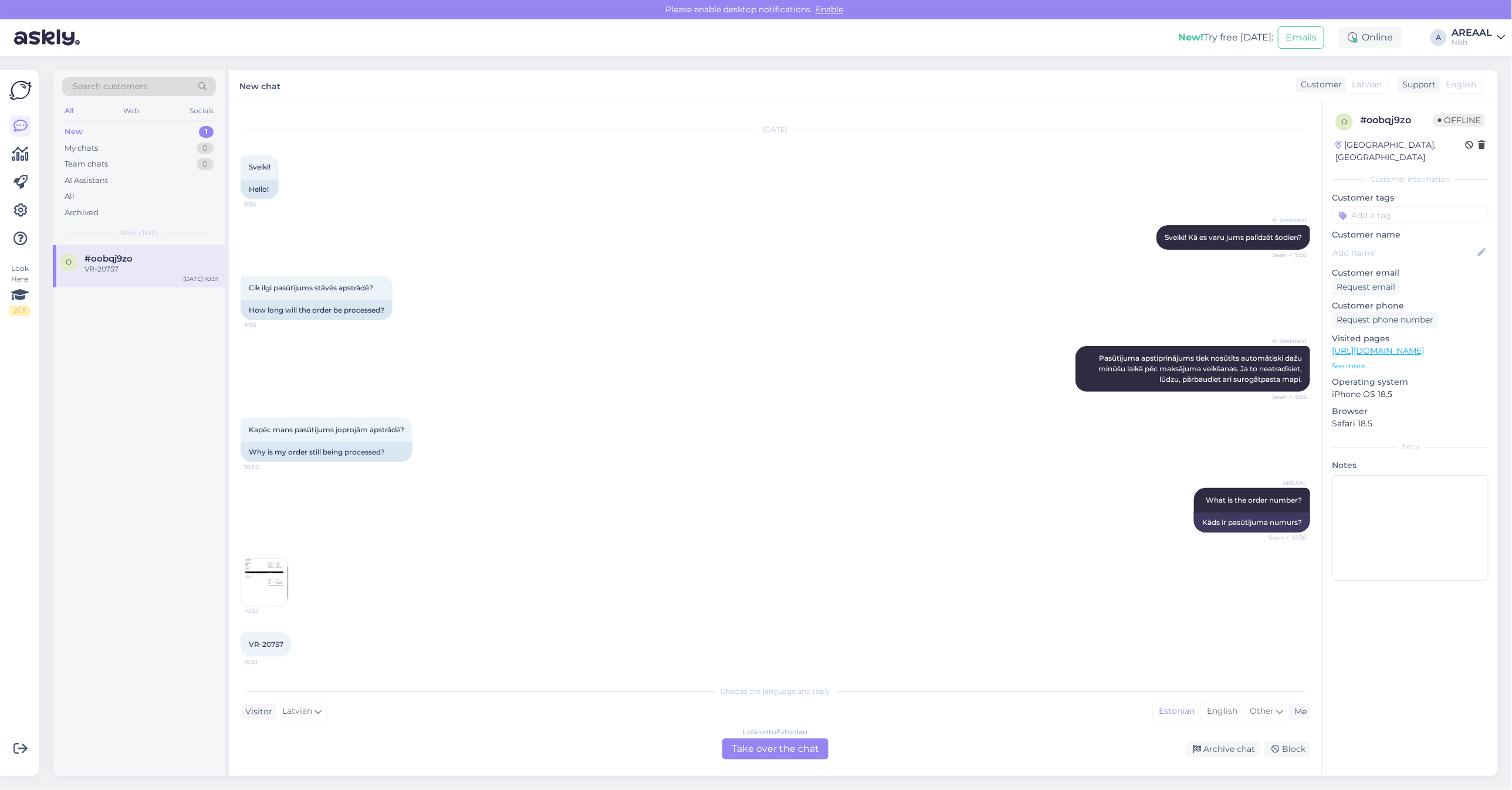
click at [780, 752] on div "[DEMOGRAPHIC_DATA] to Estonian Take over the chat" at bounding box center [776, 748] width 106 height 21
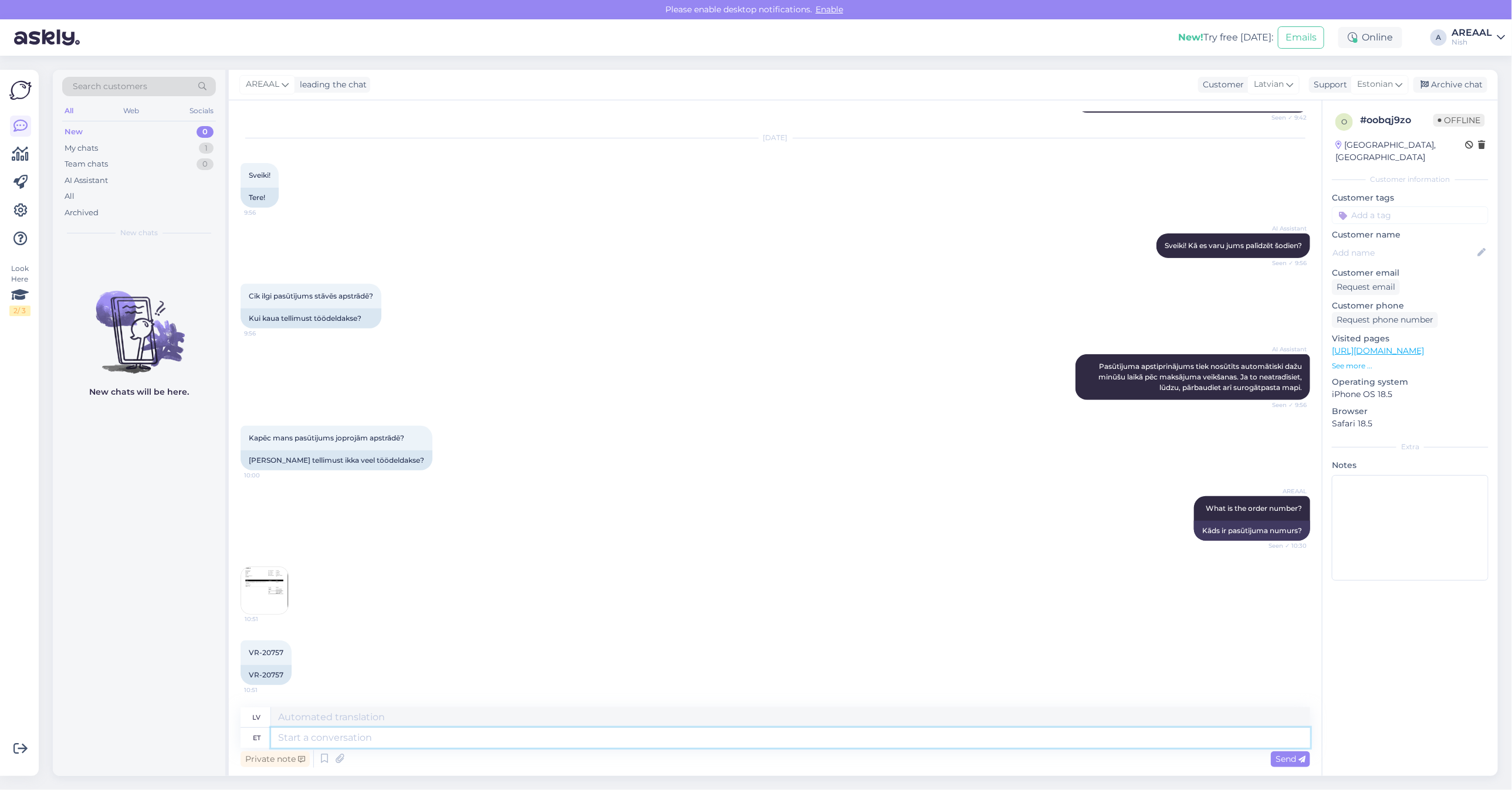
click at [766, 744] on textarea at bounding box center [790, 738] width 1039 height 20
type textarea "Approximate de"
type textarea "Aptuvens"
type textarea "Approximate delivery tim"
type textarea "Aptuvenais piegādes laiks"
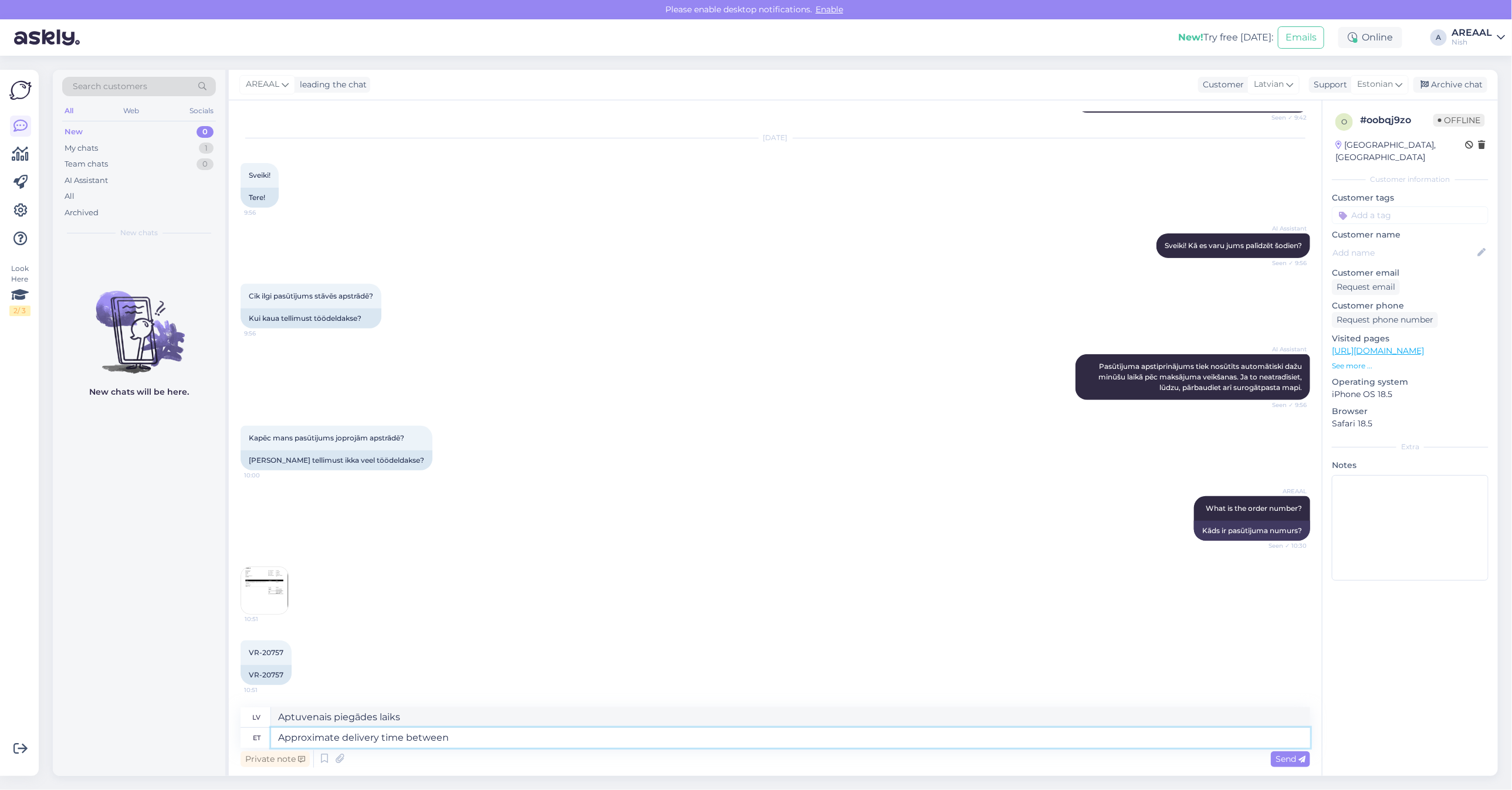
type textarea "Approximate delivery time between"
type textarea "Aptuvenais piegādes laiks starp"
type textarea "Approximate delivery time between [DATE]"
type textarea "Aptuvenais piegādes laiks no 30."
type textarea "Approximate delivery time between [DATE] to"
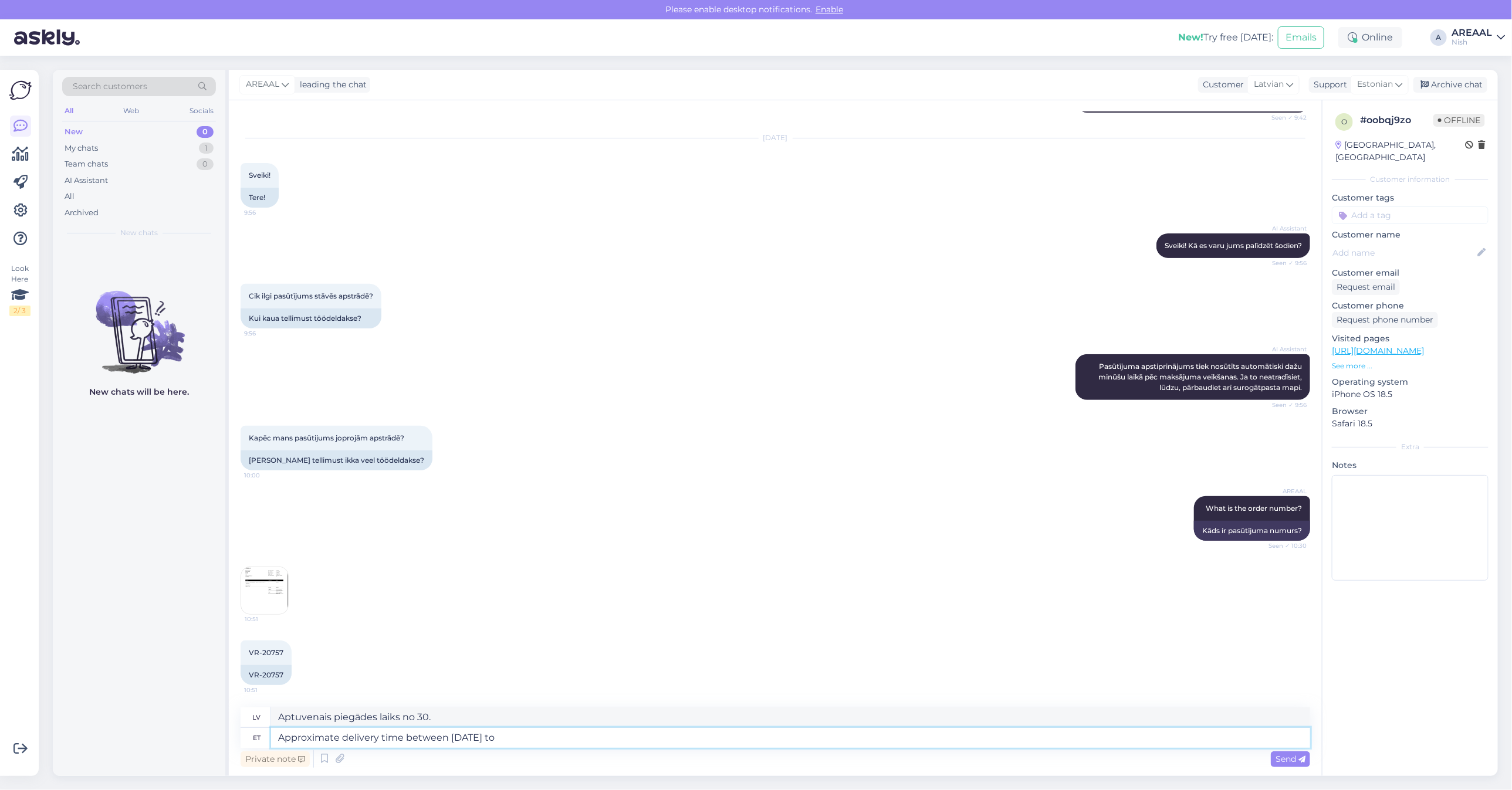
type textarea "Aptuvenais piegādes laiks no 30. augusta"
type textarea "Approximate delivery time between [DATE] to 05"
type textarea "Aptuvenais piegādes laiks no 30. [PERSON_NAME]"
type textarea "Approximate delivery time between [DATE] to 05 septe"
type textarea "Aptuvenais piegādes laiks no 30. [PERSON_NAME] 05."
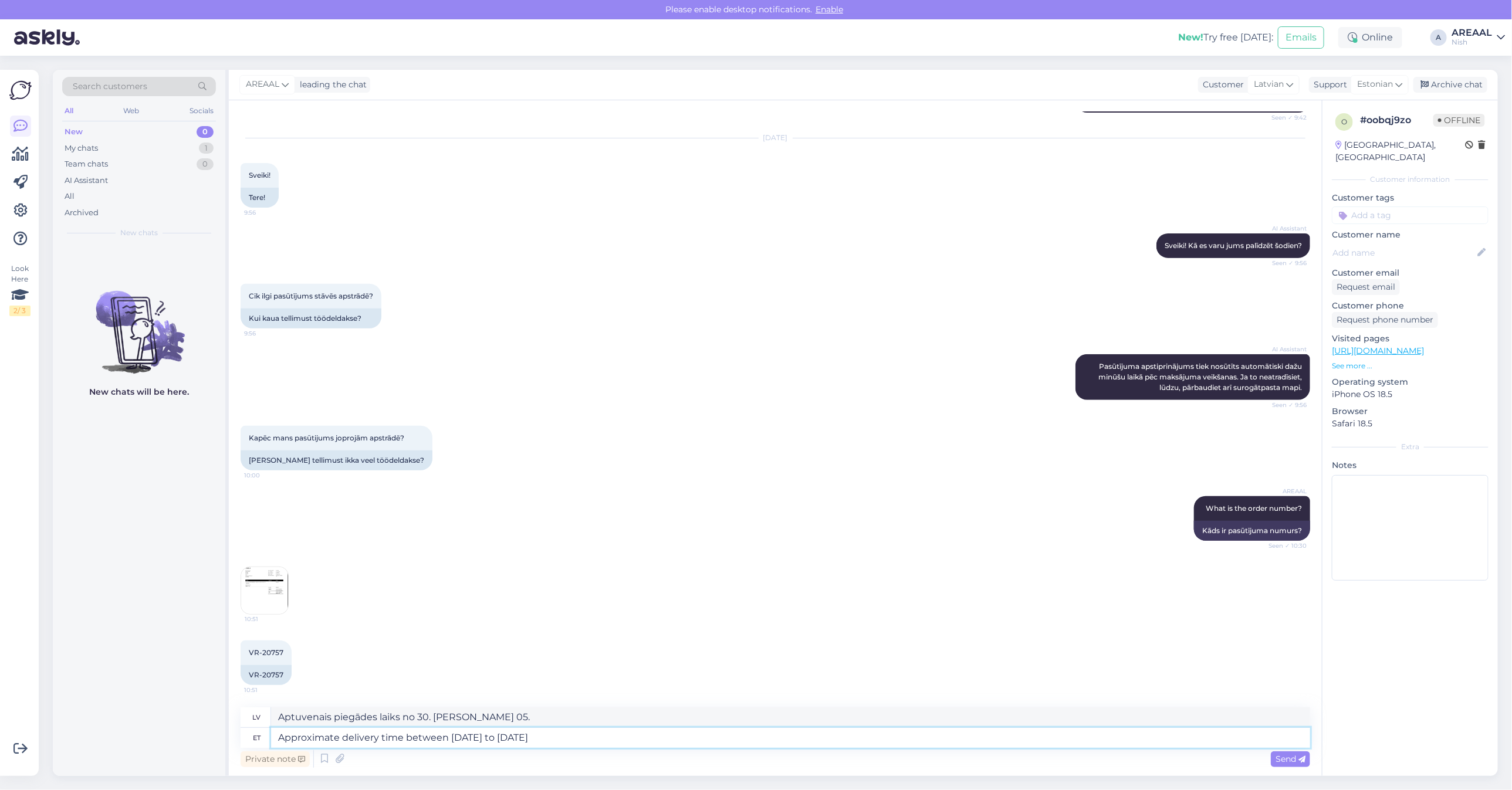
type textarea "Approximate delivery time between [DATE] to [DATE]."
type textarea "Aptuvenais piegādes laiks no 30. [PERSON_NAME] 5. septembrim."
click at [759, 745] on textarea "Approximate delivery time between [DATE] to [DATE]." at bounding box center [790, 738] width 1039 height 20
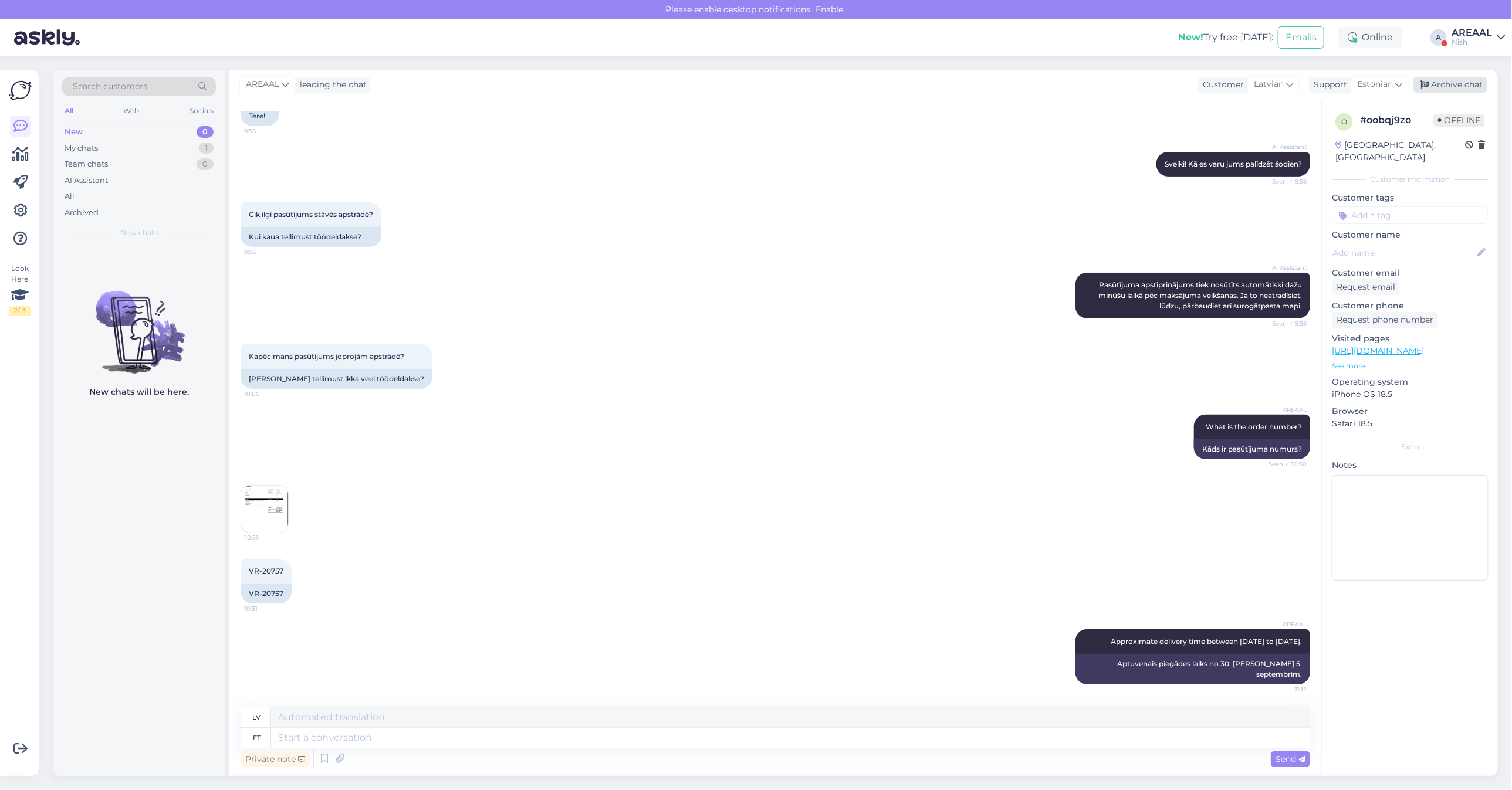
click at [1464, 92] on div "Archive chat" at bounding box center [1450, 85] width 74 height 16
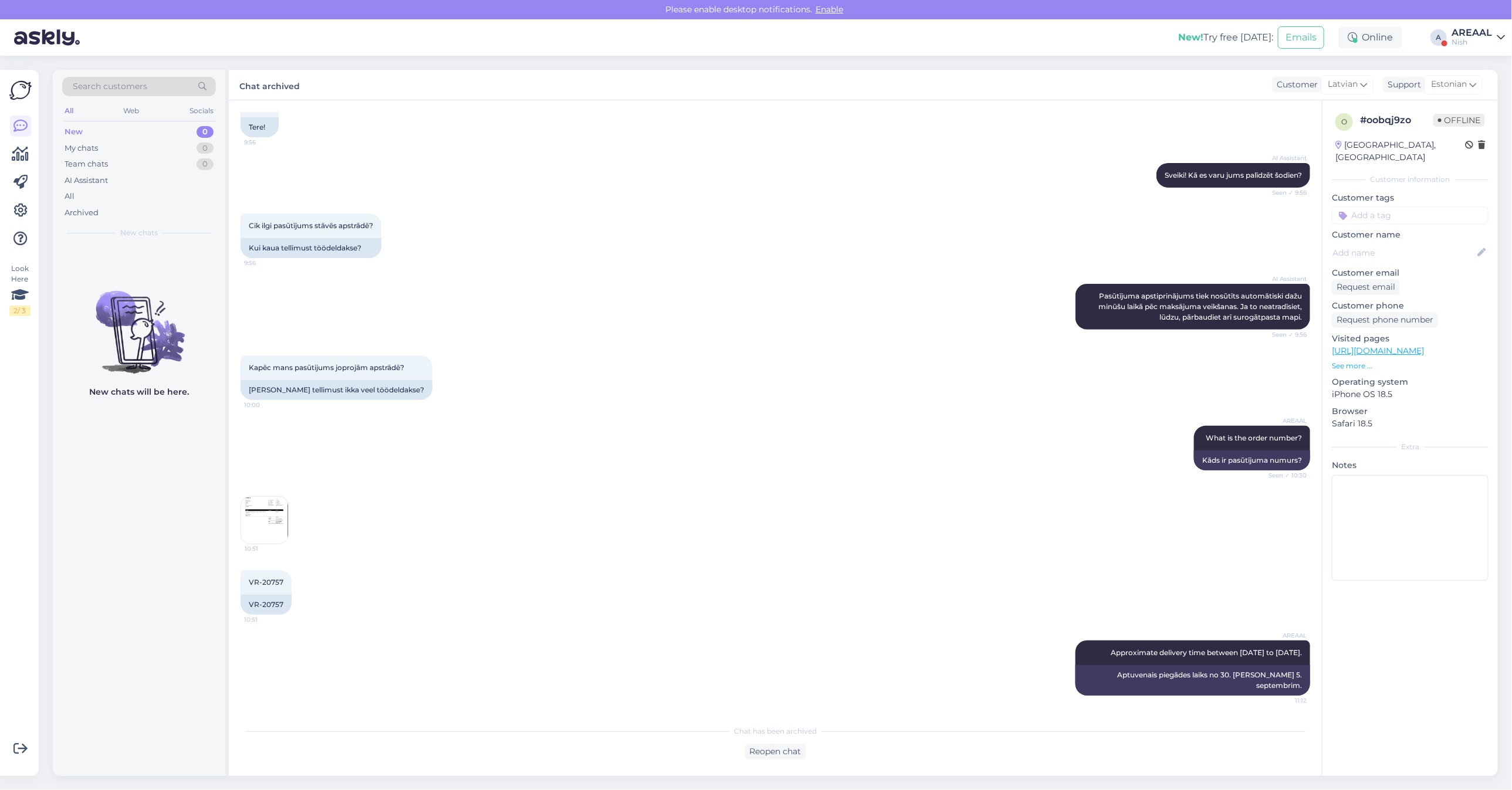
scroll to position [300, 0]
click at [1478, 31] on div "AREAAL" at bounding box center [1471, 33] width 41 height 9
click at [1482, 56] on button "Open" at bounding box center [1479, 65] width 33 height 18
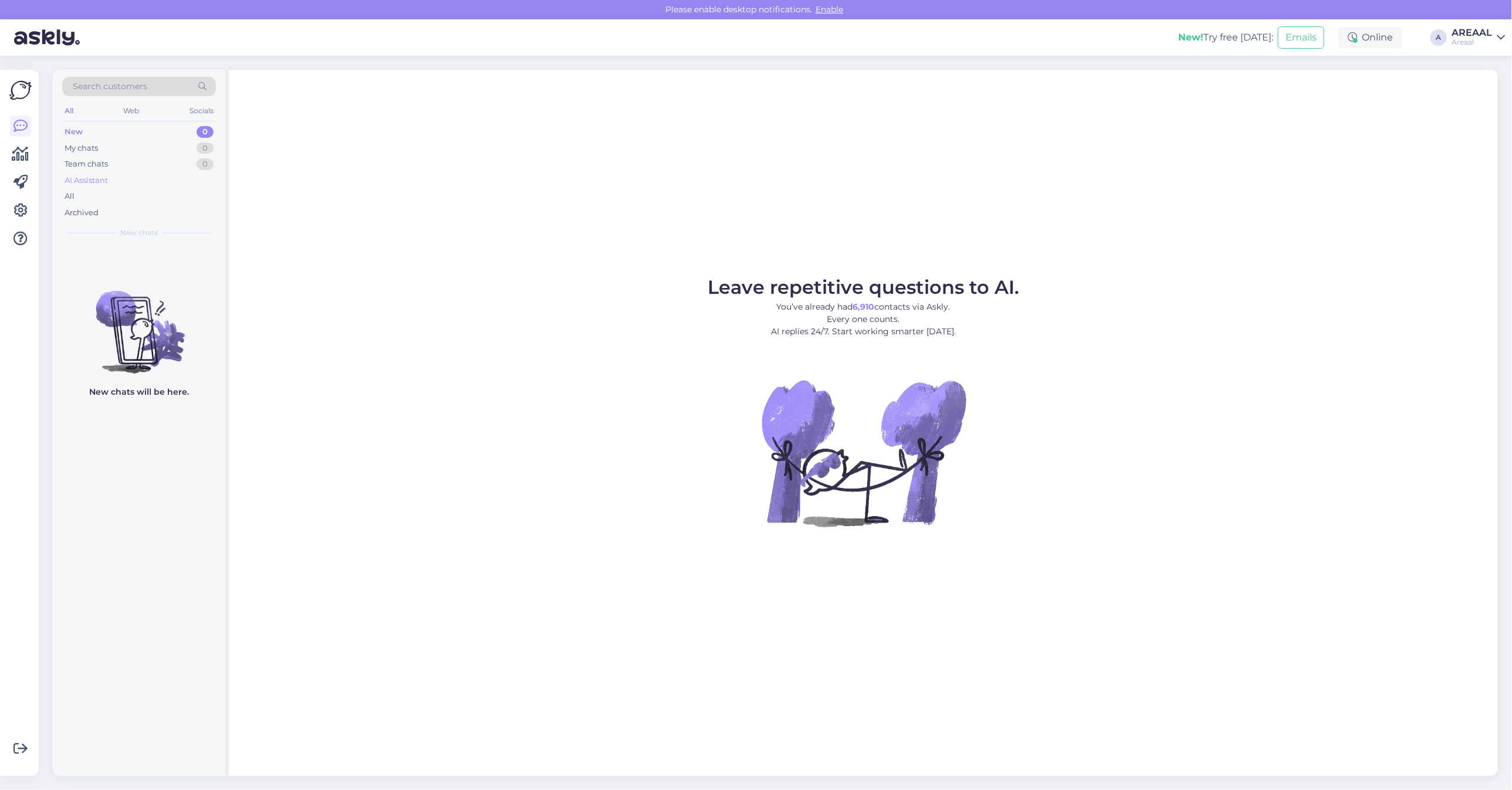
click at [182, 188] on div "AI Assistant" at bounding box center [139, 180] width 154 height 16
click at [181, 195] on div "All" at bounding box center [139, 196] width 154 height 16
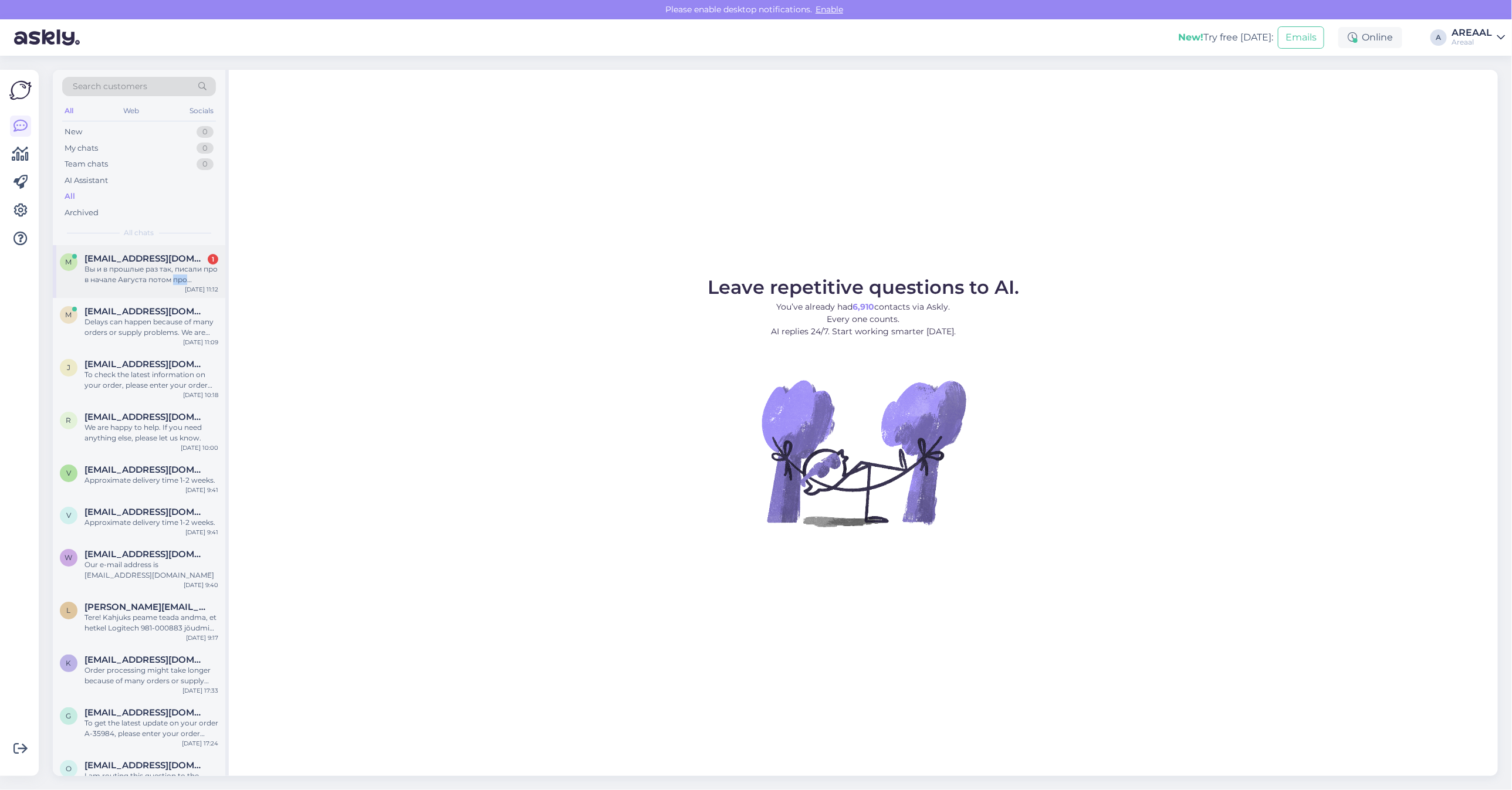
click at [173, 286] on div "m [EMAIL_ADDRESS][DOMAIN_NAME] 1 Вы и в прошлые раз так, писали про в начале [P…" at bounding box center [139, 271] width 173 height 53
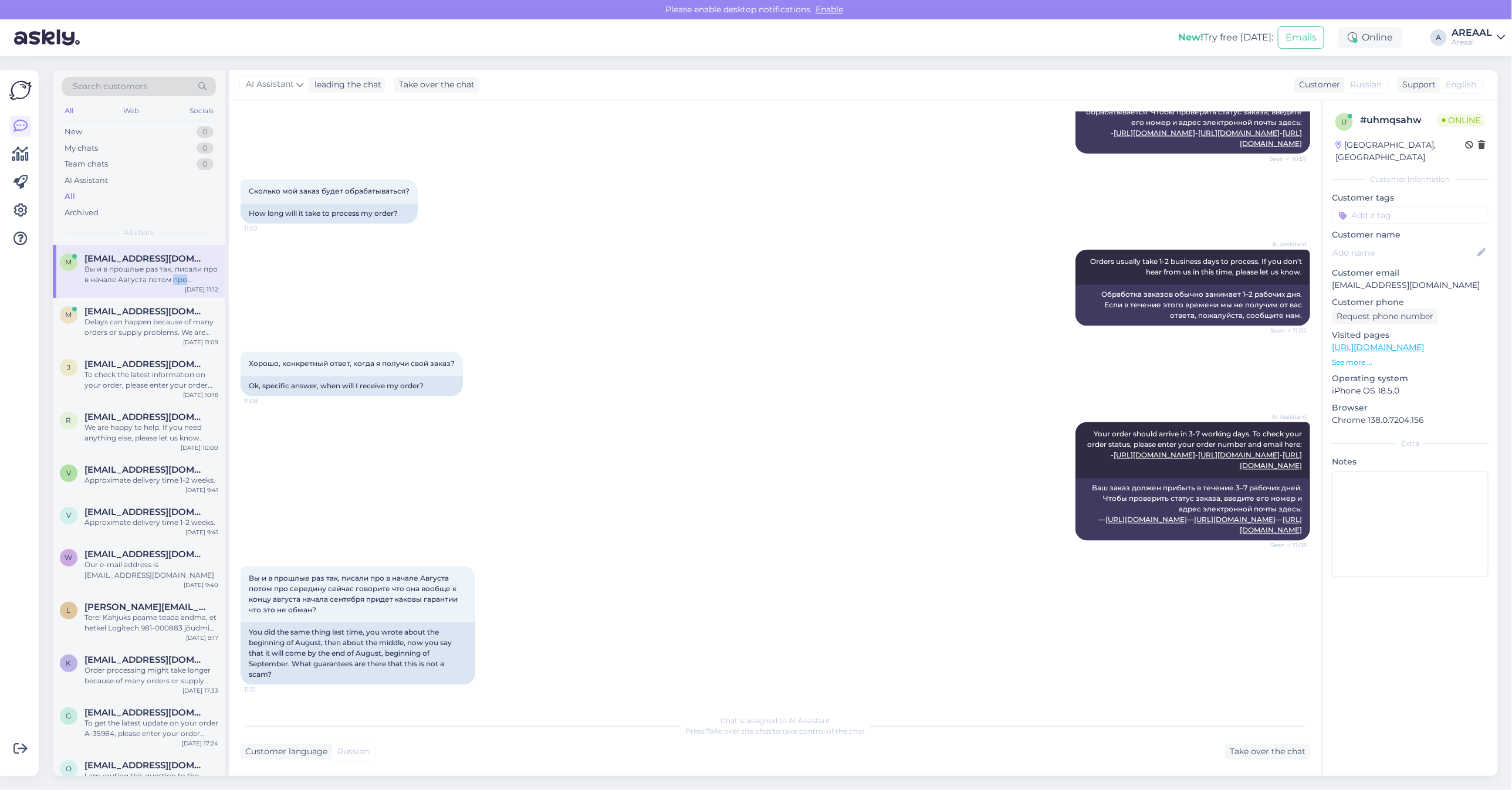
scroll to position [4615, 0]
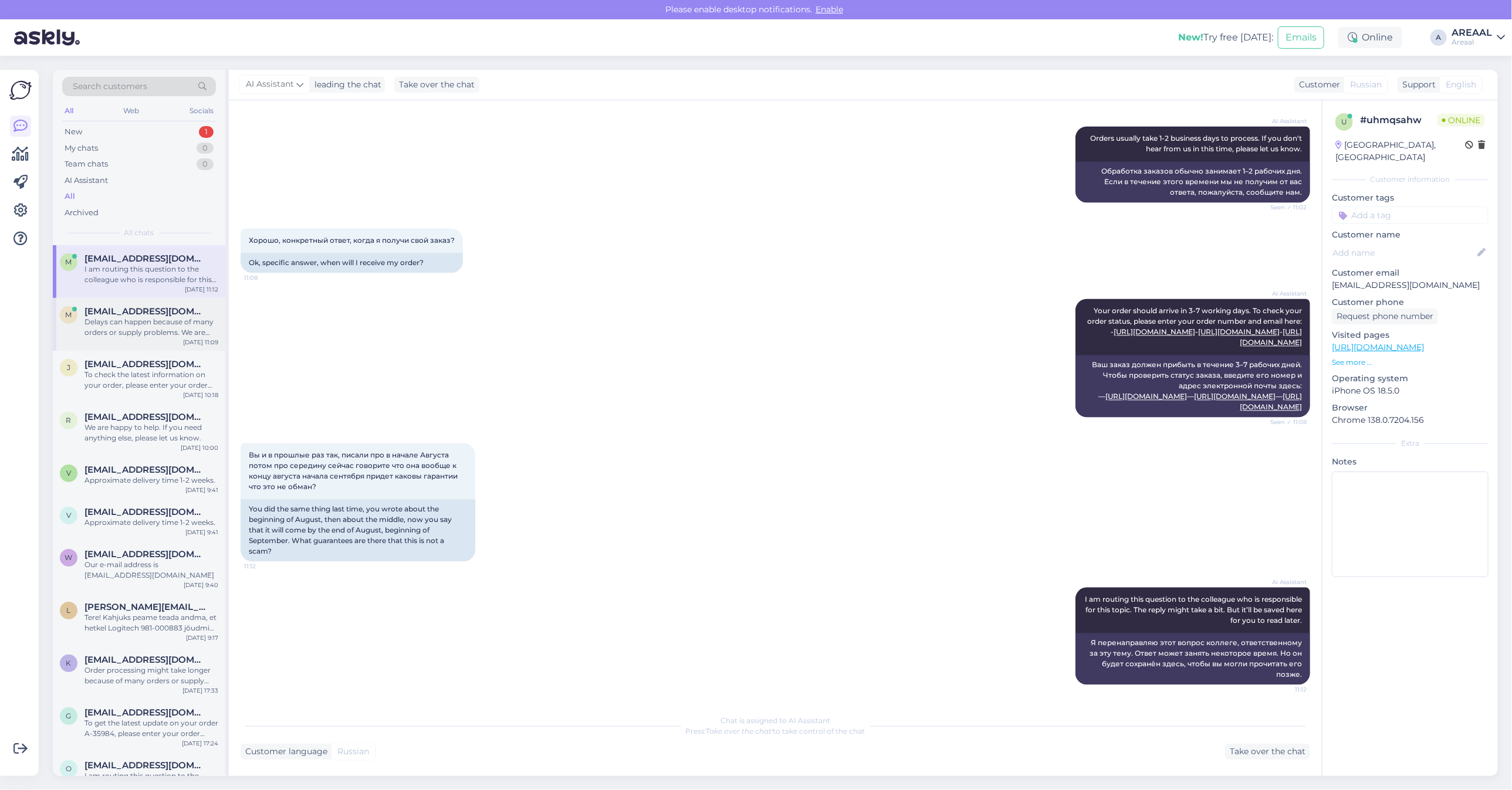
click at [216, 334] on div "Delays can happen because of many orders or supply problems. We are trying our …" at bounding box center [152, 326] width 134 height 21
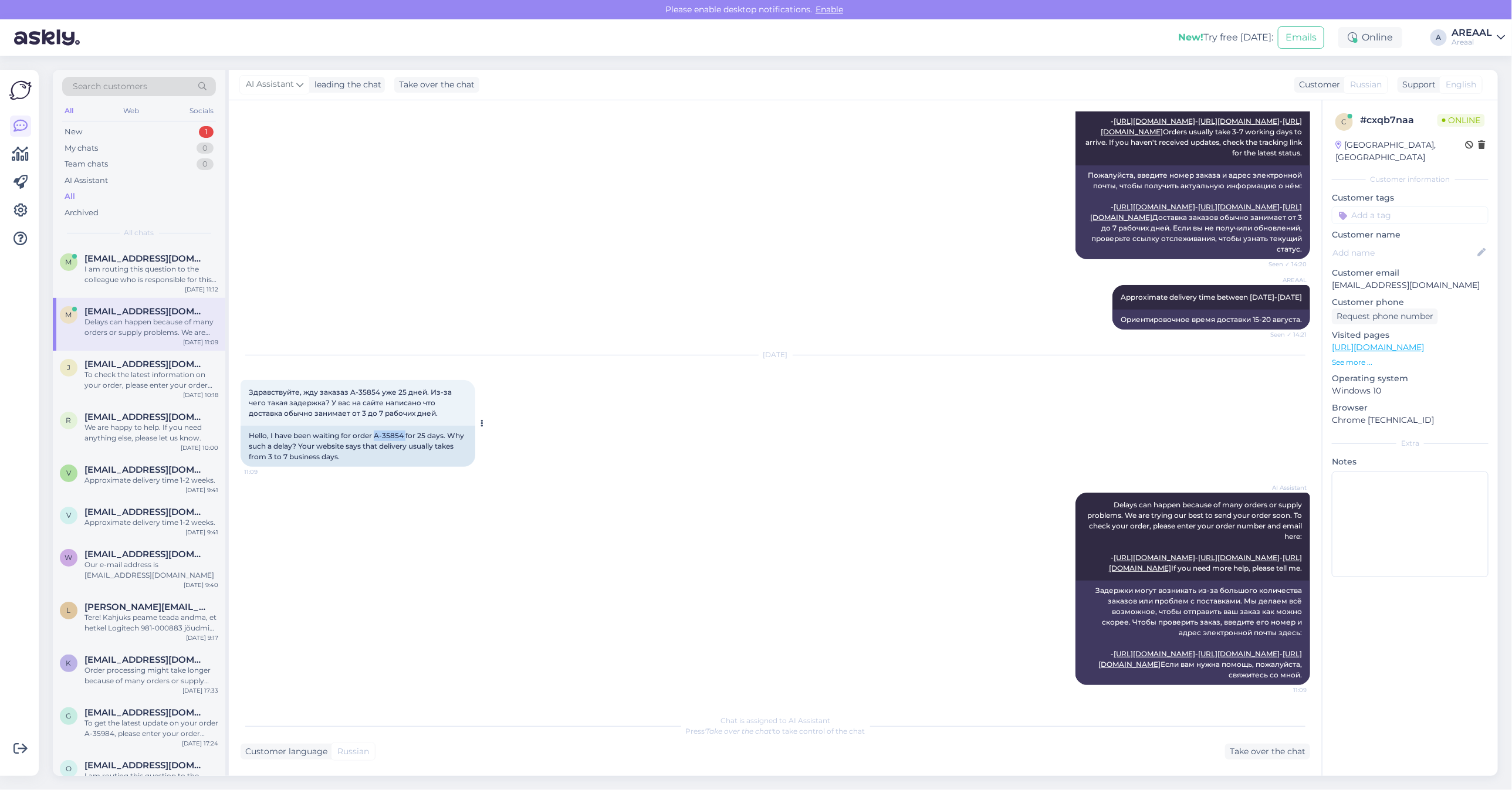
drag, startPoint x: 406, startPoint y: 380, endPoint x: 375, endPoint y: 383, distance: 31.1
click at [375, 426] on div "Hello, I have been waiting for order A-35854 for 25 days. Why such a delay? You…" at bounding box center [357, 446] width 235 height 41
copy div "A-35854"
click at [763, 521] on div "AI Assistant Delays can happen because of many orders or supply problems. We ar…" at bounding box center [775, 588] width 1070 height 218
click at [332, 546] on div "AI Assistant Delays can happen because of many orders or supply problems. We ar…" at bounding box center [775, 588] width 1070 height 218
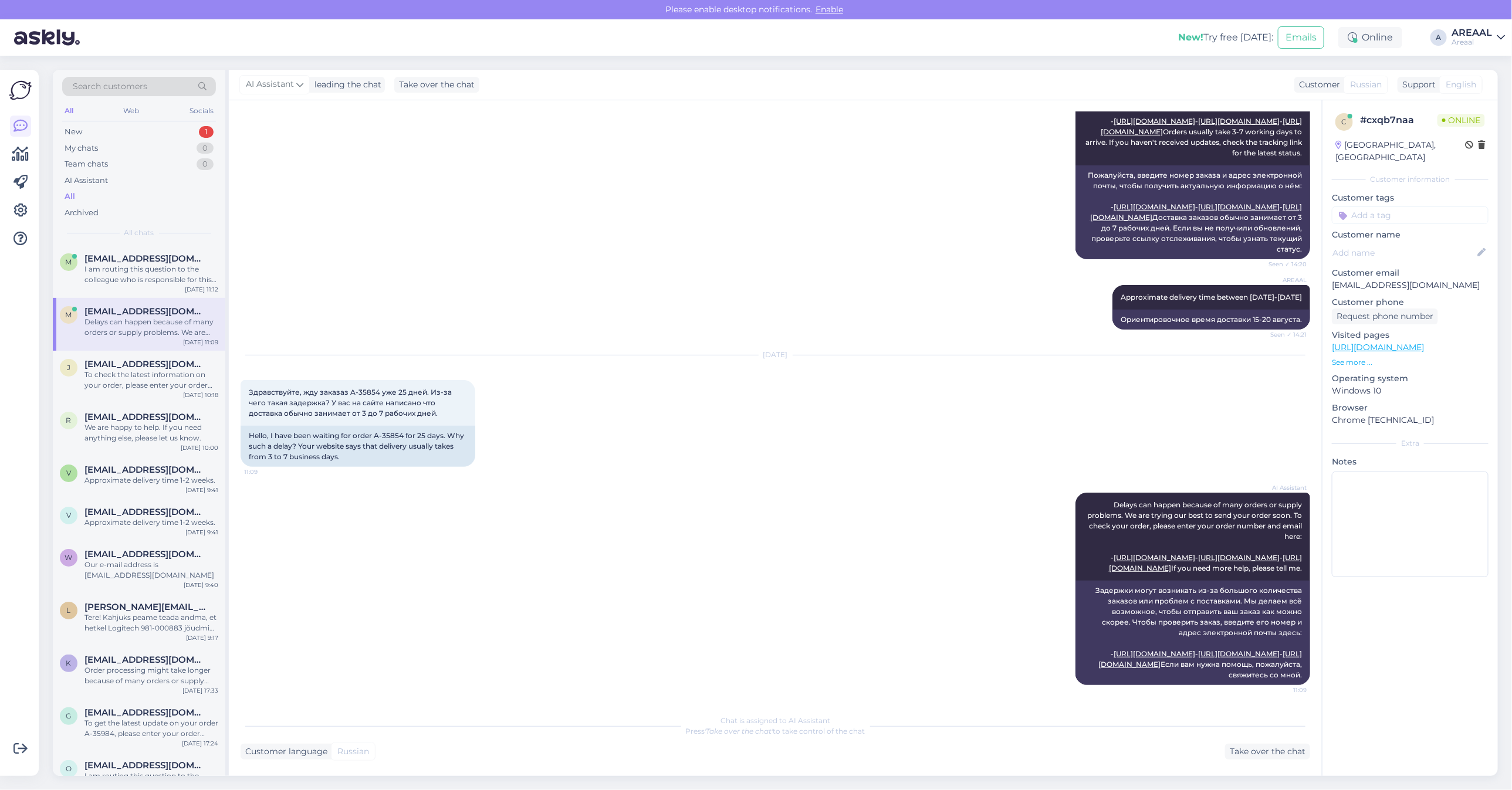
click at [1467, 87] on span "English" at bounding box center [1461, 85] width 31 height 12
click at [1235, 748] on div "Take over the chat" at bounding box center [1267, 752] width 85 height 16
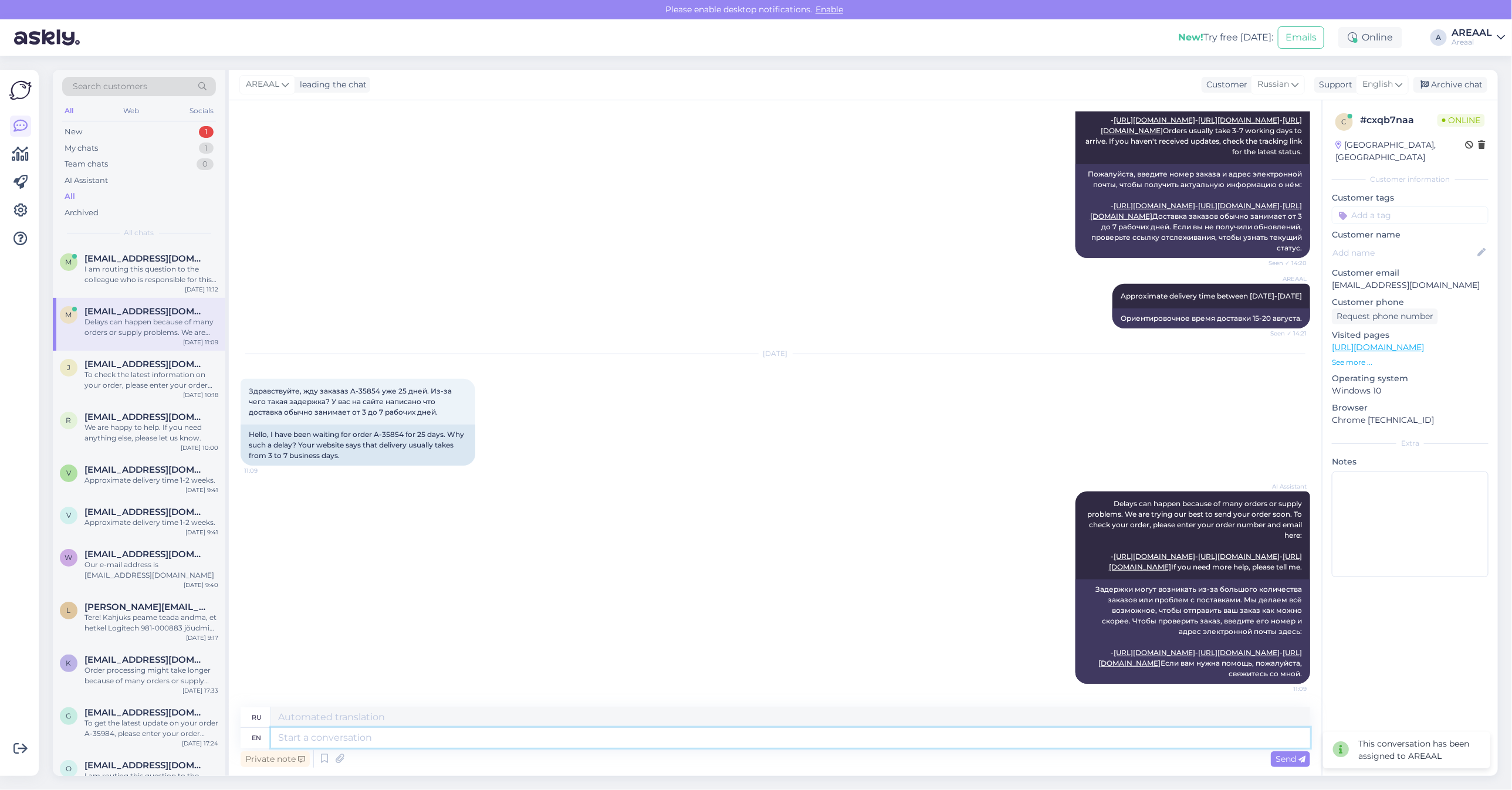
click at [910, 737] on textarea at bounding box center [790, 738] width 1039 height 20
paste textarea "Meie tarnetingimustes kehtib 7 tööpäevane tarneaeg ainult laosolevatele toodete…"
type textarea "Meie tarnetingimustes kehtib 7 tööpäevane tarneaeg ainult laosolevatele toodete…"
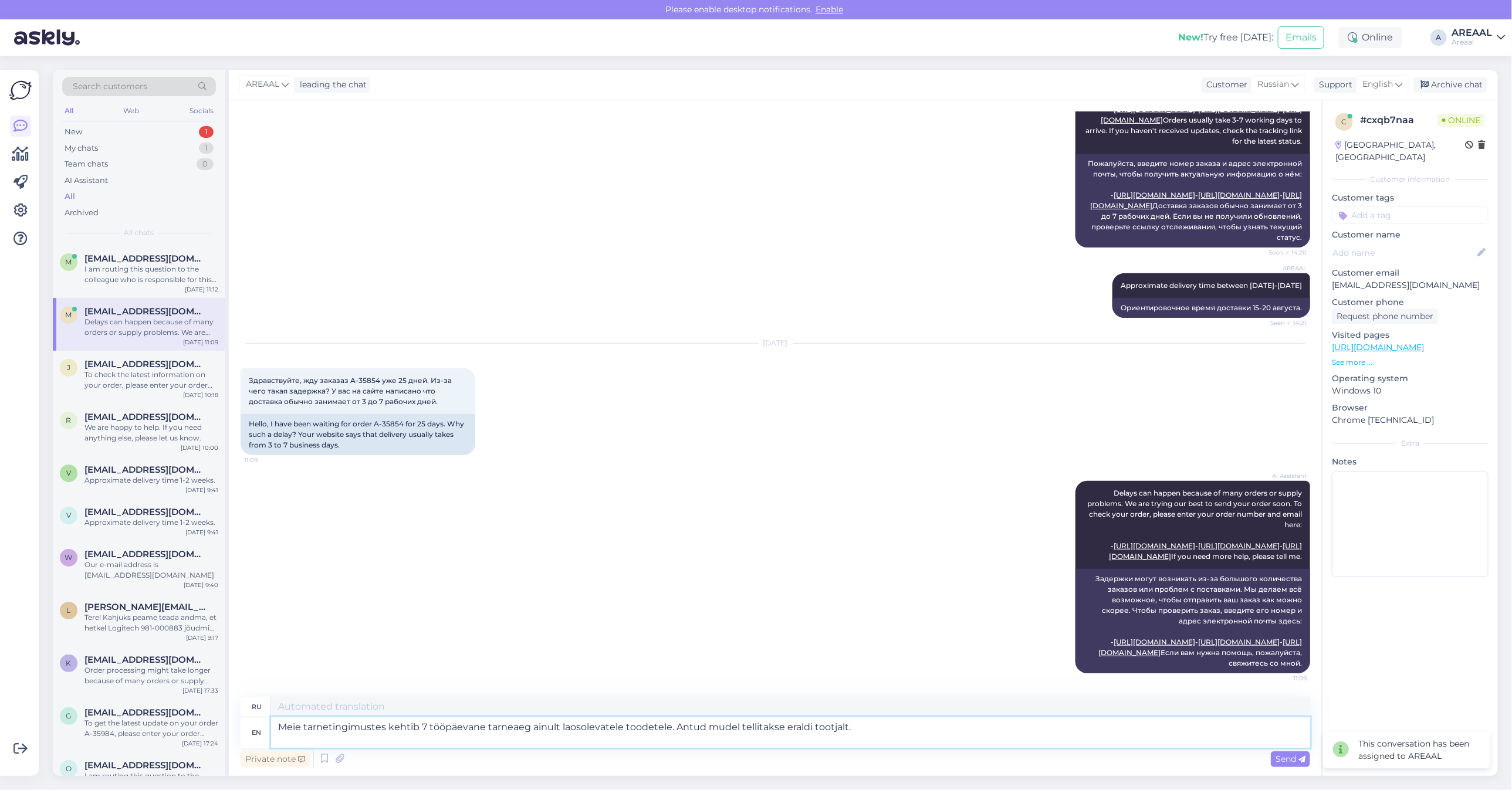
type textarea "Meie tarnetingimustes kehtib 7 tööpäevane tarneaeg ainult laosolevatele toodete…"
click at [1361, 95] on div "AREAAL leading the chat Customer Russian Support English Archive chat" at bounding box center [863, 85] width 1269 height 31
click at [1364, 85] on span "English" at bounding box center [1378, 84] width 31 height 13
type input "est"
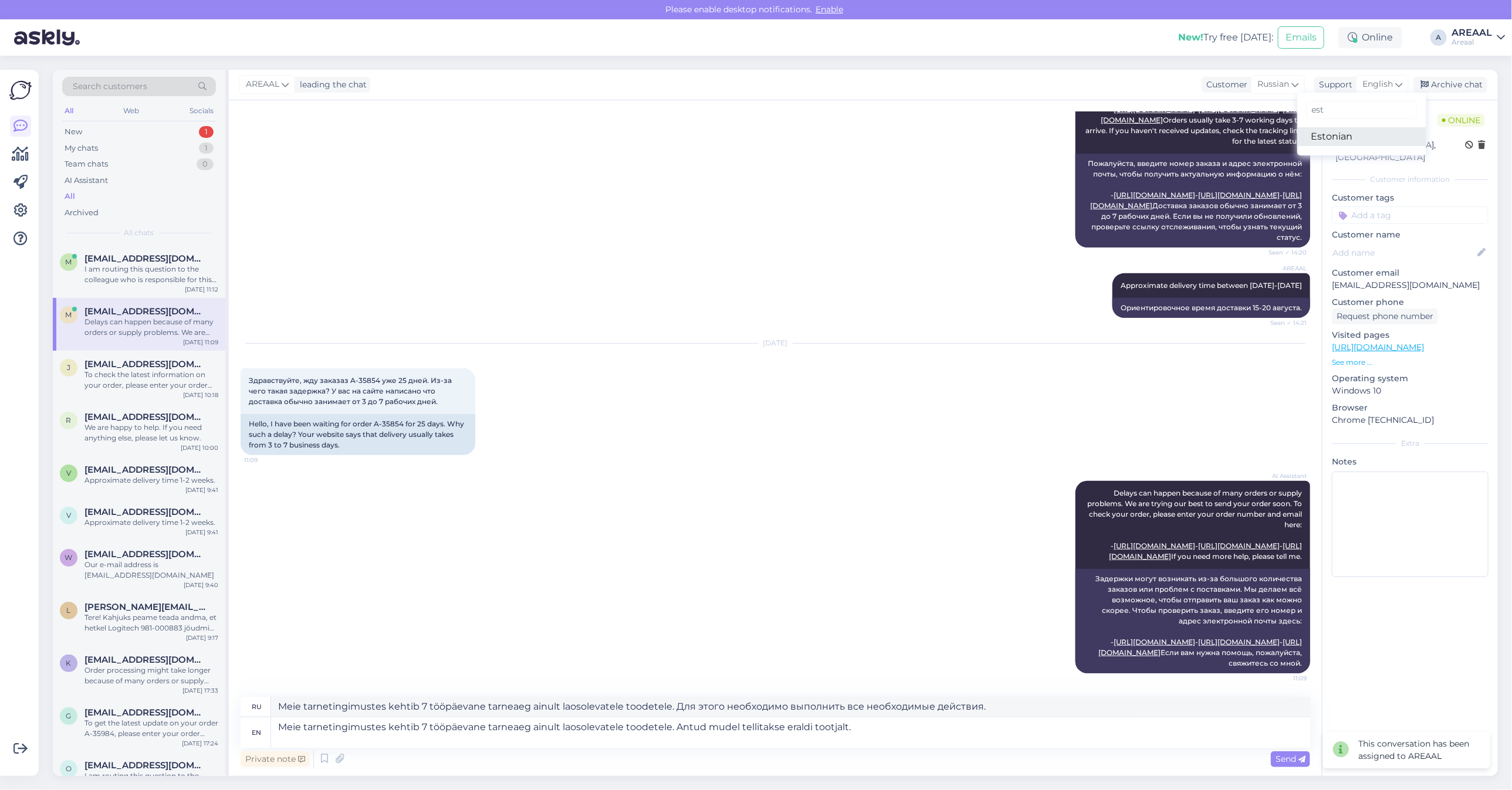
click at [1346, 133] on link "Estonian" at bounding box center [1362, 136] width 129 height 18
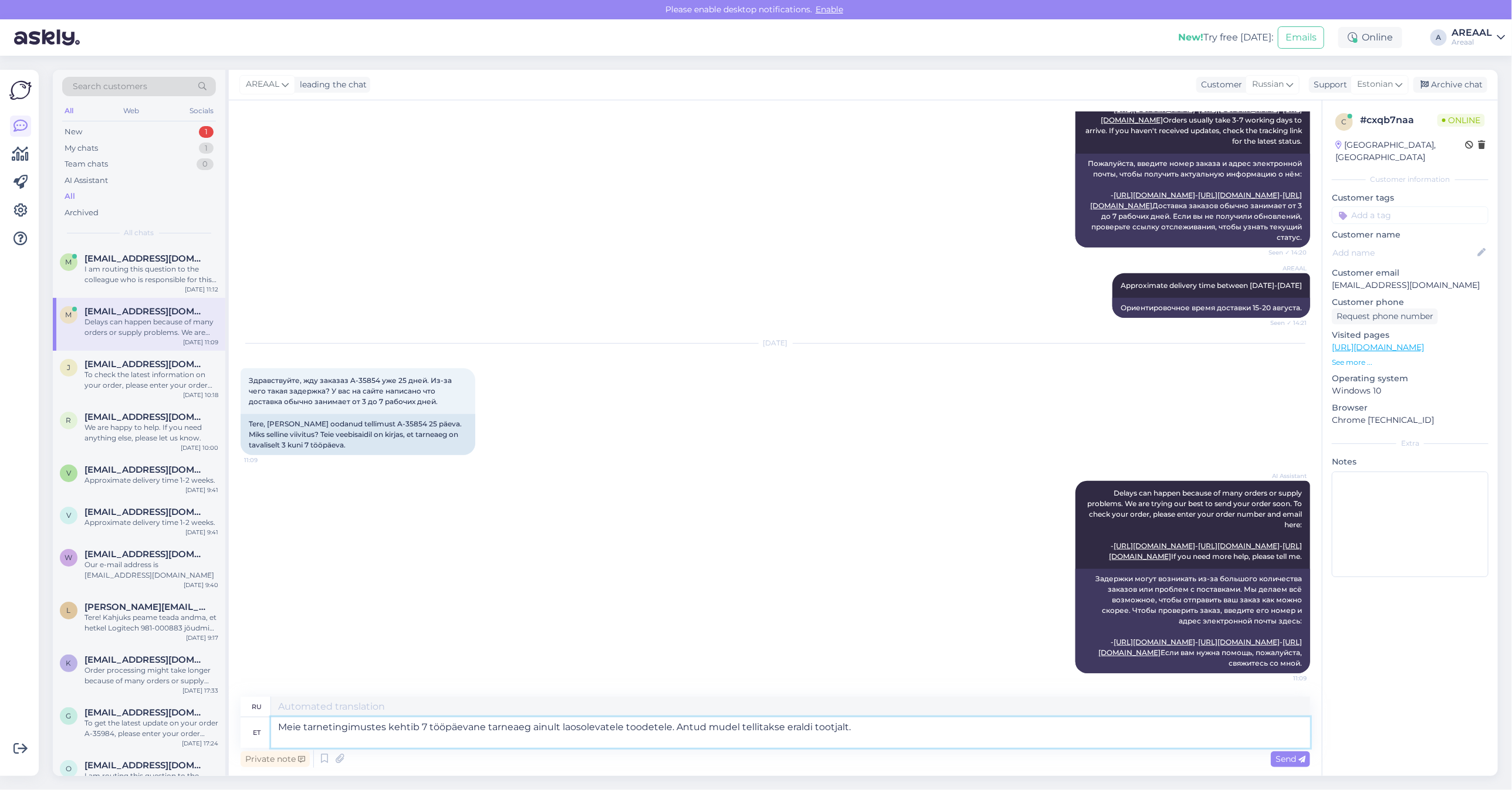
click at [875, 735] on textarea "Meie tarnetingimustes kehtib 7 tööpäevane tarneaeg ainult laosolevatele toodete…" at bounding box center [790, 733] width 1039 height 31
paste textarea
type textarea "Наши условия доставки предусматривают срок доставки 7 рабочих дней только для т…"
click at [899, 728] on textarea "Meie tarnetingimustes kehtib 7 tööpäevane tarneaeg ainult laosolevatele toodete…" at bounding box center [790, 733] width 1039 height 31
click at [925, 731] on textarea "Meie tarnetingimustes kehtib 7 tööpäevane tarneaeg ainult laosolevatele toodete…" at bounding box center [790, 733] width 1039 height 31
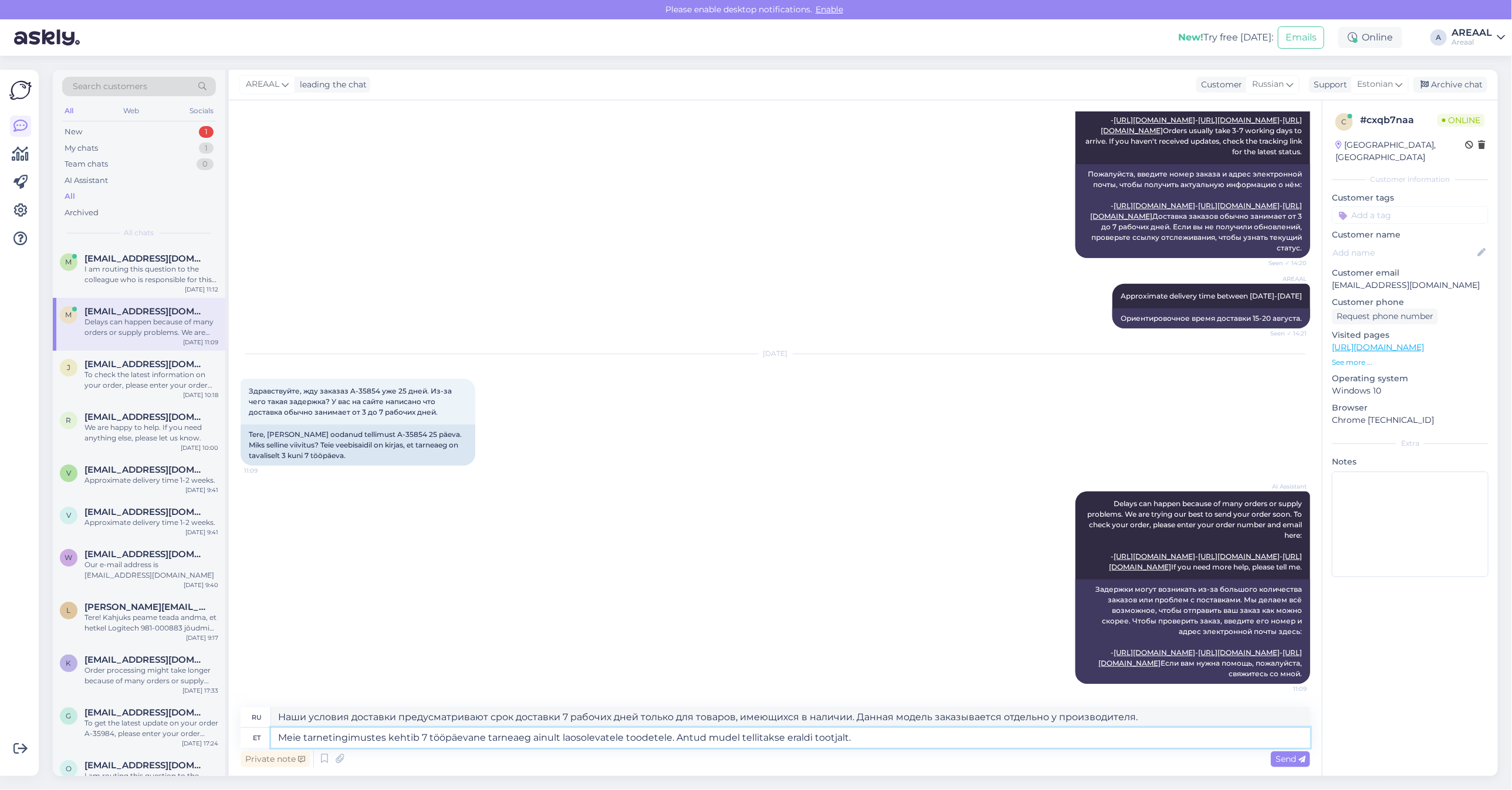
click at [930, 731] on textarea "Meie tarnetingimustes kehtib 7 tööpäevane tarneaeg ainult laosolevatele toodete…" at bounding box center [790, 738] width 1039 height 20
click at [908, 733] on textarea "Meie tarnetingimustes kehtib 7 tööpäevane tarneaeg ainult laosolevatele toodete…" at bounding box center [790, 738] width 1039 height 20
click at [863, 736] on textarea "Meie tarnetingimustes kehtib 7 tööpäevane tarneaeg ainult laosolevatele toodete…" at bounding box center [790, 738] width 1039 height 20
type textarea "Meie tarnetingimustes kehtib 7 tööpäevane tarneaeg ainult laosolevatele toodete…"
click at [857, 723] on textarea "Наши условия доставки предусматривают срок доставки 7 рабочих дней только для т…" at bounding box center [790, 718] width 1039 height 20
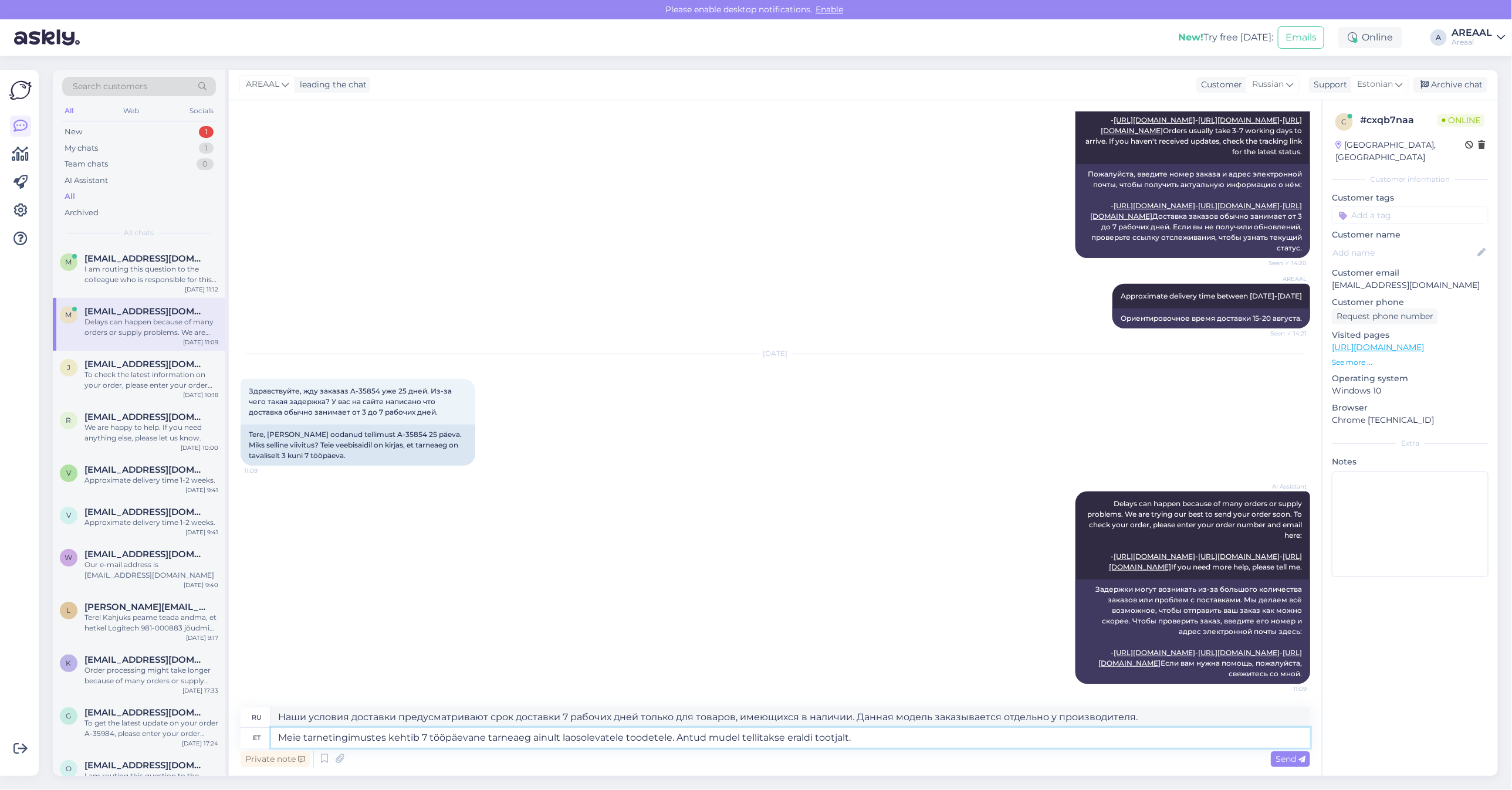
click at [896, 745] on textarea "Meie tarnetingimustes kehtib 7 tööpäevane tarneaeg ainult laosolevatele toodete…" at bounding box center [790, 738] width 1039 height 20
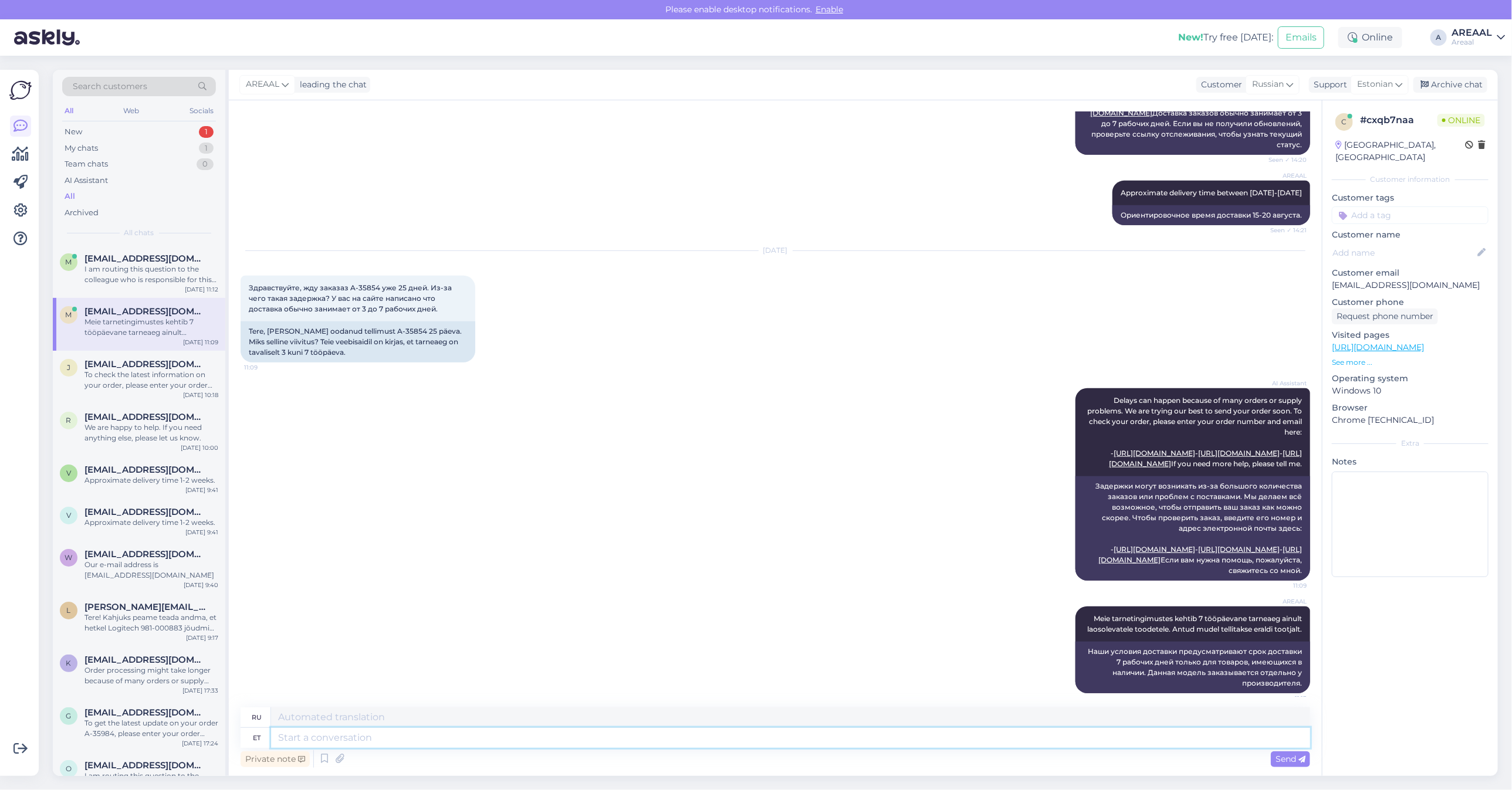
scroll to position [480, 0]
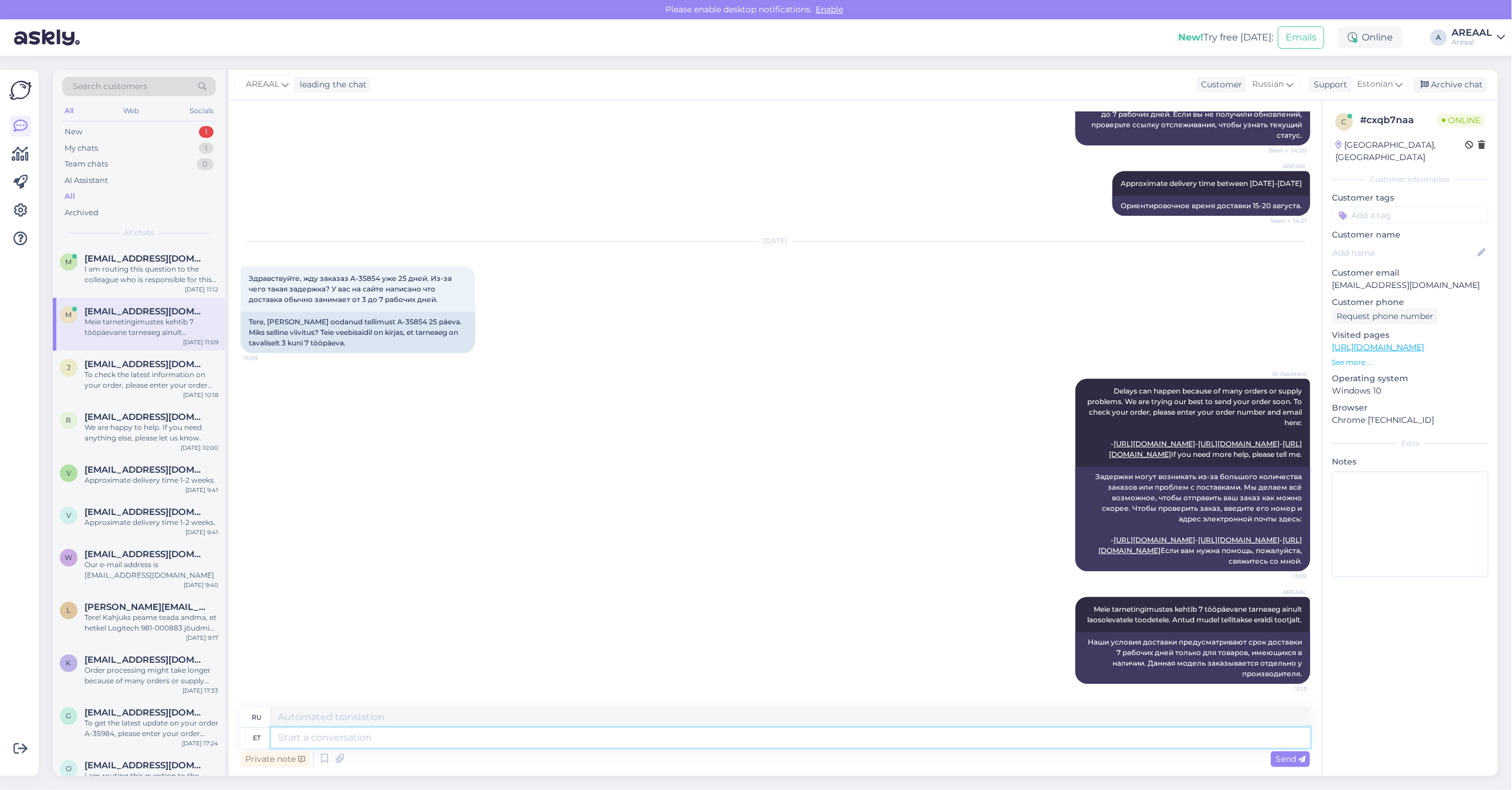
click at [381, 731] on textarea at bounding box center [790, 738] width 1039 height 20
paste textarea "Kodulehel on kohaletoimetamise info all lisatud: Tarneajad on esialgsed ning se…"
type textarea "Kodulehel on kohaletoimetamise info all lisatud: Tarneajad on esialgsed ning se…"
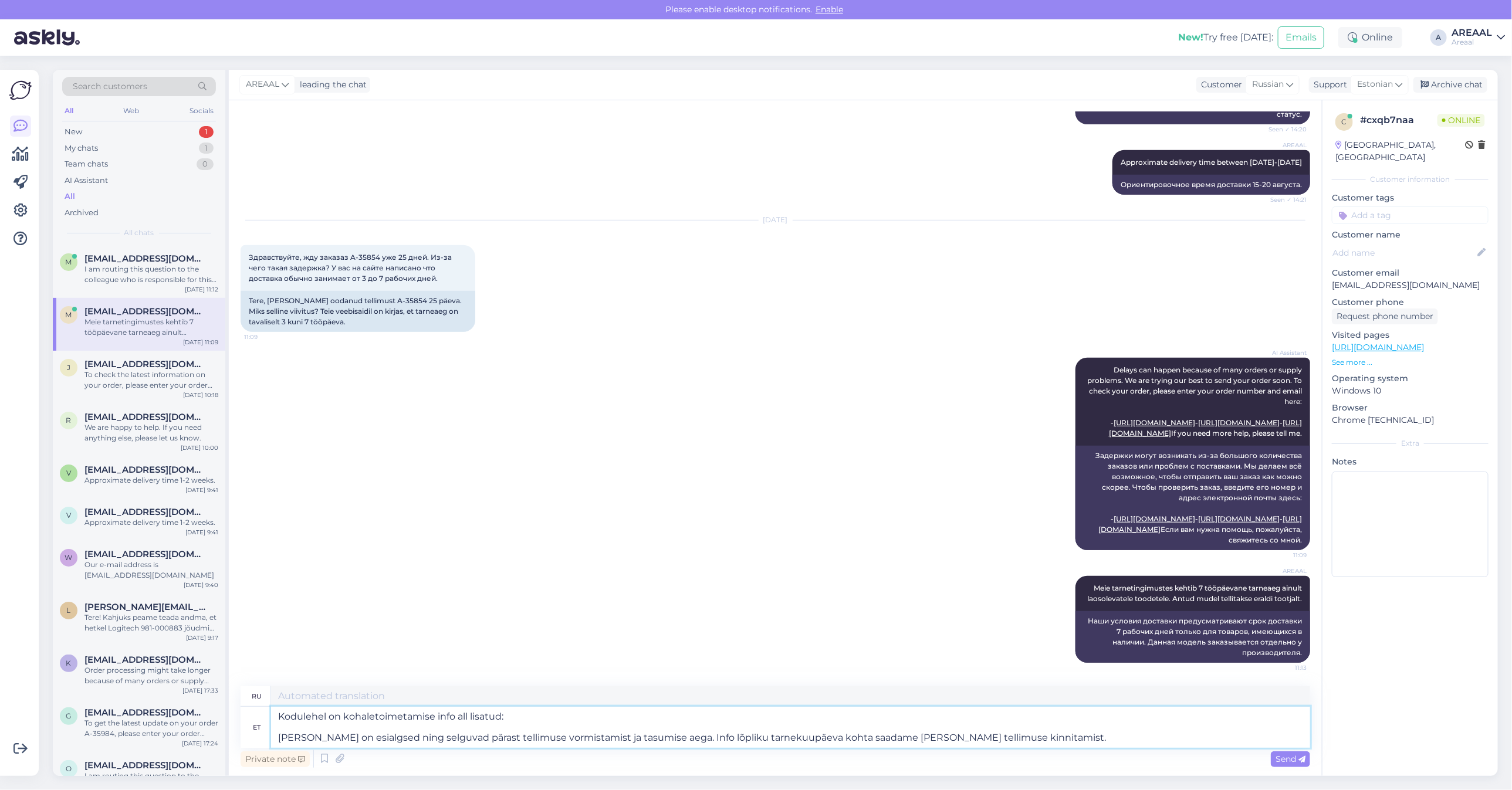
type textarea "На сайт добавлена ​​следующая информация о доставке: Сроки доставки предварител…"
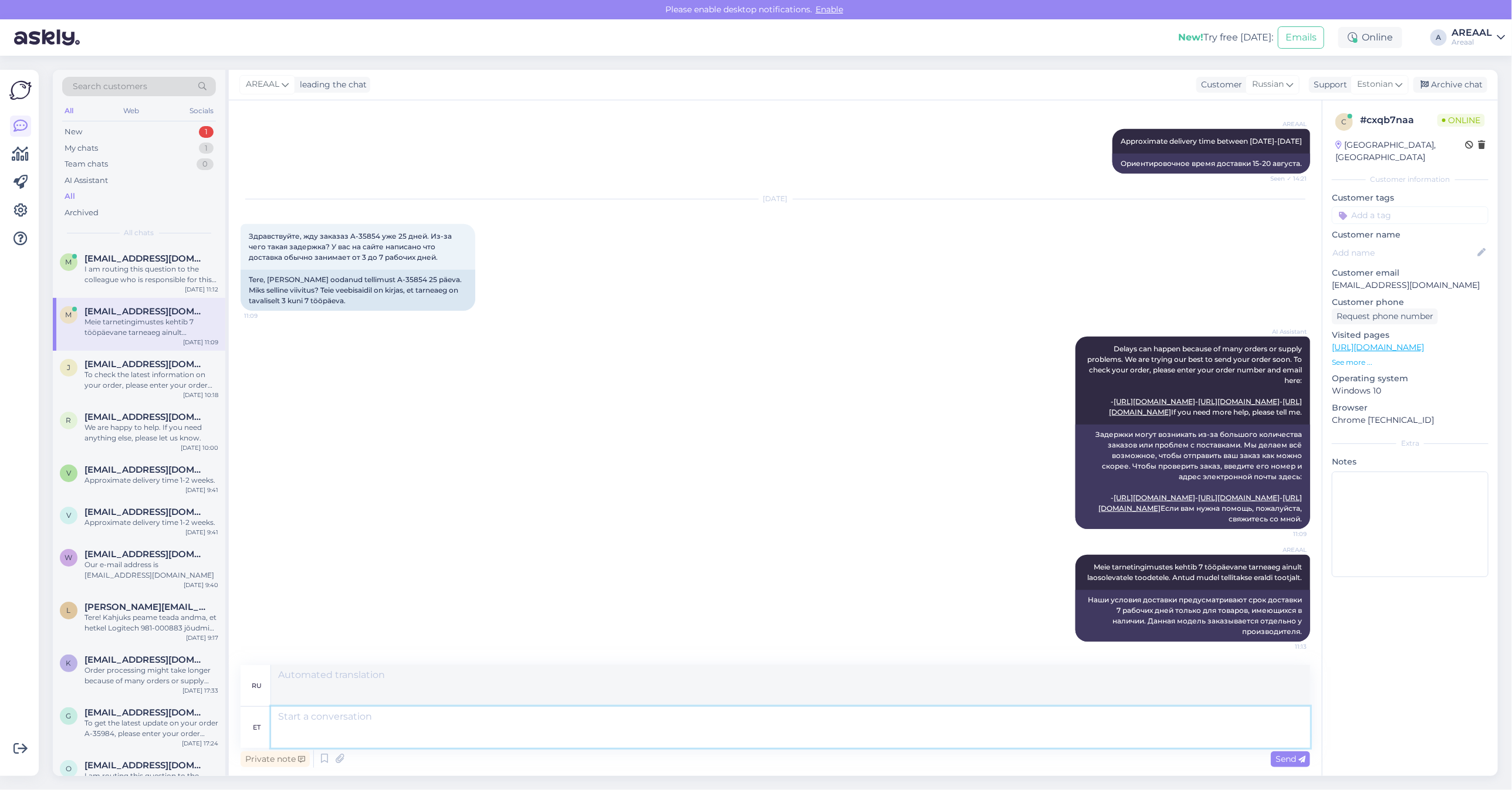
scroll to position [646, 0]
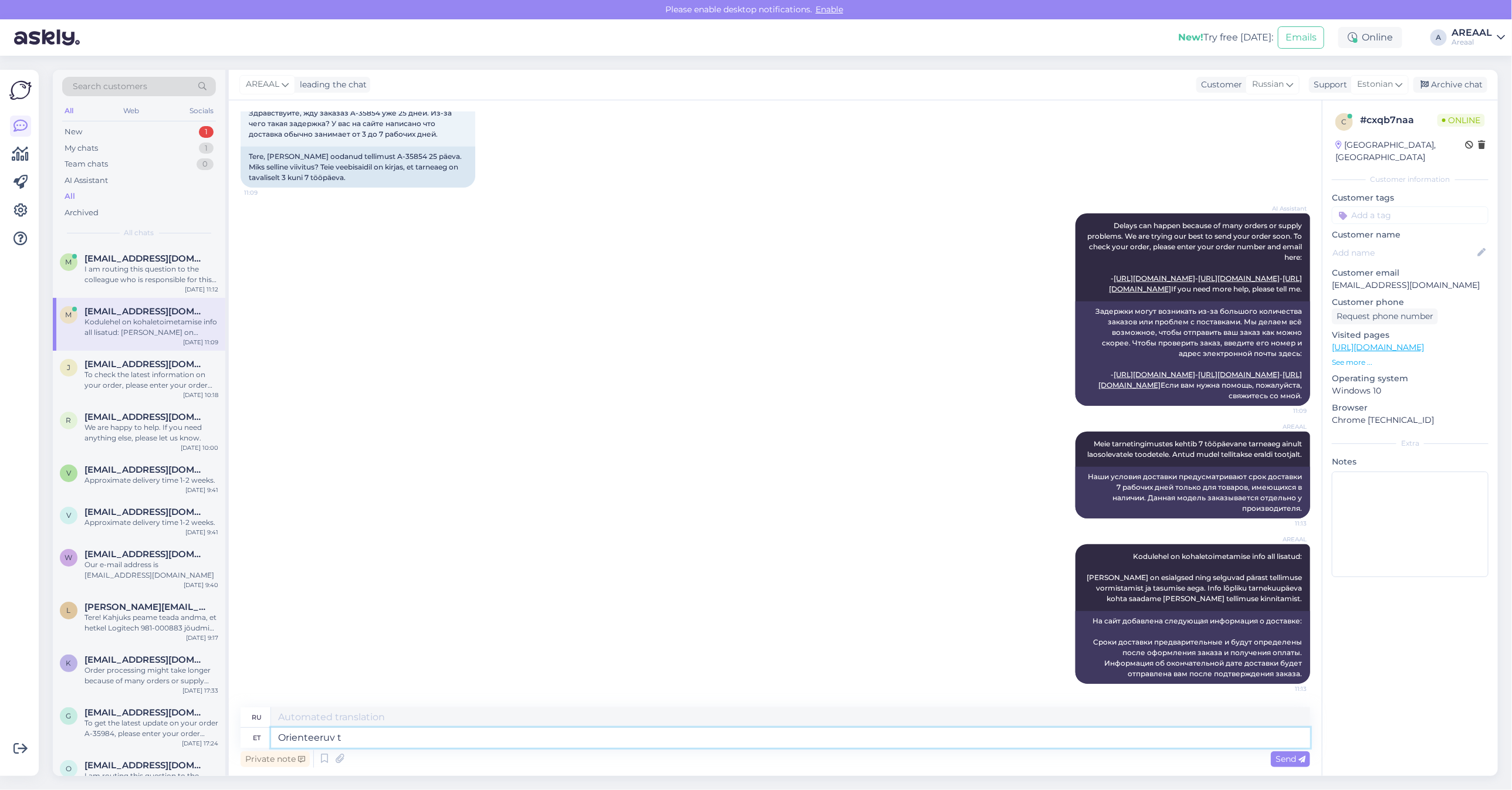
type textarea "Orienteeruv ta"
type textarea "Ориентирование"
type textarea "Orienteeruv tarneaeg vah"
type textarea "Расчетное время доставки"
type textarea "Orienteeruv tarneaeg vahemikus 2"
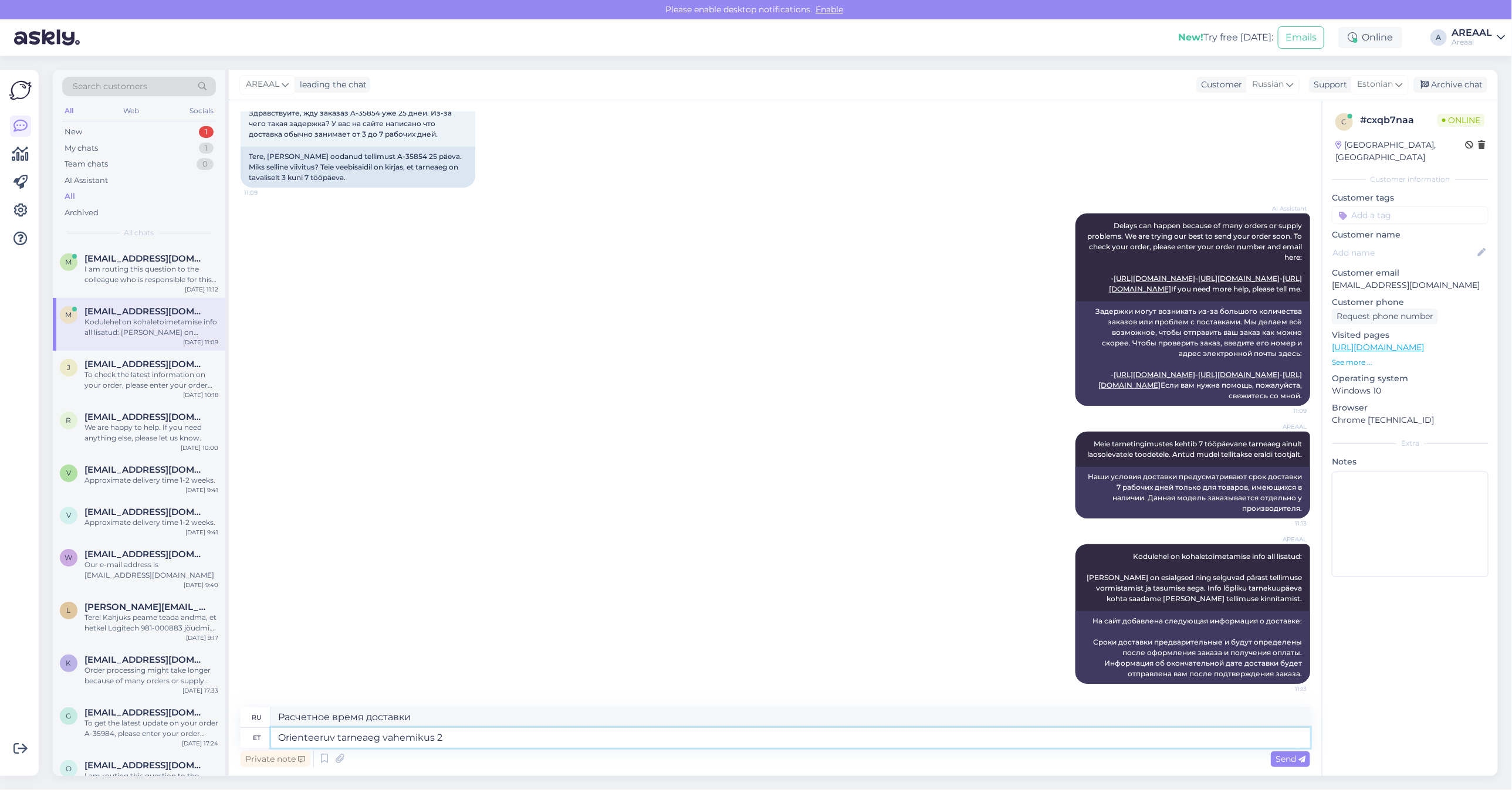
type textarea "Расчетное время доставки в диапазоне"
type textarea "Orienteeruv tarneaeg vahemikus 29.08-05.09"
type textarea "Расчетное время доставки: 29.08-05.09"
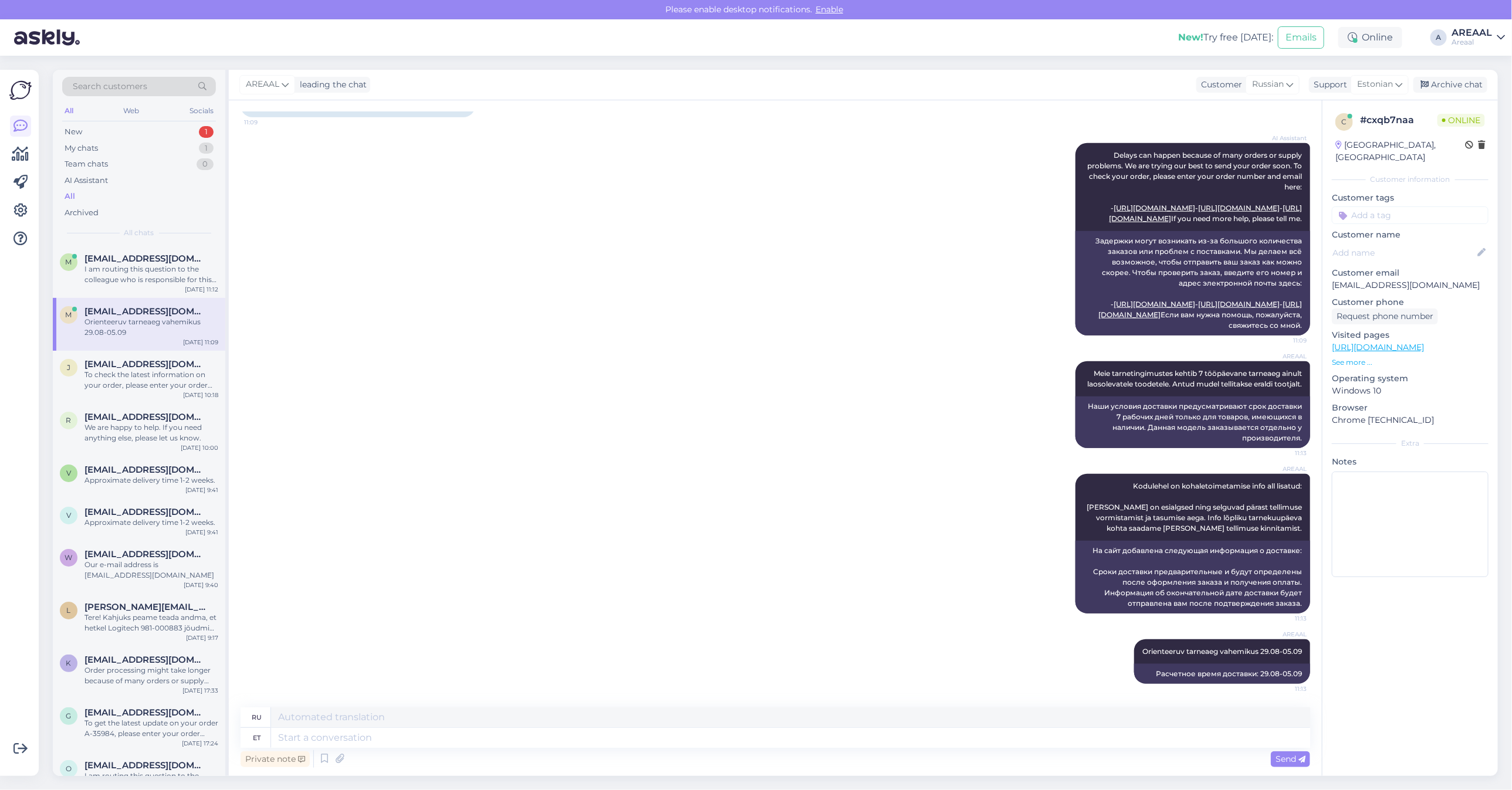
click at [418, 311] on div "AI Assistant Delays can happen because of many orders or supply problems. We ar…" at bounding box center [775, 239] width 1070 height 218
click at [105, 284] on div "I am routing this question to the colleague who is responsible for this topic. …" at bounding box center [152, 274] width 134 height 21
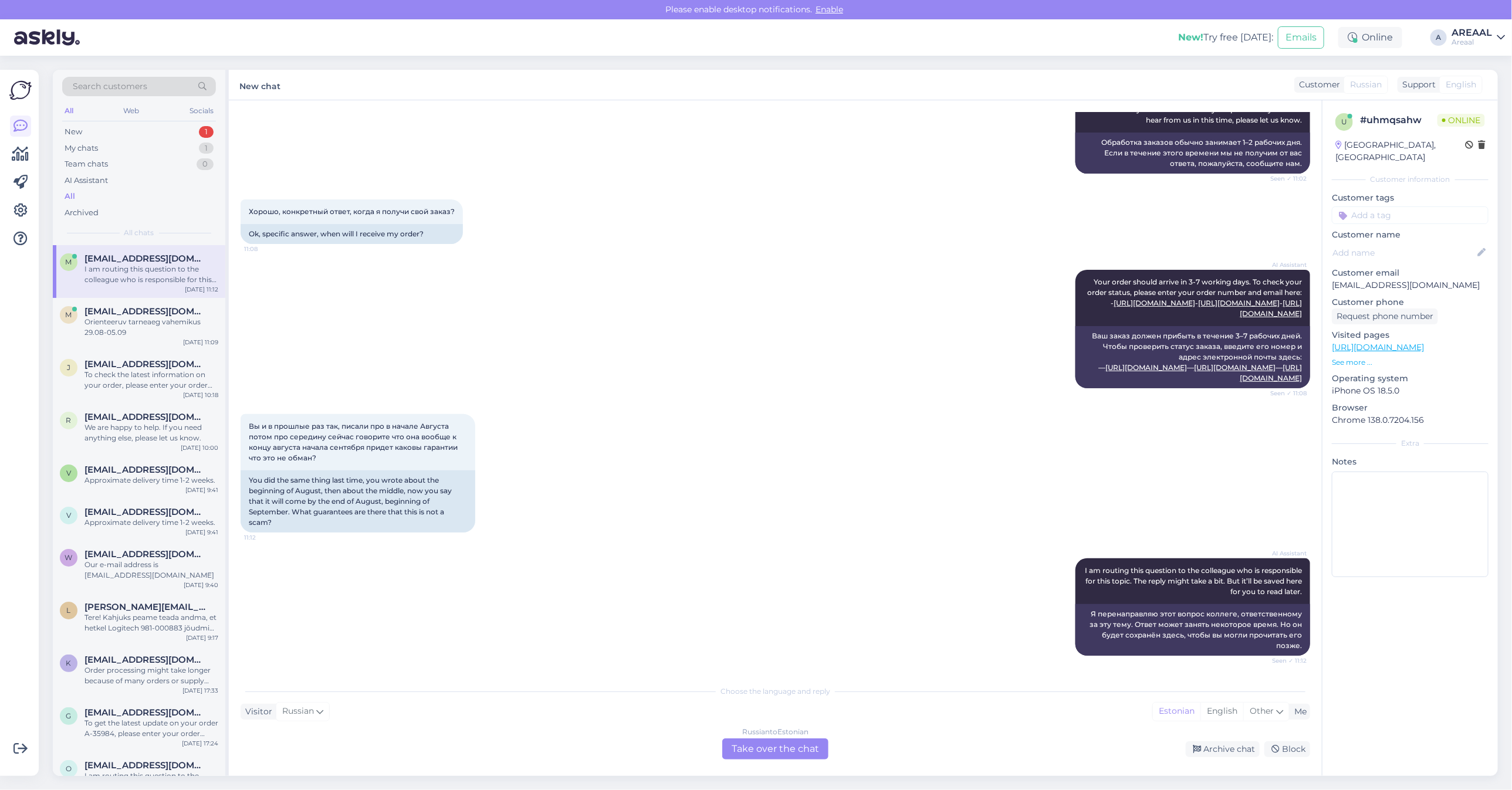
click at [24, 697] on div at bounding box center [20, 423] width 22 height 688
click at [748, 738] on div "Russian to Estonian Take over the chat" at bounding box center [776, 748] width 106 height 21
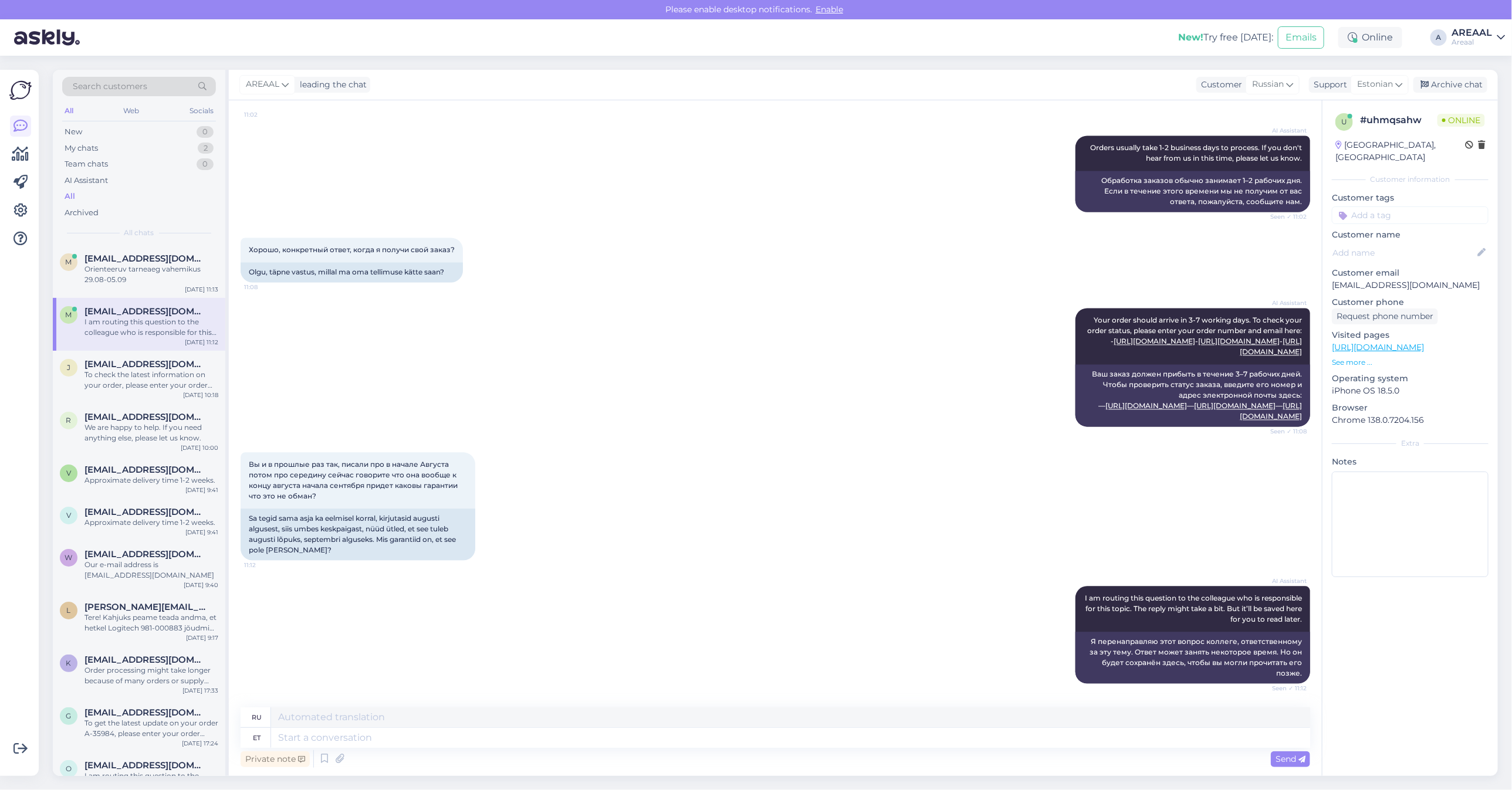
click at [718, 746] on textarea at bounding box center [790, 738] width 1039 height 20
type textarea "Kui T"
type textarea "Если"
type textarea "Kui Teil on"
type textarea "Если ты"
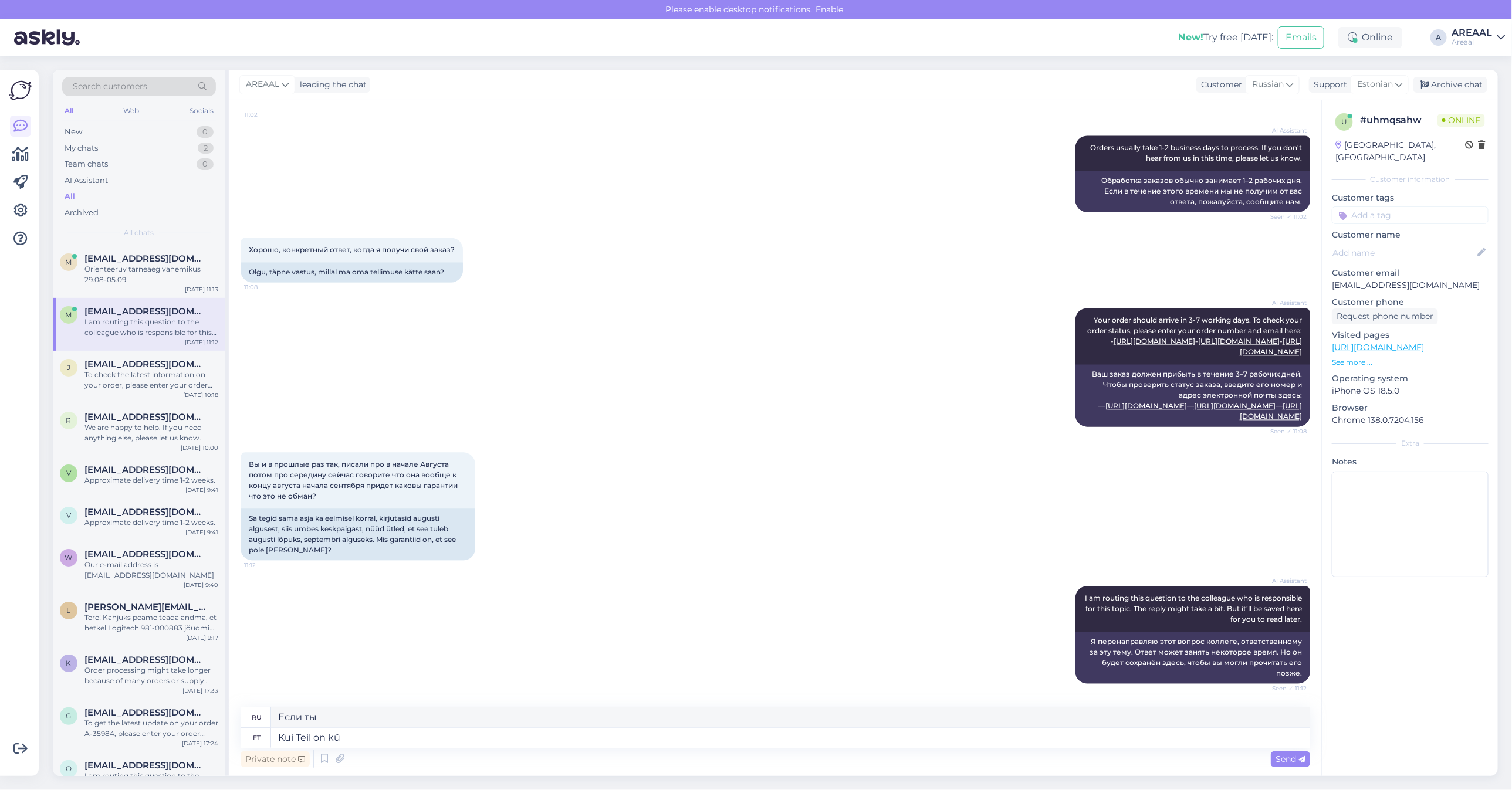
type textarea "Kui Teil on küs"
type textarea "Если у вас есть"
type textarea "Kui Teil on küsimus"
type textarea "Если у вас есть вопрос"
type textarea "Kui Teil on küsimus tarneaja koht"
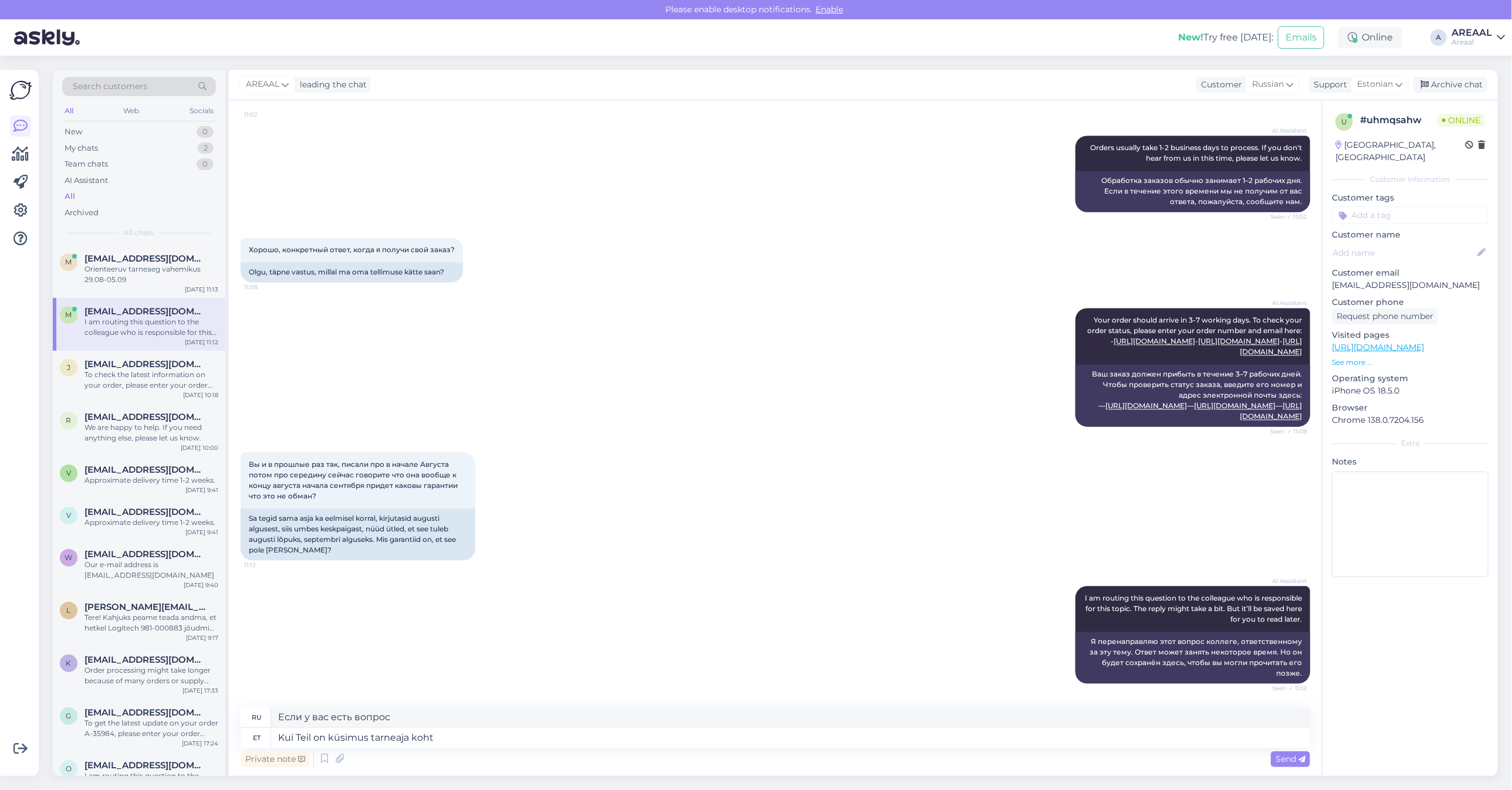
type textarea "Если у вас есть вопрос о сроках доставки"
type textarea "Kui Teil on küsimus tarneaja kohta võit elli"
type textarea "Если у вас возникли вопросы по срокам доставки, пожалуйста, свяжитесь с нами."
type textarea "Kui Teil on küsimus tarneaja kohta või tel"
type textarea "Если у вас есть вопрос о сроках доставки или"
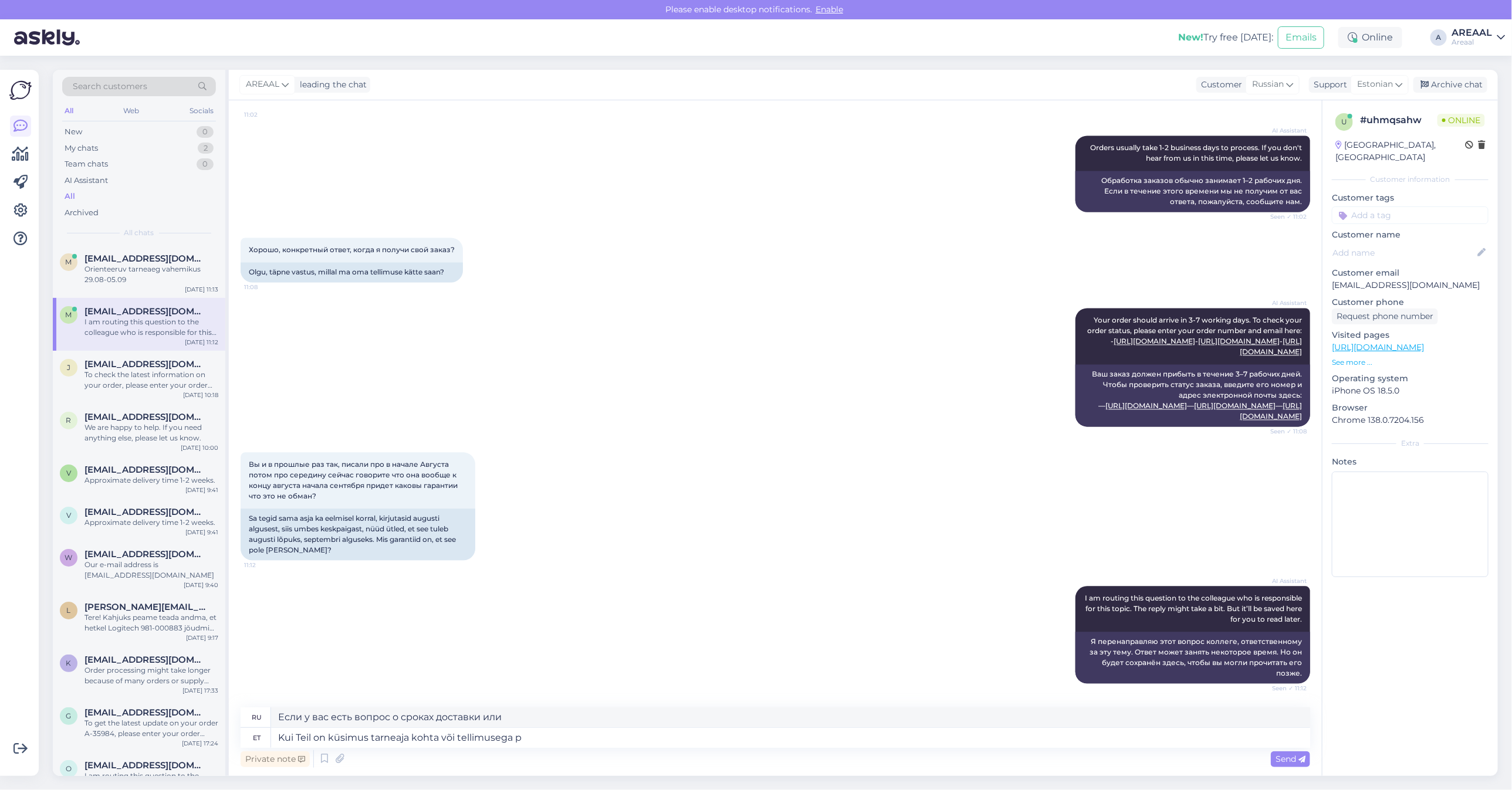
type textarea "Kui Teil on küsimus tarneaja kohta või tellimusega pr"
type textarea "Если у вас есть вопрос по срокам доставки или заказу"
type textarea "Kui Teil on küsimus tarneaja kohta või tellimusega probleem, sii"
type textarea "Если у вас есть вопросы по срокам доставки или проблемы с заказом,"
type textarea "Kui Teil on küsimus tarneaja kohta või tellimusega probleem, siis palun saat"
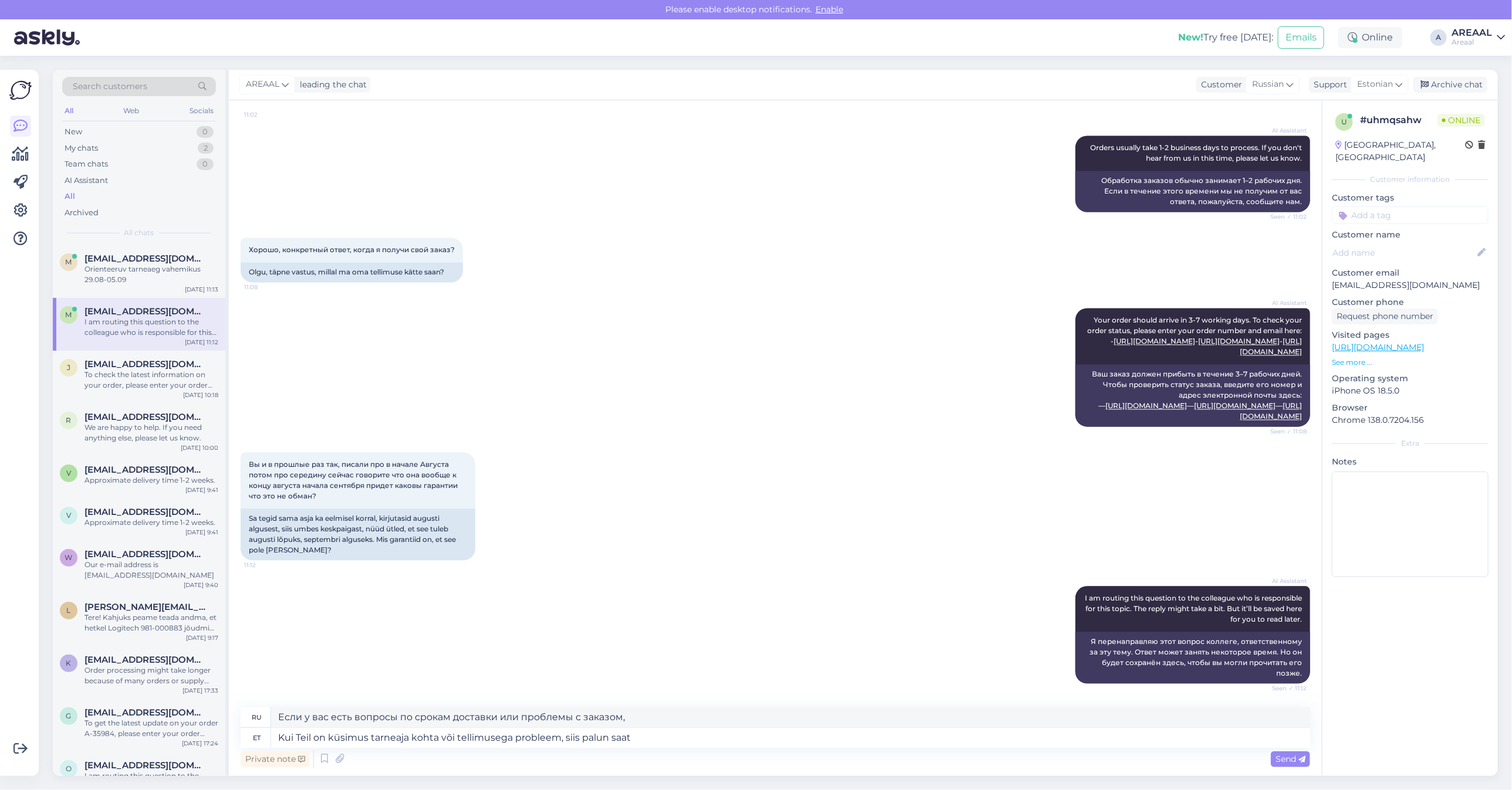
type textarea "Если у вас есть вопросы по срокам доставки или проблемы с заказом, пожалуйста,"
type textarea "Kui Teil on küsimus tarneaja kohta või tellimusega probleem, siis palun saatke …"
type textarea "Если у вас есть вопросы по срокам доставки или проблемы с заказом, пожалуйста, …"
type textarea "Kui Teil on küsimus tarneaja kohta või tellimusega probleem, siis palun saatke …"
type textarea "Если у вас возникли вопросы по срокам доставки или проблемы с заказом, отправьт…"
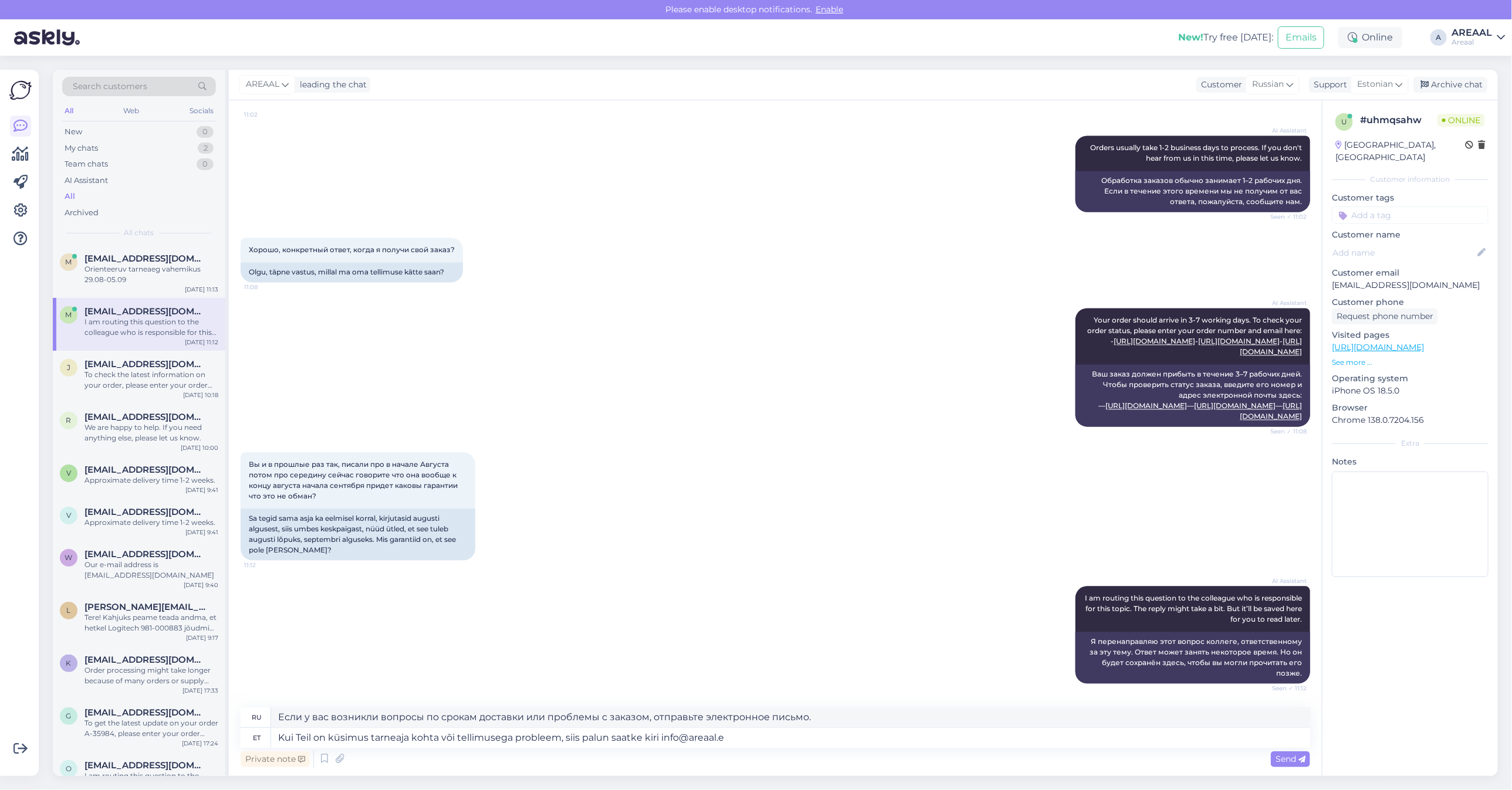
type textarea "Kui Teil on küsimus tarneaja kohta või tellimusega probleem, siis palun saatke …"
type textarea "Если у вас возникли вопросы по срокам доставки или проблемы с заказом, отправьт…"
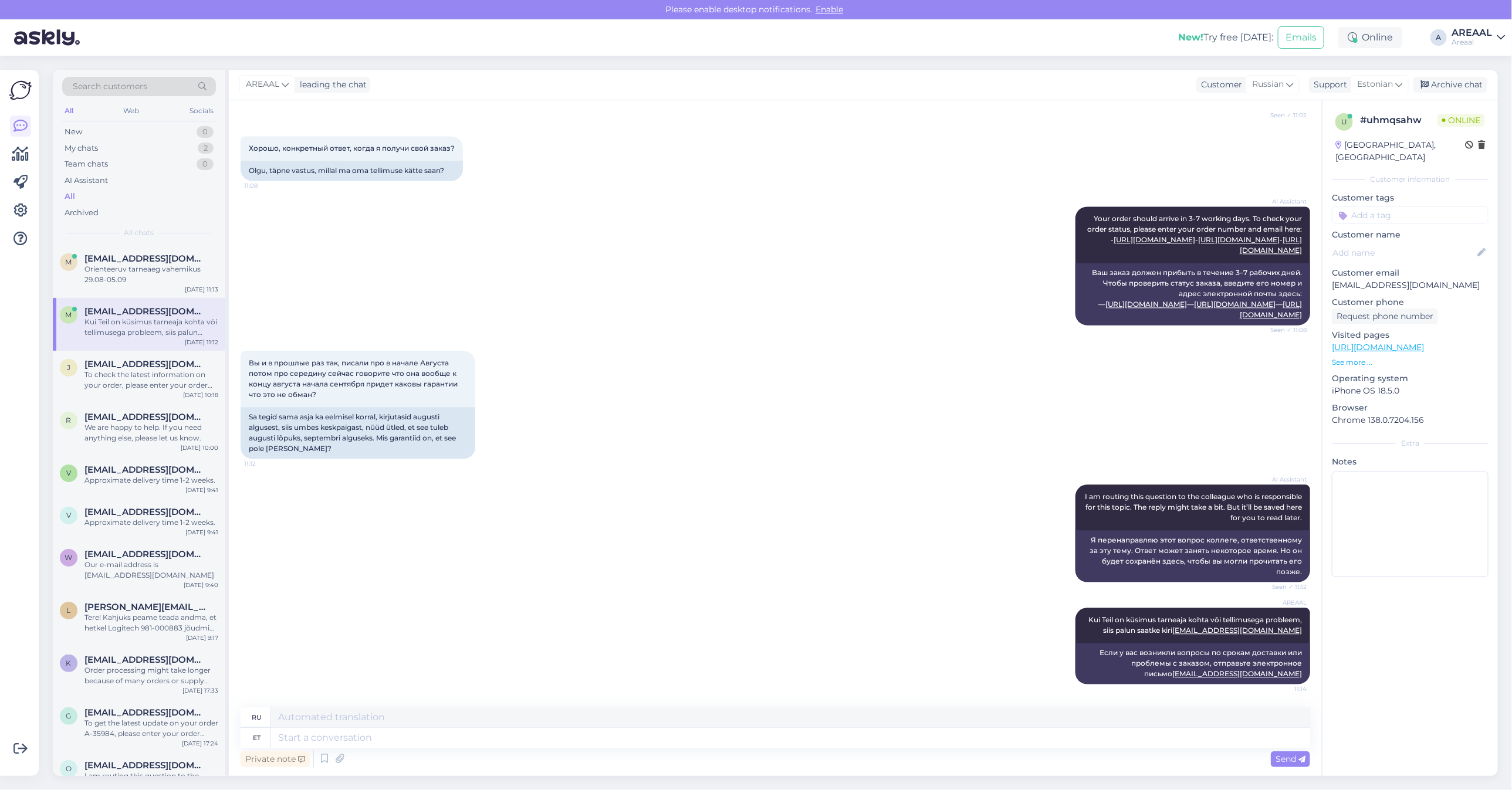
click at [810, 380] on div "Вы и в прошлые раз так, писали про в начале Августа потом про середину сейчас г…" at bounding box center [775, 405] width 1070 height 134
click at [735, 368] on div "Вы и в прошлые раз так, писали про в начале Августа потом про середину сейчас г…" at bounding box center [775, 405] width 1070 height 134
click at [722, 350] on div "Вы и в прошлые раз так, писали про в начале Августа потом про середину сейчас г…" at bounding box center [775, 405] width 1070 height 134
click at [597, 324] on div "AI Assistant Your order should arrive in 3-7 working days. To check your order …" at bounding box center [775, 265] width 1070 height 144
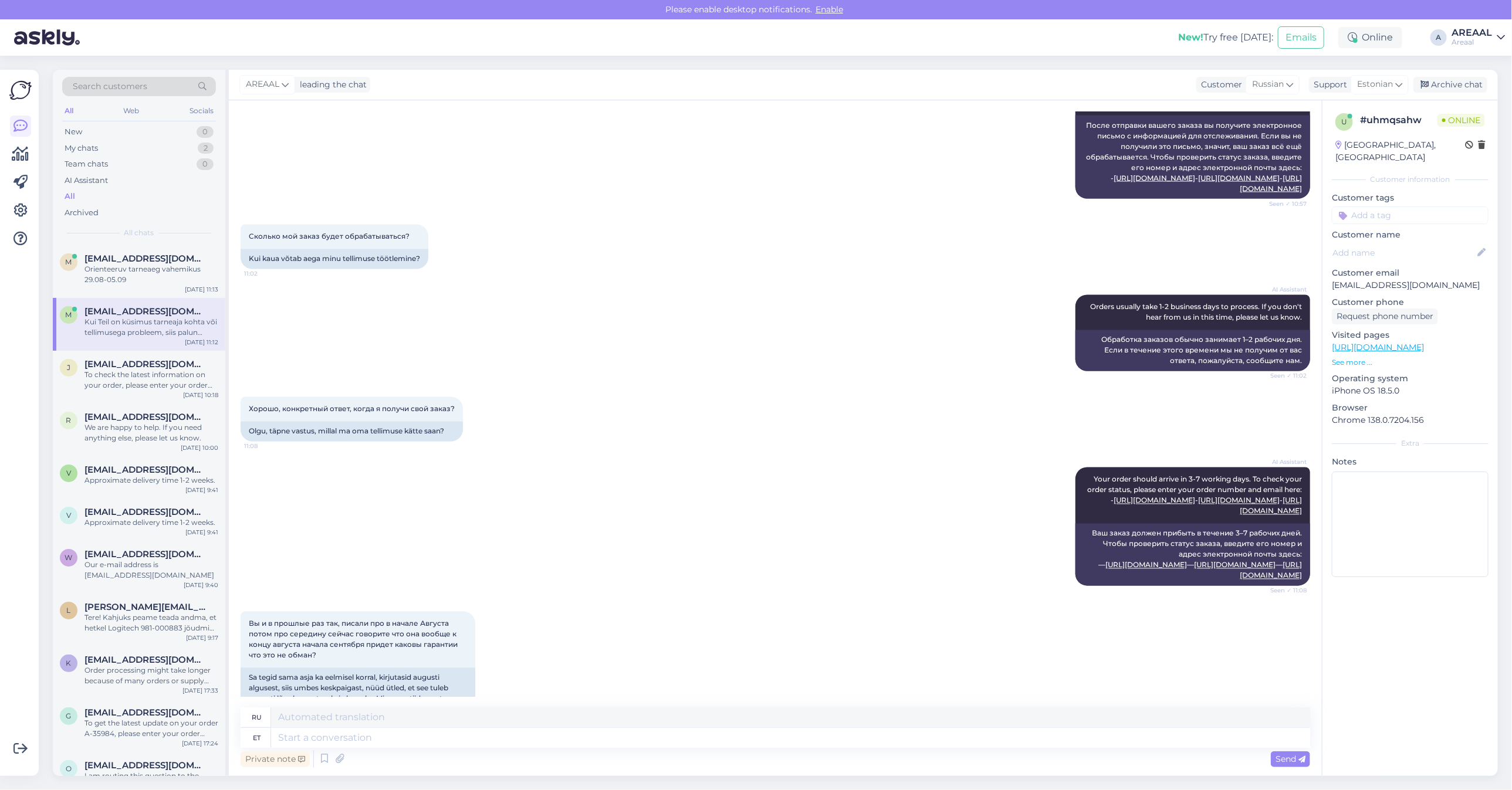
scroll to position [4698, 0]
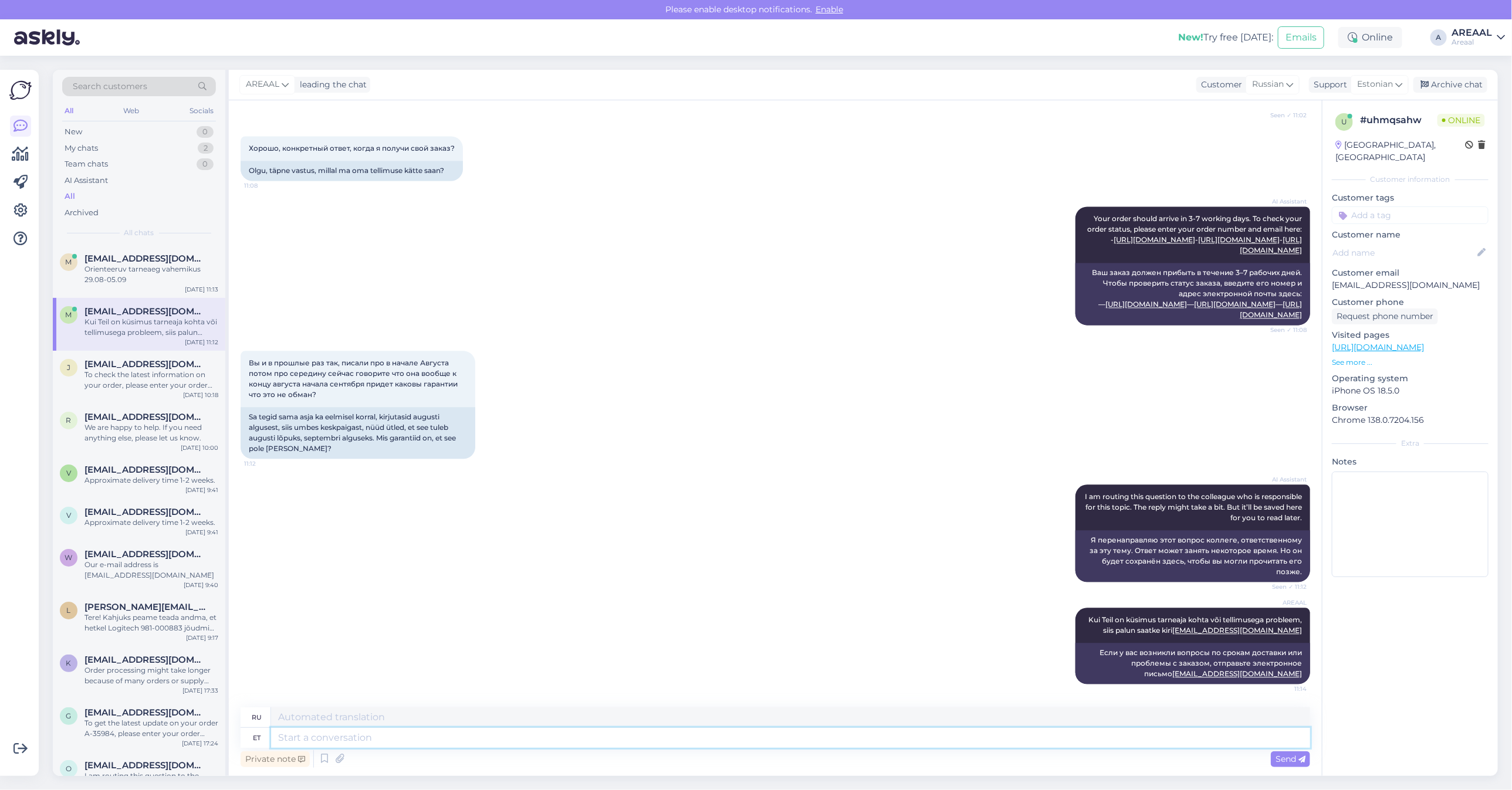
click at [591, 745] on textarea at bounding box center [790, 738] width 1039 height 20
type textarea "Teile on"
type textarea "Для тебя"
type textarea "Teile on kik"
type textarea "У вас есть"
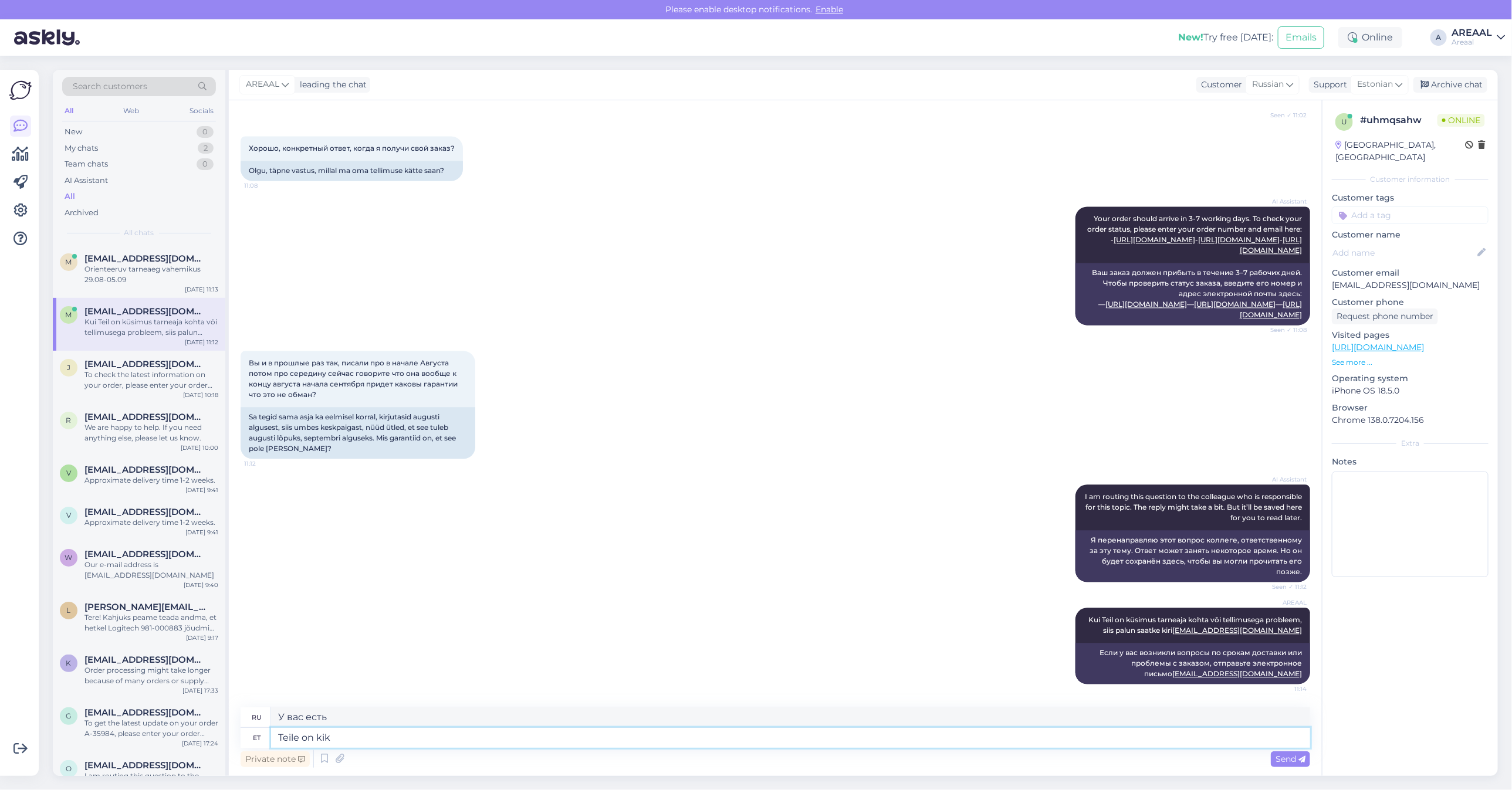
type textarea "Teile on ki"
type textarea "У тебя есть ключ."
click at [584, 498] on div "AI Assistant I am routing this question to the colleague who is responsible for…" at bounding box center [775, 533] width 1070 height 123
click at [801, 357] on div "Вы и в прошлые раз так, писали про в начале Августа потом про середину сейчас г…" at bounding box center [775, 405] width 1070 height 134
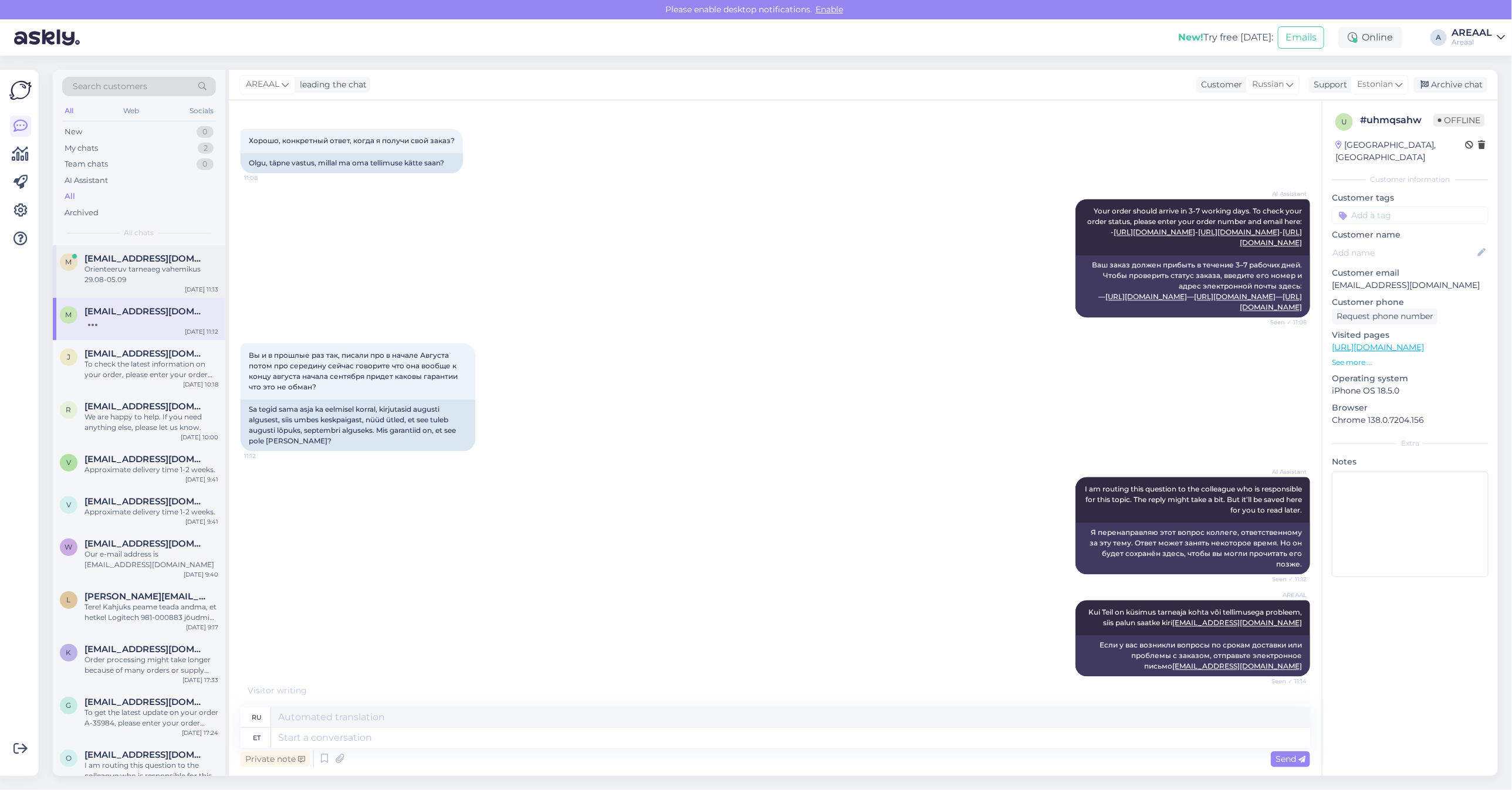
click at [164, 274] on div "Orienteeruv tarneaeg vahemikus 29.08-05.09" at bounding box center [152, 274] width 134 height 21
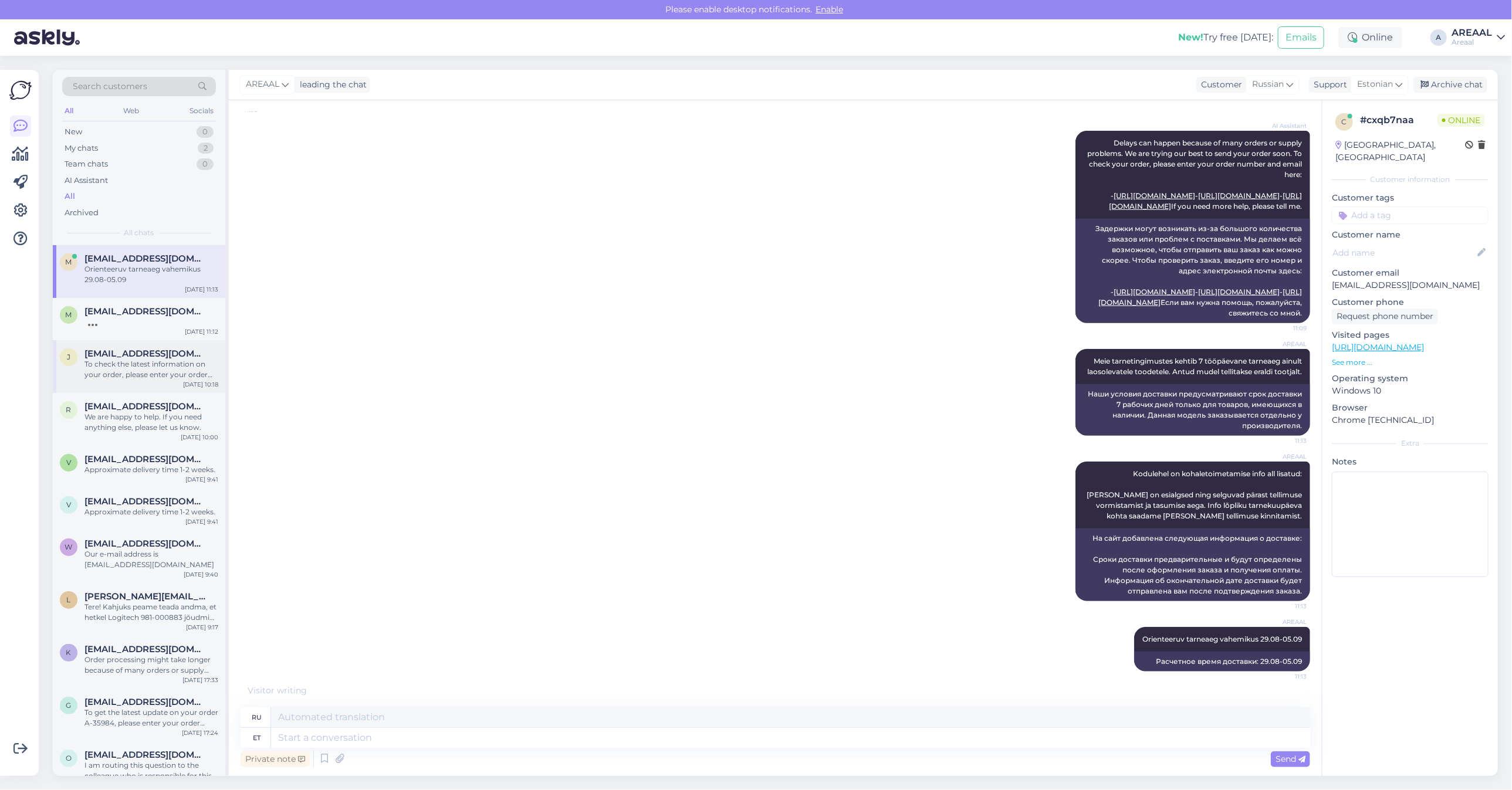
click at [171, 386] on div "j jurisinivali@gmail.com To check the latest information on your order, please …" at bounding box center [139, 367] width 173 height 53
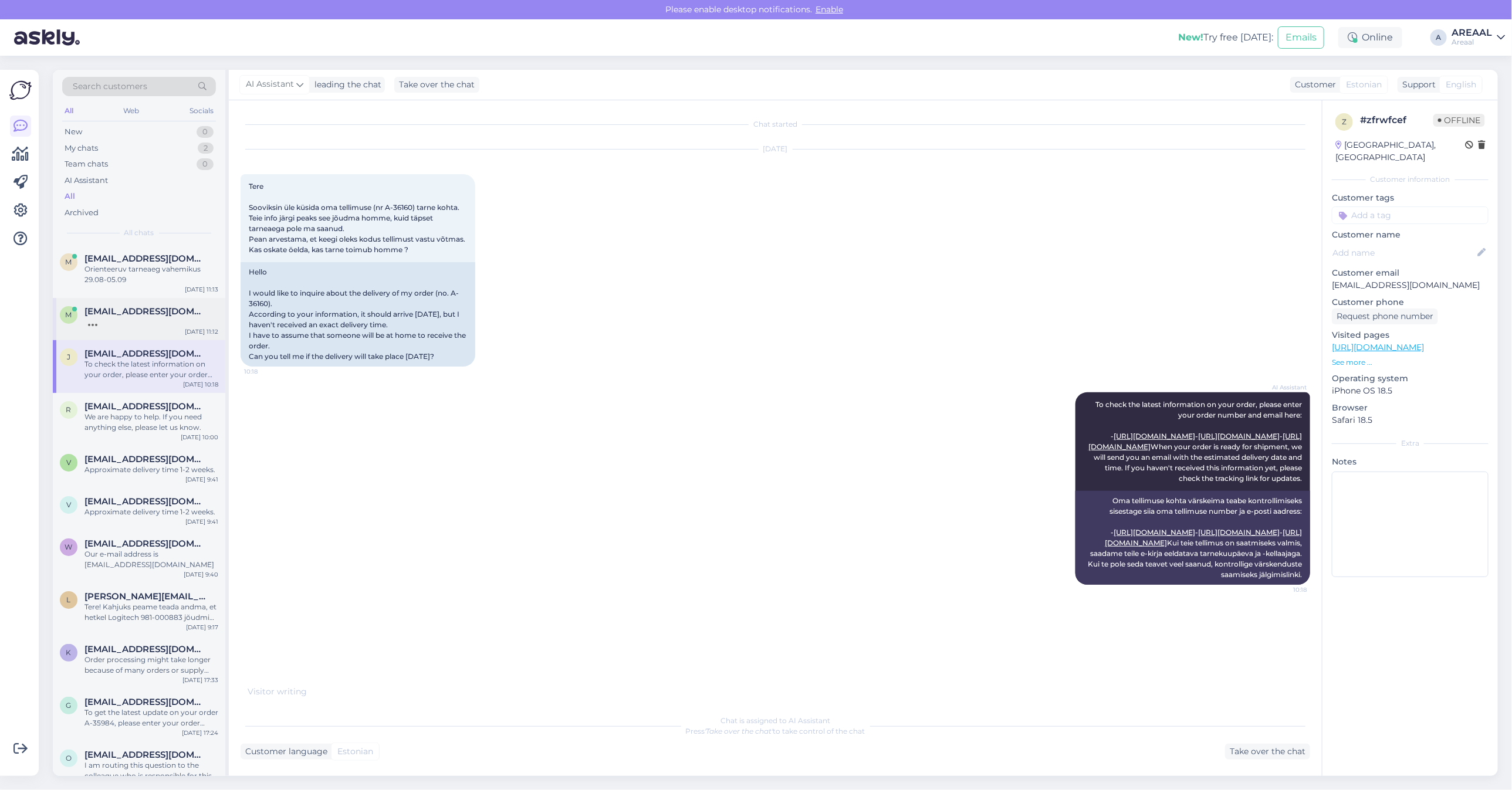
click at [164, 315] on span "mesevradaniil@gmail.com" at bounding box center [146, 312] width 122 height 11
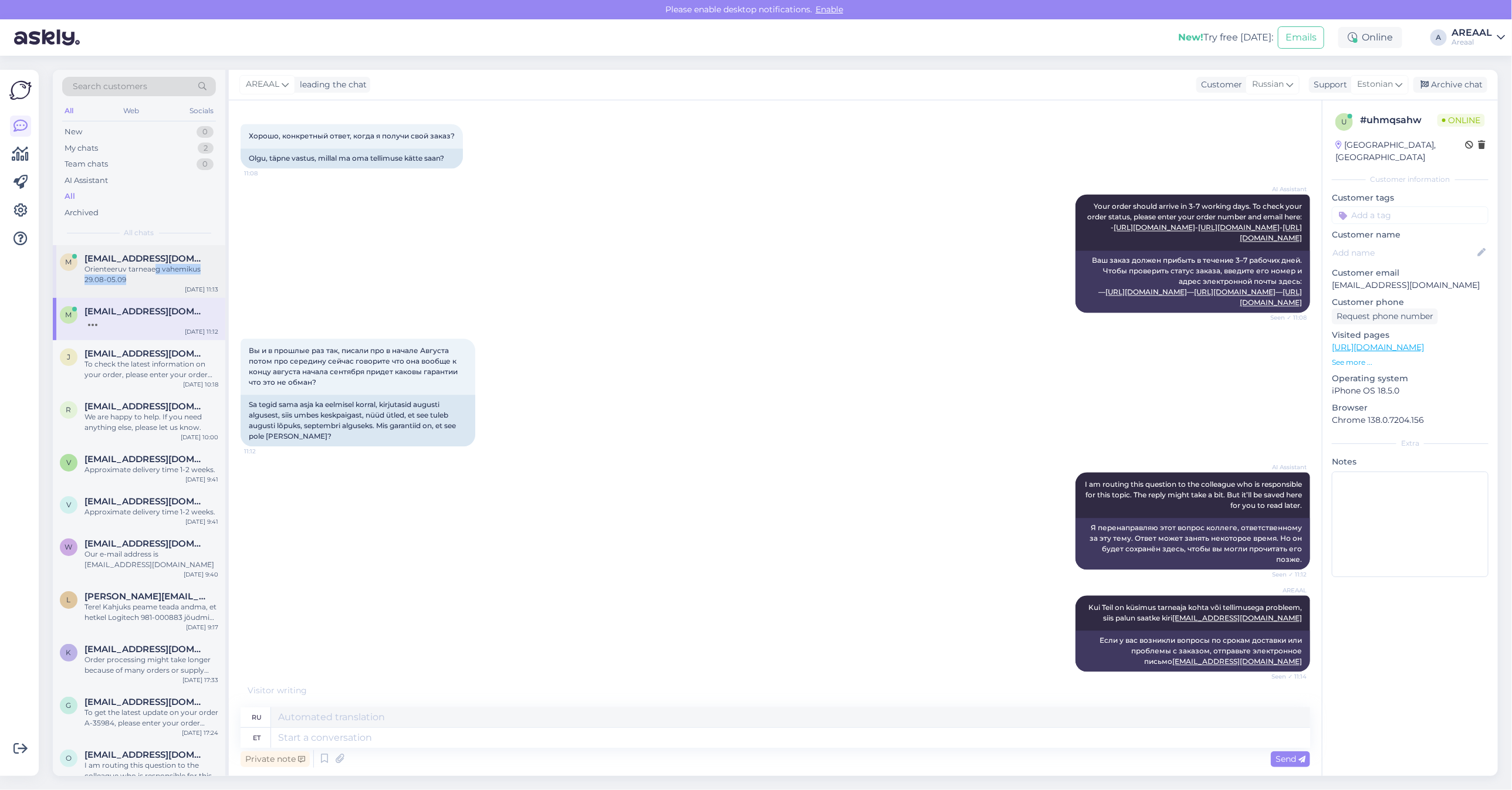
click at [156, 270] on div "Orienteeruv tarneaeg vahemikus 29.08-05.09" at bounding box center [152, 274] width 134 height 21
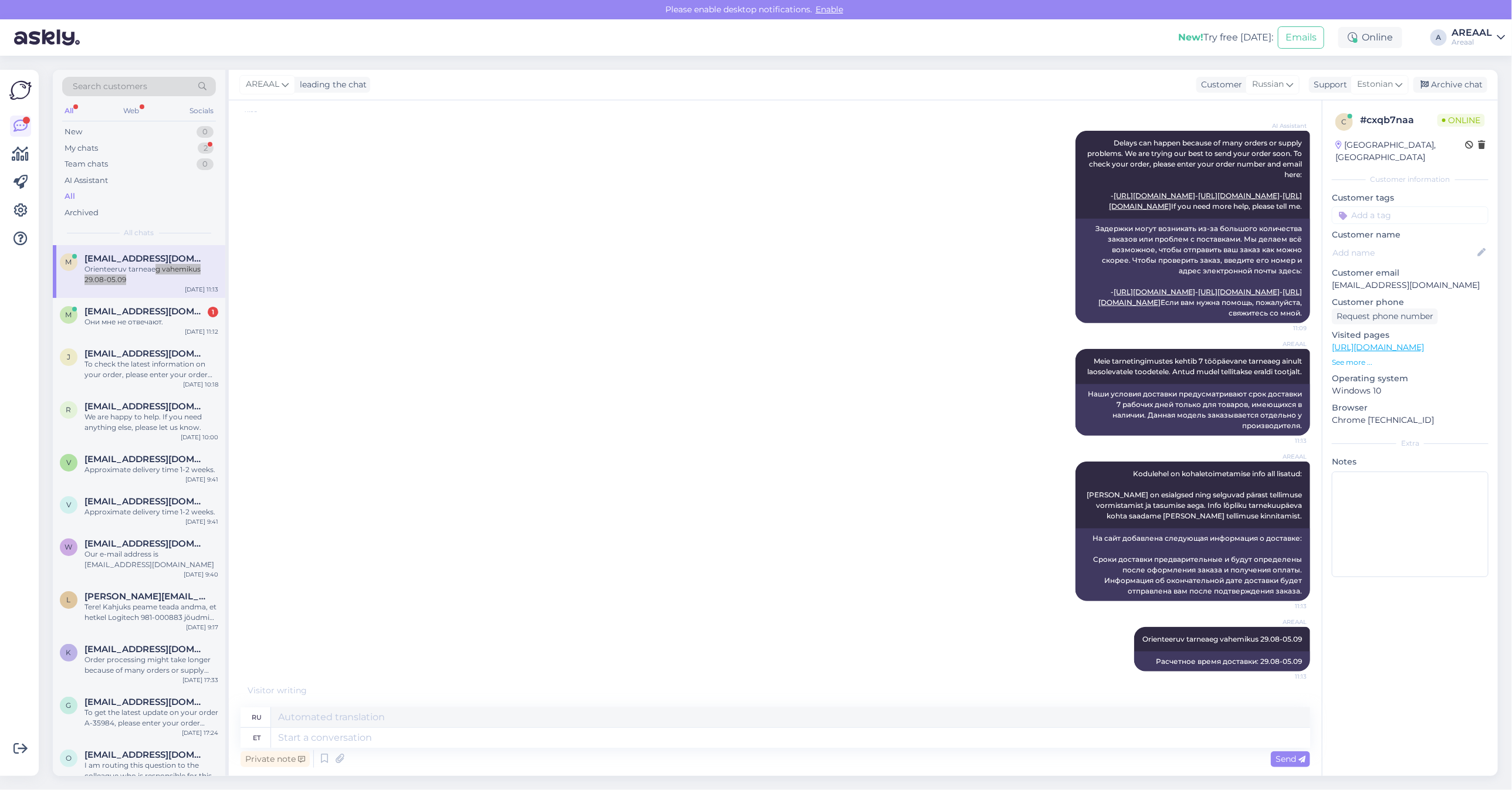
scroll to position [716, 0]
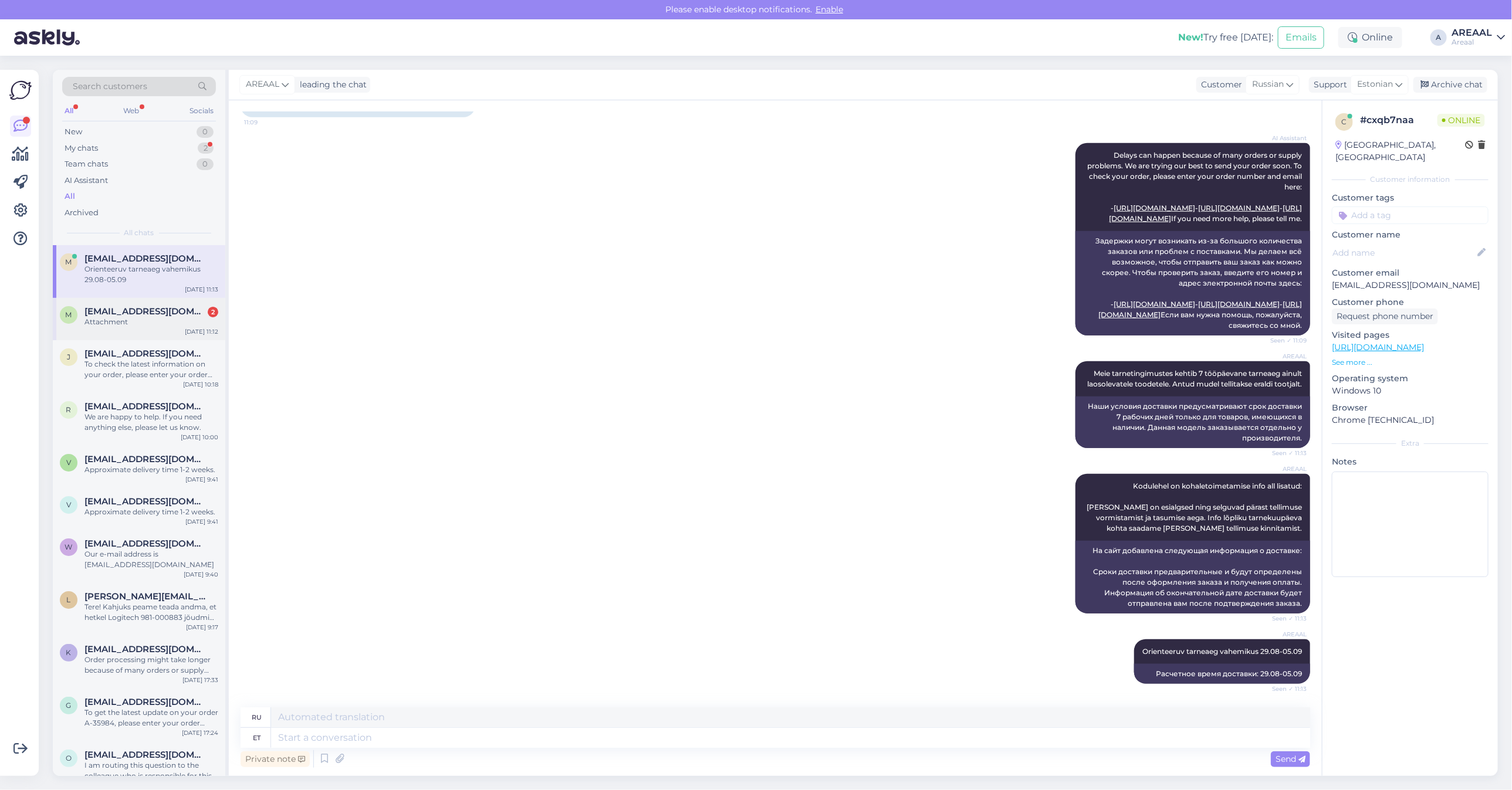
click at [182, 327] on div "m mesevradaniil@gmail.com 2 Attachment Aug 26 11:12" at bounding box center [139, 319] width 173 height 42
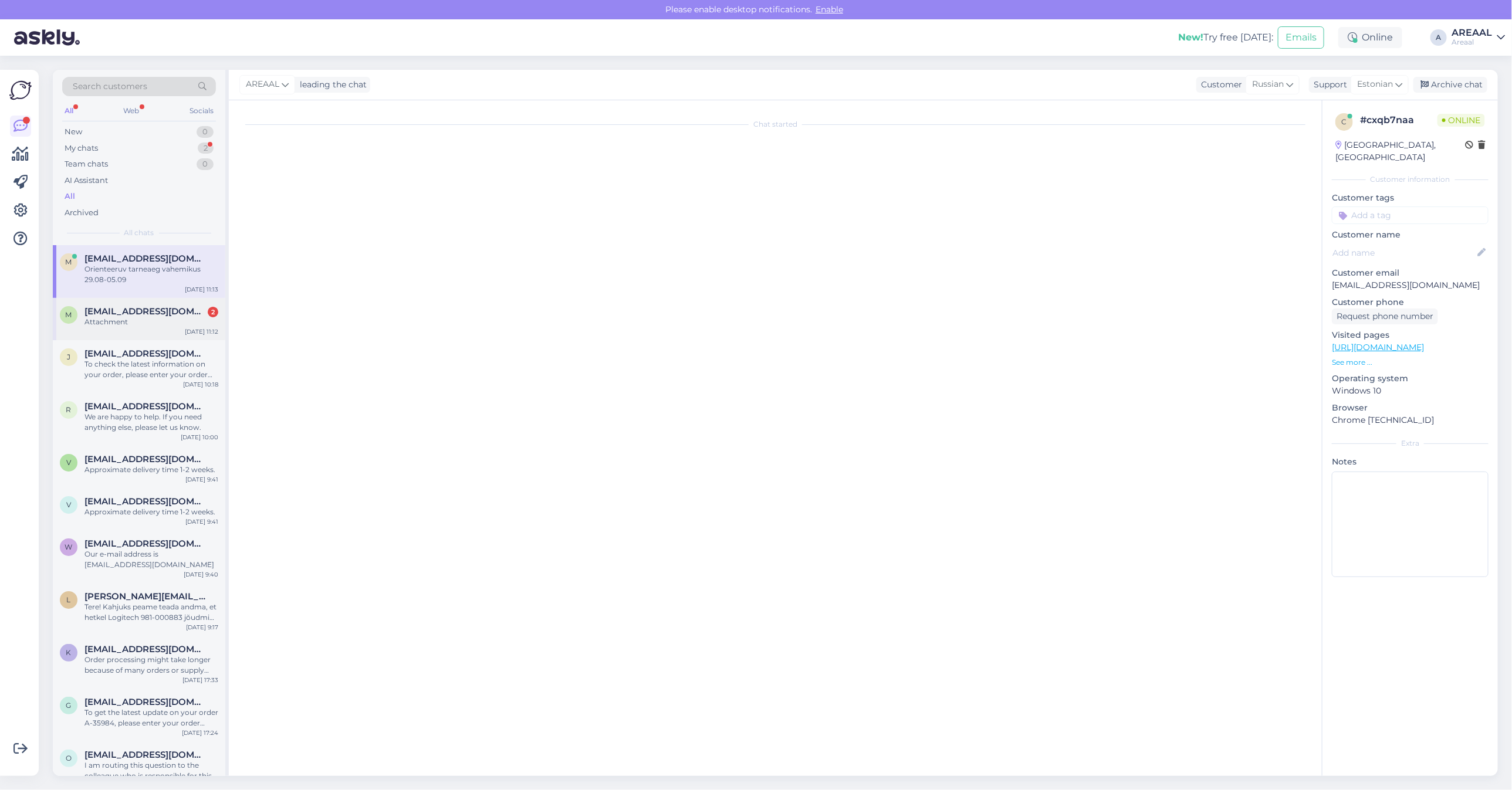
scroll to position [4842, 0]
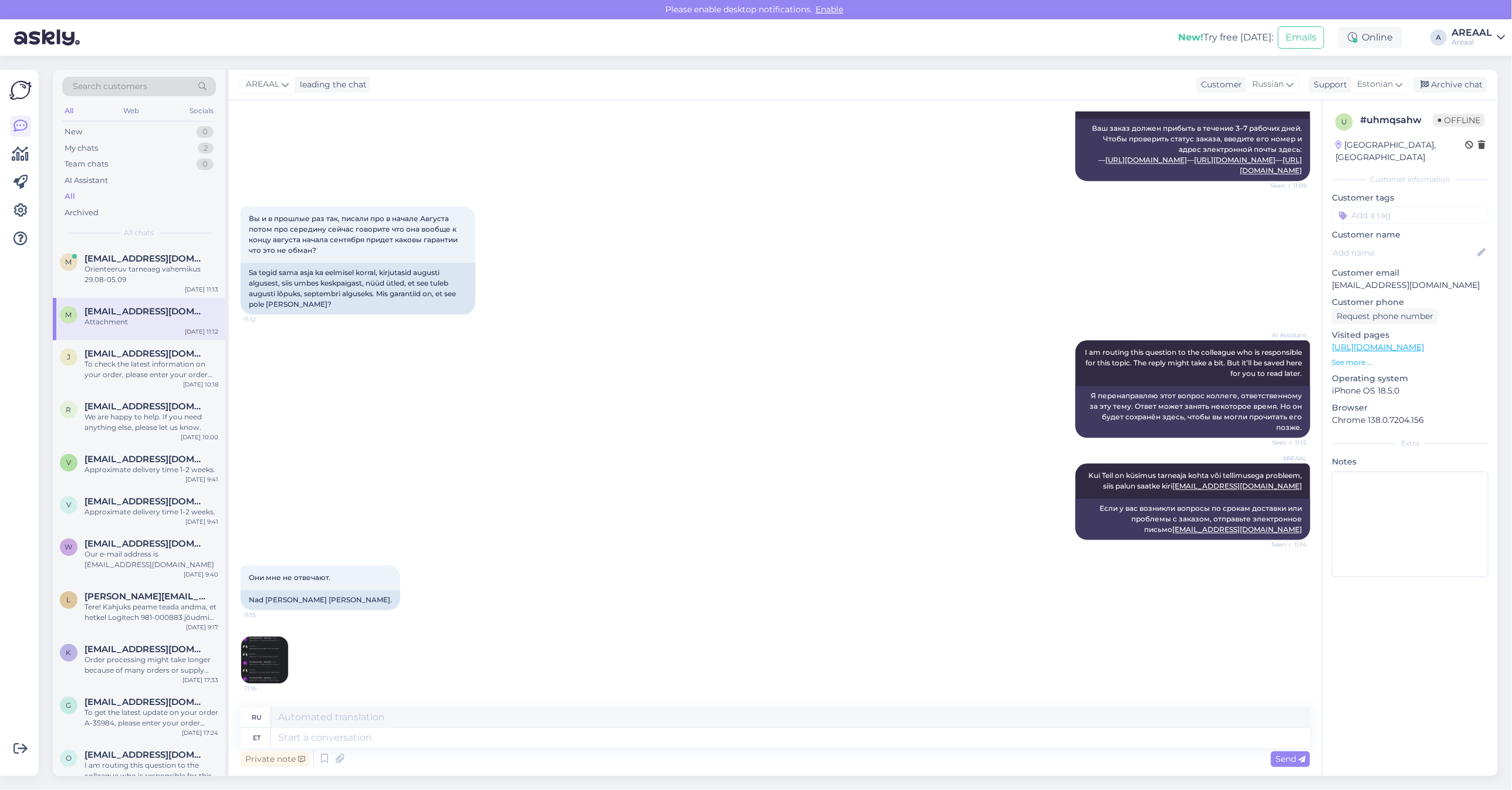
drag, startPoint x: 250, startPoint y: 616, endPoint x: 250, endPoint y: 632, distance: 16.0
click at [250, 618] on span "11:15" at bounding box center [266, 614] width 44 height 8
click at [254, 646] on img at bounding box center [264, 659] width 47 height 47
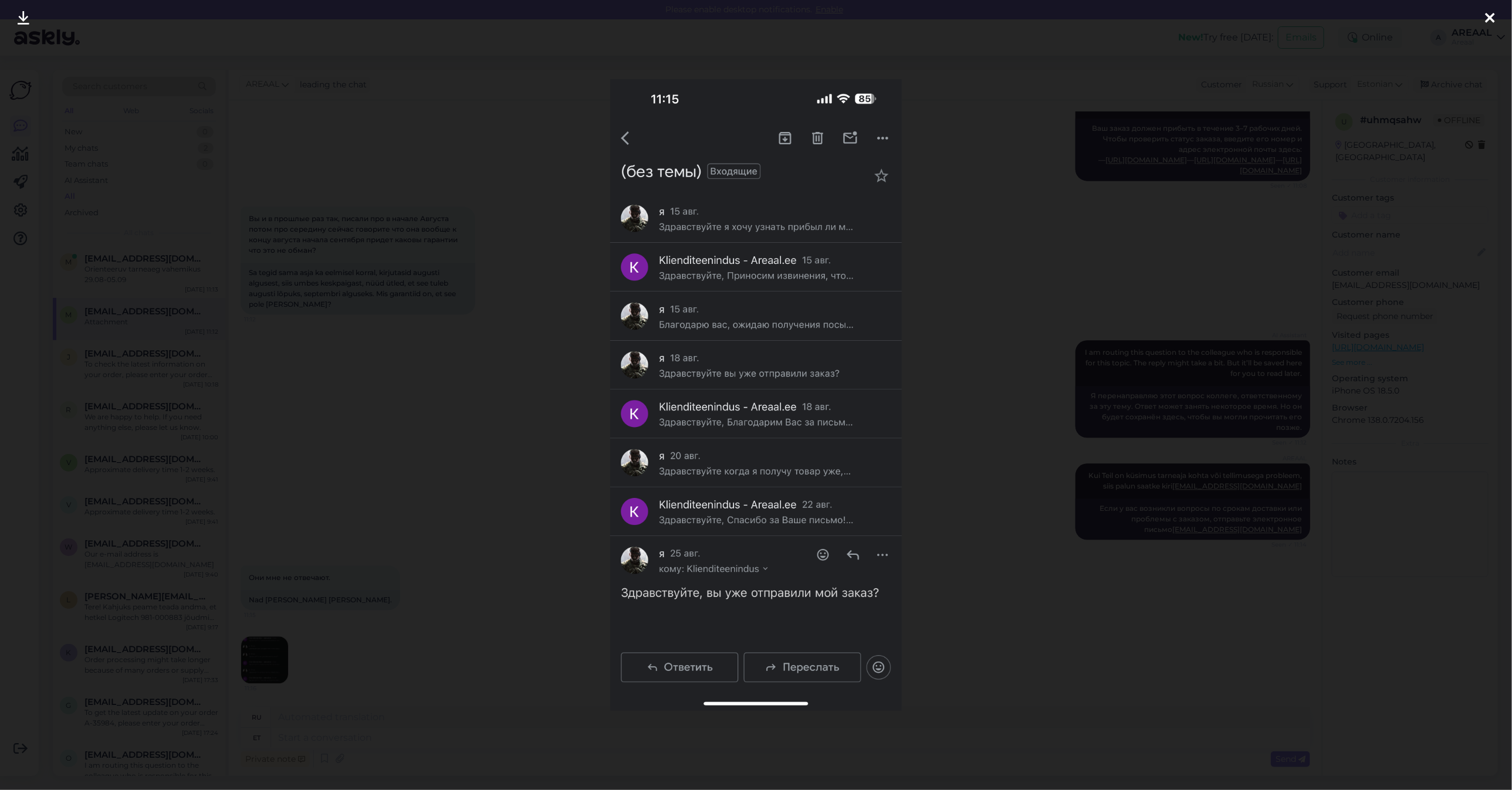
click at [417, 606] on div at bounding box center [756, 395] width 1512 height 790
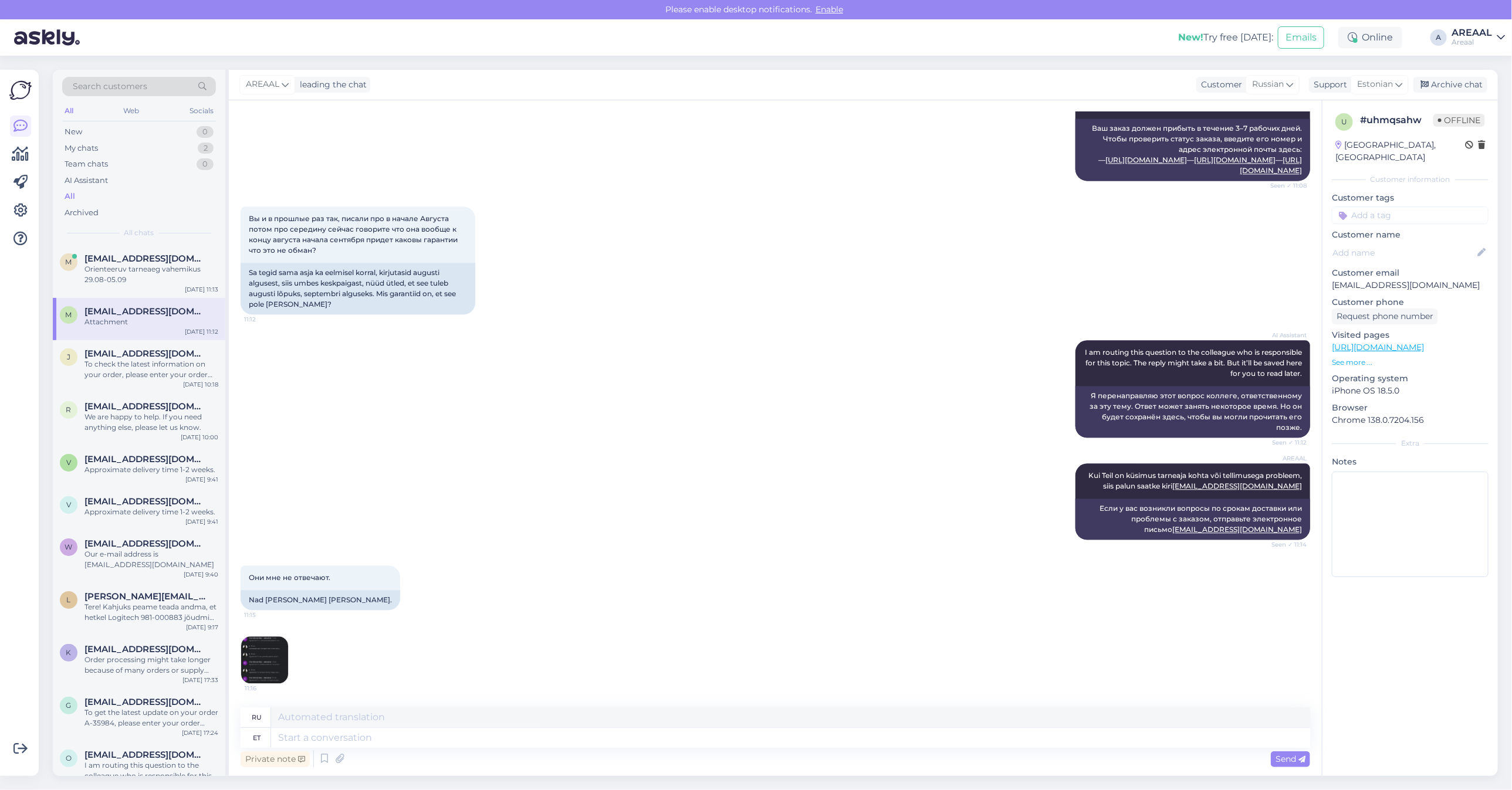
click at [830, 665] on div "11:16" at bounding box center [775, 660] width 1070 height 74
drag, startPoint x: 520, startPoint y: 748, endPoint x: 512, endPoint y: 737, distance: 13.6
click at [519, 748] on div "Private note Send" at bounding box center [775, 758] width 1070 height 22
click at [512, 737] on textarea at bounding box center [790, 738] width 1039 height 20
click at [263, 669] on img at bounding box center [264, 659] width 47 height 47
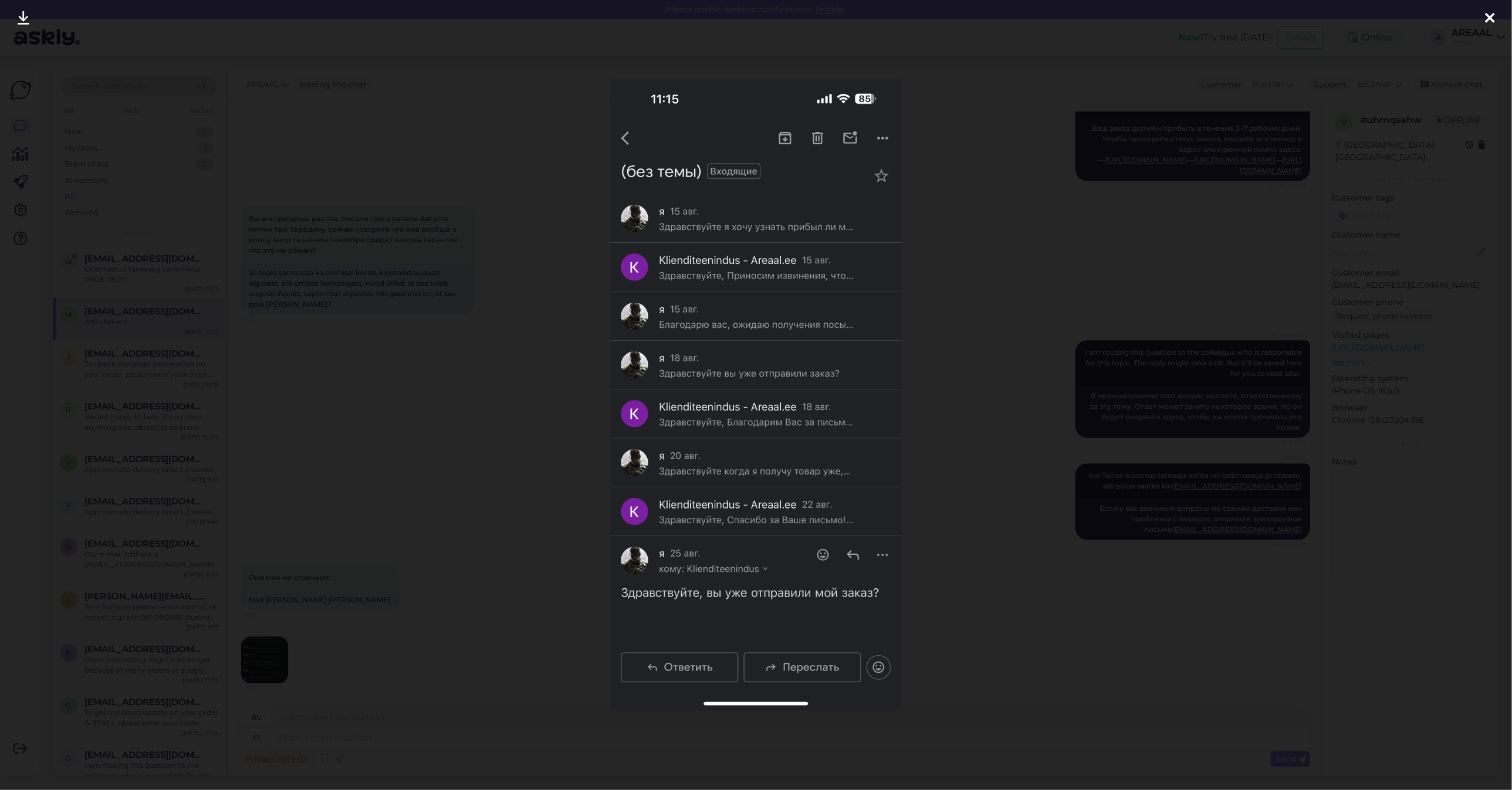
click at [462, 629] on div at bounding box center [756, 395] width 1512 height 790
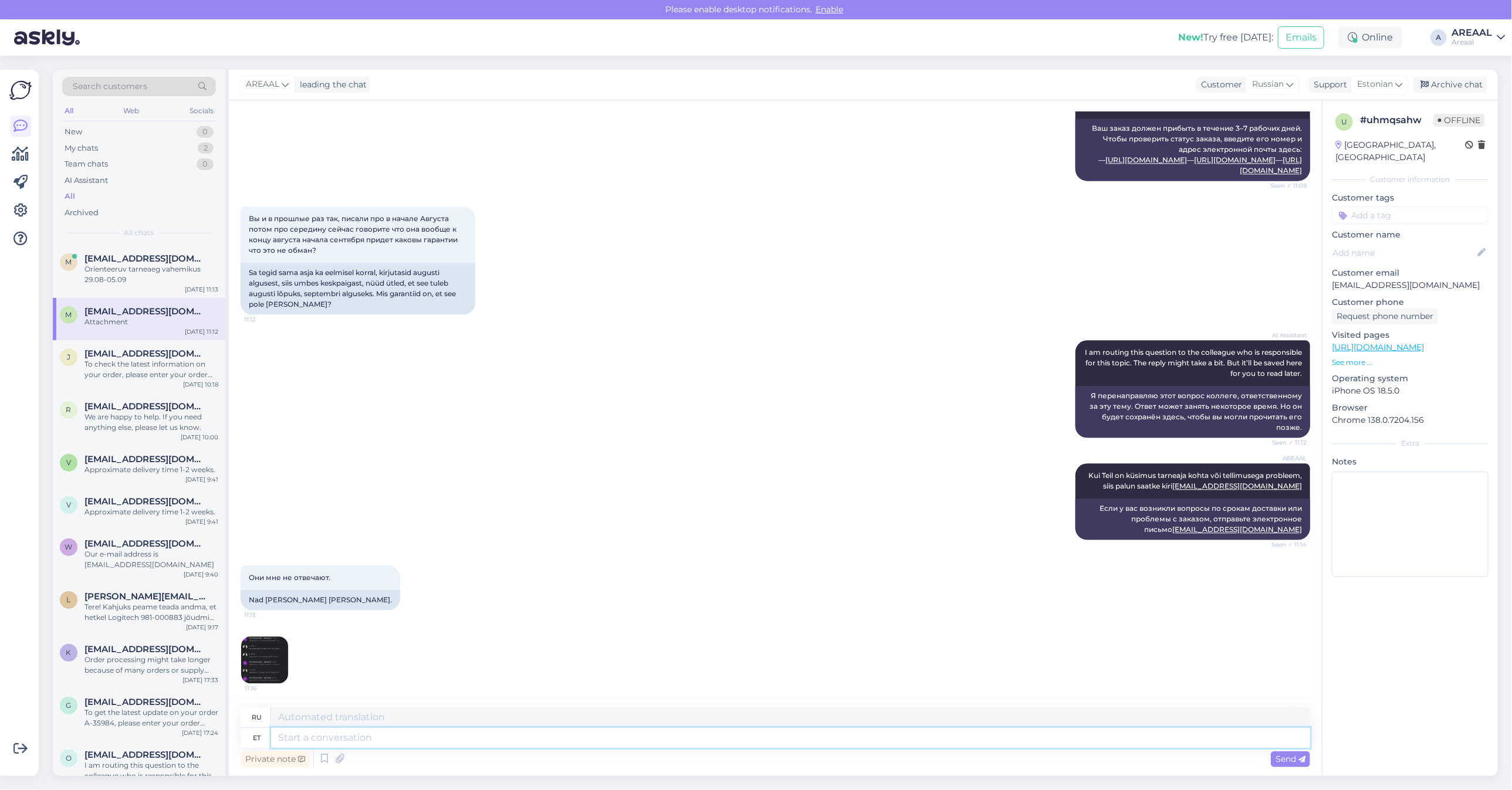
click at [433, 746] on textarea at bounding box center [790, 738] width 1039 height 20
type textarea "Kirjadelöe"
type textarea "Чтение письма"
type textarea "Kirjadele va"
type textarea "Для писем"
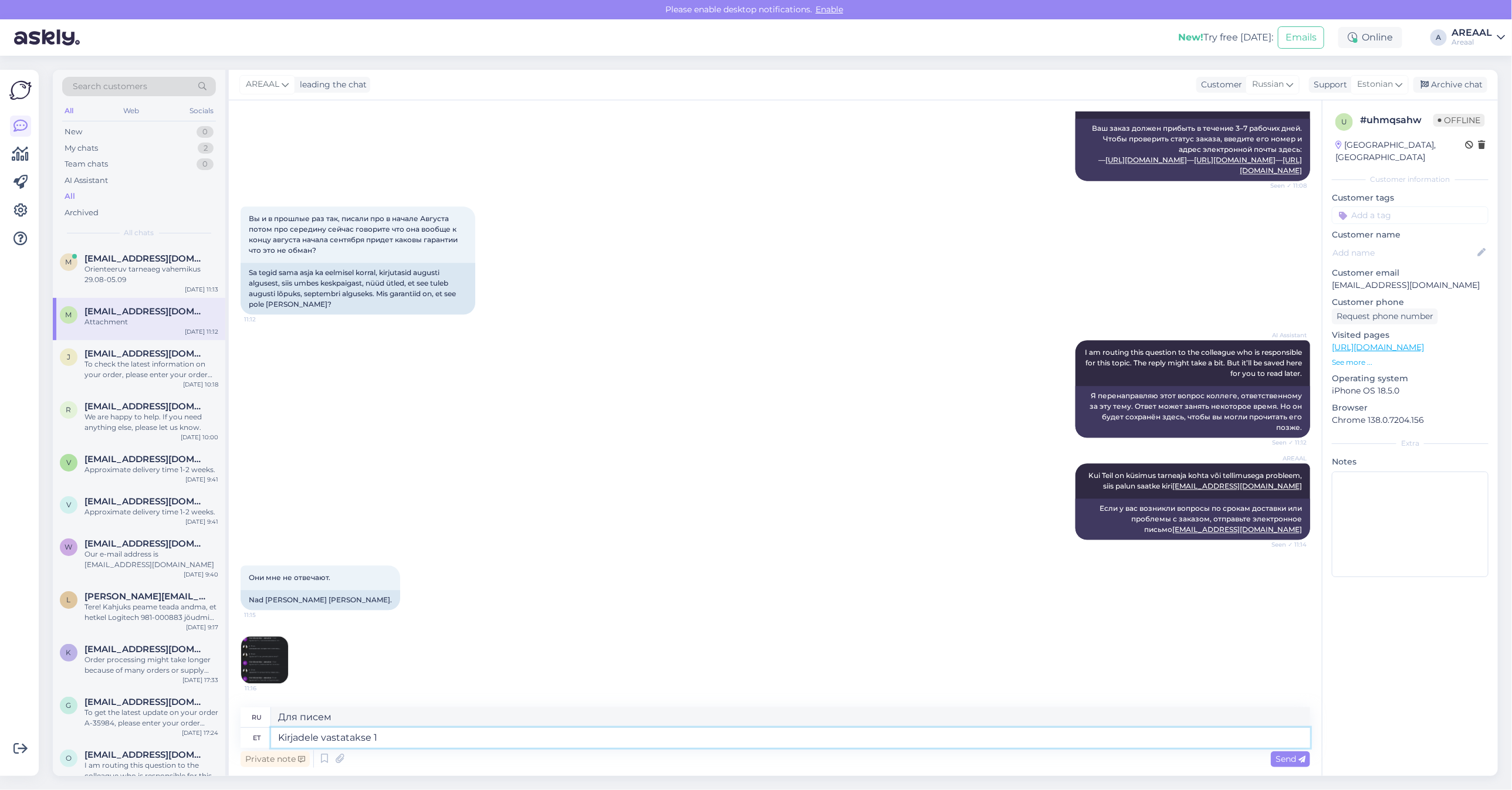
type textarea "Kirjadele vastatakse 1"
type textarea "На письма отвечают"
type textarea "Kirjadele vastatakse 1 tö"
type textarea "Письма отвечены 1"
type textarea "Kirjadele vastatakse 1 tööpäeva jo"
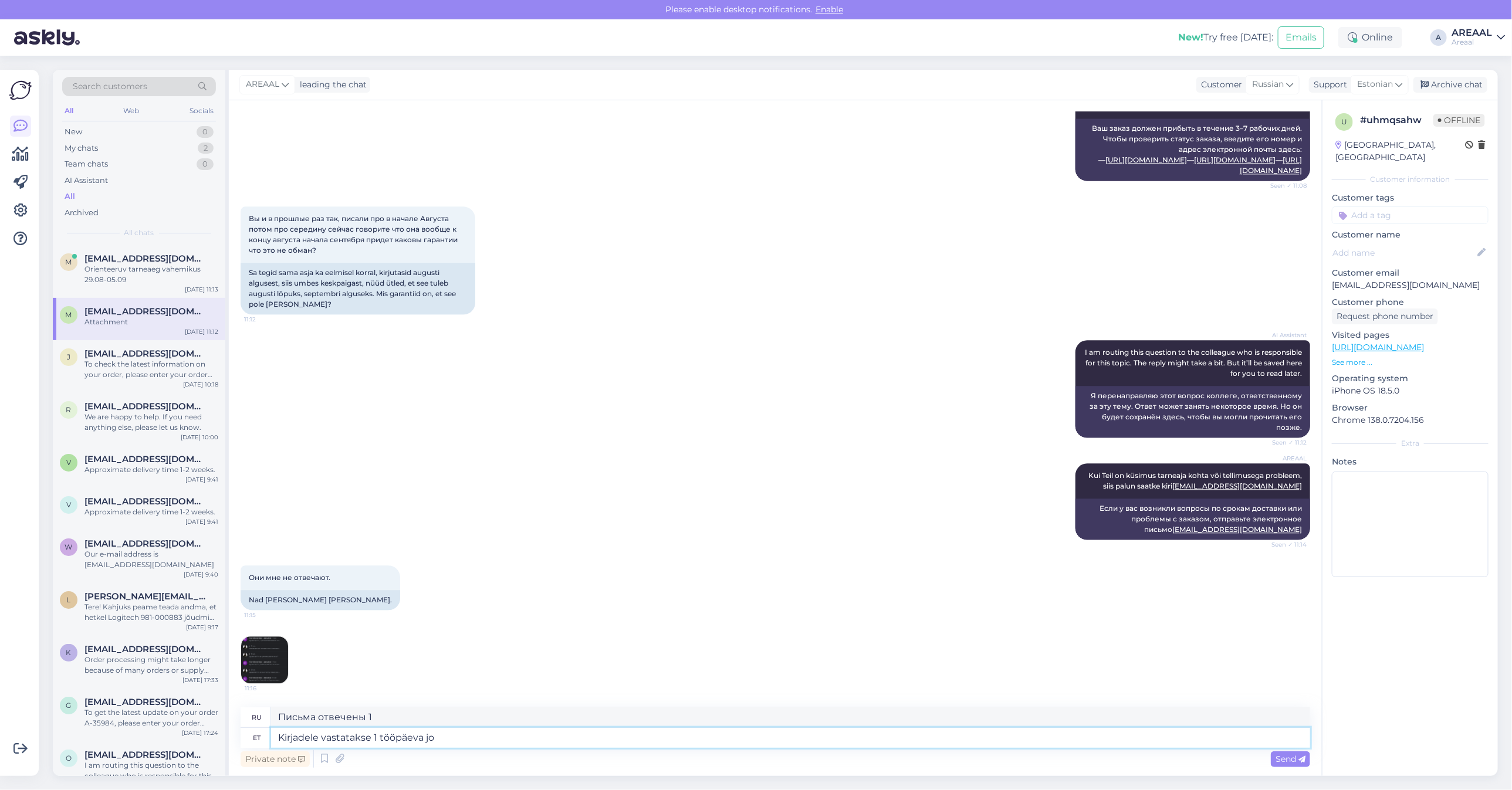
type textarea "Ответы на письма будут даны в течение 1 рабочего дня."
type textarea "Kirjadele vastatakse 1 tööpäeva jooksul. Kui ol"
type textarea "На письма будут даны ответы в течение 1 рабочего дня. Если"
type textarea "Kirjadele vastatakse 1 tööpäeva jooksul. Kui olete sa"
type textarea "На письма мы ответим в течение 1 рабочего дня. Если вы"
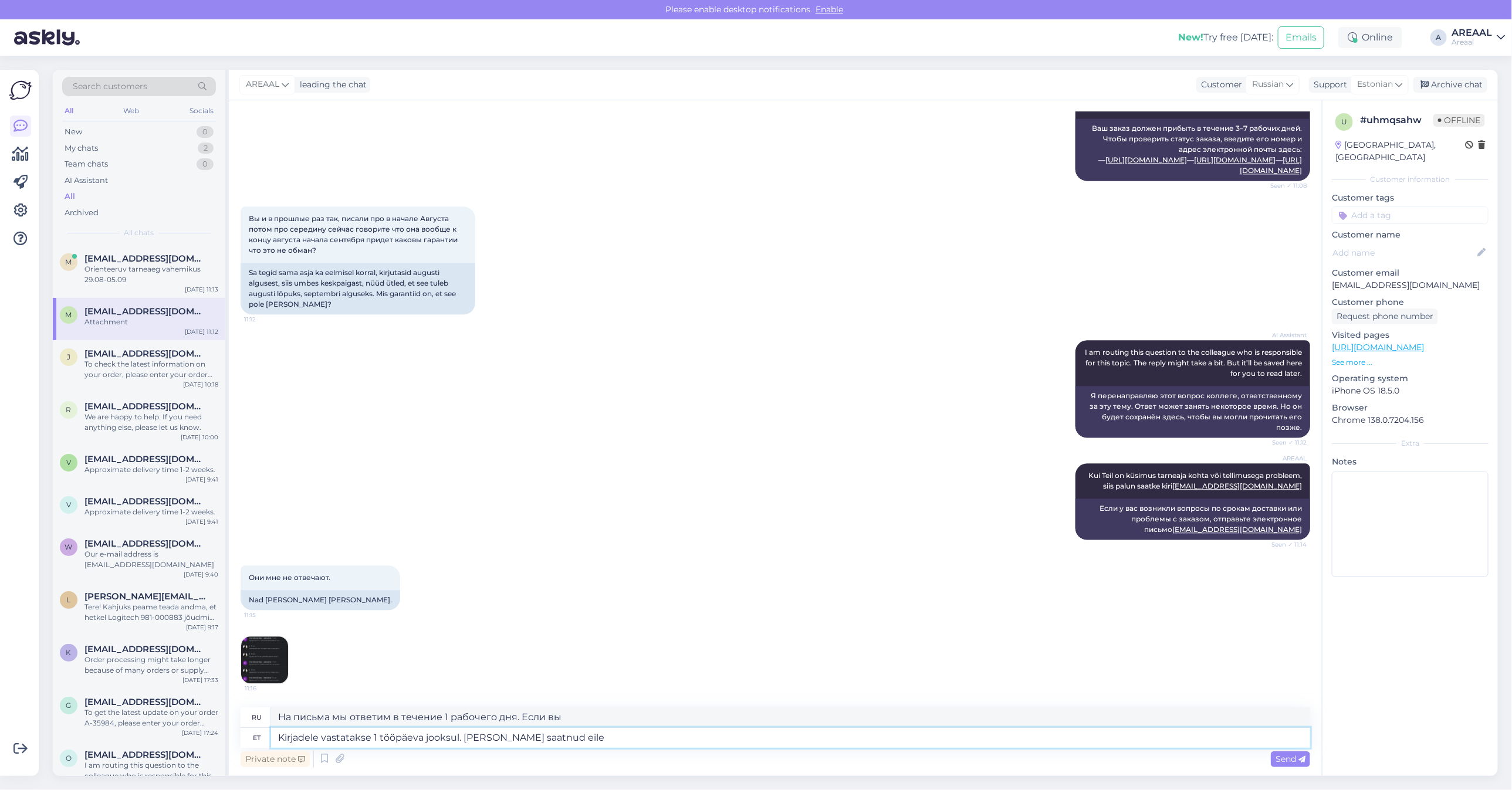
type textarea "Kirjadele vastatakse 1 tööpäeva jooksul. Kui olete saatnud eile k"
type textarea "На письма мы ответим в течение 1 рабочего дня. Если вы отправили"
type textarea "Kirjadele vastatakse 1 tööpäeva jooksul. Kui olete saatnud eile kir"
type textarea "На письма мы ответим в течение 1 рабочего дня. Если вы отправили вчера,"
type textarea "Kirjadele vastatakse 1 tööpäeva jooksul. Kui olete saatnud eile kirja, siis se"
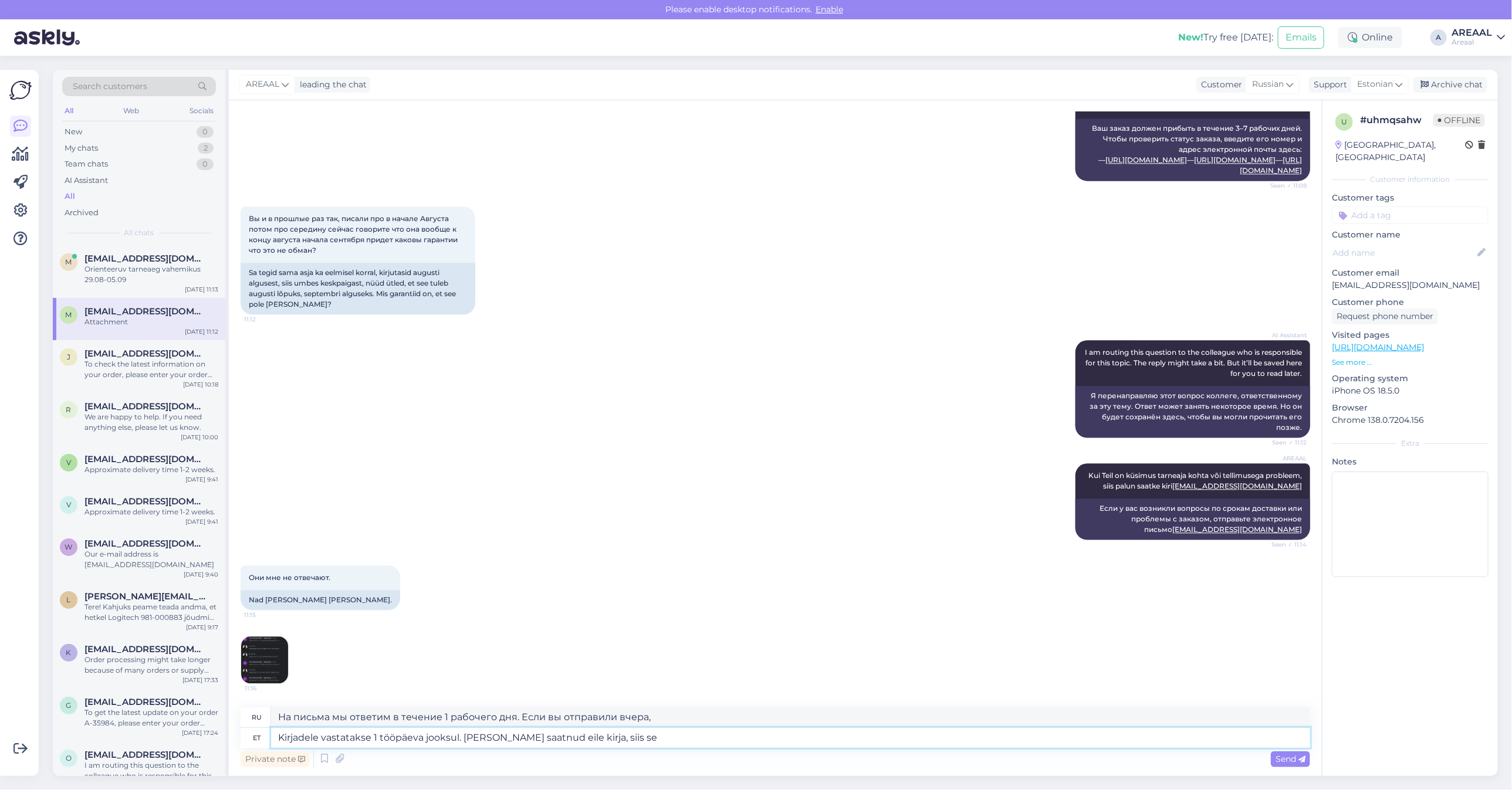
type textarea "На письма мы ответим в течение 1 рабочего дня. Если вы отправили письмо вчера,"
type textarea "Kirjadele vastatakse 1 tööpäeva jooksul. Kui olete saatnud eile kirja, siis sel…"
type textarea "На письма мы отвечаем в течение 1 рабочего дня. Если вы отправили письмо вчера,…"
type textarea "Kirjadele vastatakse 1 tööpäeva jooksul. Kui olete saatnud eile kirja, siis sel…"
type textarea "На письма мы ответим в течение 1 рабочего дня. Если вы отправили письмо вчера, …"
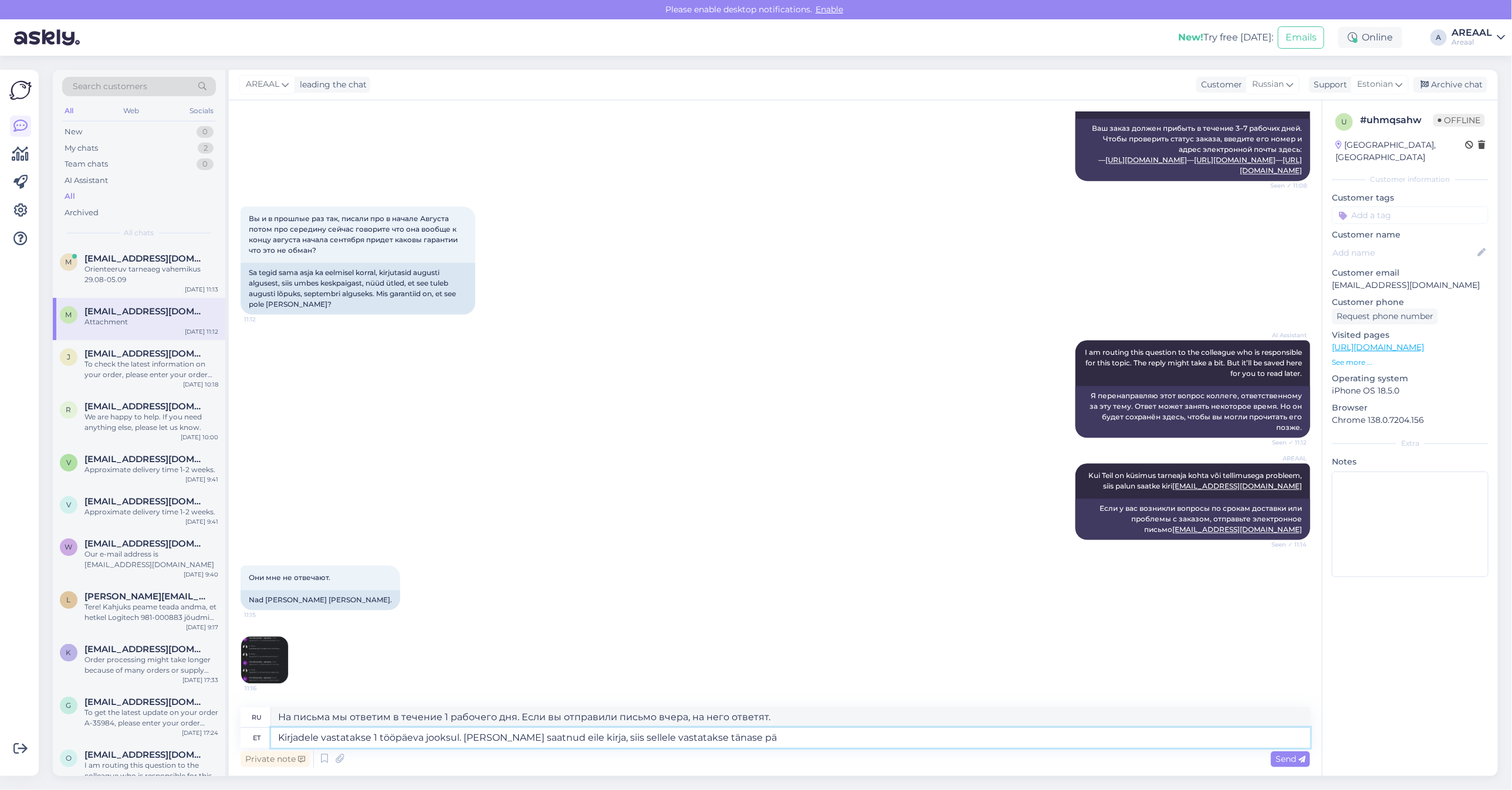
type textarea "Kirjadele vastatakse 1 tööpäeva jooksul. Kui olete saatnud eile kirja, siis sel…"
type textarea "Ответ на письмо будет дан в течение 1 рабочего дня. Если вы отправили письмо вч…"
click at [370, 738] on textarea "Kirjadele vastatakse 1 tööpäeva jooksul. Kui olete saatnud eile kirja, siis sel…" at bounding box center [790, 738] width 1039 height 20
type textarea "Kirjadele vastatakse kuni 1 tööpäeva jooksul. Kui olete saatnud eile kirja, sii…"
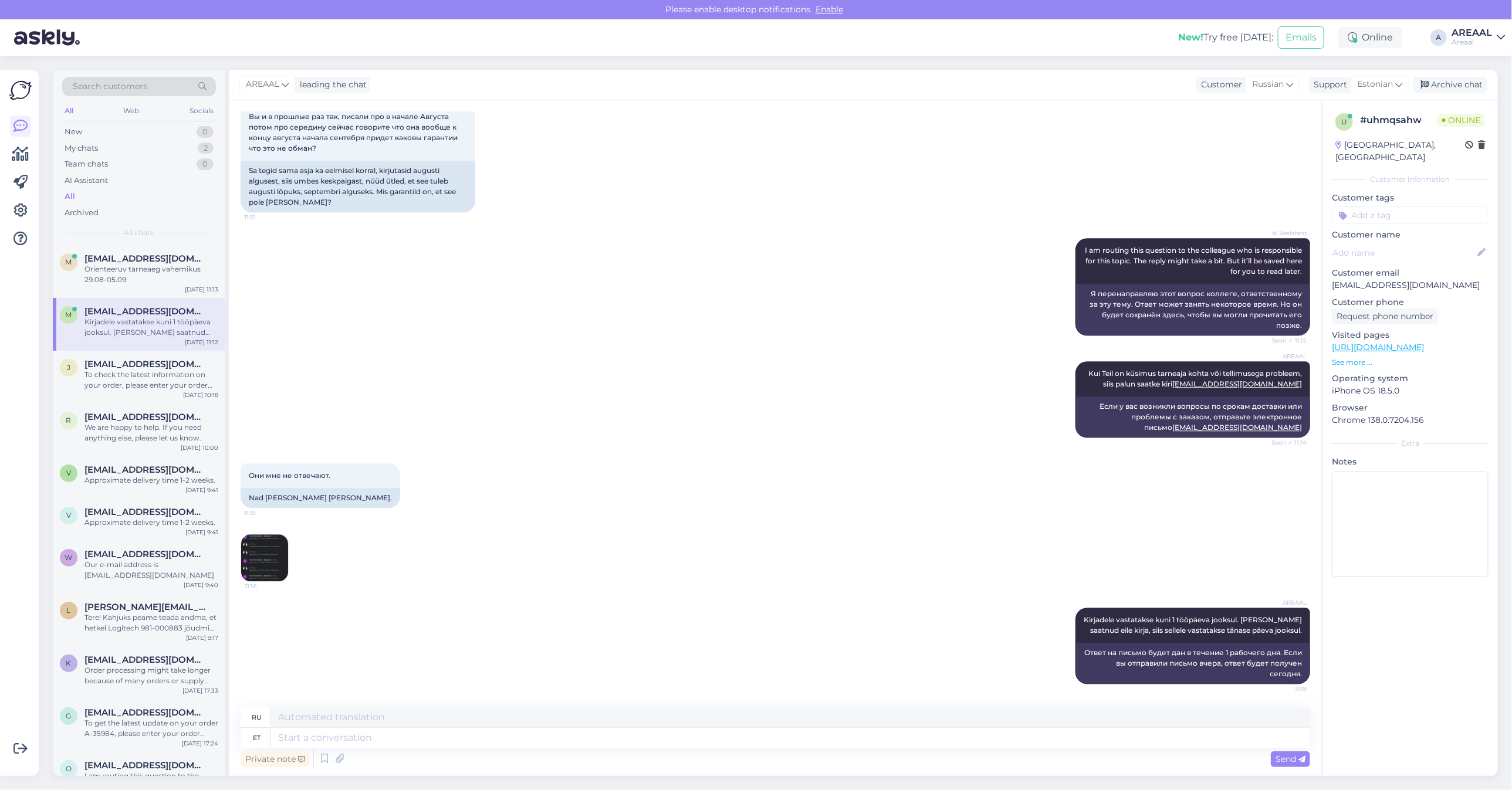
click at [588, 550] on div "11:16" at bounding box center [775, 557] width 1070 height 74
click at [598, 531] on div "11:16" at bounding box center [775, 557] width 1070 height 74
click at [581, 487] on div "Они мне не отвечают. 11:15 Nad ei vasta mulle." at bounding box center [775, 485] width 1070 height 70
click at [179, 289] on div "m makc.aromae@gmail.com Orienteeruv tarneaeg vahemikus 29.08-05.09 Aug 26 11:13" at bounding box center [139, 271] width 173 height 53
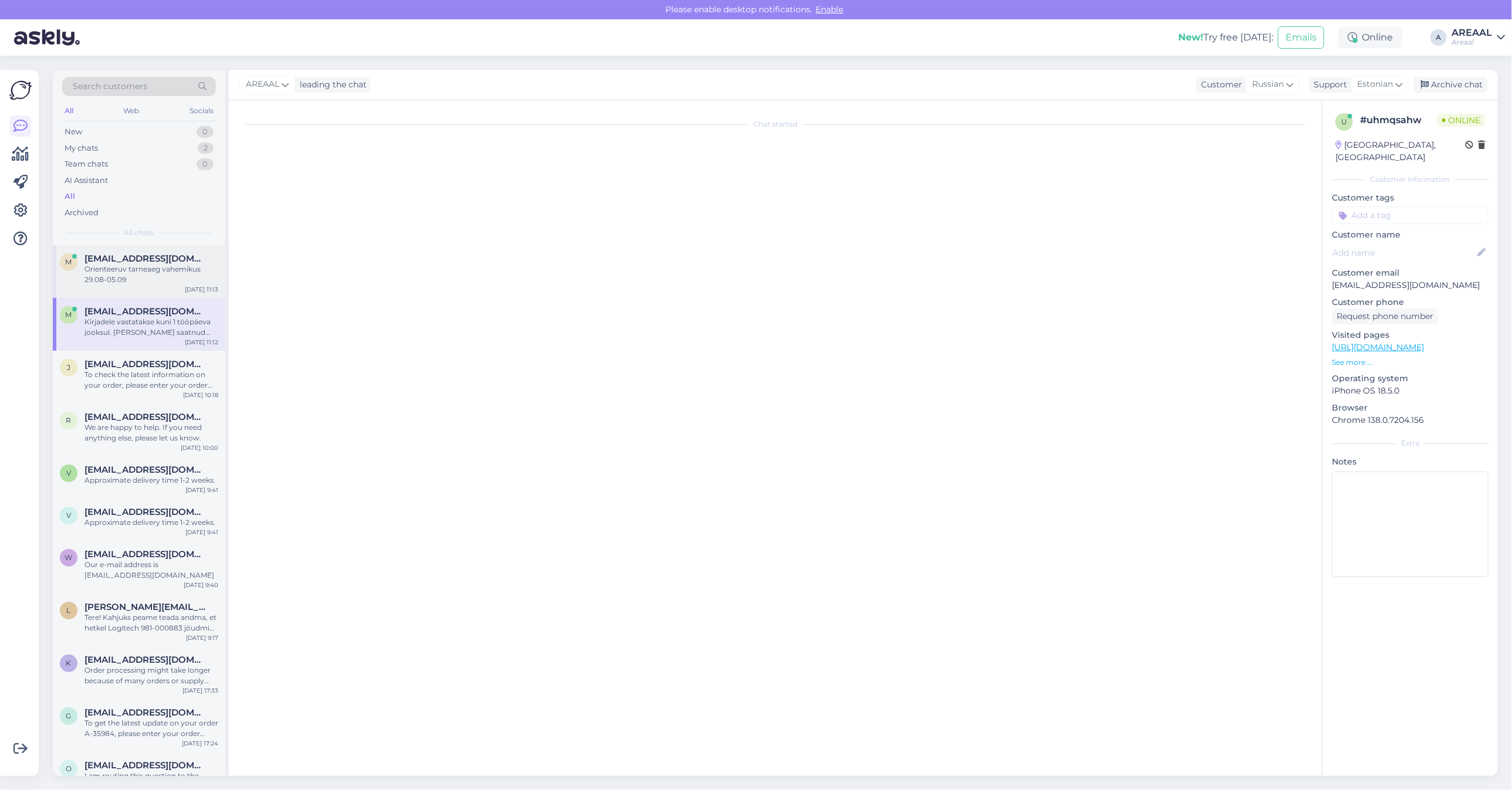
scroll to position [716, 0]
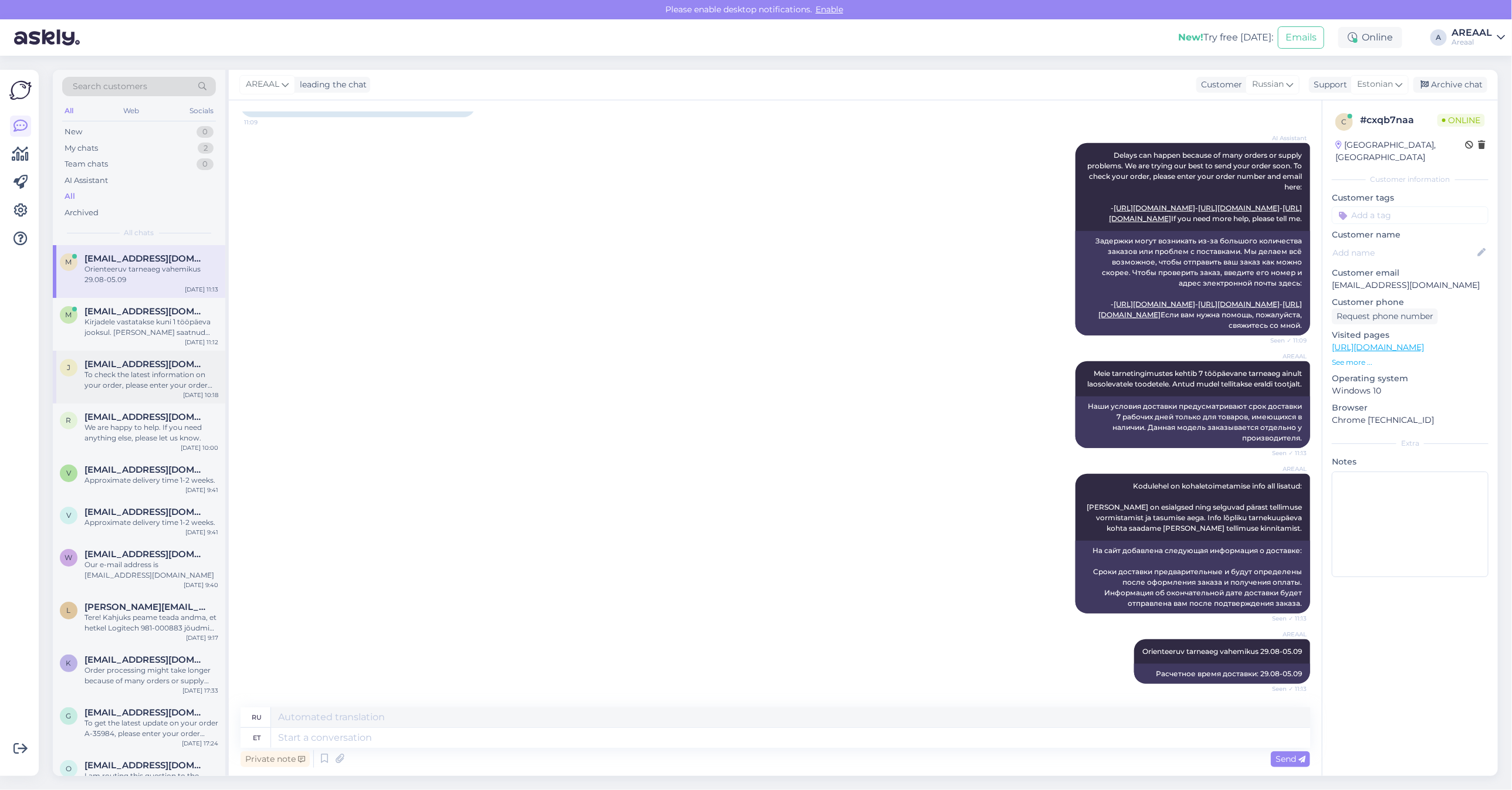
click at [156, 383] on div "To check the latest information on your order, please enter your order number a…" at bounding box center [152, 380] width 134 height 21
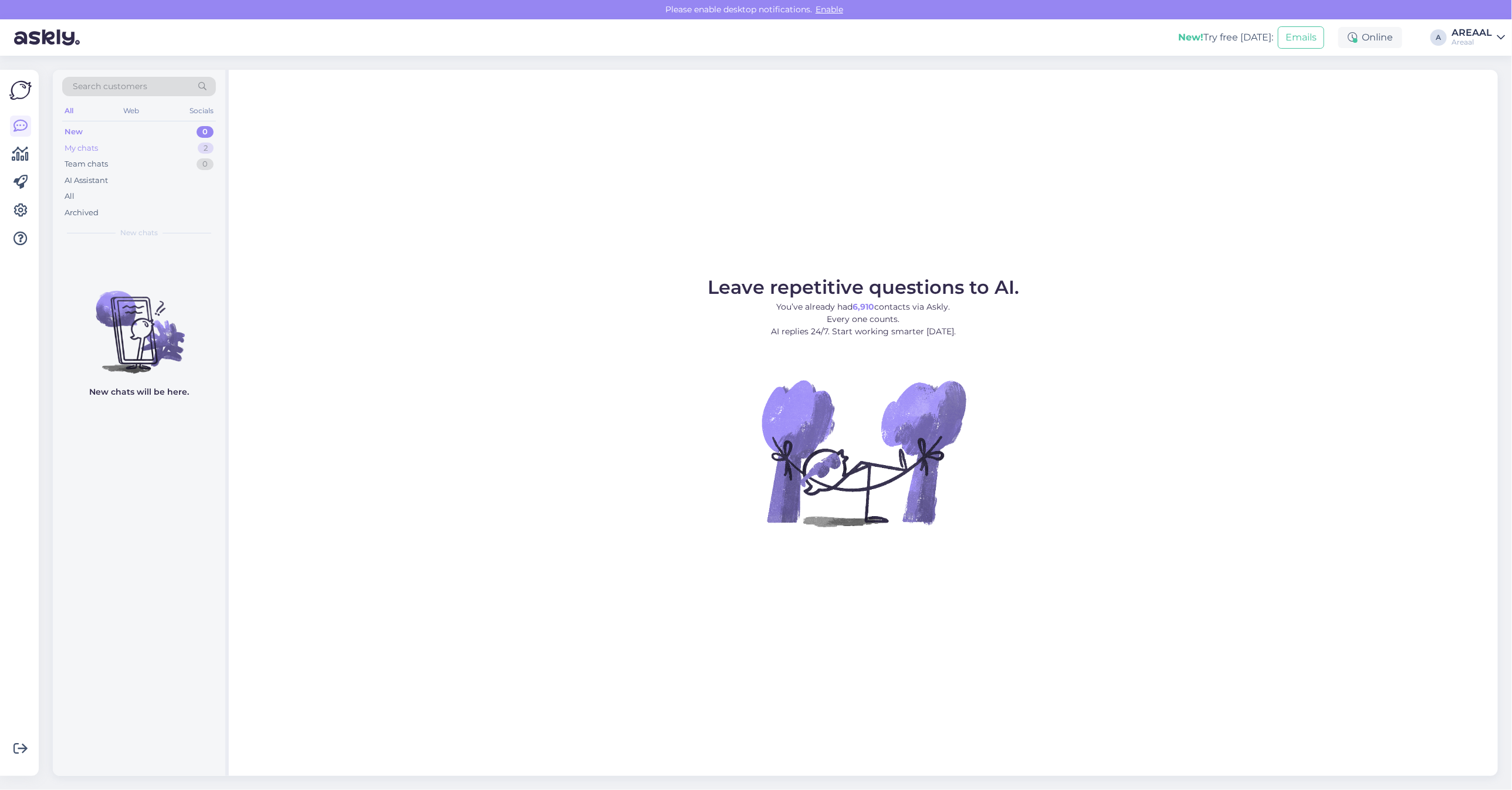
click at [203, 149] on div "2" at bounding box center [206, 148] width 16 height 12
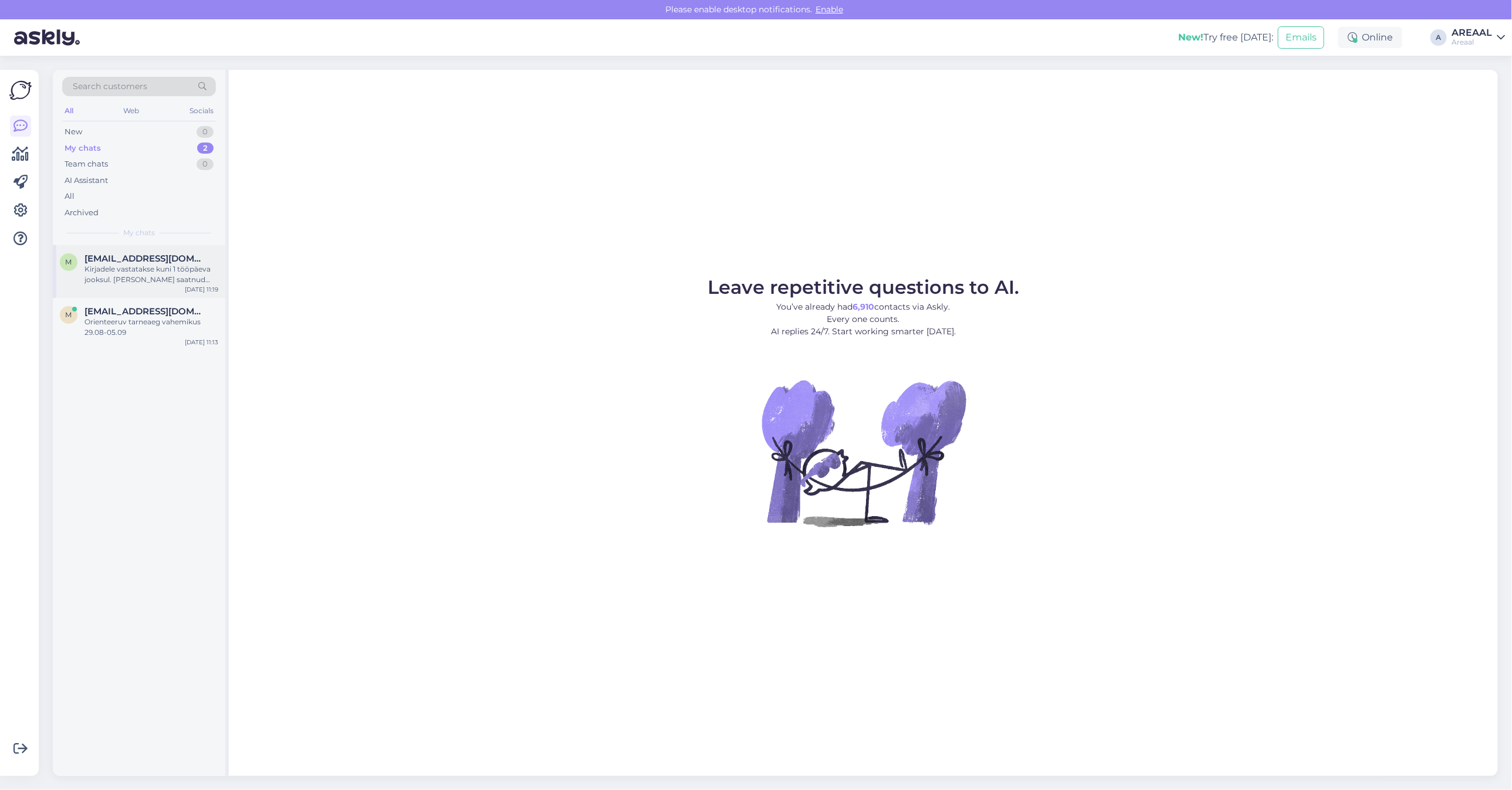
click at [169, 267] on div "Kirjadele vastatakse kuni 1 tööpäeva jooksul. [PERSON_NAME] saatnud eile kirja,…" at bounding box center [152, 274] width 134 height 21
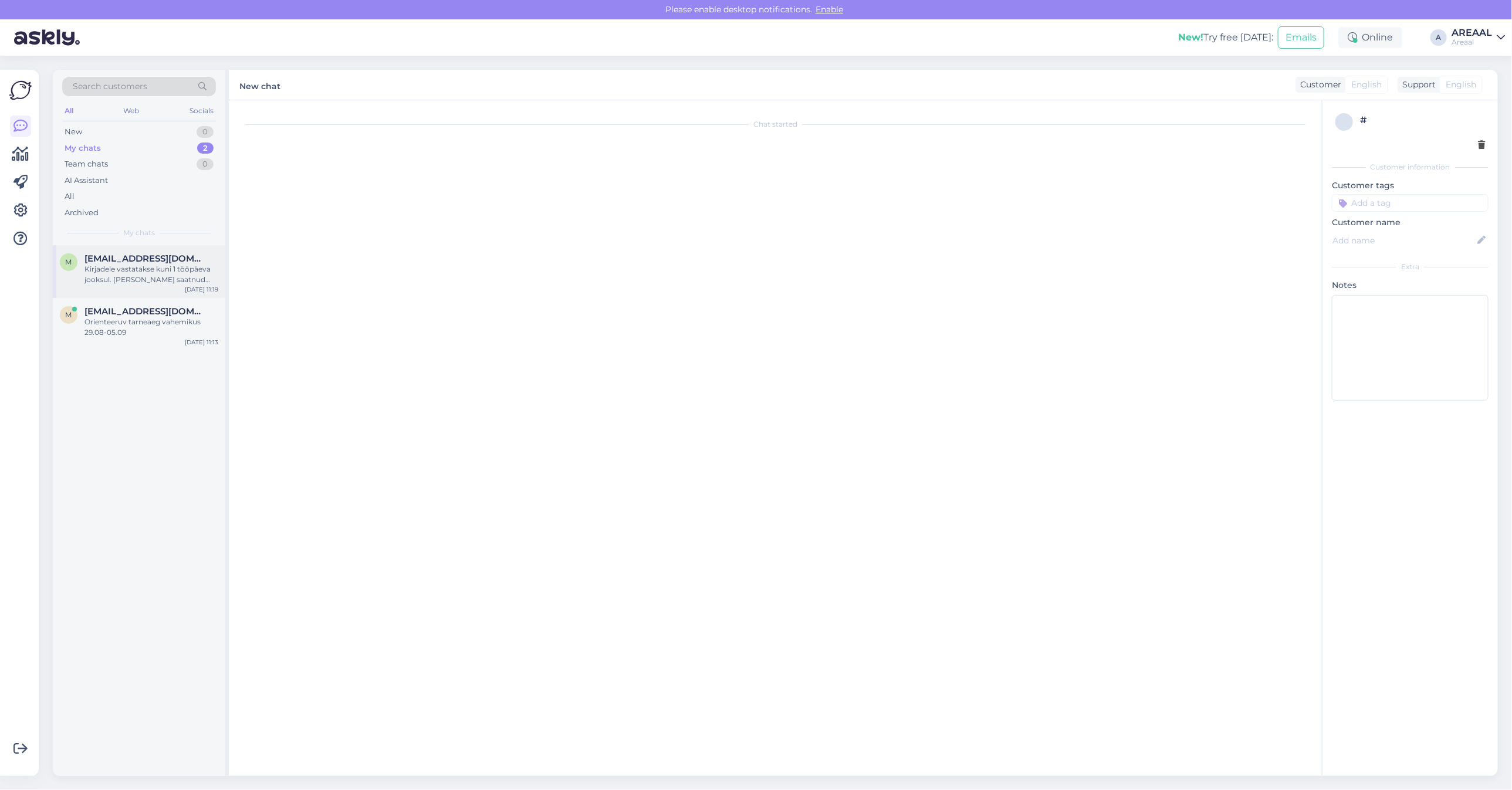
scroll to position [4903, 0]
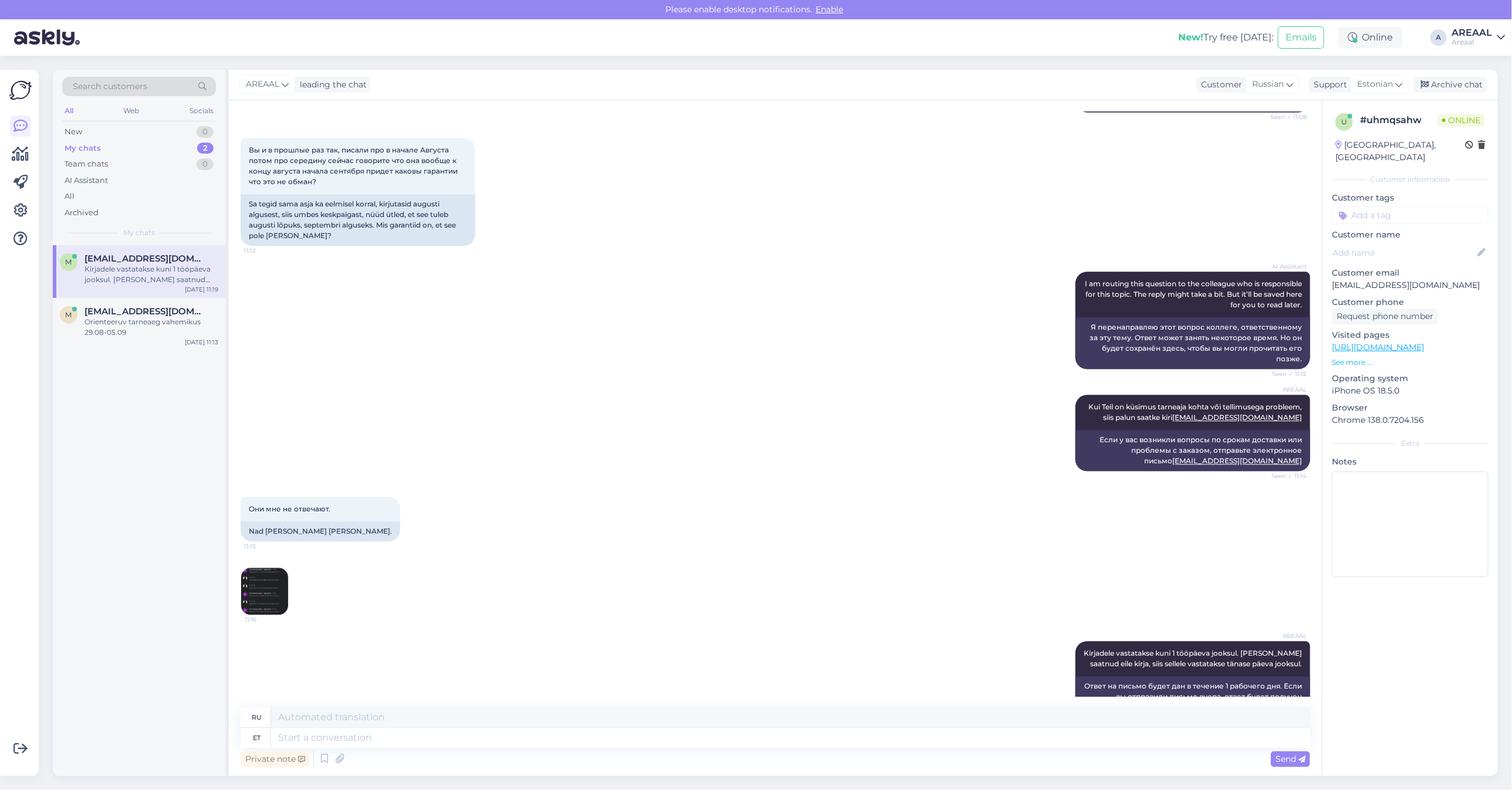
click at [1452, 97] on div "AREAAL leading the chat Customer Russian Support Estonian Archive chat" at bounding box center [863, 85] width 1269 height 31
click at [1453, 84] on div "Archive chat" at bounding box center [1450, 85] width 74 height 16
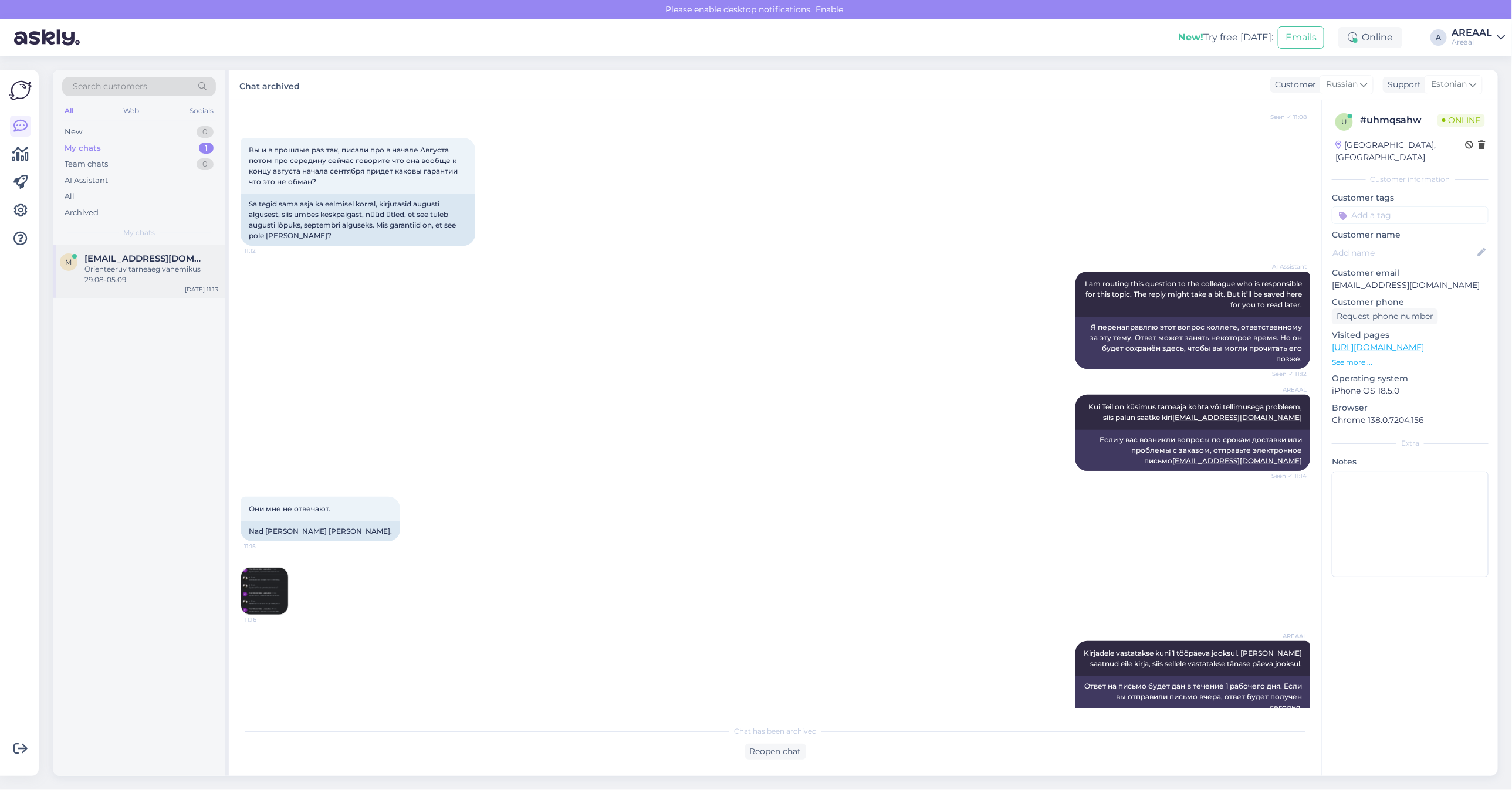
click at [178, 265] on div "Orienteeruv tarneaeg vahemikus 29.08-05.09" at bounding box center [152, 274] width 134 height 21
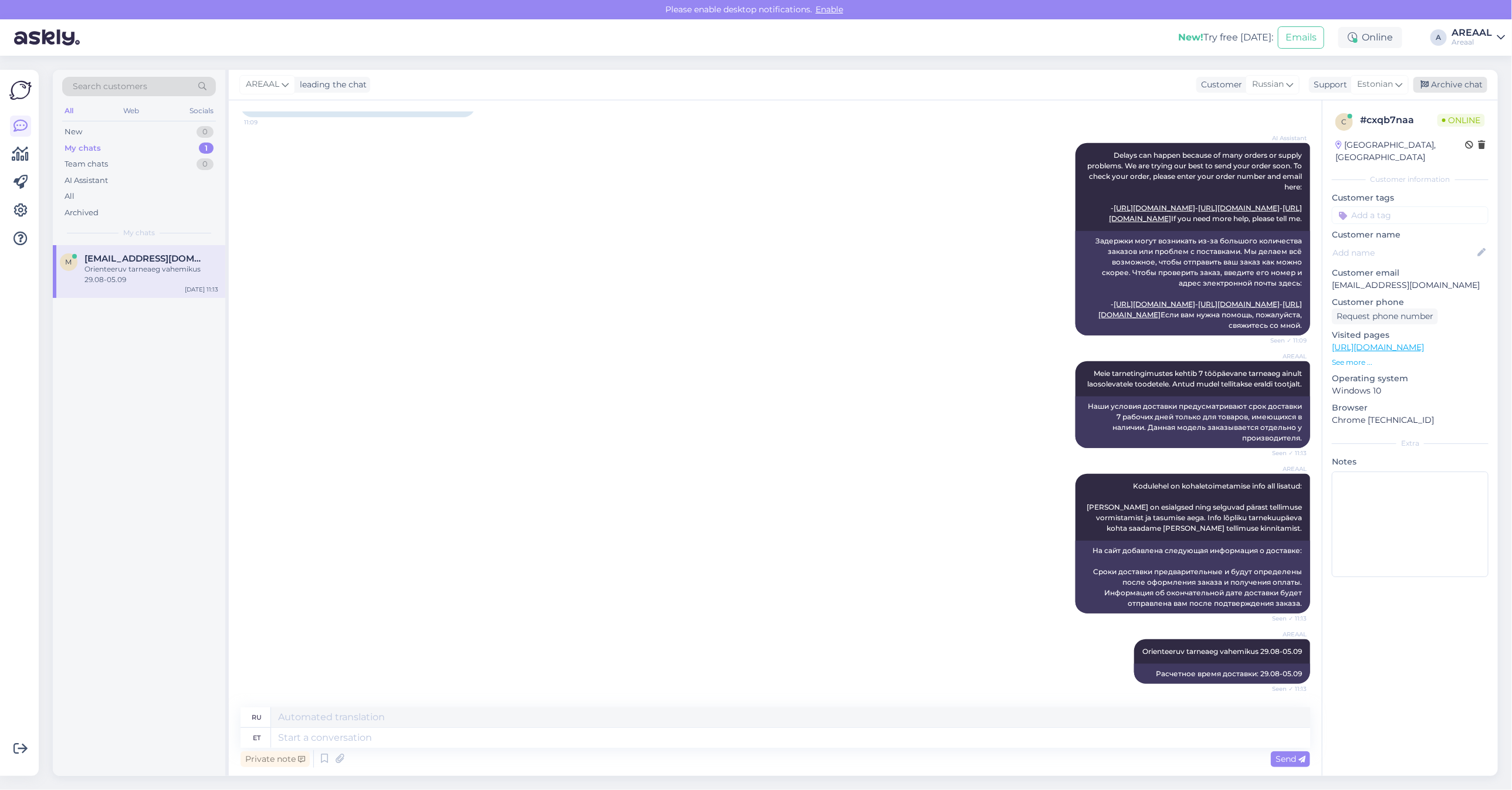
click at [1453, 86] on div "Archive chat" at bounding box center [1450, 85] width 74 height 16
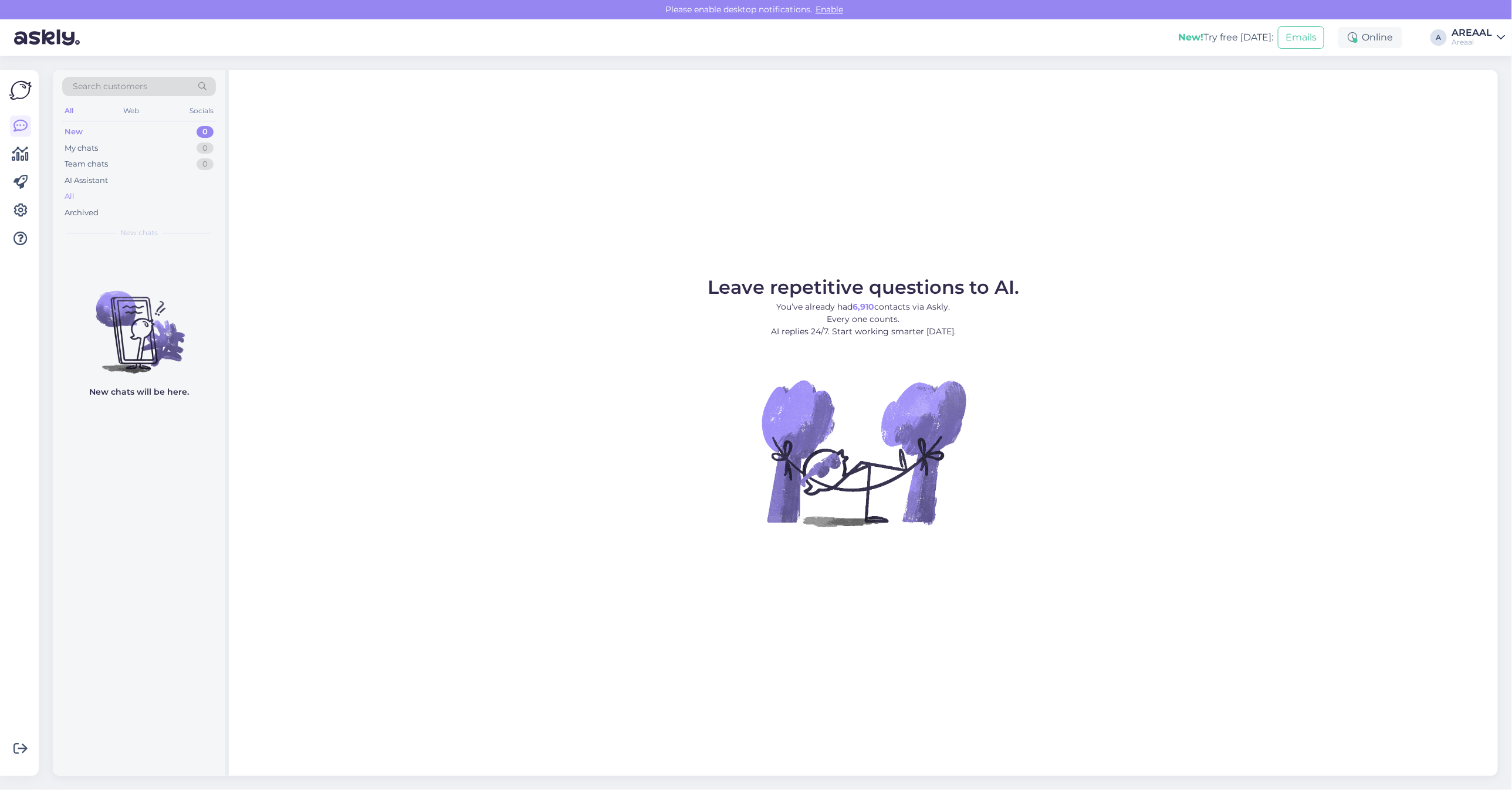
click at [139, 196] on div "All" at bounding box center [139, 196] width 154 height 16
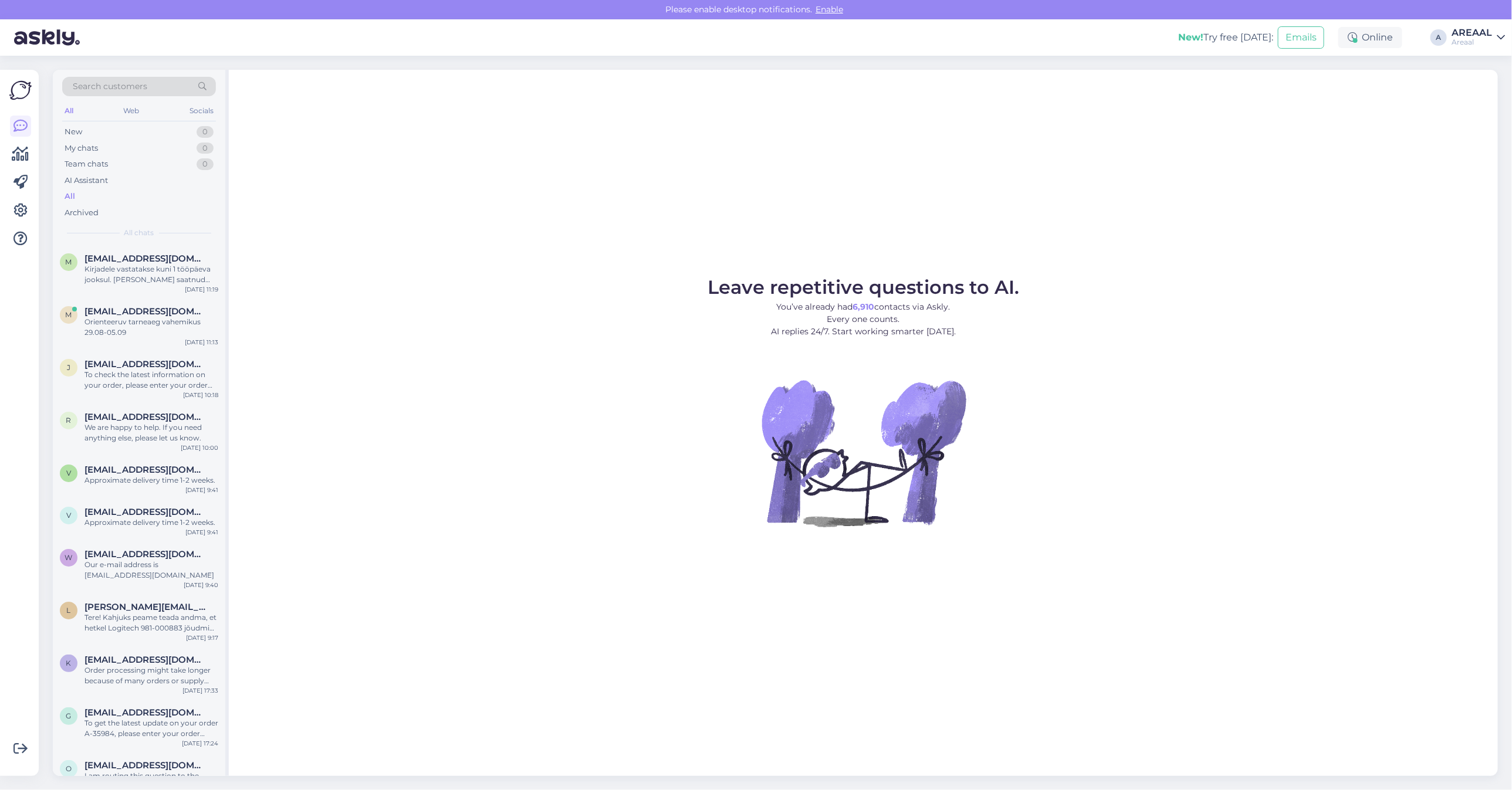
click at [1171, 198] on div "Leave repetitive questions to AI. You’ve already had 6,910 contacts via Askly. …" at bounding box center [863, 423] width 1269 height 706
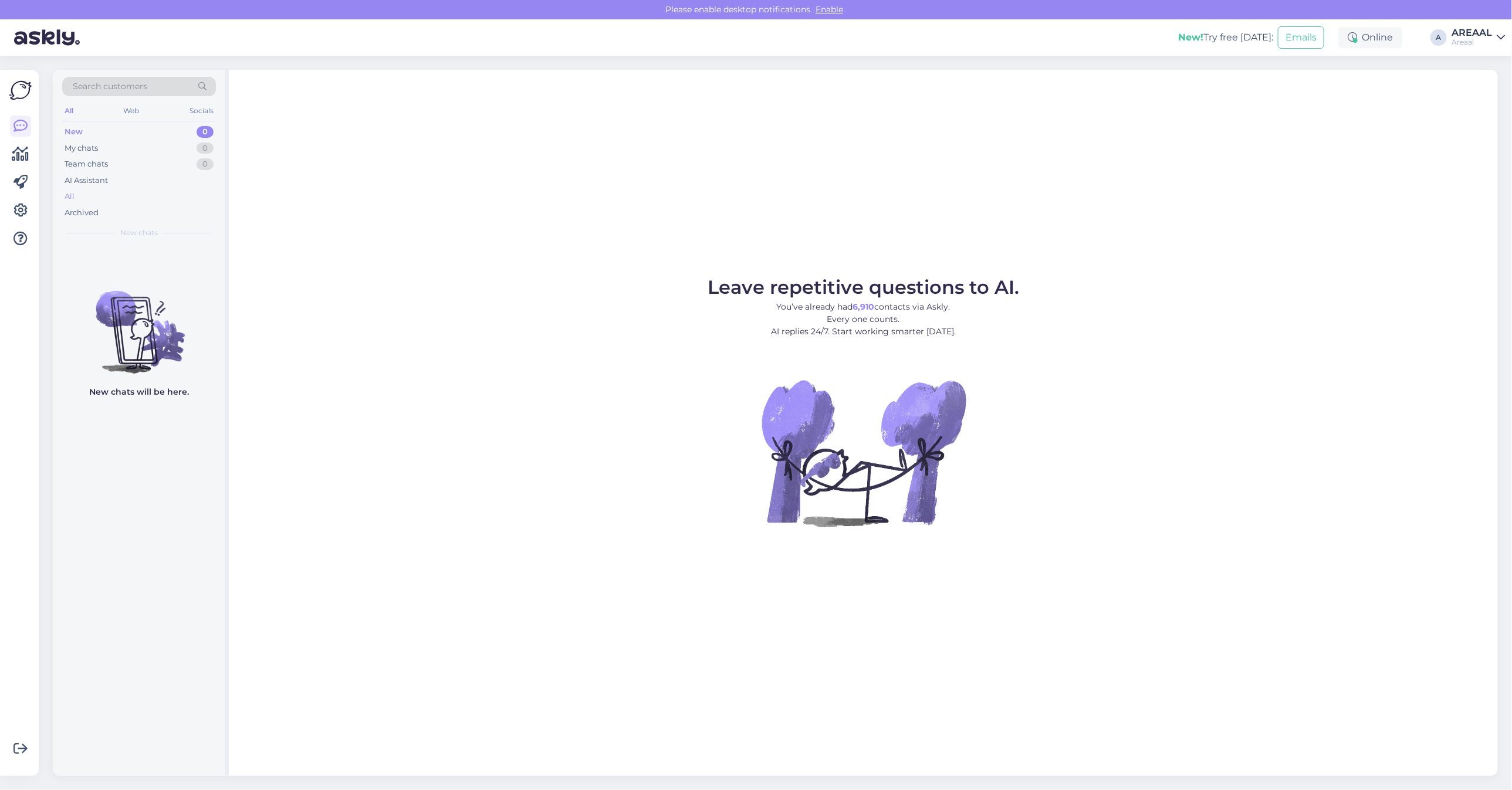
click at [142, 193] on div "All" at bounding box center [139, 196] width 154 height 16
click at [129, 292] on div "g gvidas.cr@gmail.com You can cancel your order if it hasn't been shipped yet. …" at bounding box center [139, 271] width 173 height 53
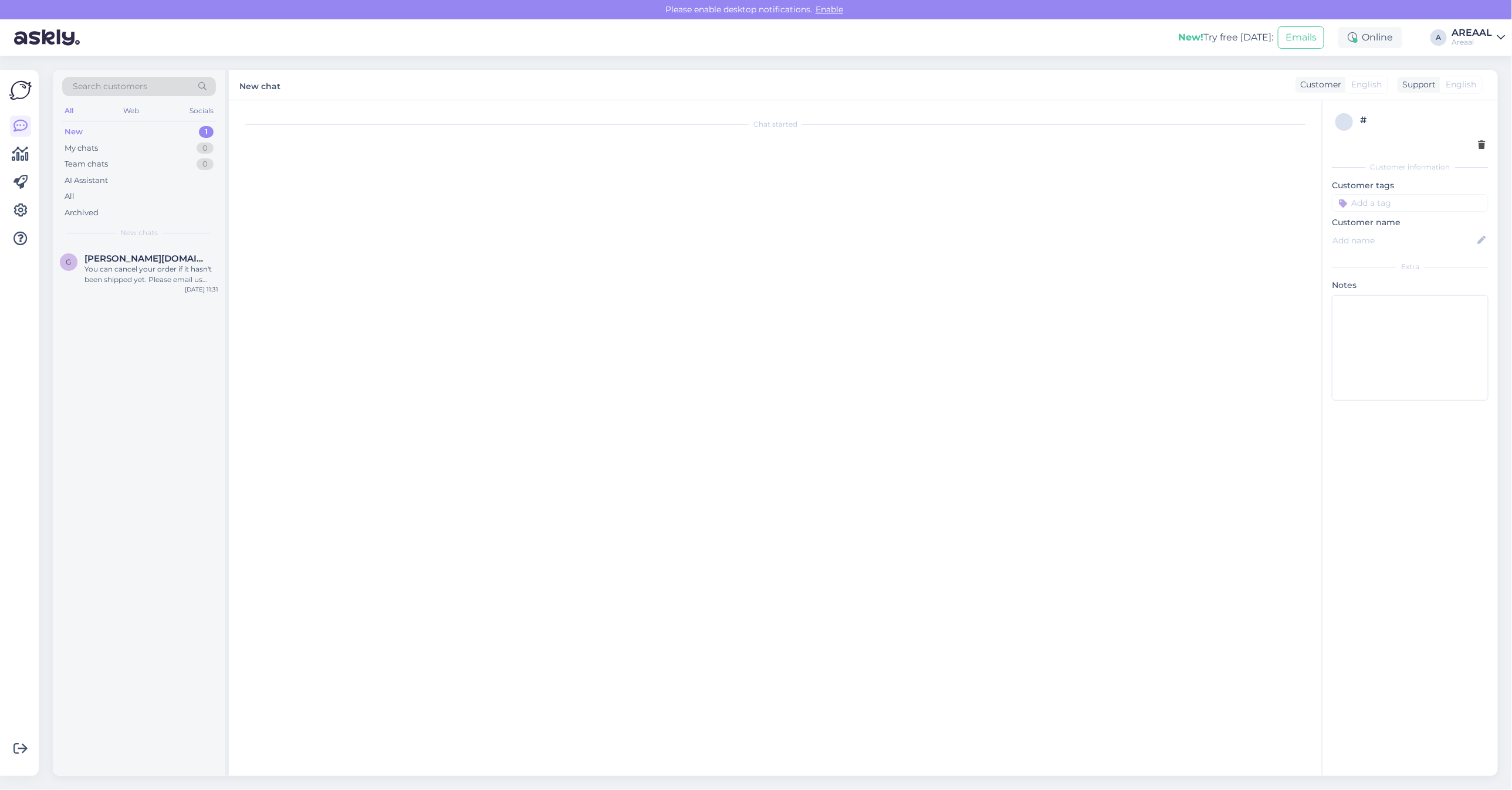
scroll to position [1663, 0]
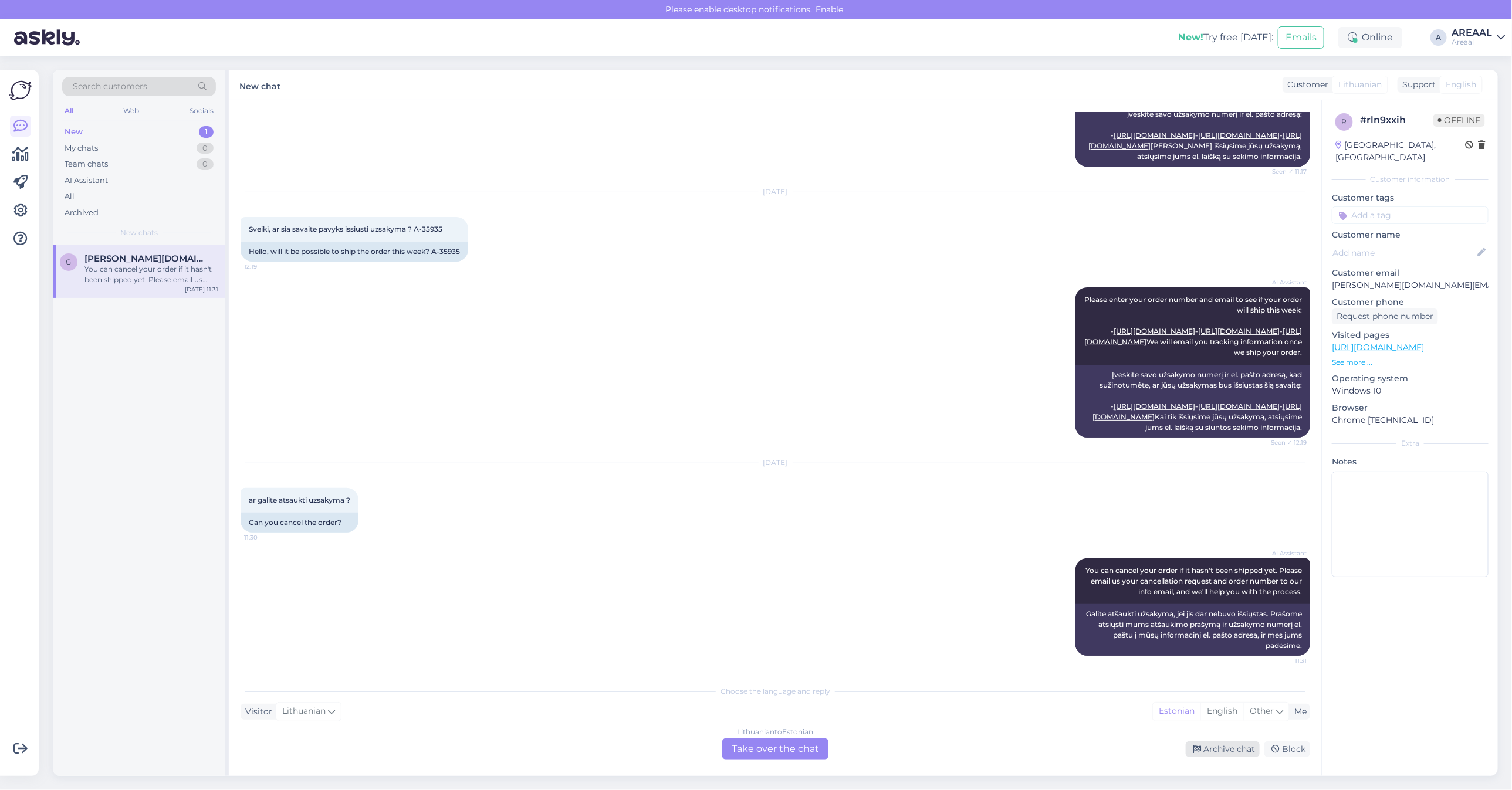
click at [1223, 749] on div "Archive chat" at bounding box center [1222, 749] width 74 height 16
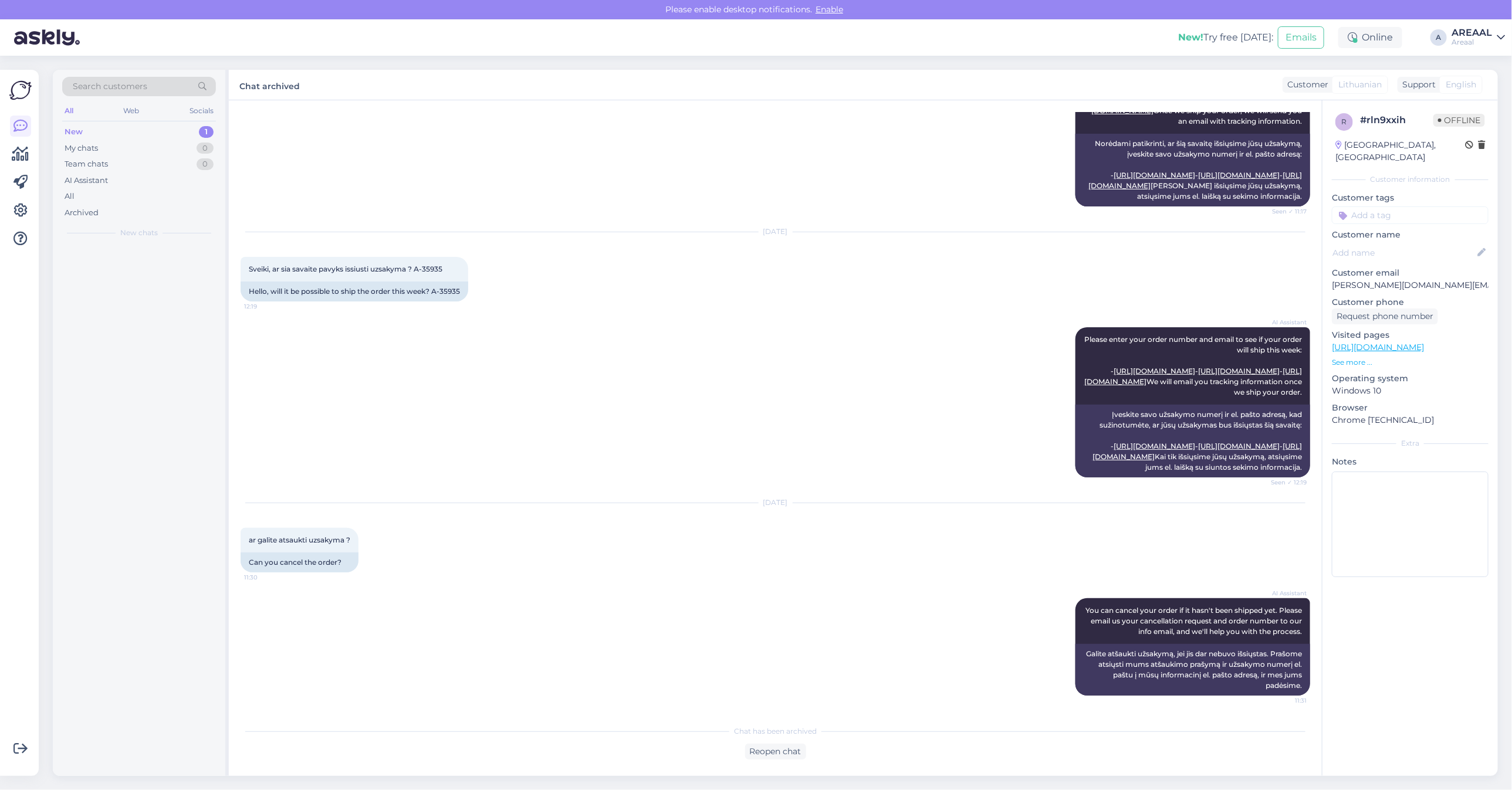
scroll to position [1623, 0]
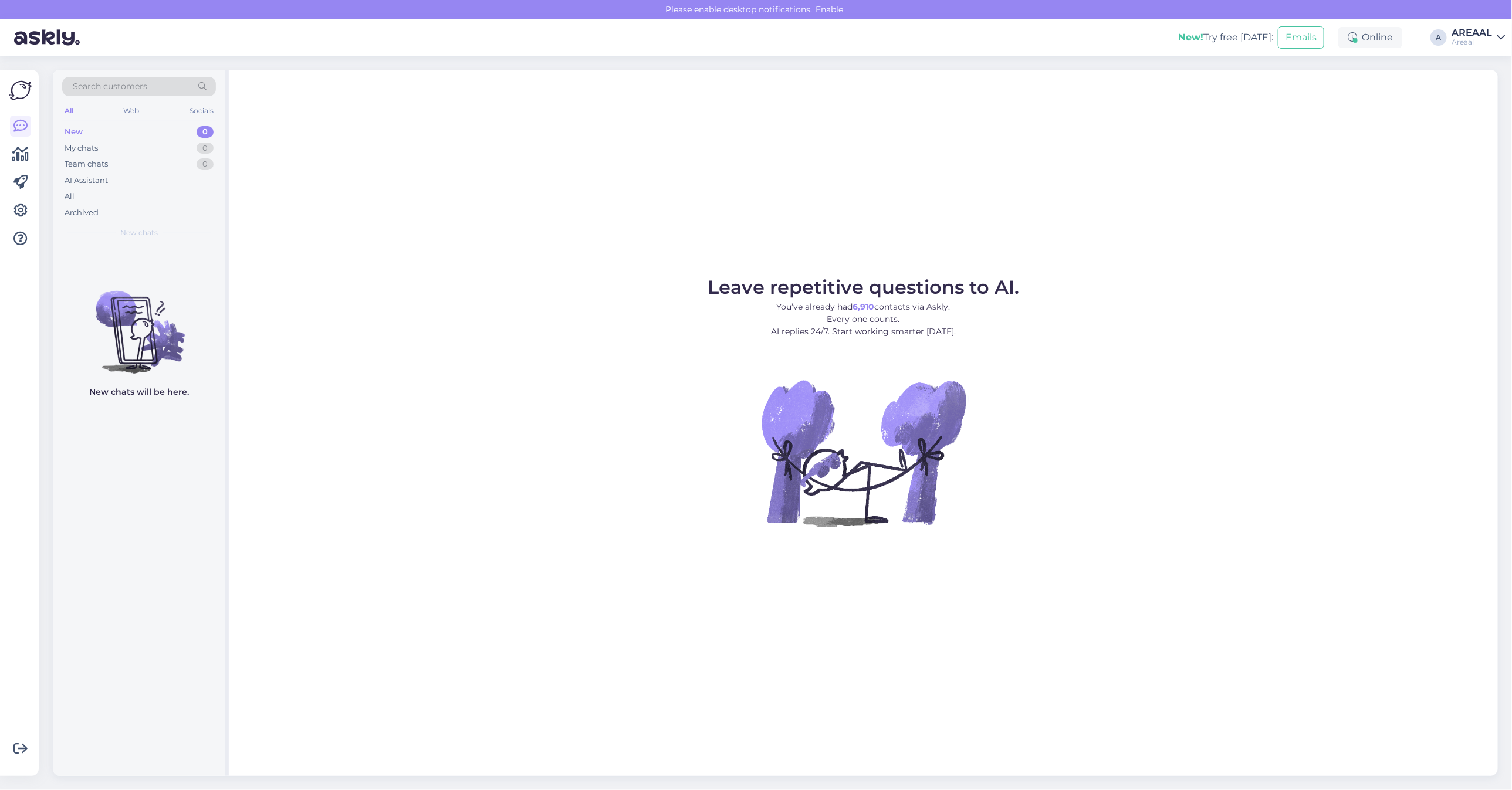
drag, startPoint x: 579, startPoint y: 159, endPoint x: 590, endPoint y: 162, distance: 11.4
click at [582, 160] on div "Leave repetitive questions to AI. You’ve already had 6,910 contacts via Askly. …" at bounding box center [863, 423] width 1269 height 706
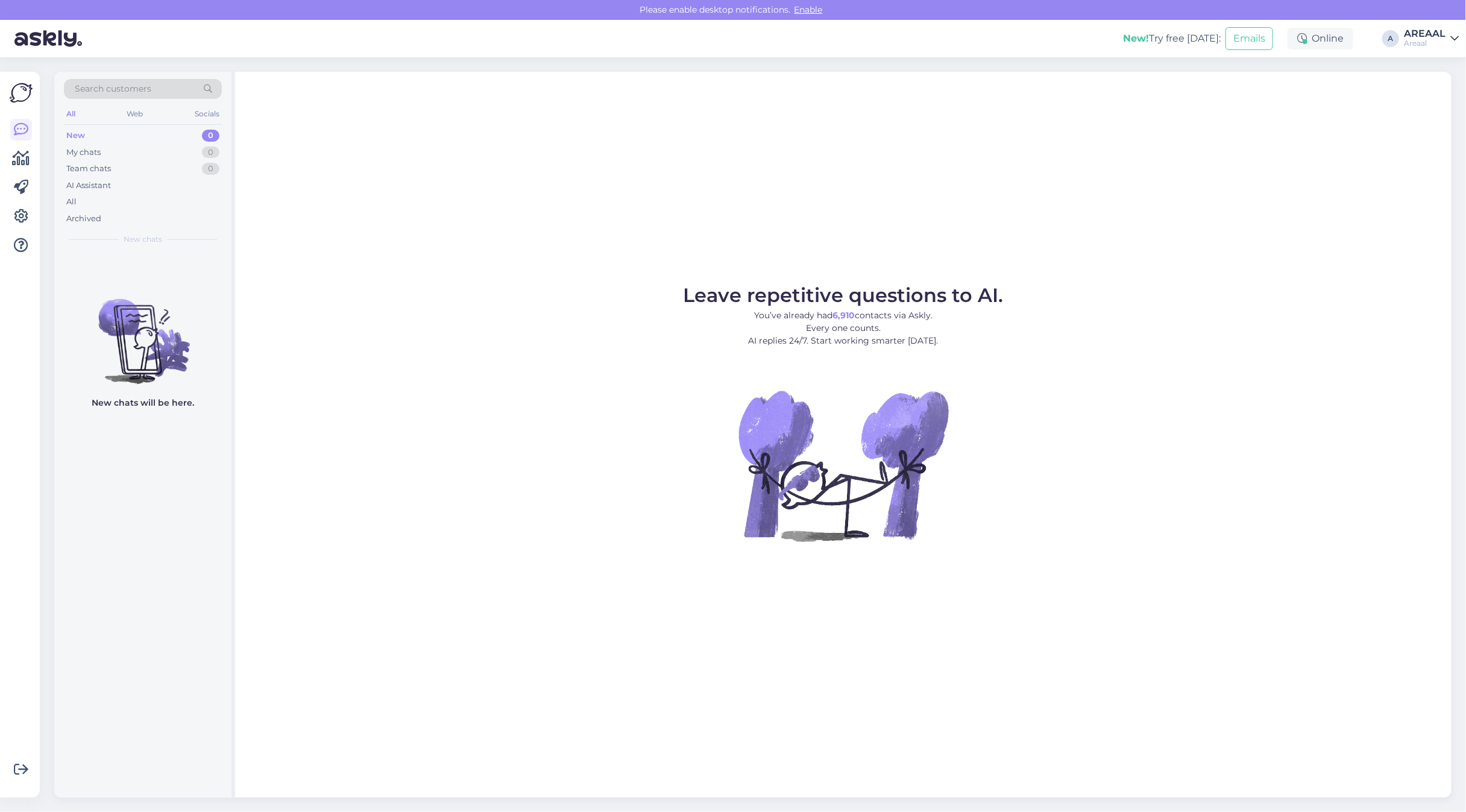
click at [519, 265] on div "Leave repetitive questions to AI. You’ve already had 6,910 contacts via Askly. …" at bounding box center [843, 434] width 1217 height 726
click at [152, 195] on div "All" at bounding box center [143, 201] width 158 height 17
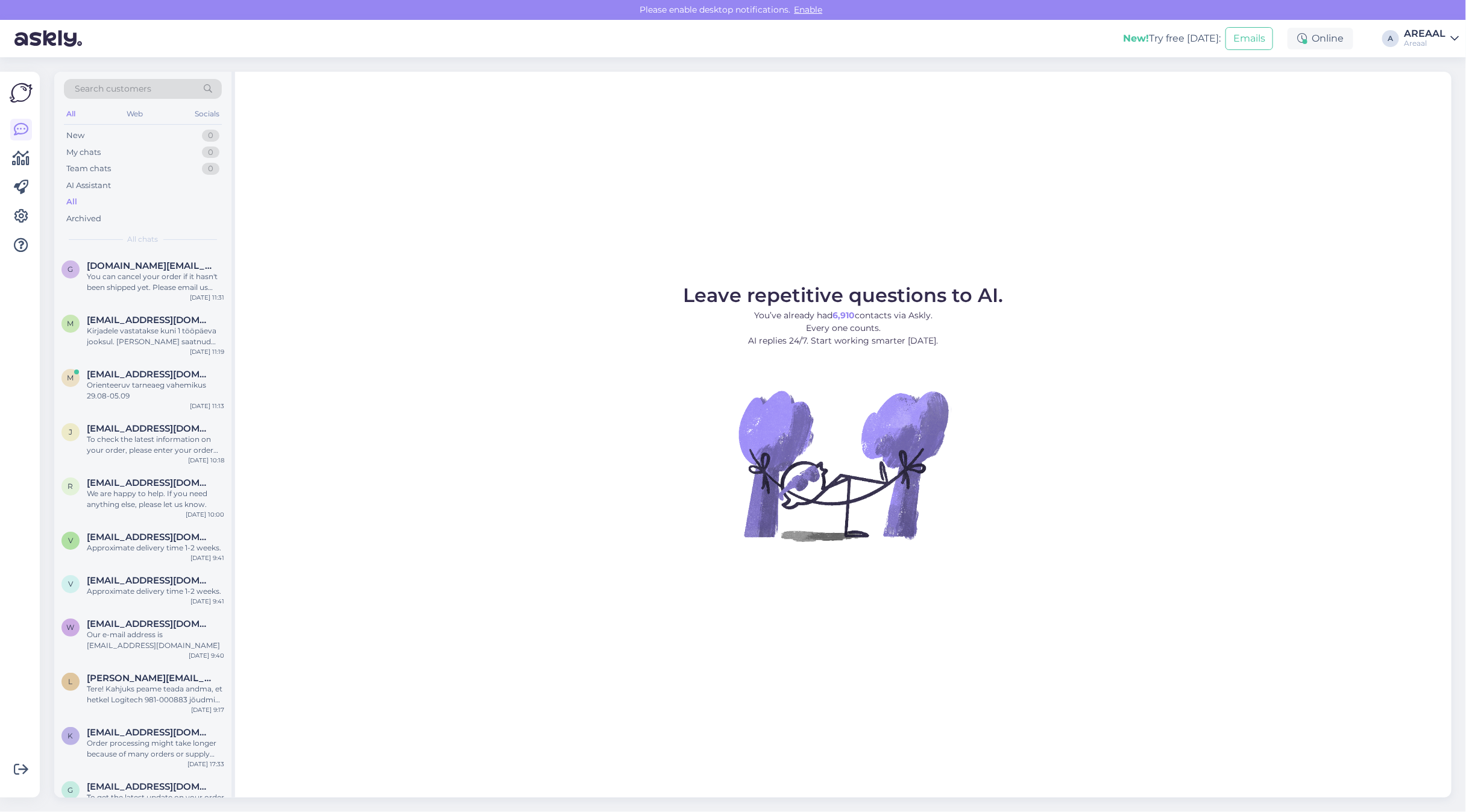
click at [146, 203] on div "All" at bounding box center [143, 201] width 158 height 17
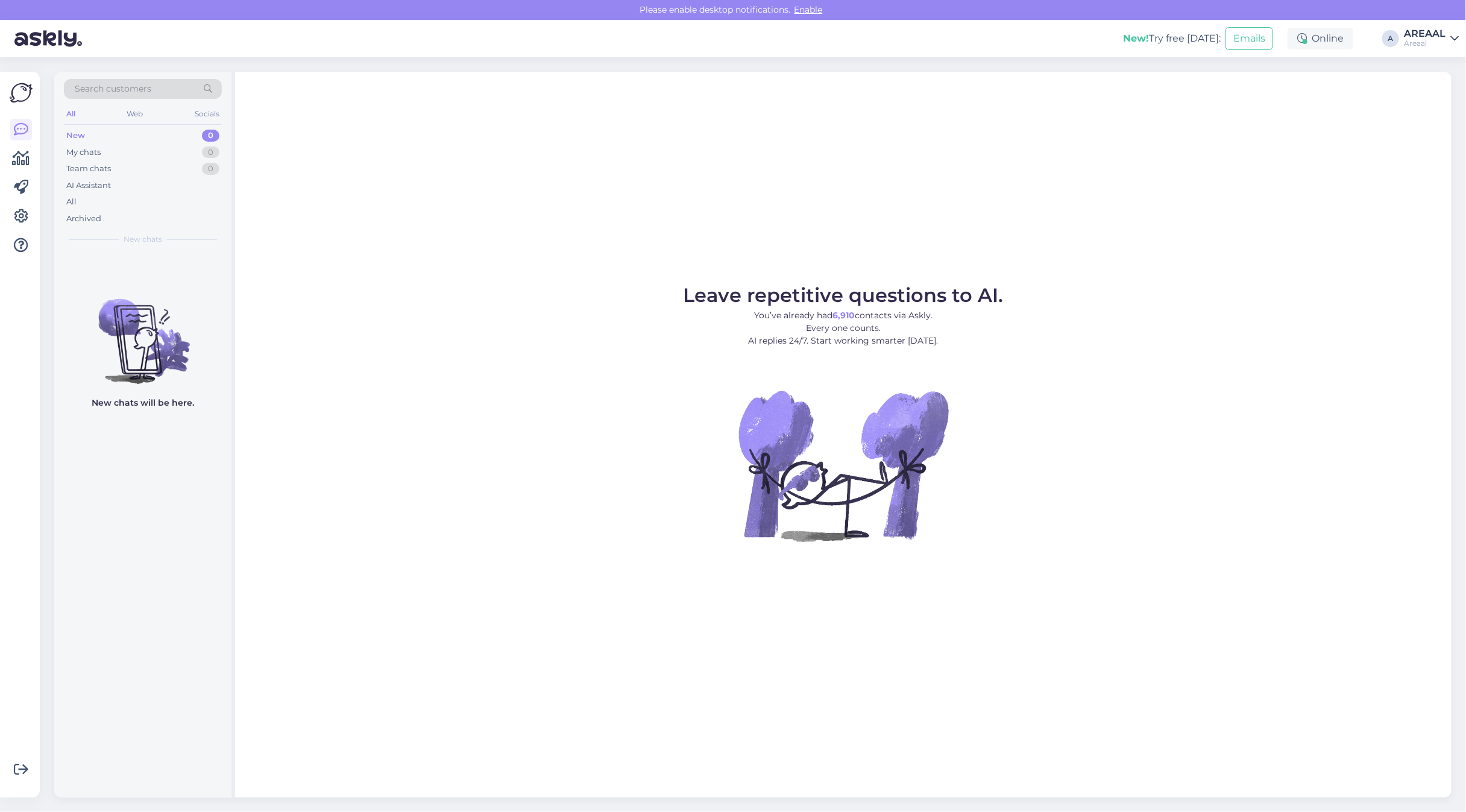
click at [1439, 40] on div "Areaal" at bounding box center [1425, 44] width 42 height 9
click at [1441, 93] on button "Open" at bounding box center [1432, 93] width 34 height 19
click at [173, 203] on div "All" at bounding box center [143, 201] width 158 height 17
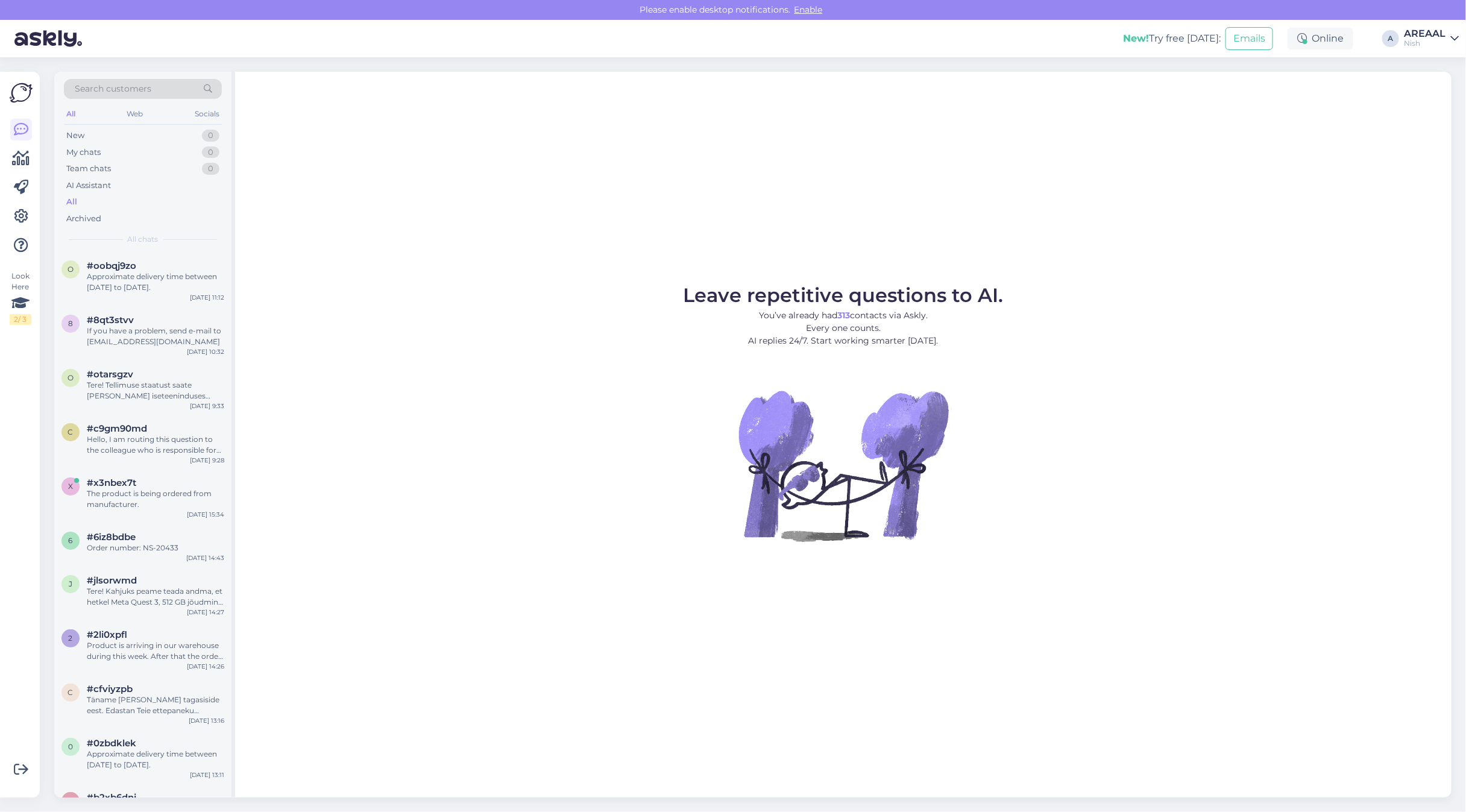
click at [1436, 39] on div "Nish" at bounding box center [1425, 44] width 42 height 9
click at [1445, 72] on button "Open" at bounding box center [1432, 67] width 34 height 19
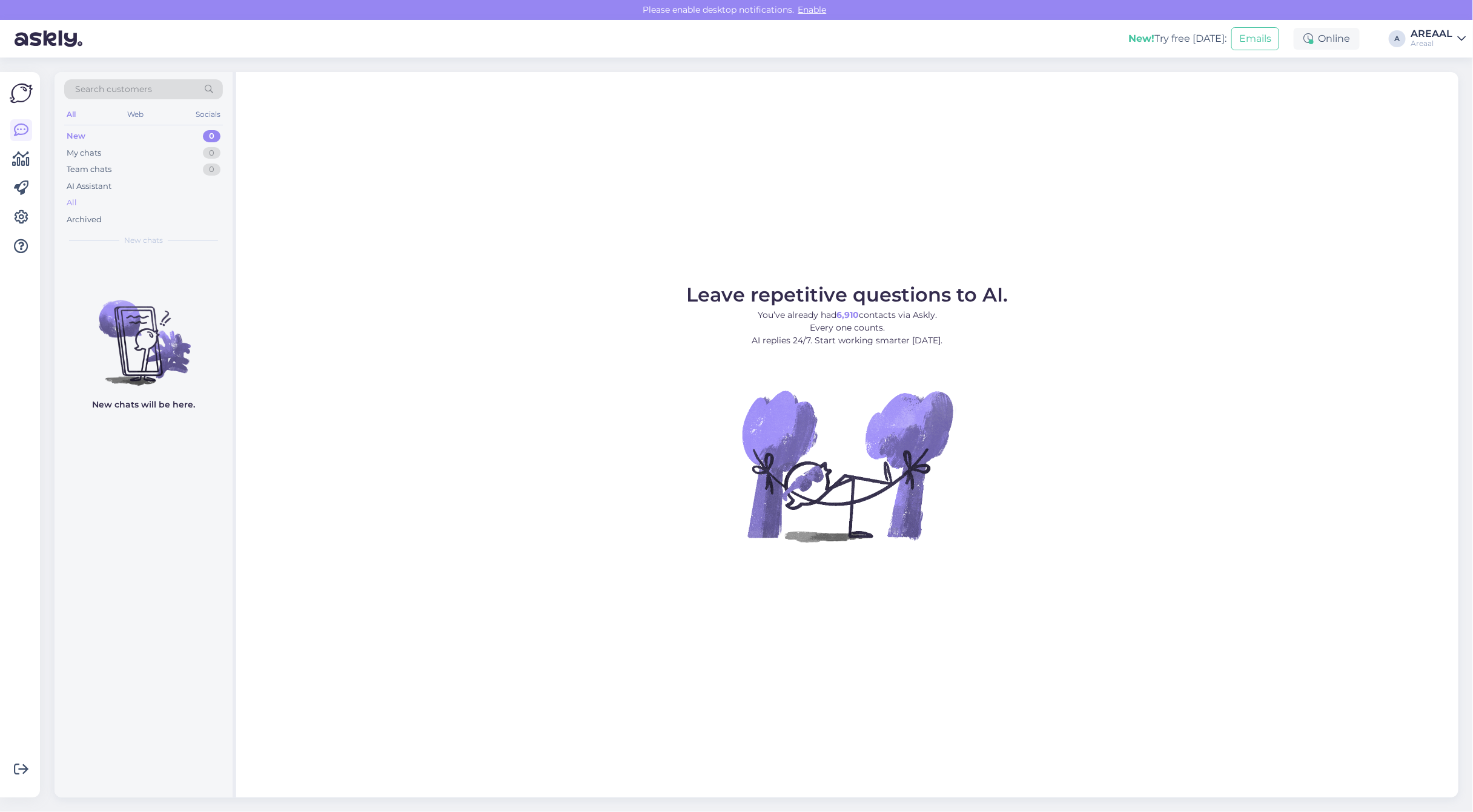
click at [125, 201] on div "All" at bounding box center [144, 202] width 159 height 17
click at [97, 206] on div "All" at bounding box center [144, 202] width 159 height 17
click at [158, 207] on div "All" at bounding box center [144, 202] width 159 height 17
click at [159, 212] on div "Archived" at bounding box center [144, 220] width 159 height 17
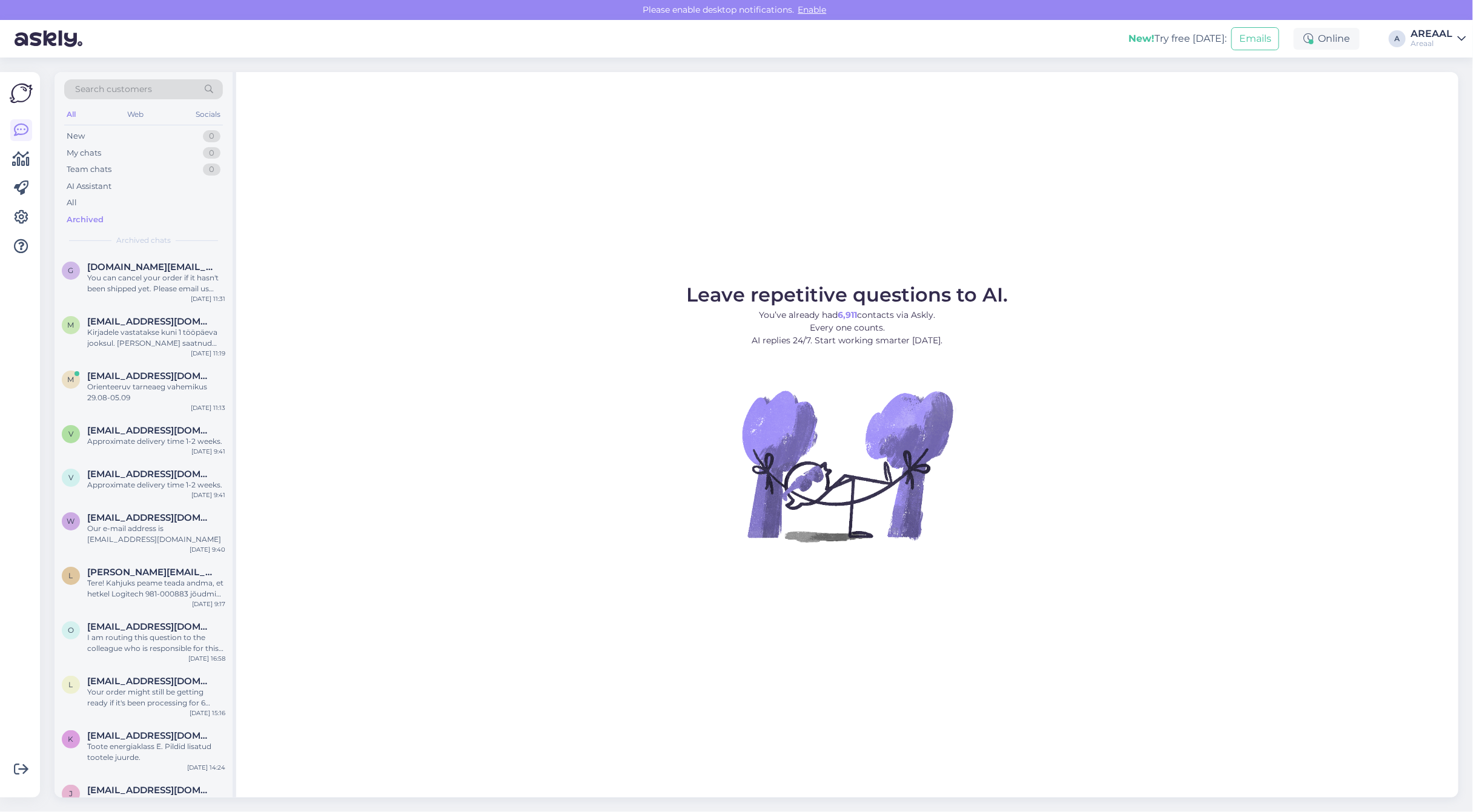
click at [159, 212] on div "Archived" at bounding box center [144, 220] width 159 height 17
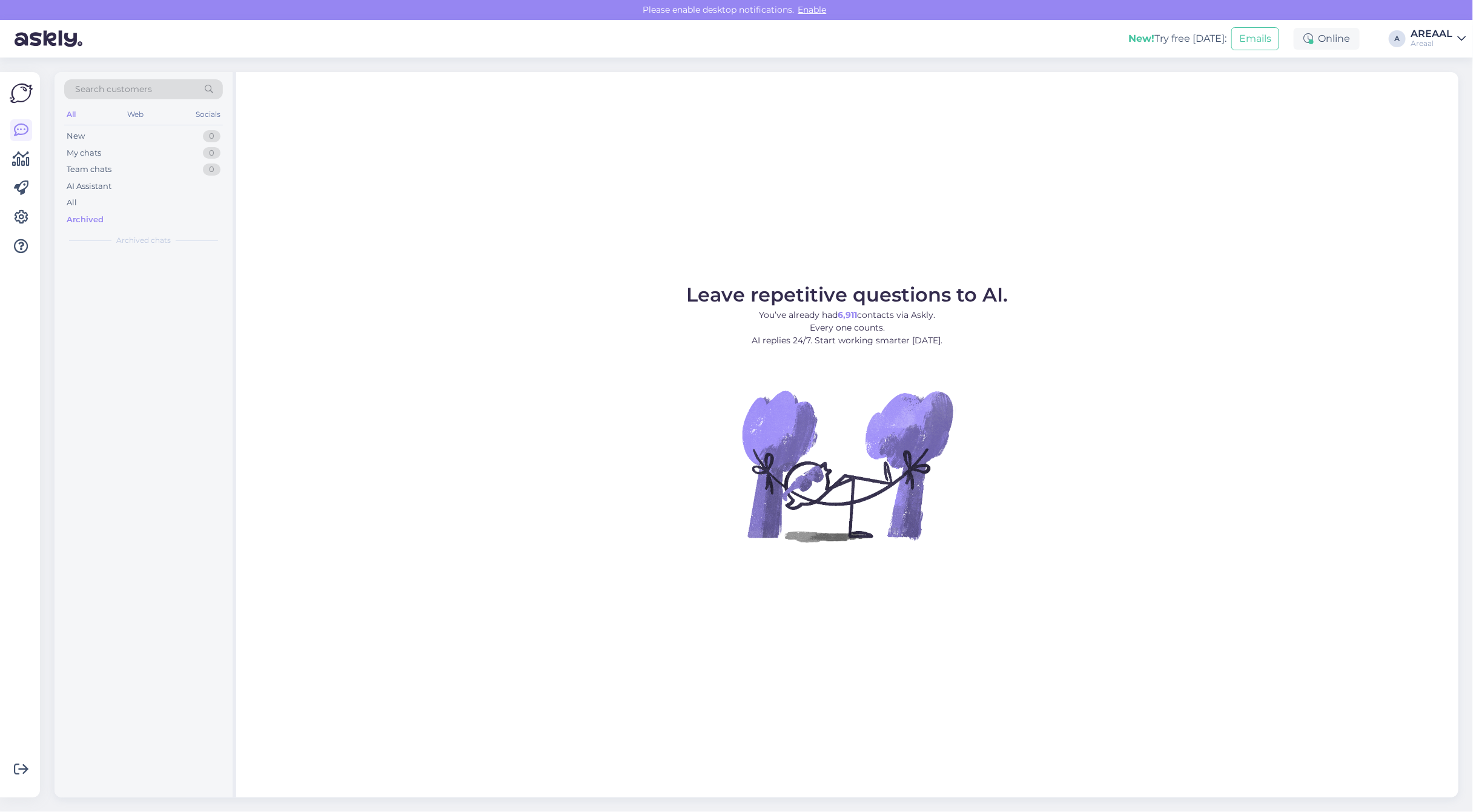
click at [159, 212] on div "Archived" at bounding box center [144, 220] width 159 height 17
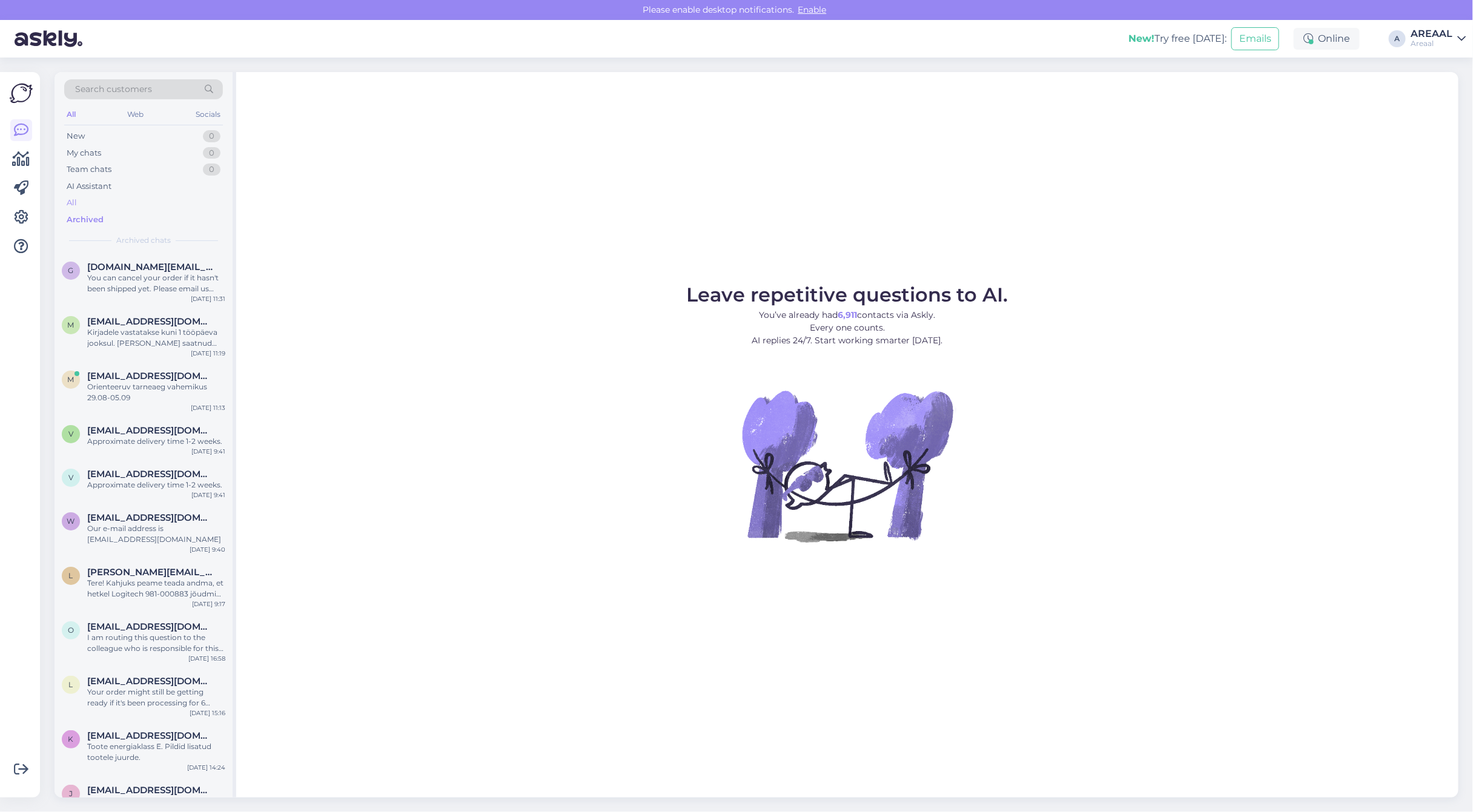
click at [164, 201] on div "All" at bounding box center [144, 202] width 159 height 17
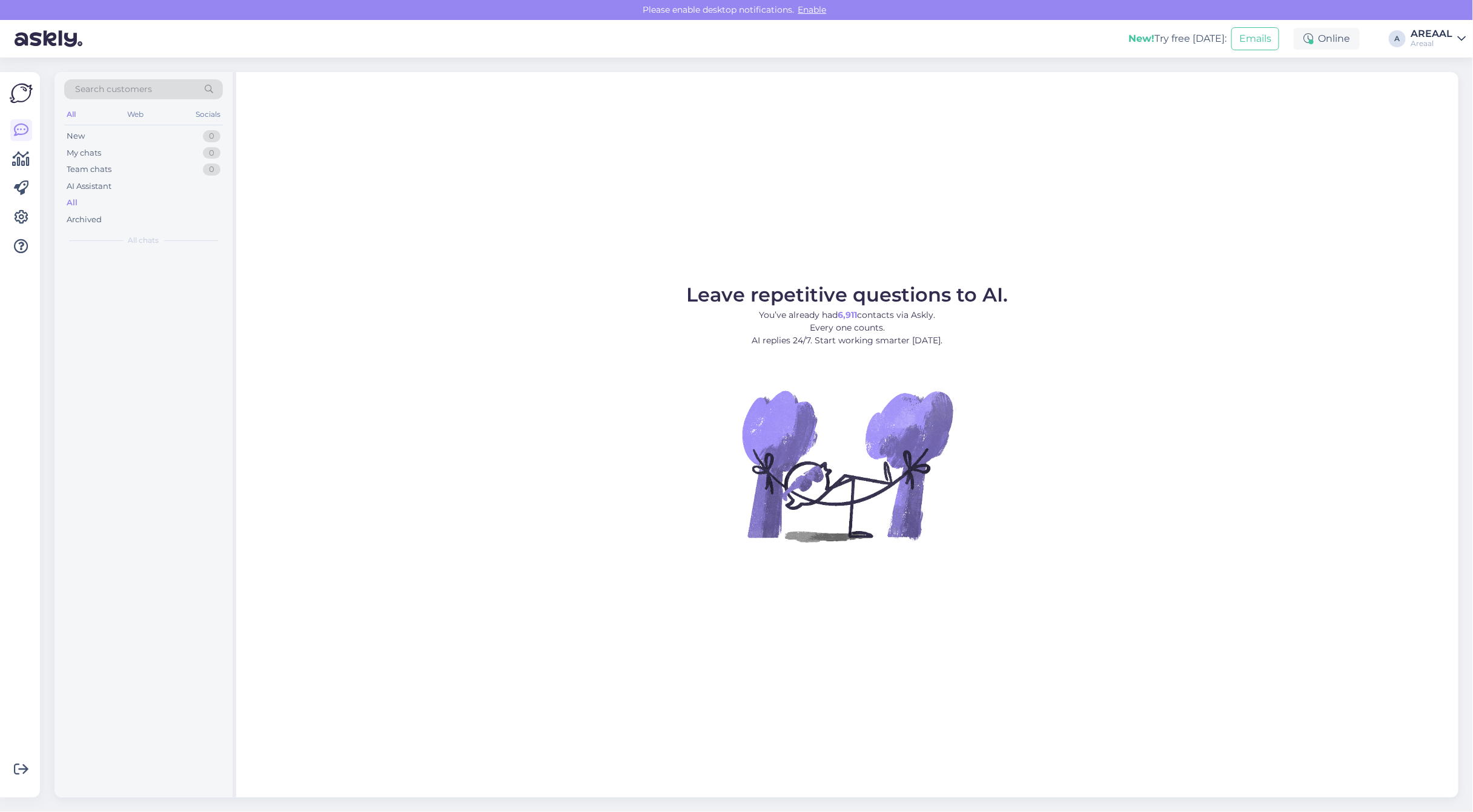
click at [164, 201] on div "All" at bounding box center [144, 202] width 159 height 17
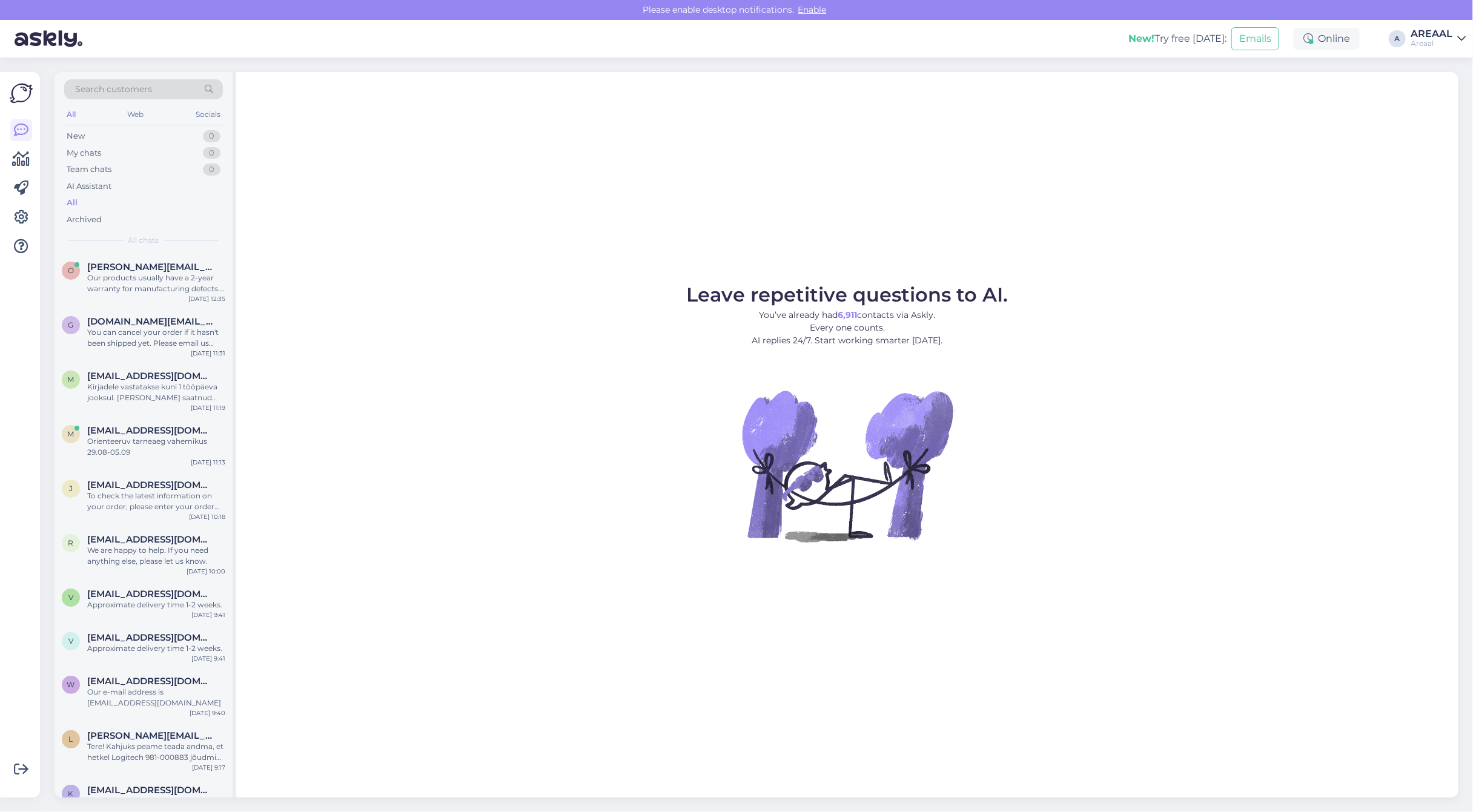
click at [156, 265] on span "olga.saf@live.com" at bounding box center [150, 267] width 126 height 11
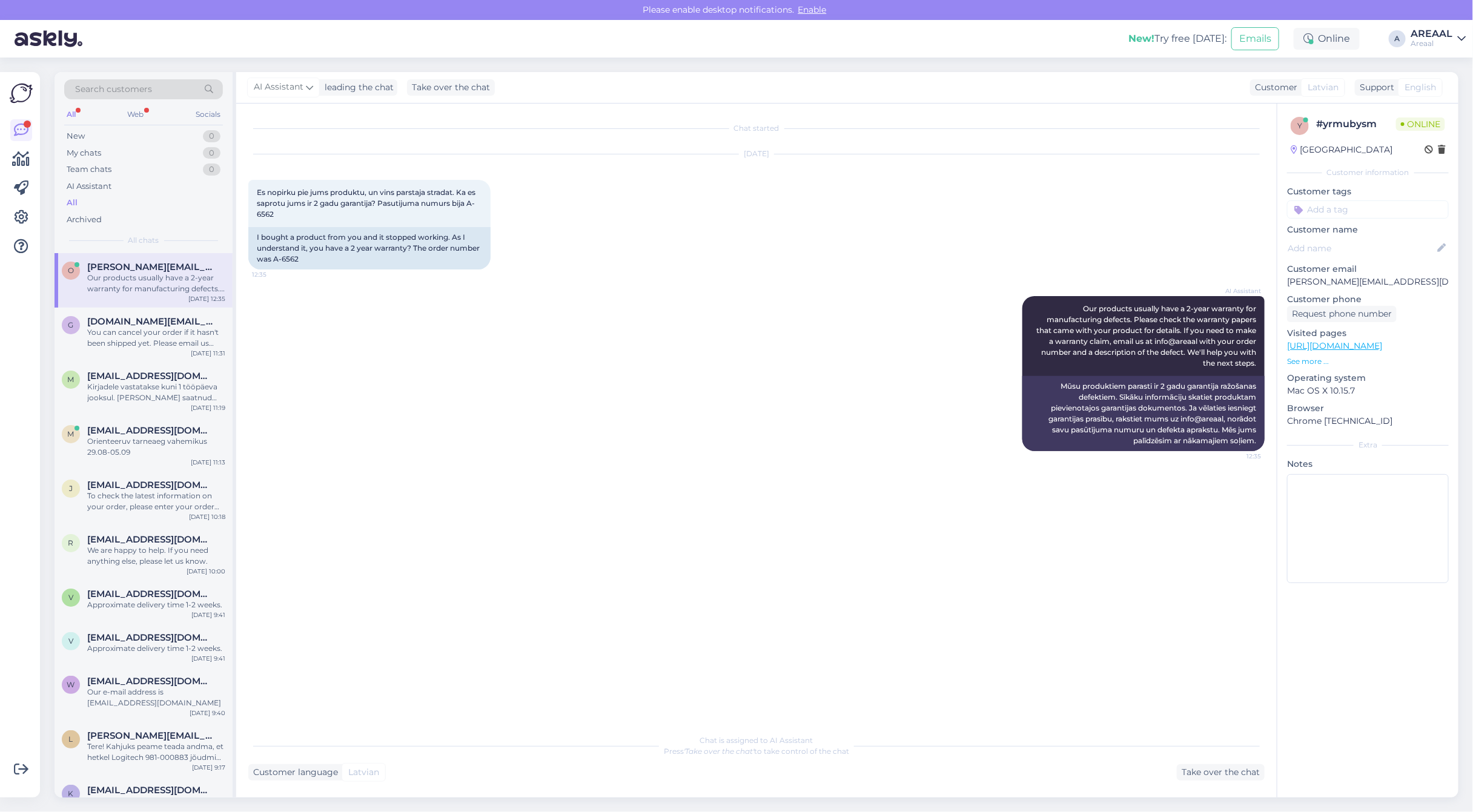
click at [177, 196] on div "All" at bounding box center [144, 202] width 159 height 17
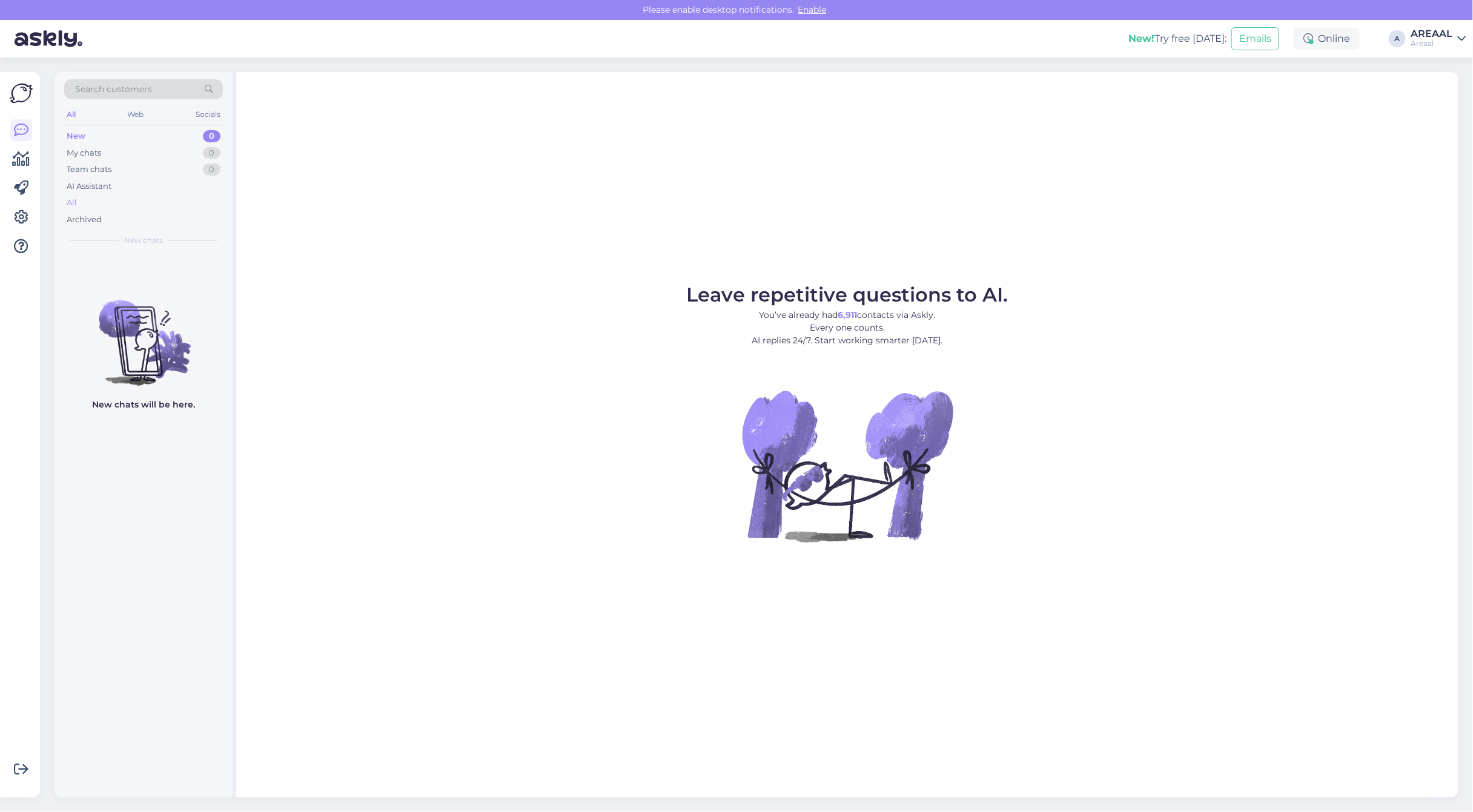
click at [146, 196] on div "All" at bounding box center [144, 202] width 159 height 17
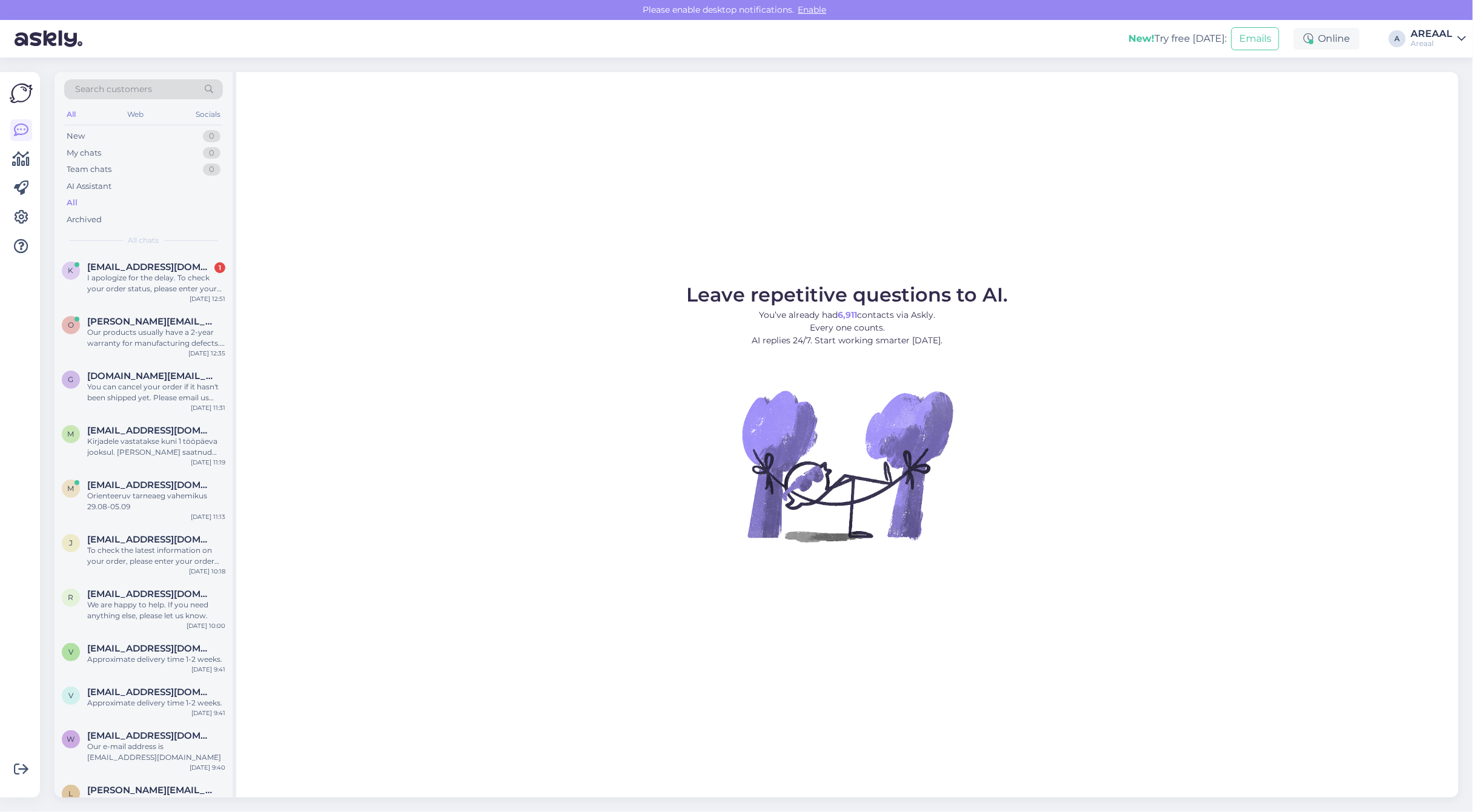
click at [1207, 270] on div "Leave repetitive questions to AI. You’ve already had 6,911 contacts via Askly. …" at bounding box center [847, 435] width 1222 height 725
click at [1222, 270] on div "Leave repetitive questions to AI. You’ve already had 6,911 contacts via Askly. …" at bounding box center [847, 435] width 1222 height 725
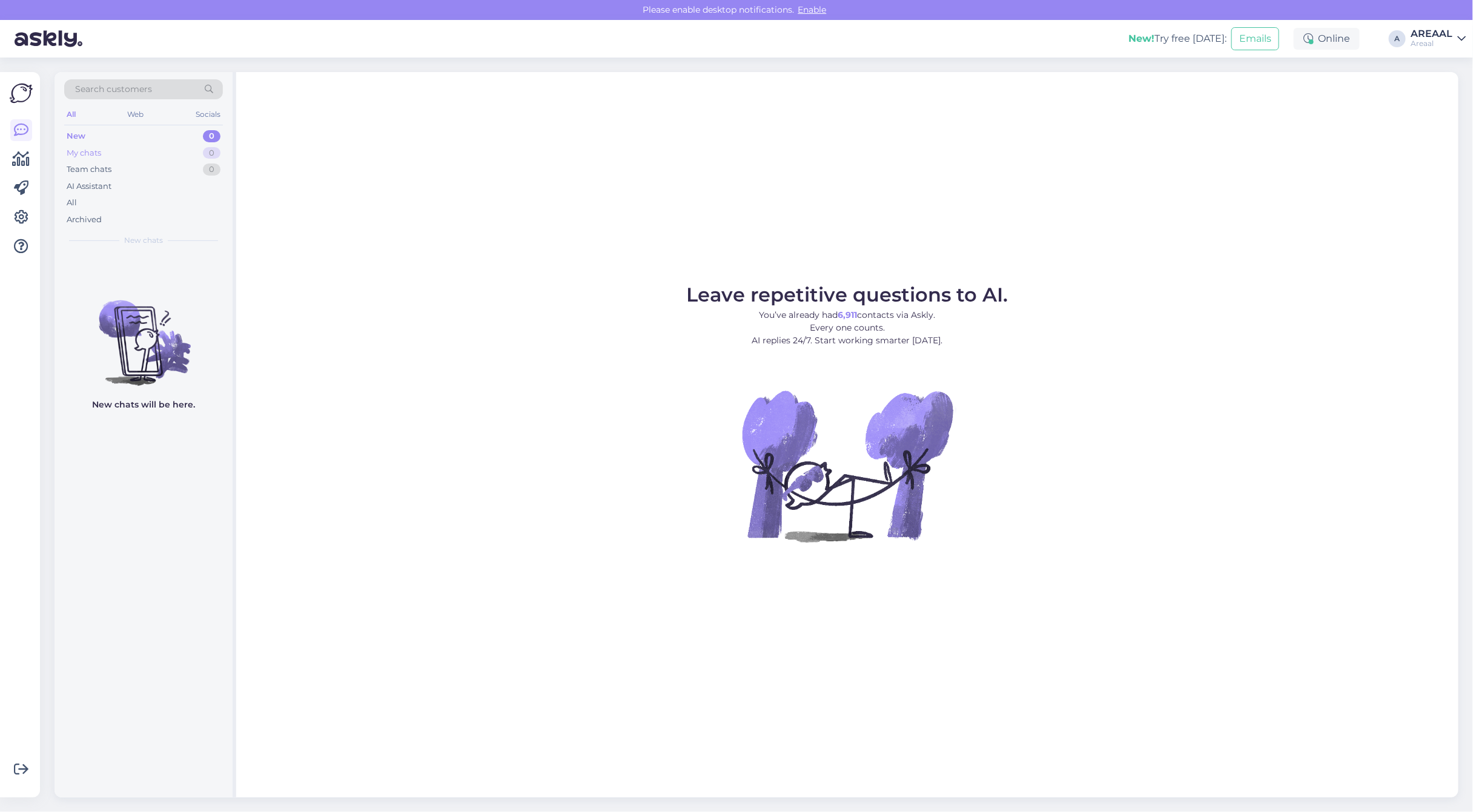
click at [219, 158] on div "My chats 0" at bounding box center [144, 153] width 159 height 17
